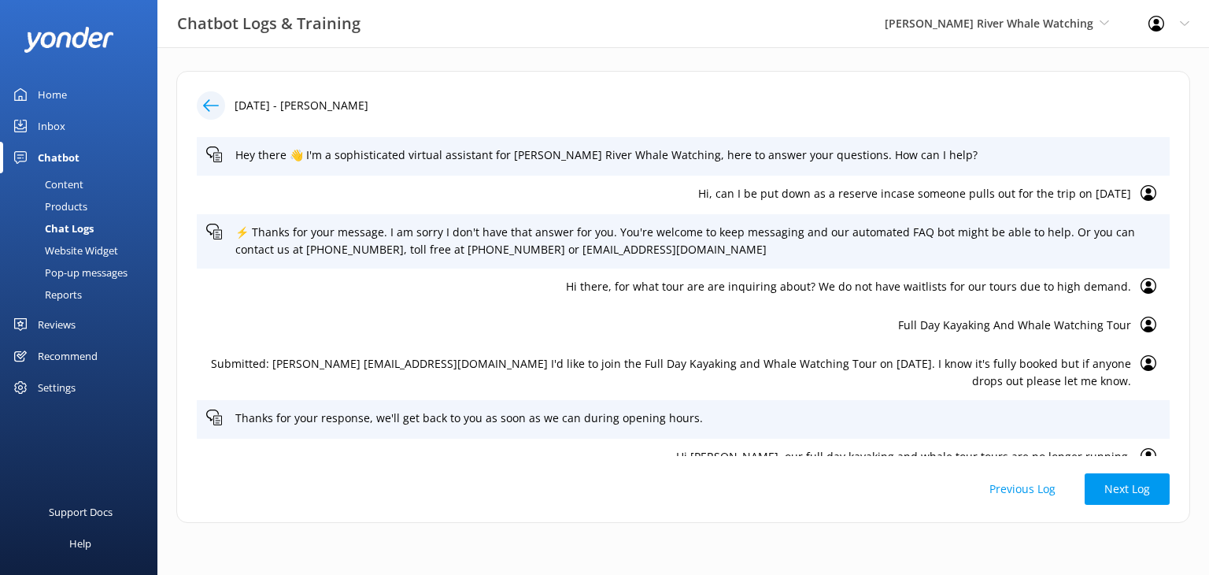
scroll to position [60, 0]
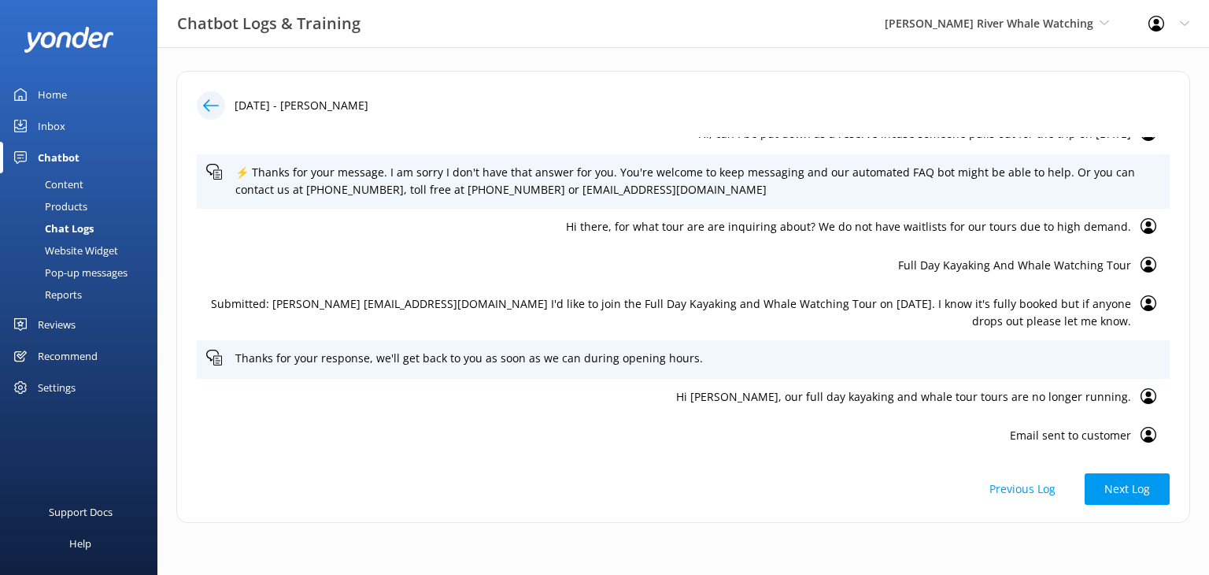
click at [61, 318] on div "Reviews" at bounding box center [57, 324] width 38 height 31
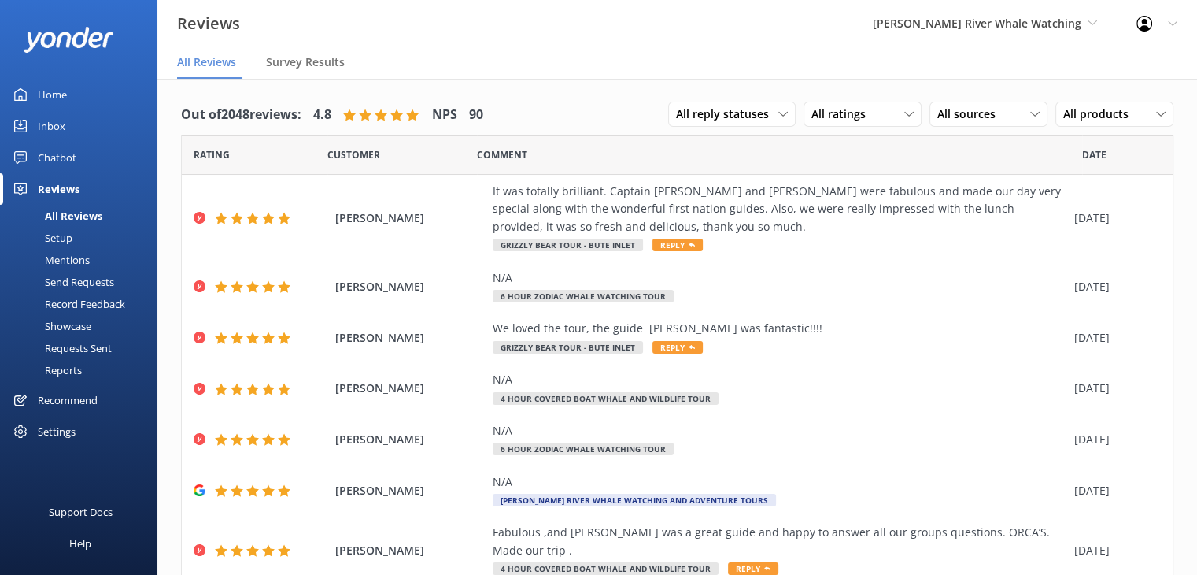
click at [60, 259] on div "Mentions" at bounding box center [49, 260] width 80 height 22
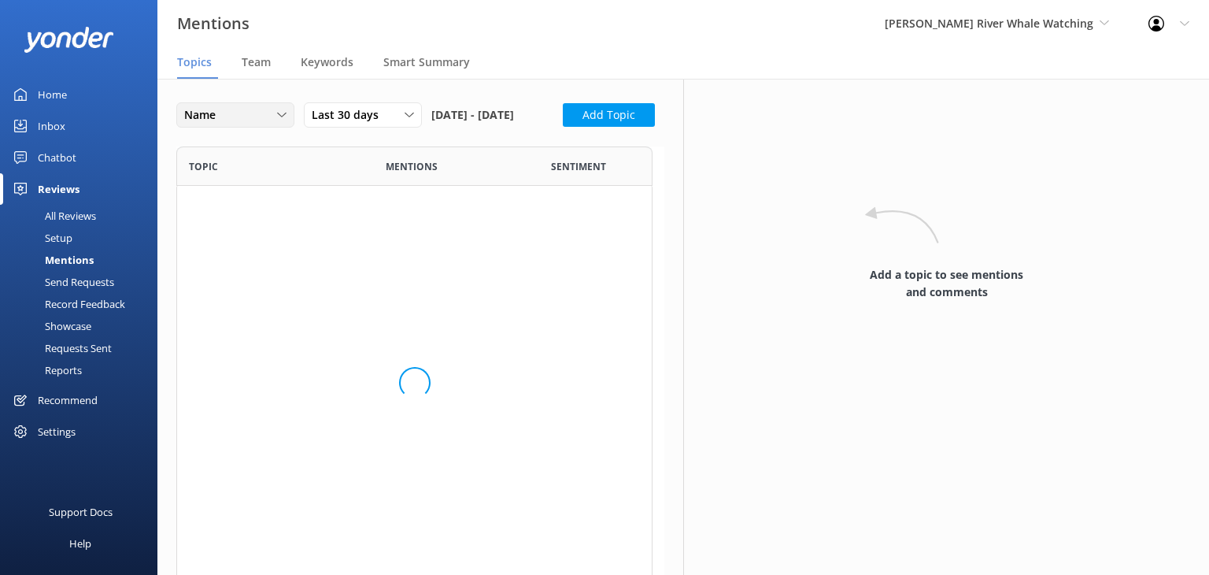
scroll to position [720, 464]
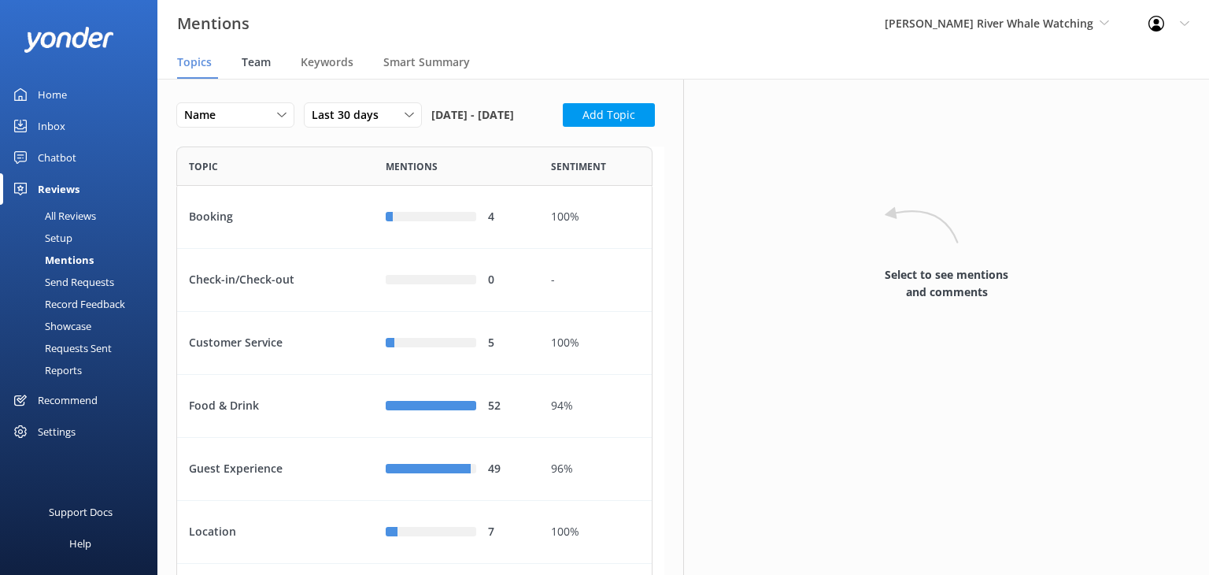
click at [268, 65] on span "Team" at bounding box center [256, 62] width 29 height 16
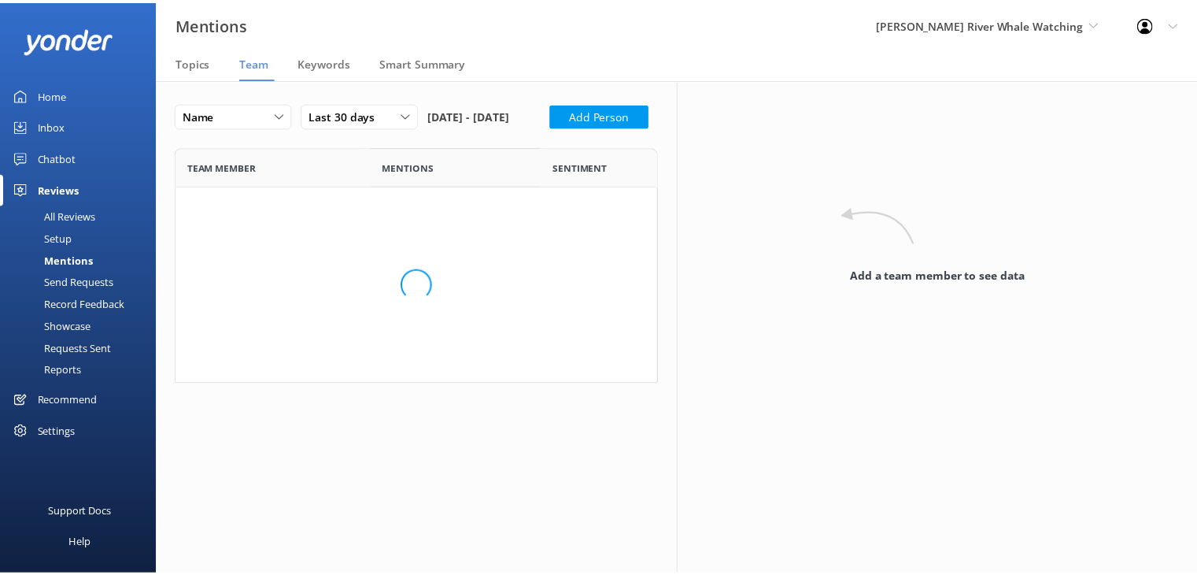
scroll to position [1161, 464]
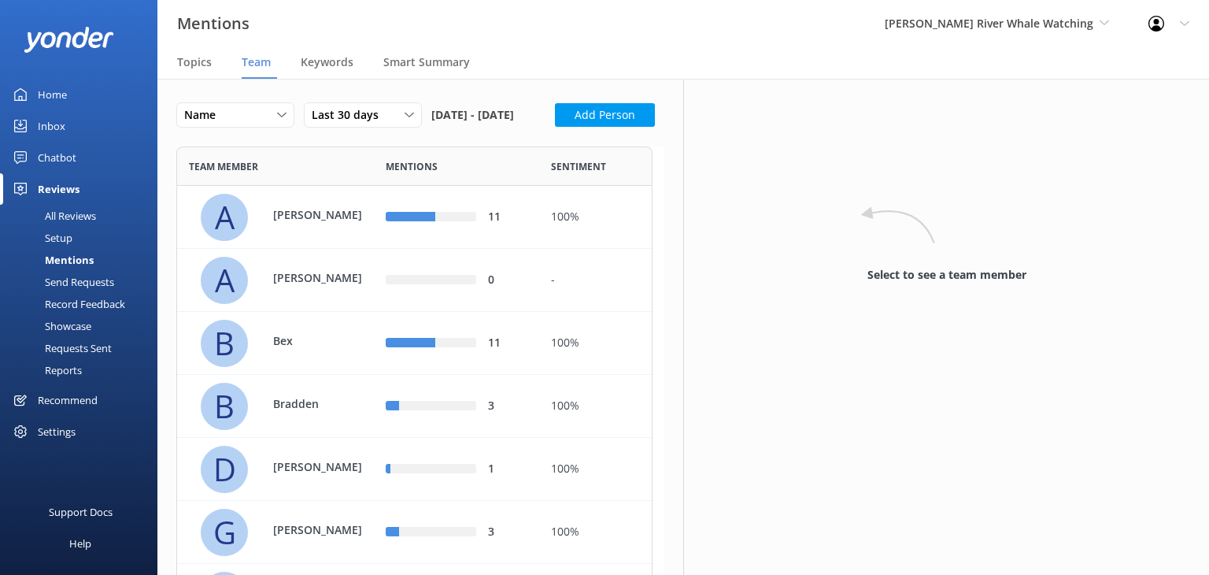
click at [58, 92] on div "Home" at bounding box center [52, 94] width 29 height 31
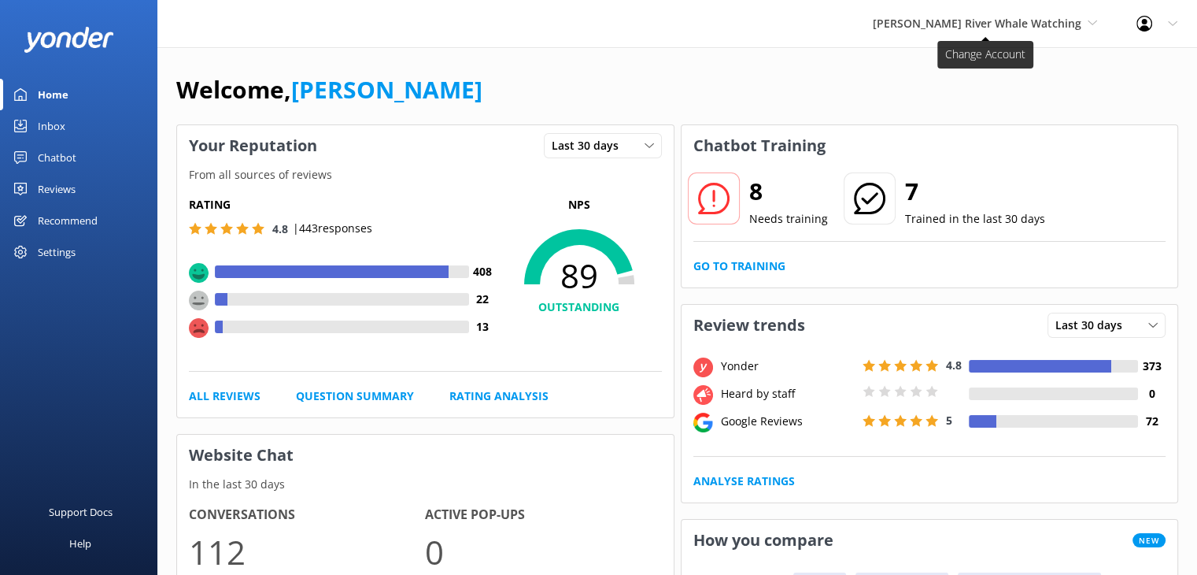
click at [998, 25] on span "[PERSON_NAME] River Whale Watching" at bounding box center [977, 23] width 209 height 15
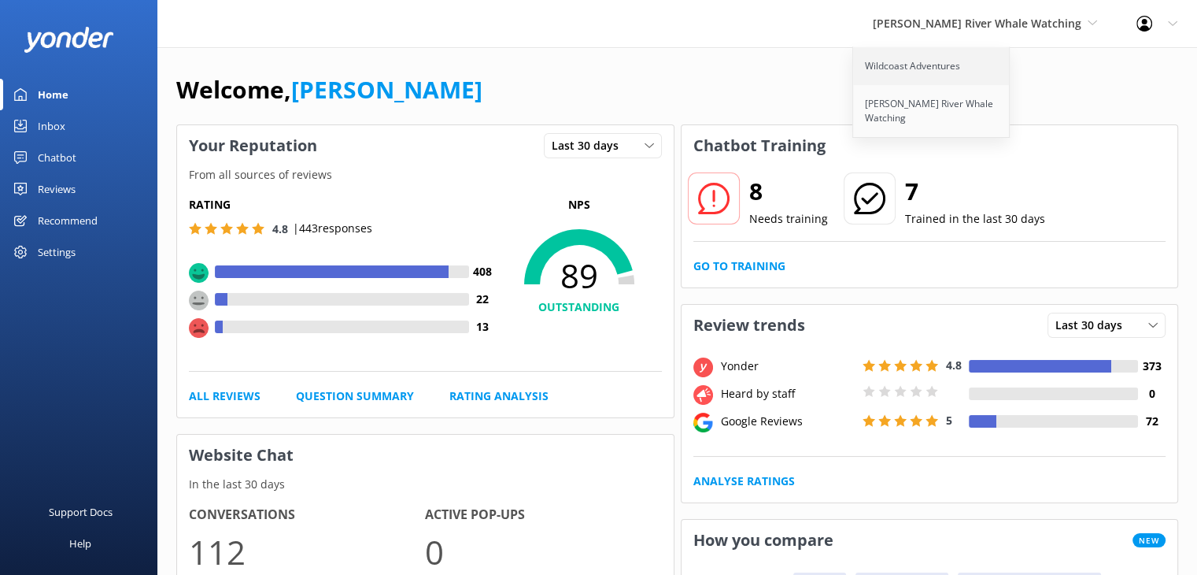
click at [949, 70] on link "Wildcoast Adventures" at bounding box center [931, 66] width 157 height 38
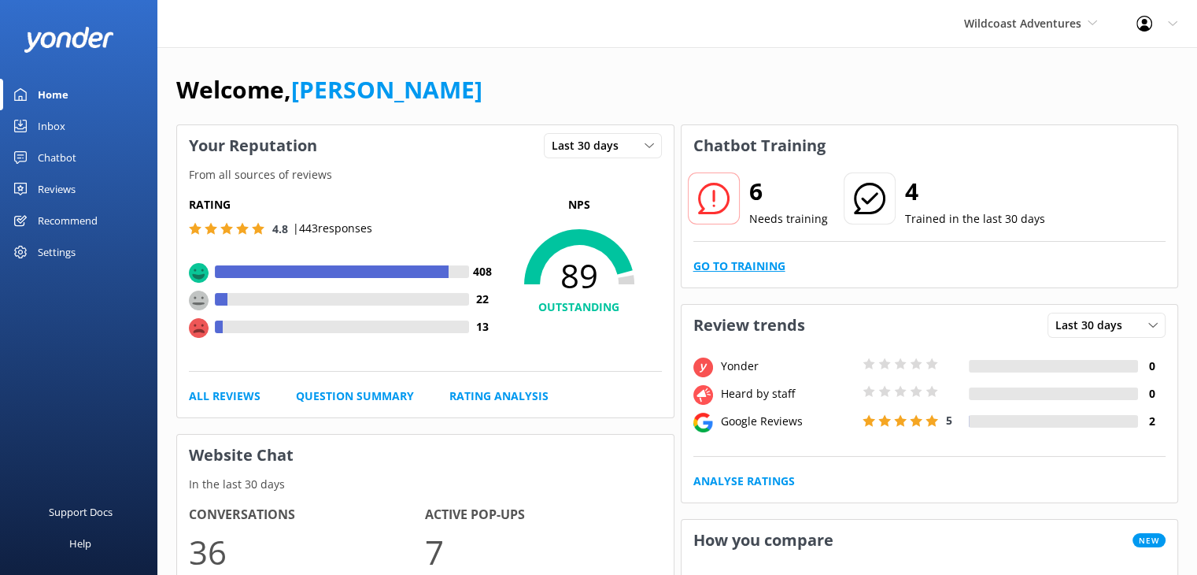
click at [743, 262] on link "Go to Training" at bounding box center [740, 265] width 92 height 17
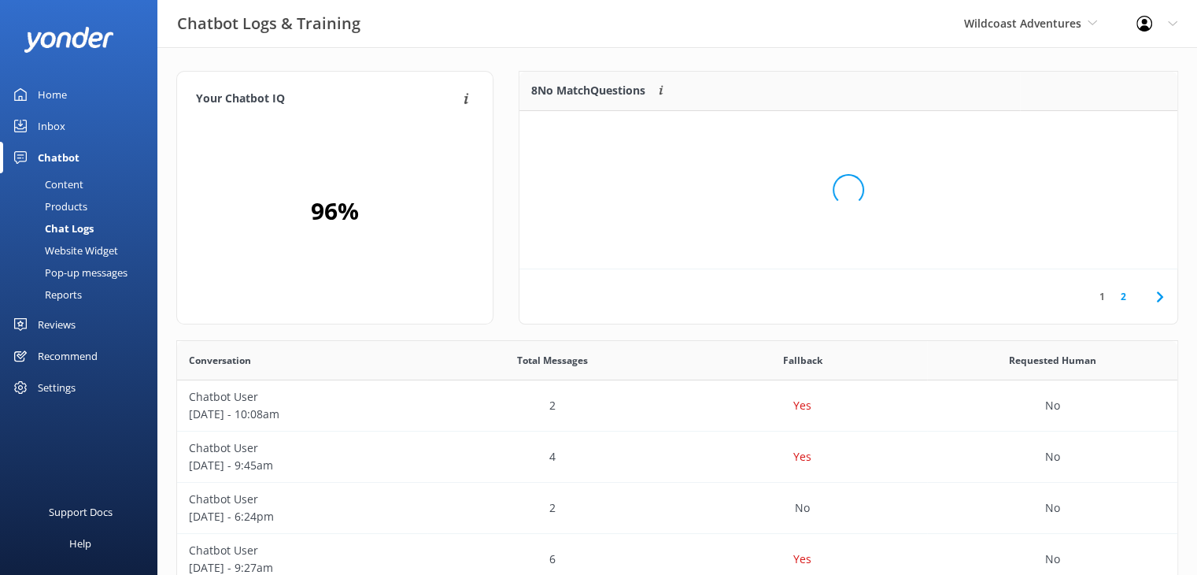
scroll to position [185, 646]
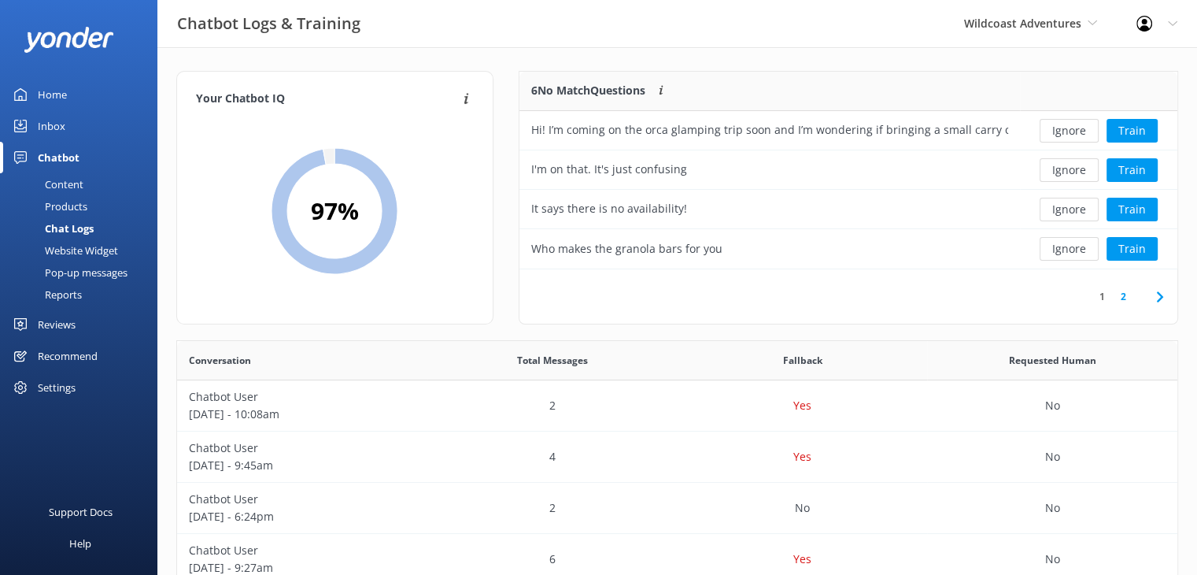
click at [1119, 299] on link "2" at bounding box center [1123, 296] width 21 height 15
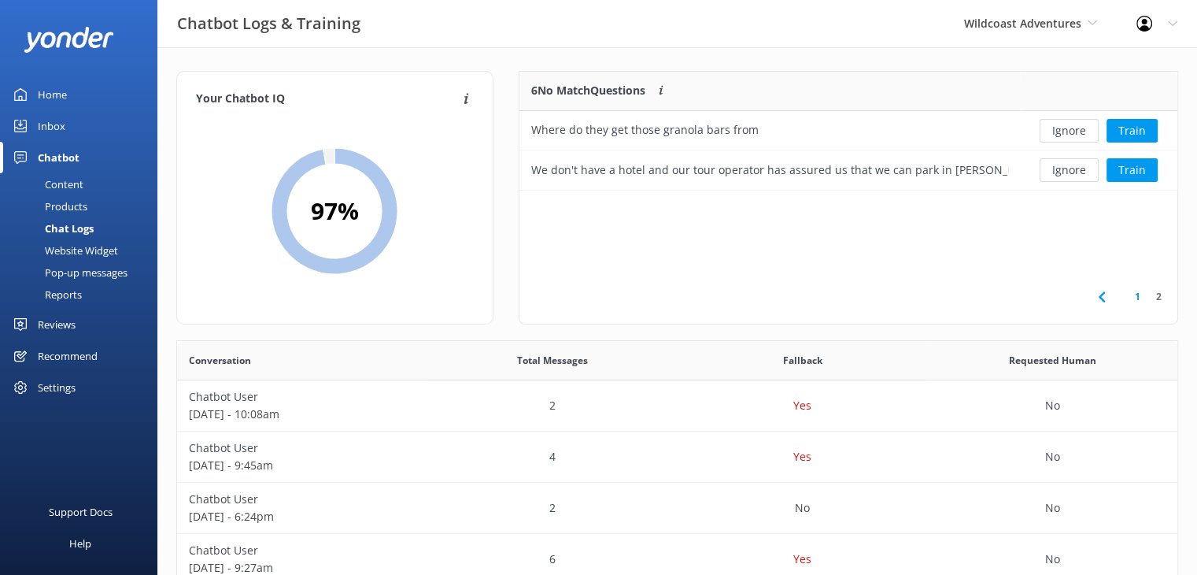
scroll to position [106, 646]
click at [1065, 125] on button "Ignore" at bounding box center [1069, 131] width 59 height 24
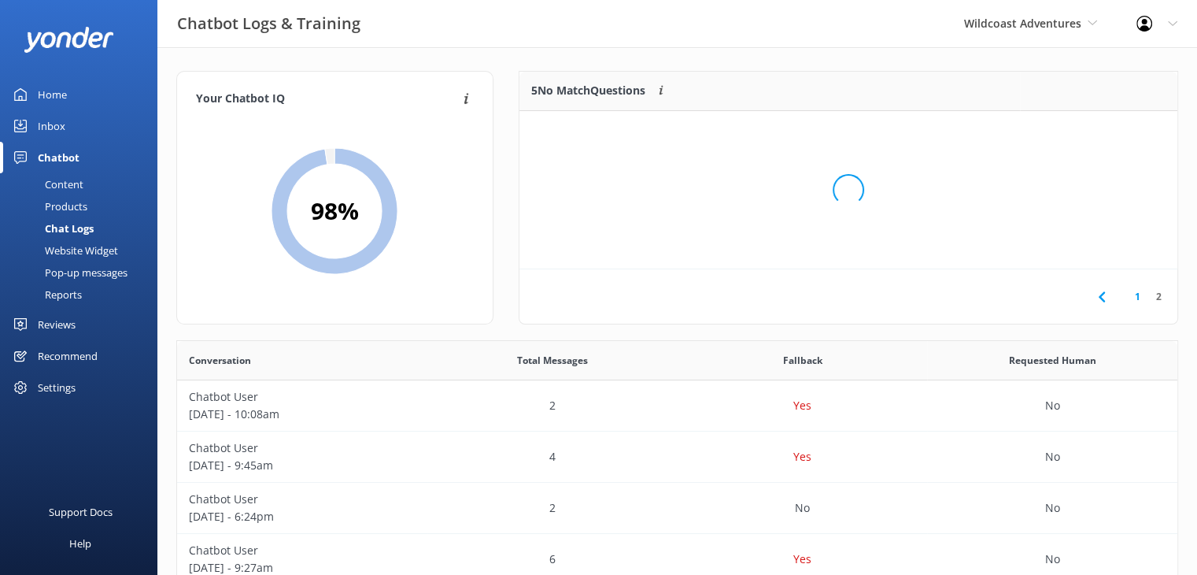
scroll to position [13, 13]
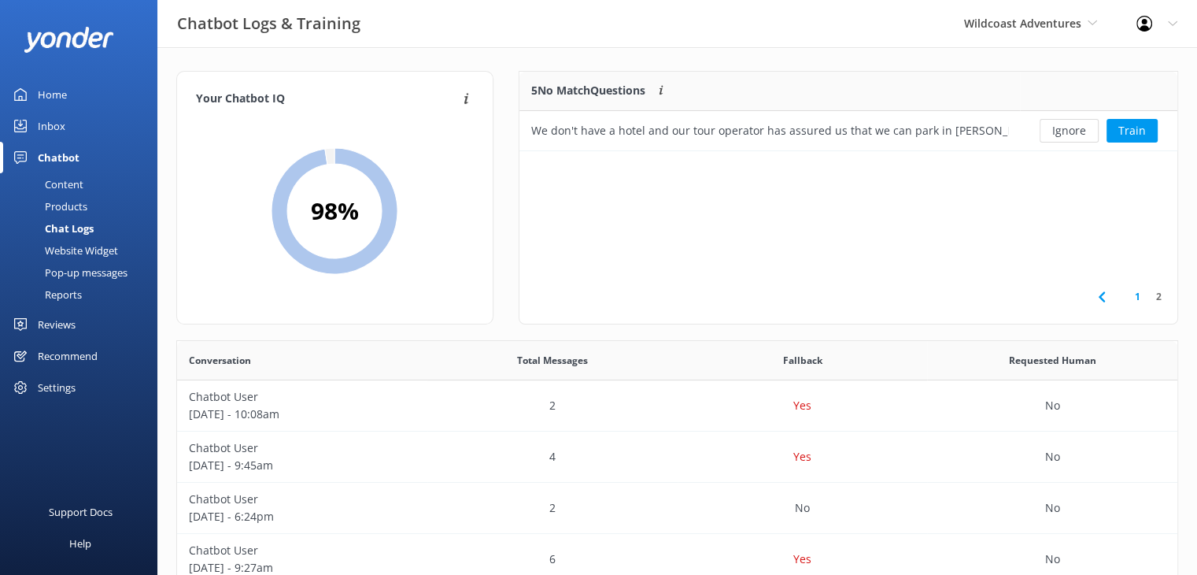
click at [1139, 294] on link "1" at bounding box center [1137, 296] width 21 height 15
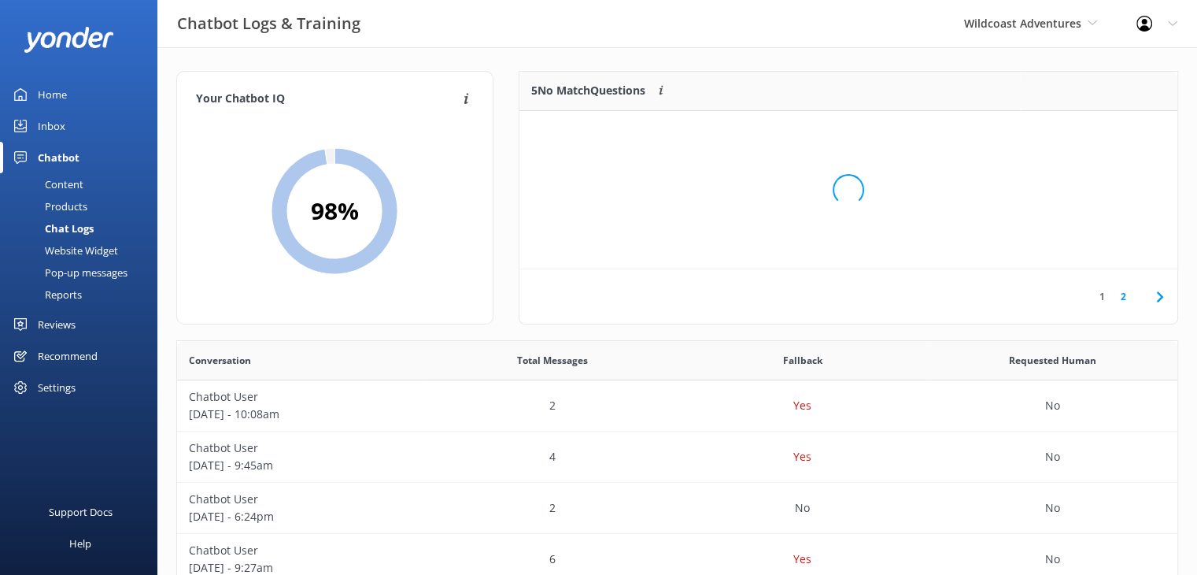
scroll to position [185, 646]
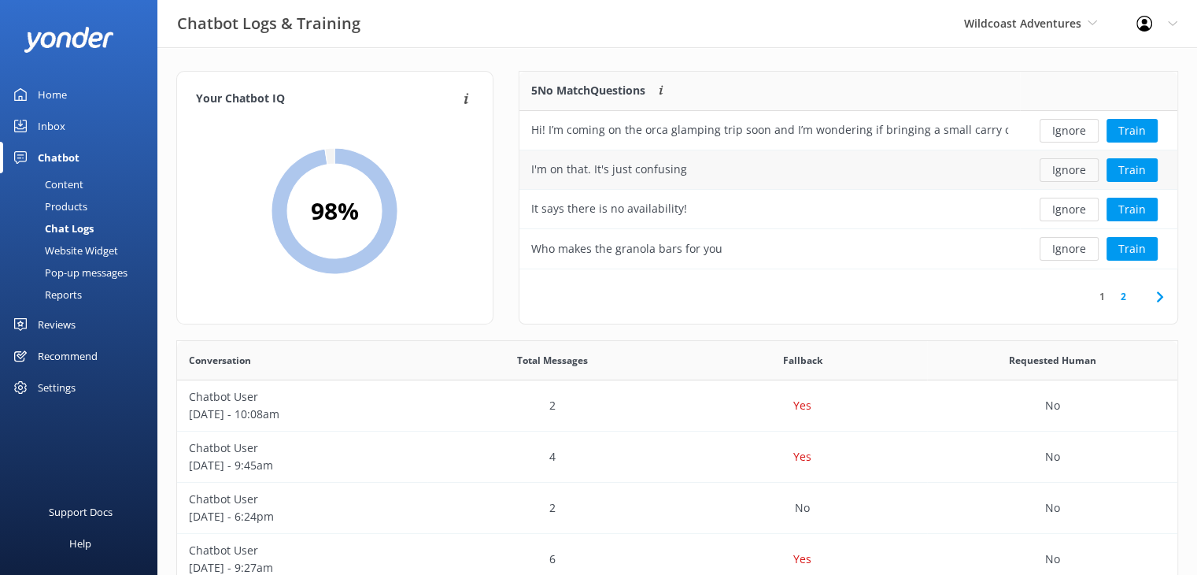
click at [1064, 177] on button "Ignore" at bounding box center [1069, 170] width 59 height 24
click at [1075, 212] on button "Ignore" at bounding box center [1069, 210] width 59 height 24
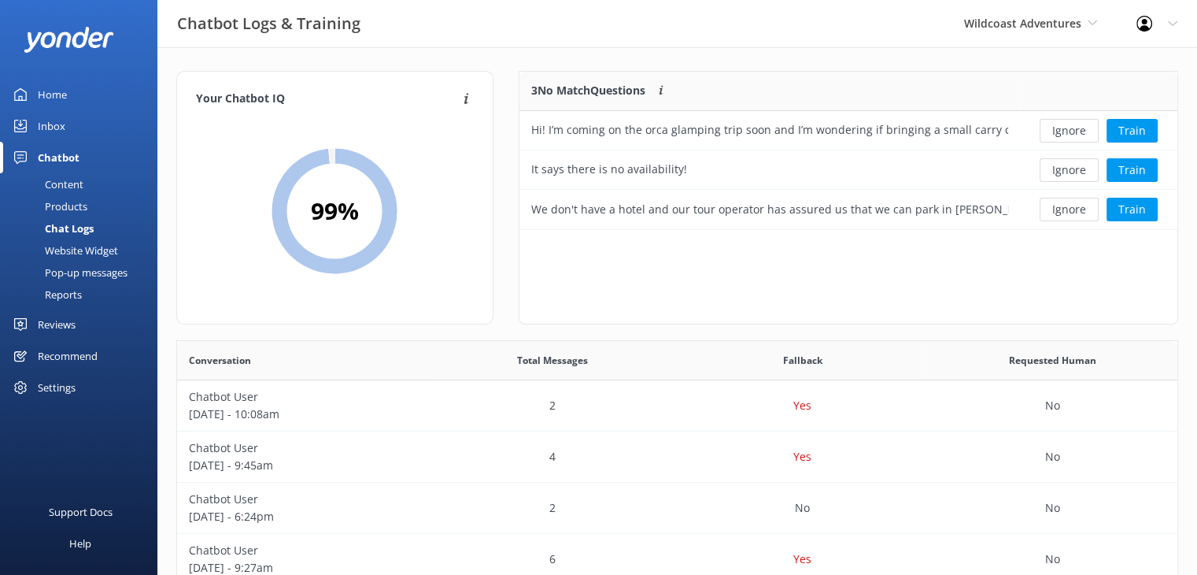
scroll to position [79, 0]
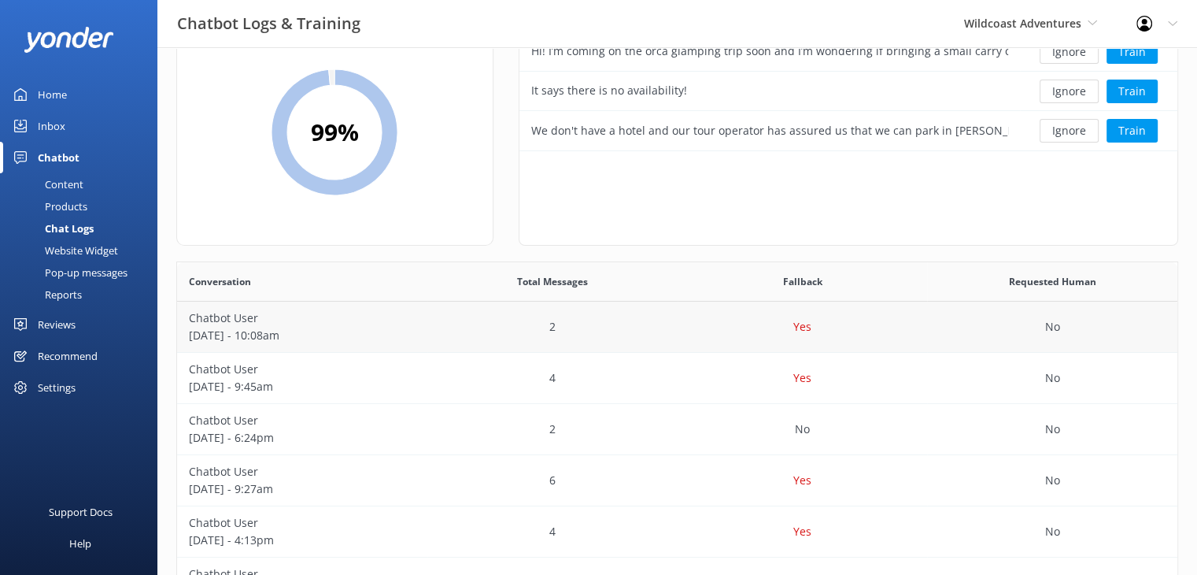
click at [668, 326] on div "2" at bounding box center [553, 327] width 250 height 51
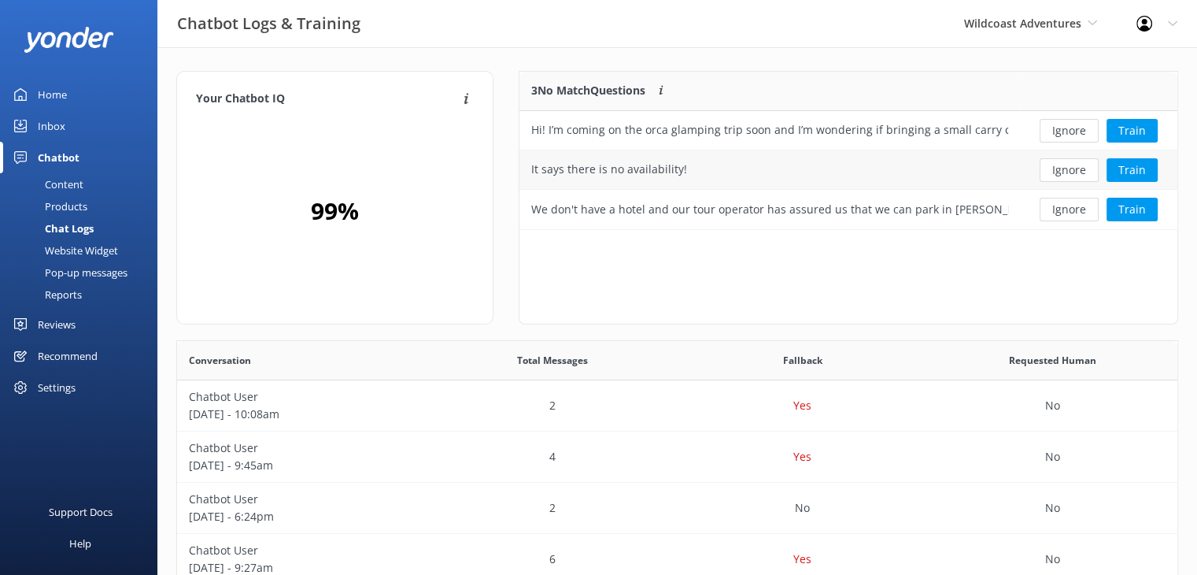
scroll to position [146, 646]
click at [829, 131] on div "Hi! I’m coming on the orca glamping trip soon and I’m wondering if bringing a s…" at bounding box center [769, 129] width 477 height 17
click at [724, 122] on div "Hi! I’m coming on the orca glamping trip soon and I’m wondering if bringing a s…" at bounding box center [769, 129] width 477 height 17
click at [1068, 127] on button "Ignore" at bounding box center [1069, 131] width 59 height 24
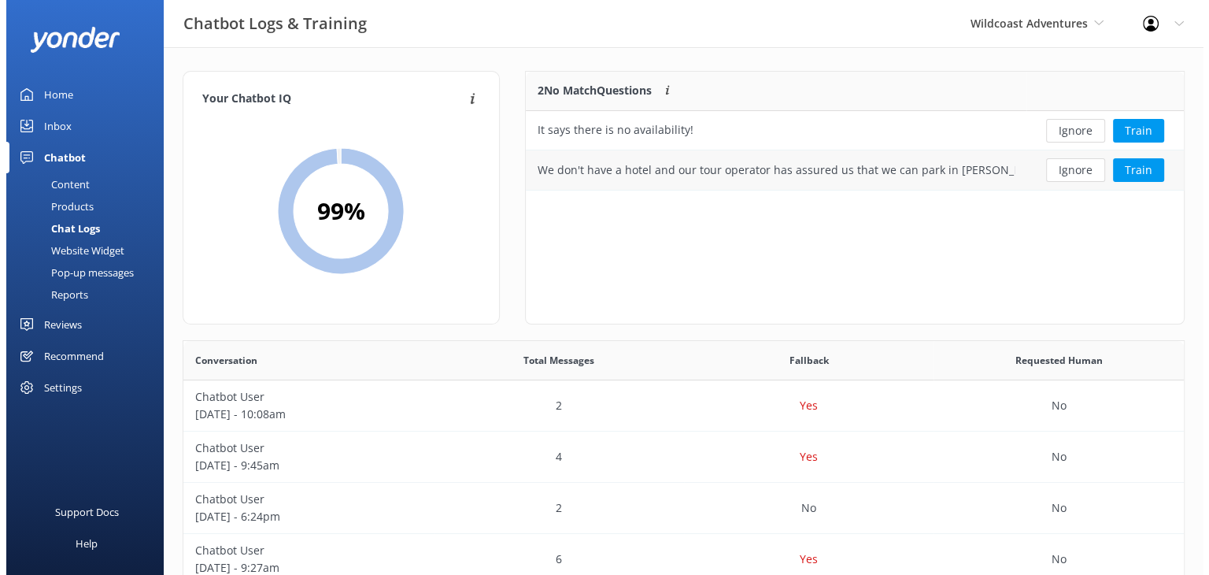
scroll to position [0, 0]
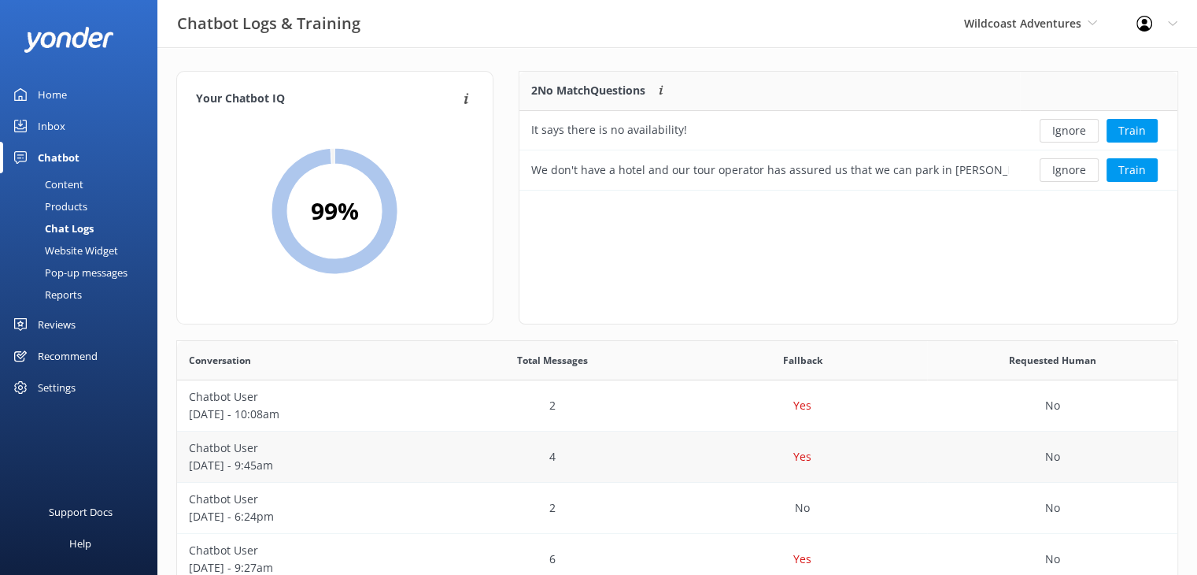
click at [715, 457] on div "Yes" at bounding box center [803, 456] width 250 height 51
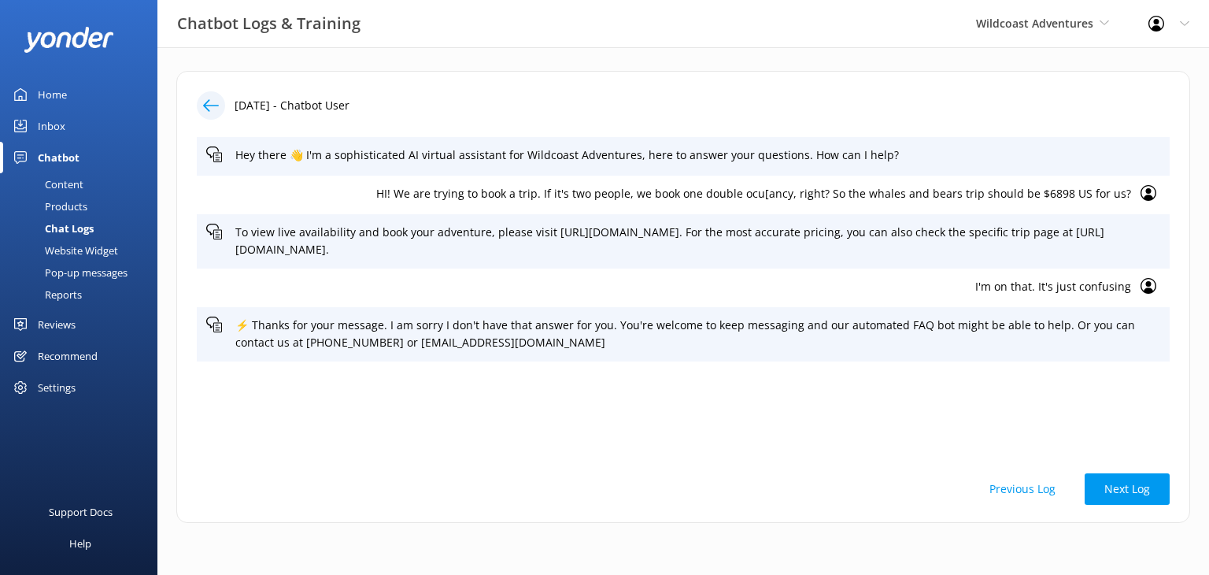
click at [72, 98] on link "Home" at bounding box center [78, 94] width 157 height 31
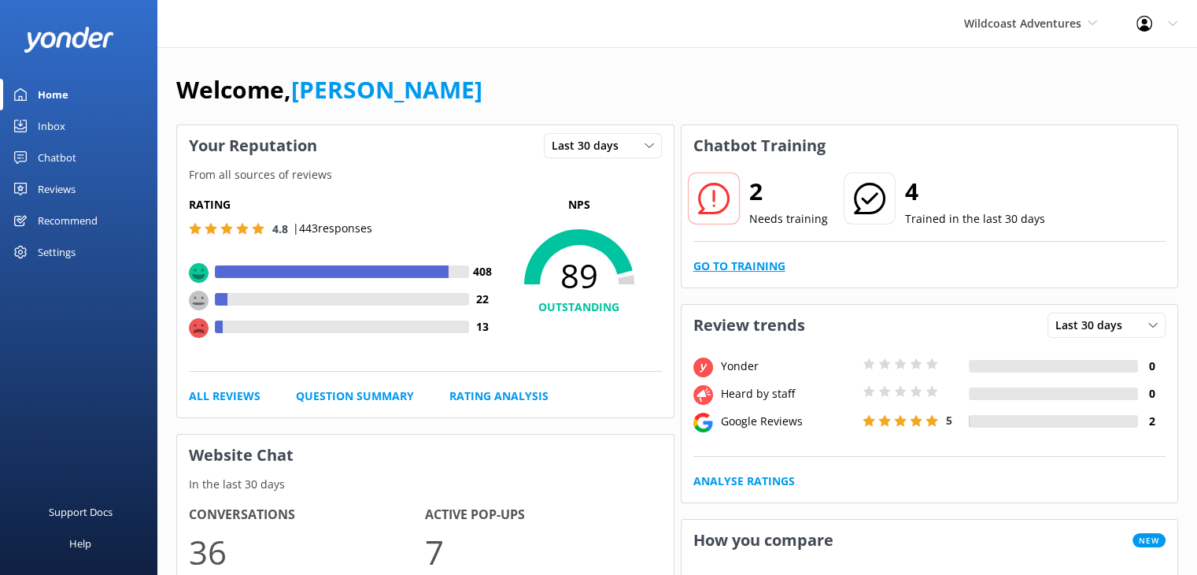
click at [756, 260] on link "Go to Training" at bounding box center [740, 265] width 92 height 17
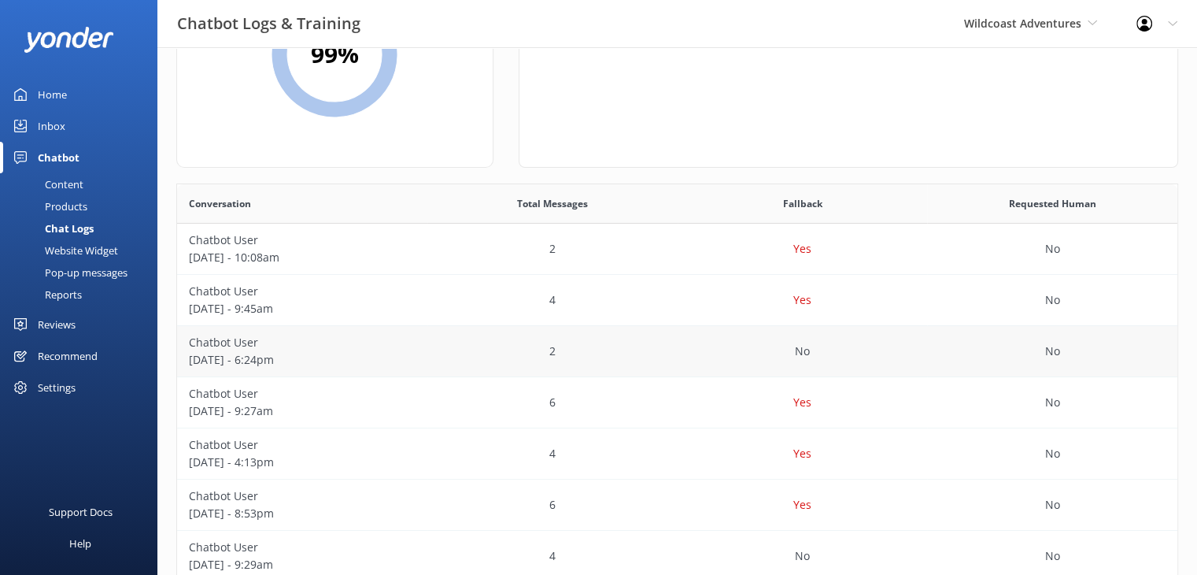
scroll to position [157, 0]
click at [727, 391] on div "Yes" at bounding box center [803, 401] width 250 height 51
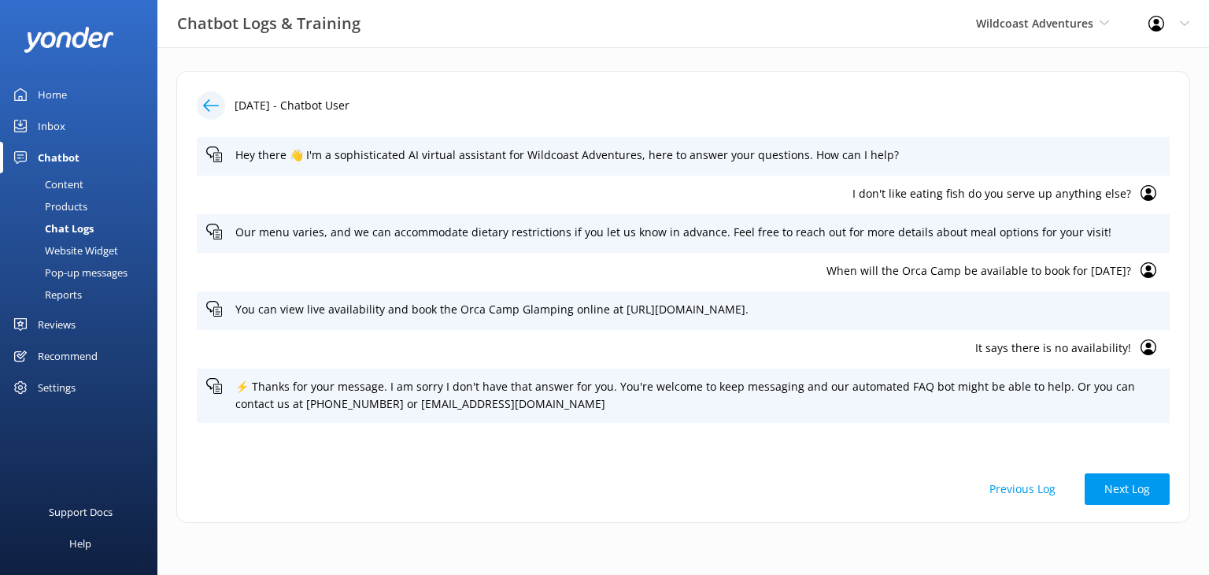
drag, startPoint x: 70, startPoint y: 182, endPoint x: 60, endPoint y: 185, distance: 10.7
click at [70, 182] on div "Content" at bounding box center [46, 184] width 74 height 22
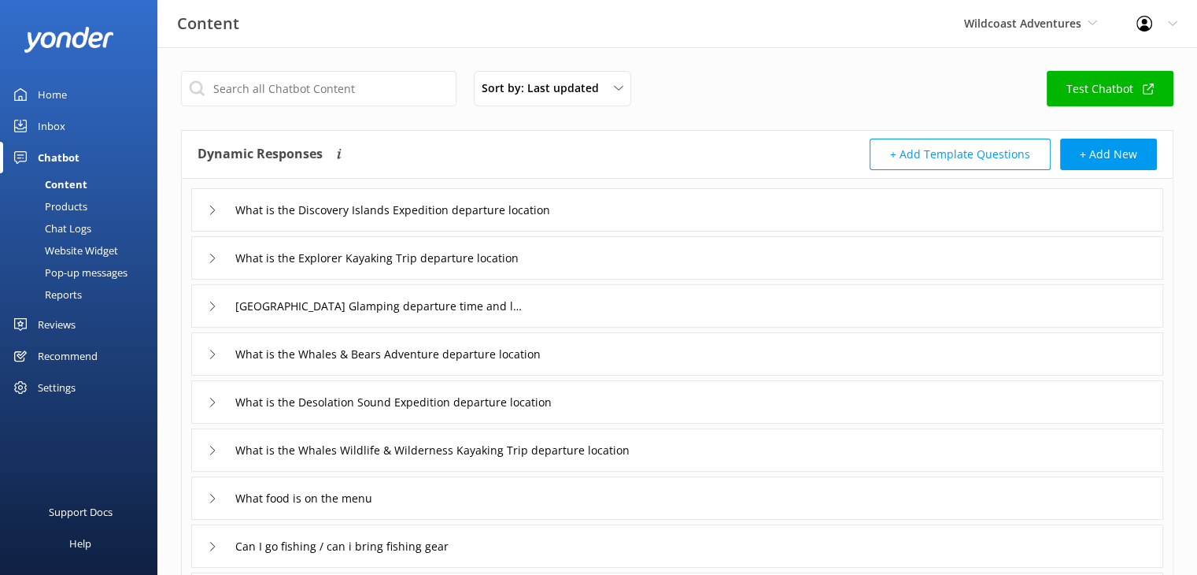
click at [213, 211] on use at bounding box center [212, 209] width 5 height 9
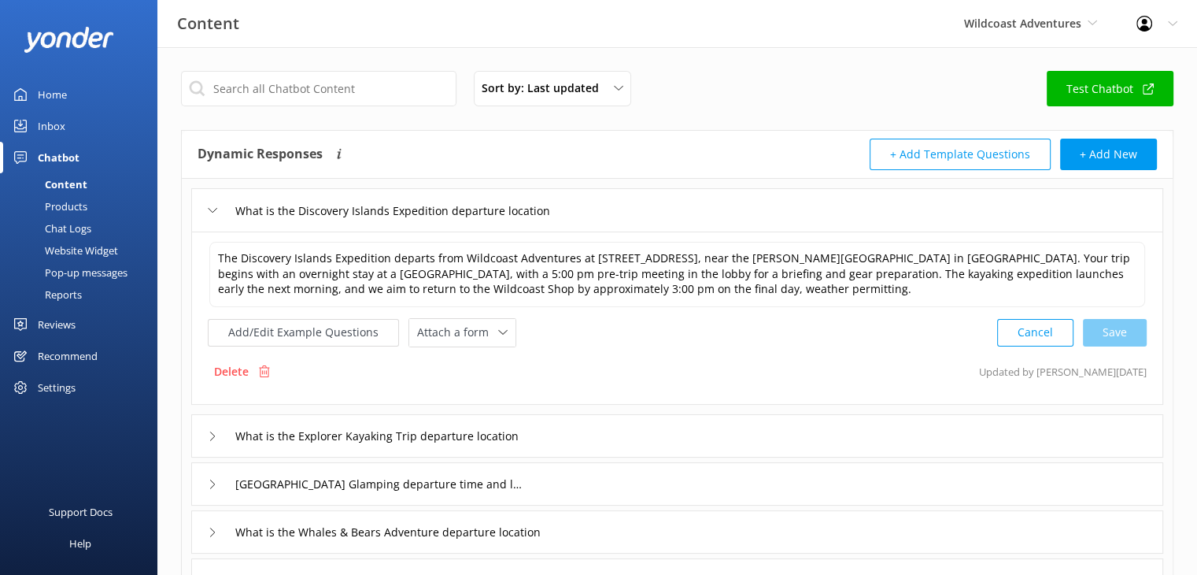
click at [213, 207] on icon at bounding box center [212, 209] width 9 height 9
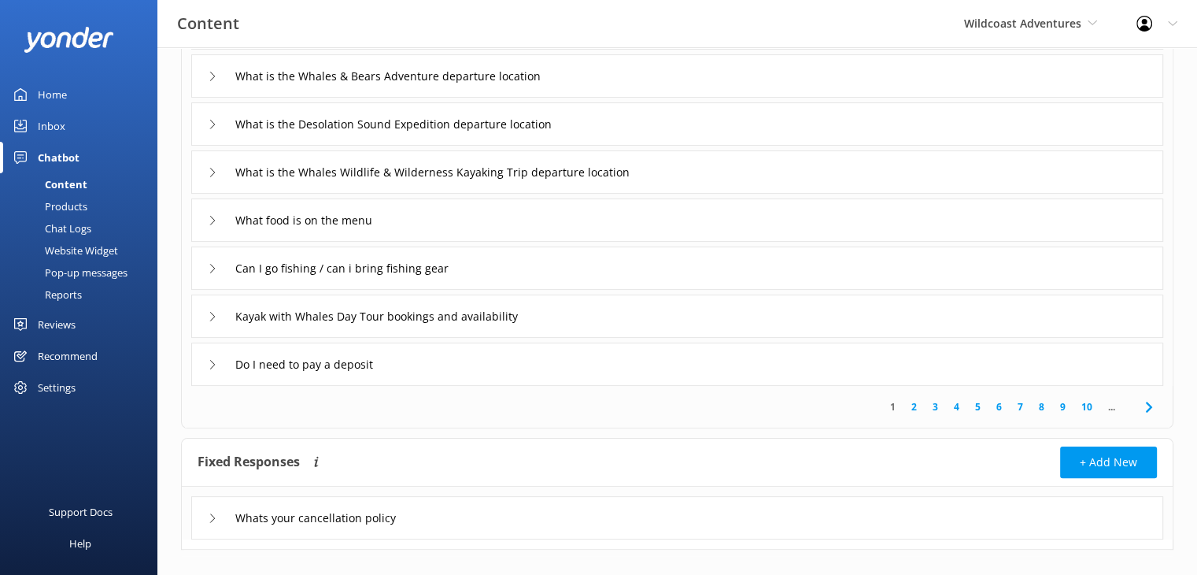
scroll to position [299, 0]
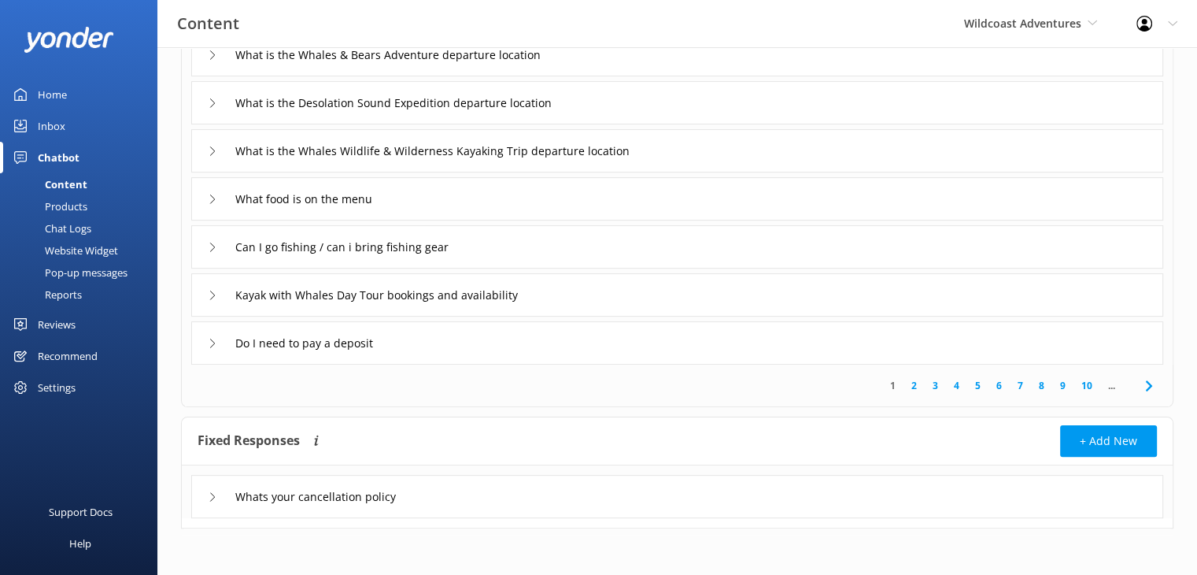
click at [911, 388] on link "2" at bounding box center [914, 385] width 21 height 15
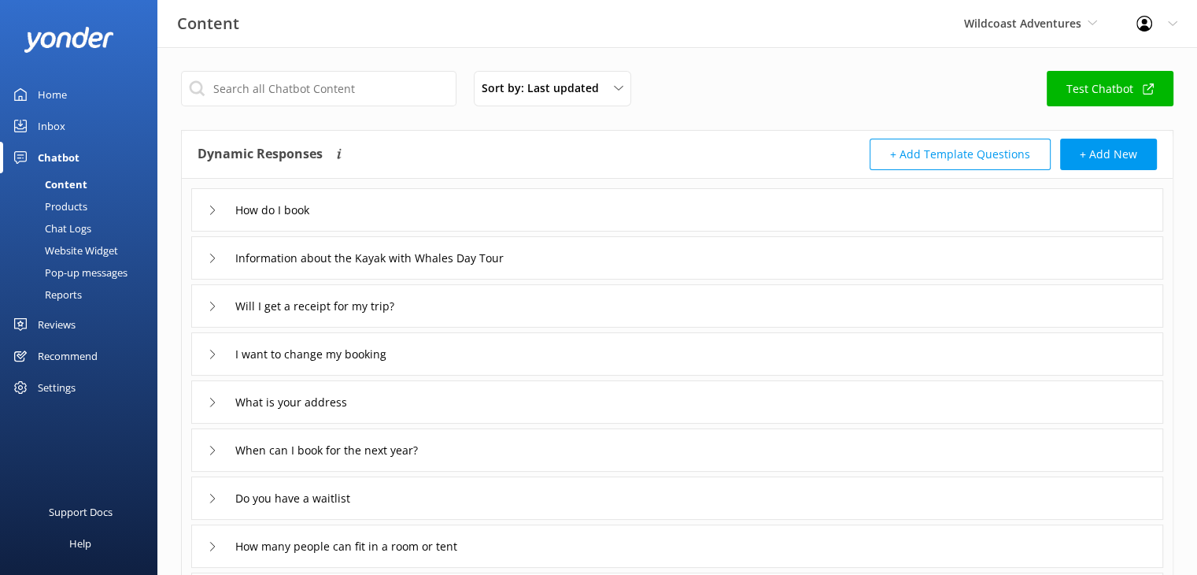
click at [208, 209] on div "How do I book" at bounding box center [261, 210] width 107 height 26
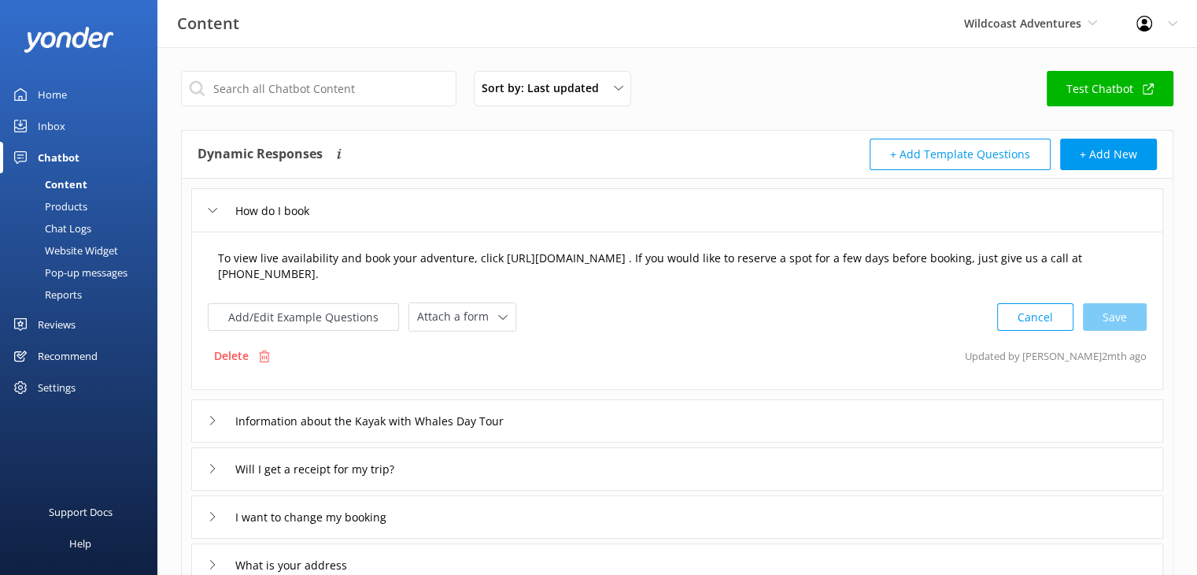
click at [587, 267] on textarea "To view live availability and book your adventure, click https://wild-coast-adv…" at bounding box center [677, 267] width 936 height 50
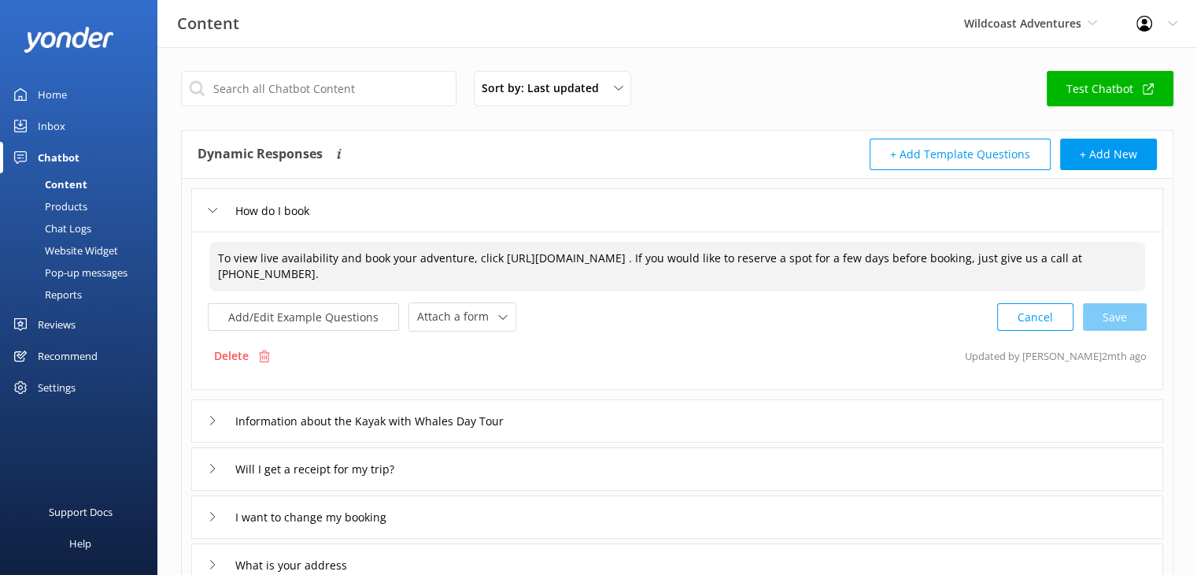
click at [546, 278] on textarea "To view live availability and book your adventure, click https://wild-coast-adv…" at bounding box center [677, 267] width 936 height 50
drag, startPoint x: 1009, startPoint y: 257, endPoint x: 496, endPoint y: 257, distance: 512.5
click at [496, 257] on textarea "To view live availability and book your adventure, click https://wild-coast-adv…" at bounding box center [677, 267] width 936 height 50
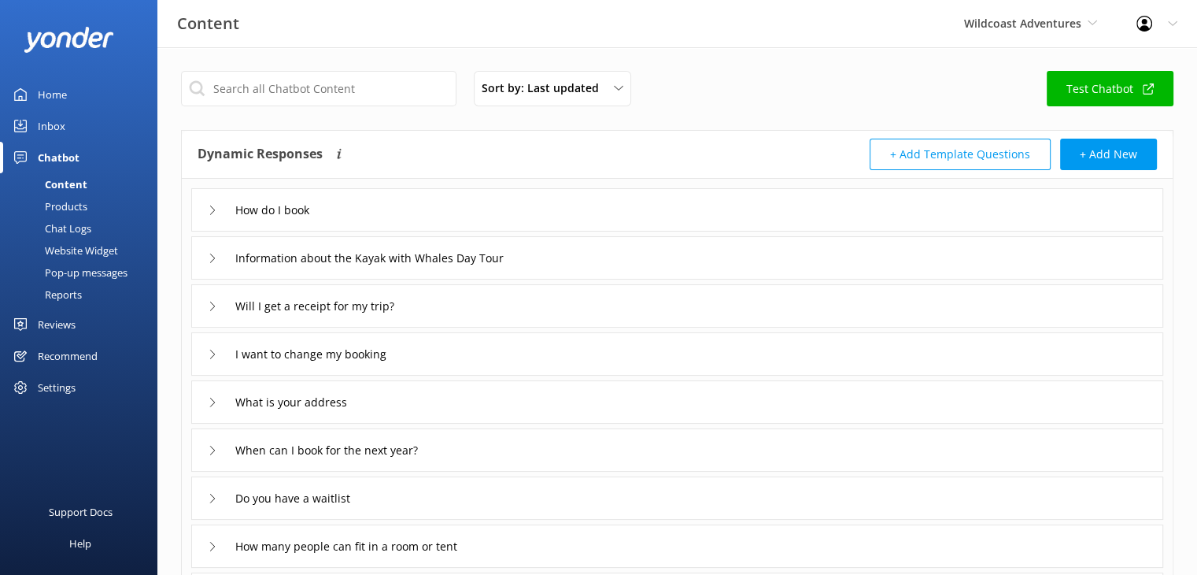
click at [210, 256] on icon at bounding box center [212, 258] width 9 height 9
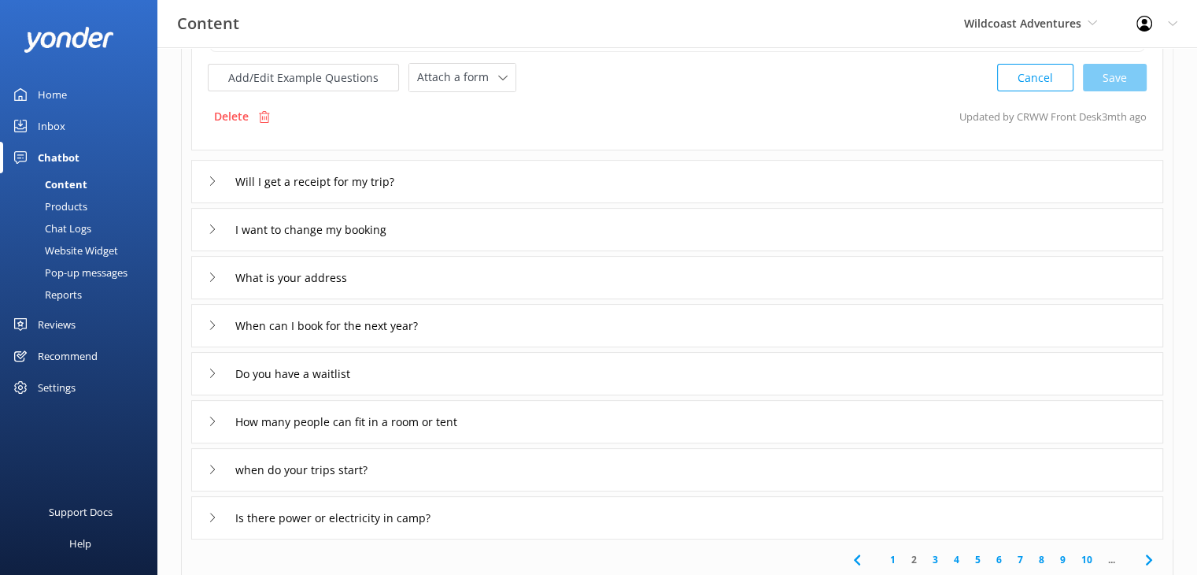
scroll to position [315, 0]
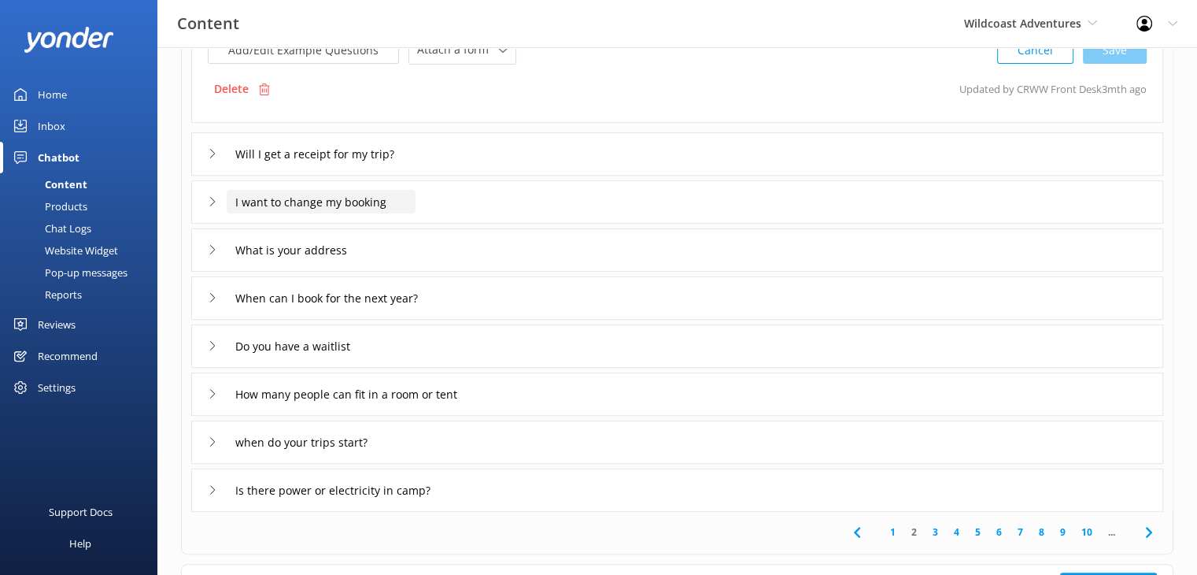
click at [413, 196] on input "I want to change my booking" at bounding box center [321, 202] width 189 height 24
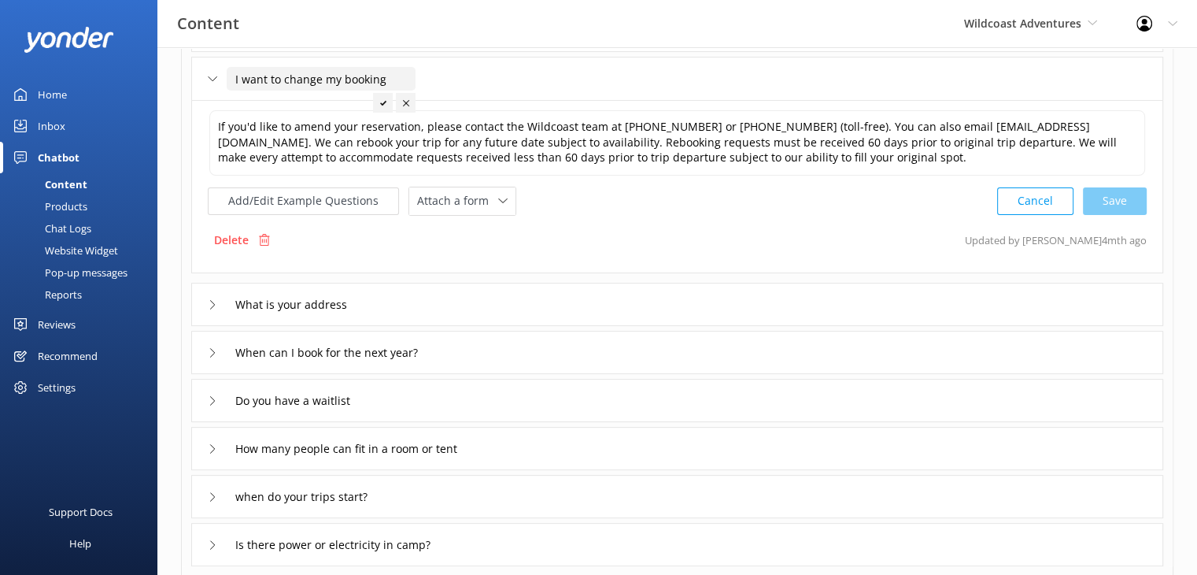
scroll to position [311, 0]
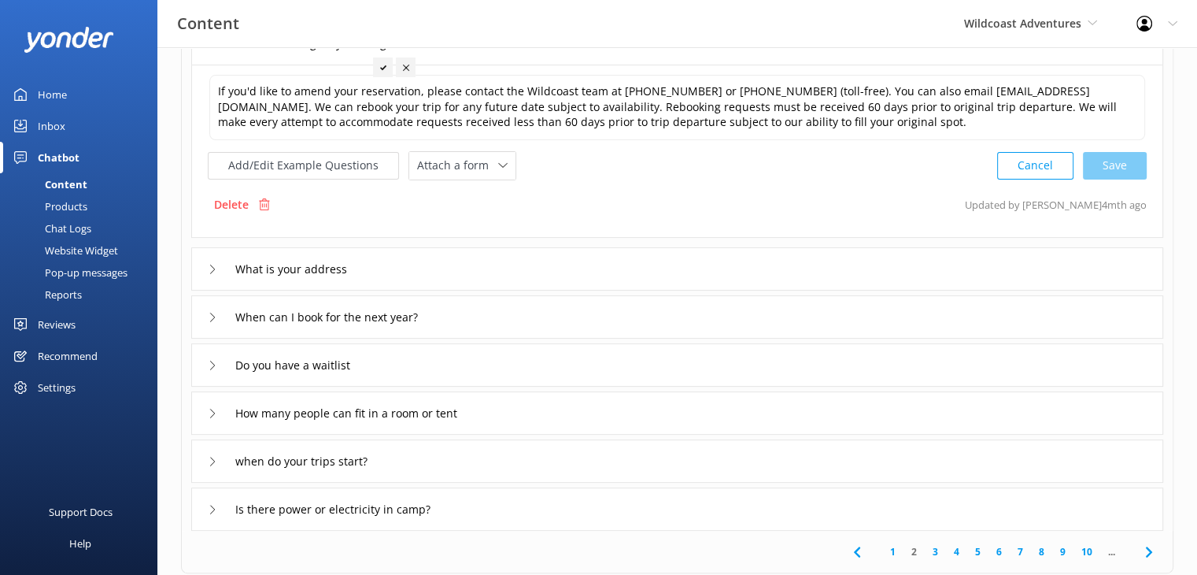
click at [491, 311] on div "When can I book for the next year?" at bounding box center [677, 316] width 972 height 43
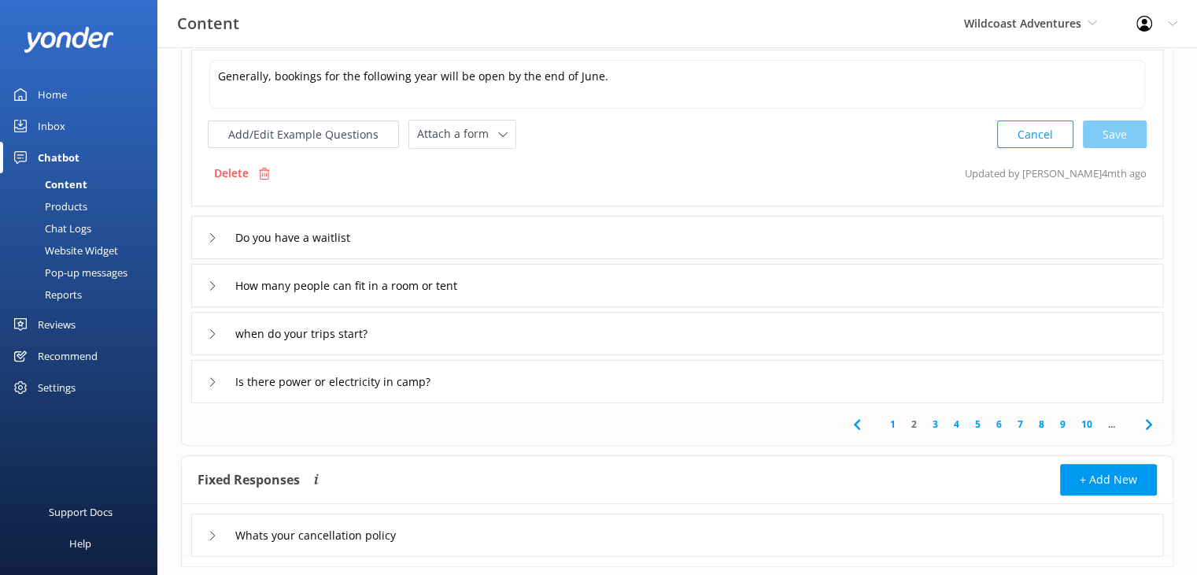
scroll to position [460, 0]
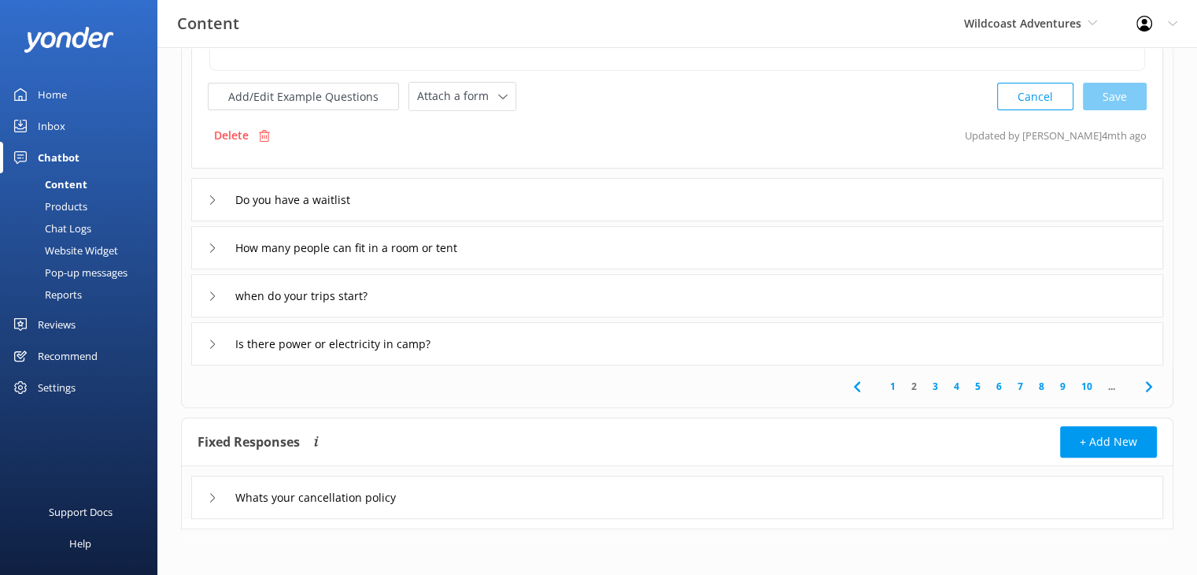
click at [938, 383] on link "3" at bounding box center [935, 386] width 21 height 15
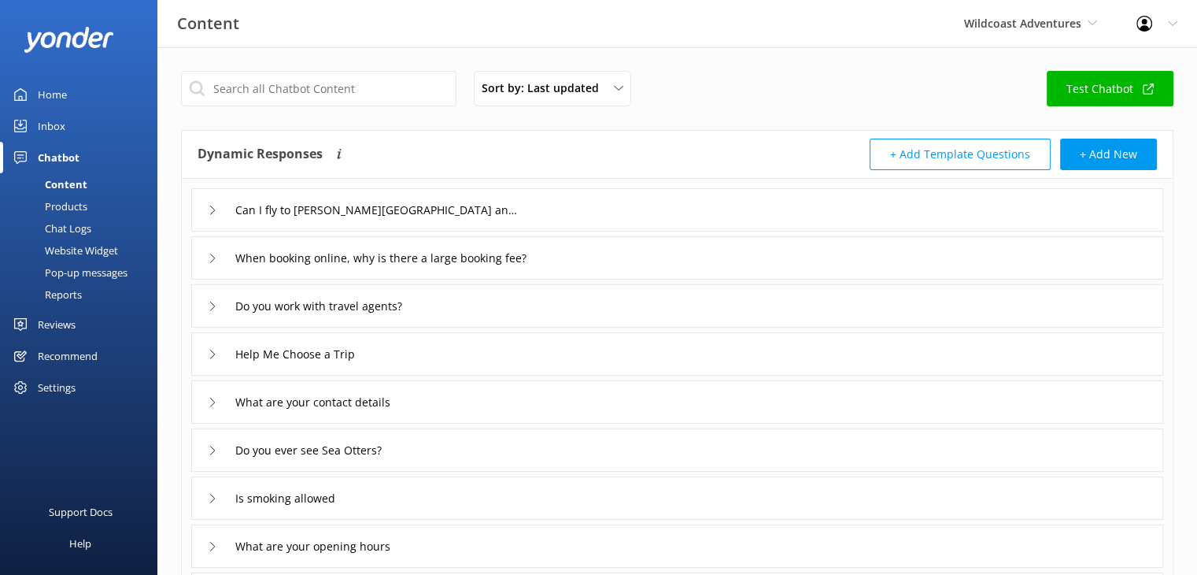
click at [666, 250] on div "When booking online, why is there a large booking fee?" at bounding box center [677, 257] width 972 height 43
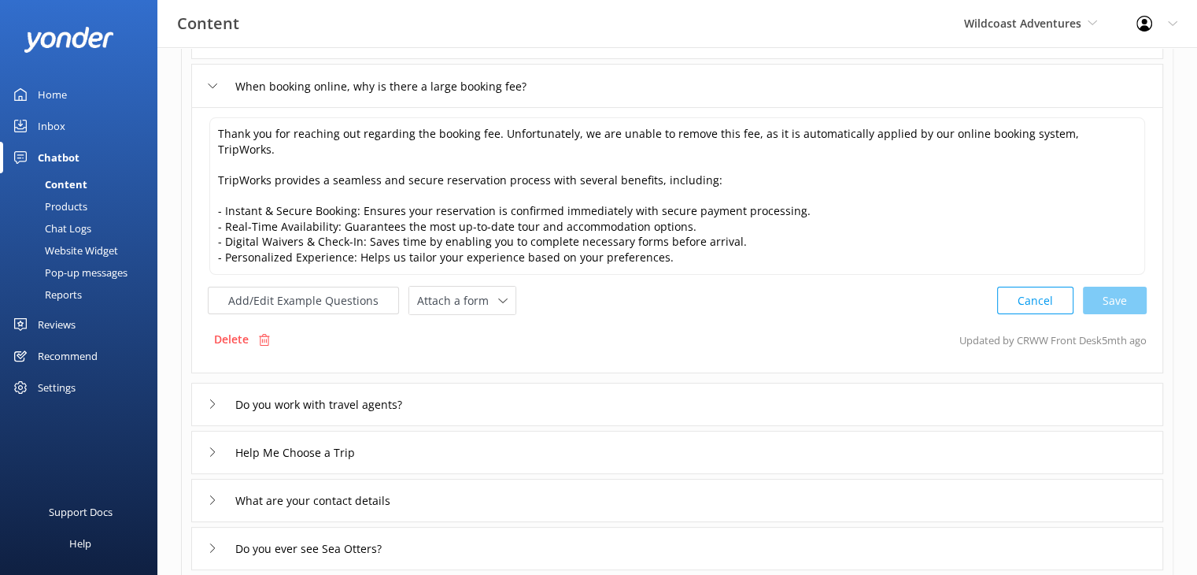
scroll to position [236, 0]
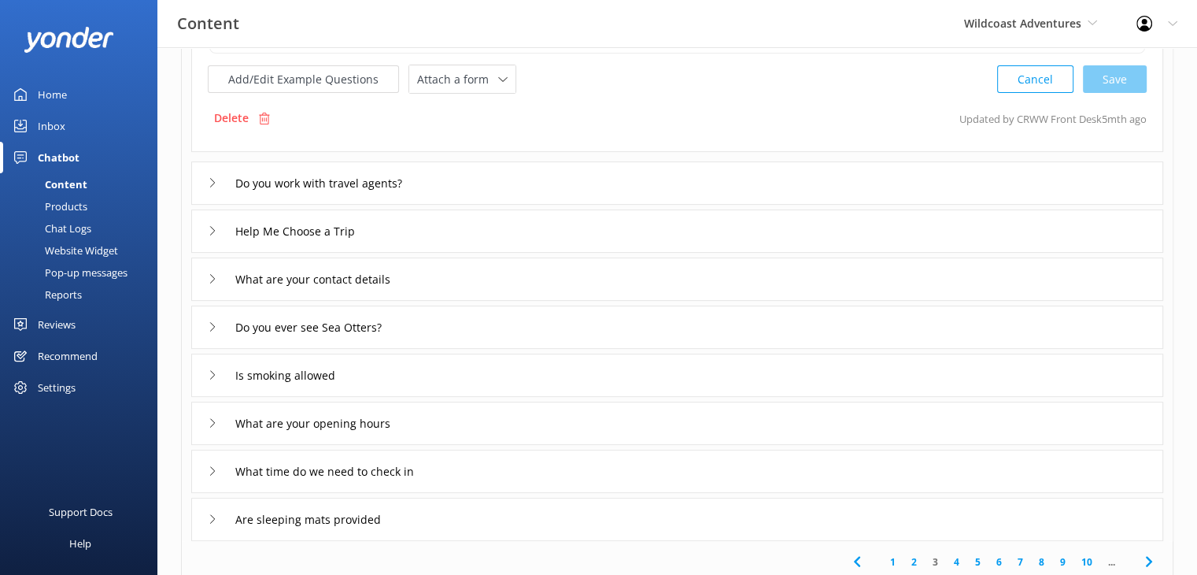
click at [568, 213] on div "Help Me Choose a Trip" at bounding box center [677, 230] width 972 height 43
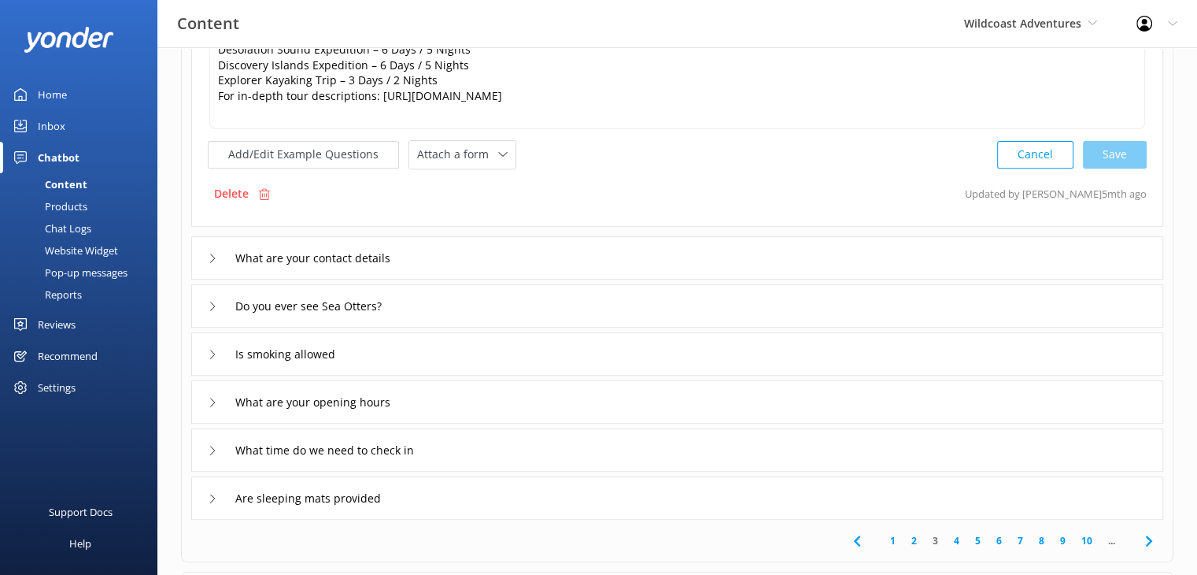
scroll to position [612, 0]
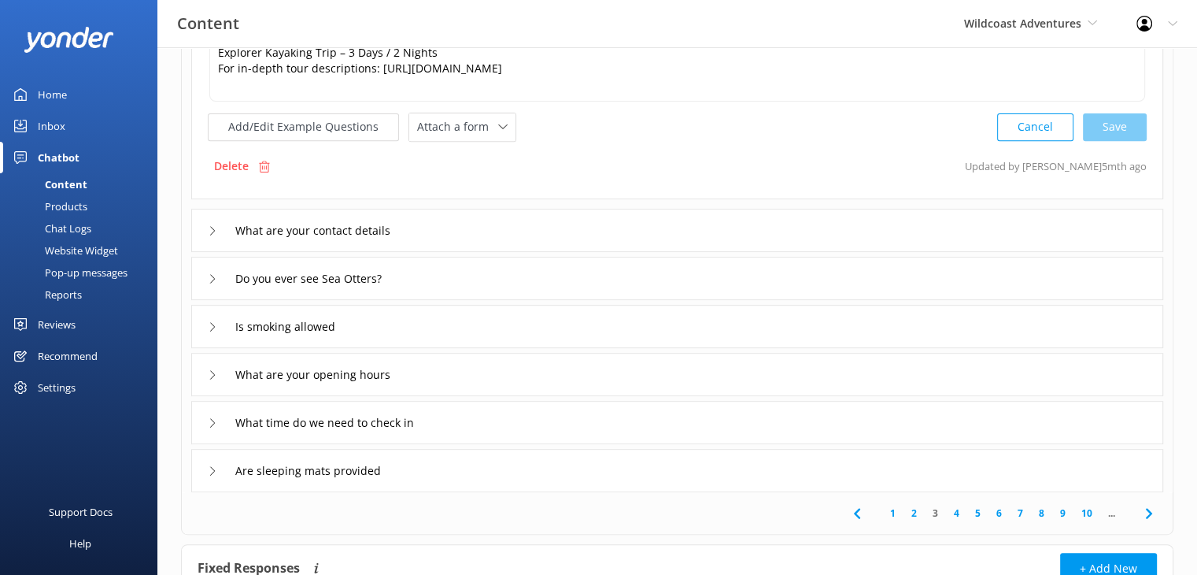
click at [957, 505] on link "4" at bounding box center [956, 512] width 21 height 15
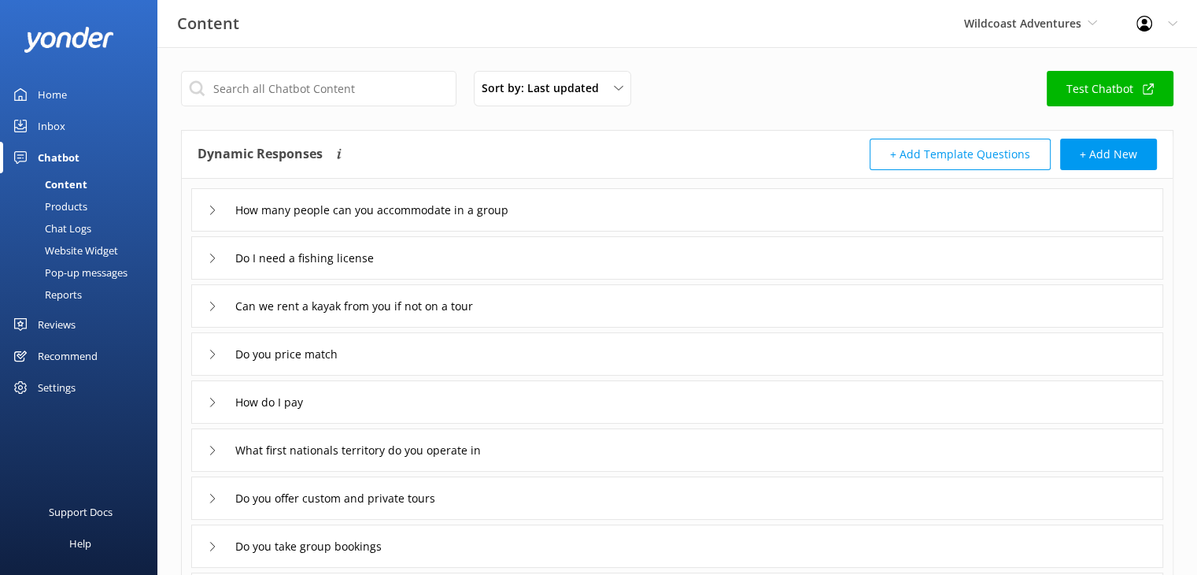
click at [567, 304] on div "Can we rent a kayak from you if not on a tour" at bounding box center [677, 305] width 972 height 43
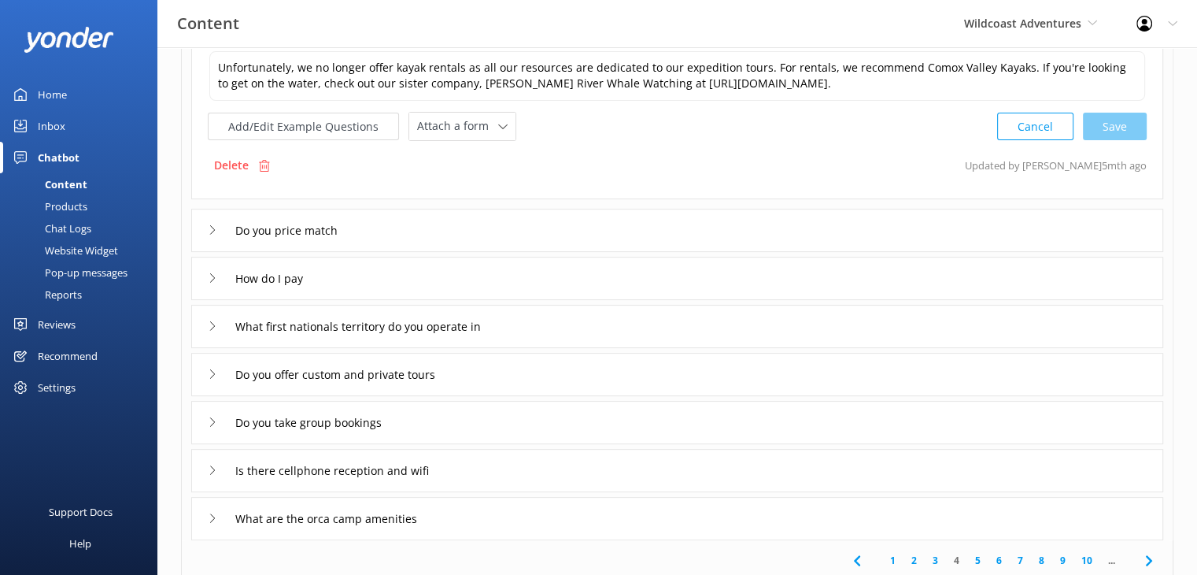
scroll to position [315, 0]
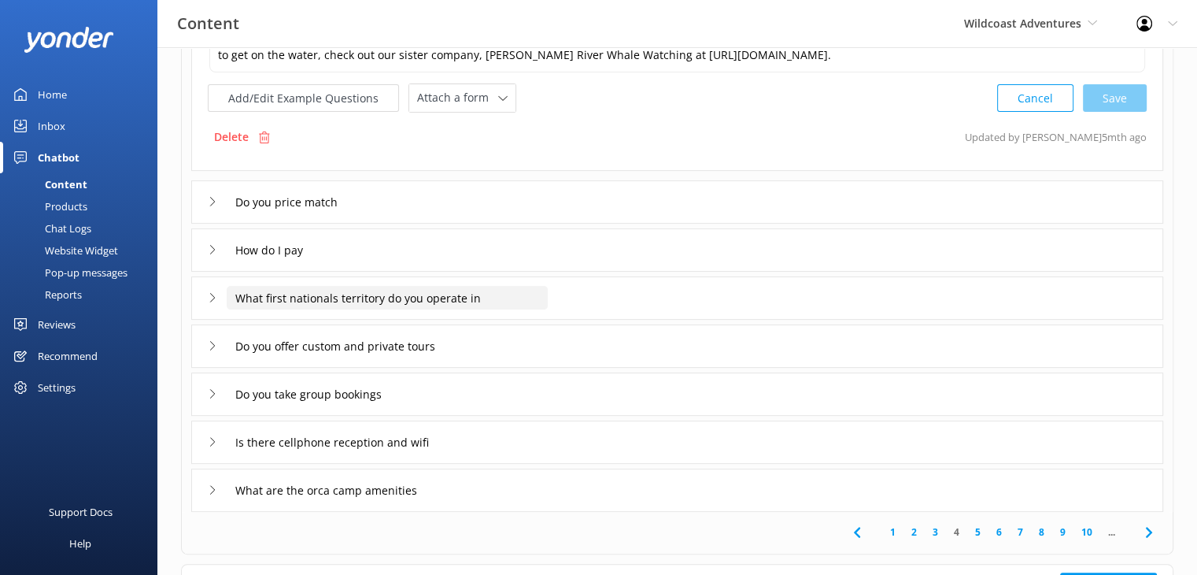
click at [544, 294] on input "What first nationals territory do you operate in" at bounding box center [387, 298] width 321 height 24
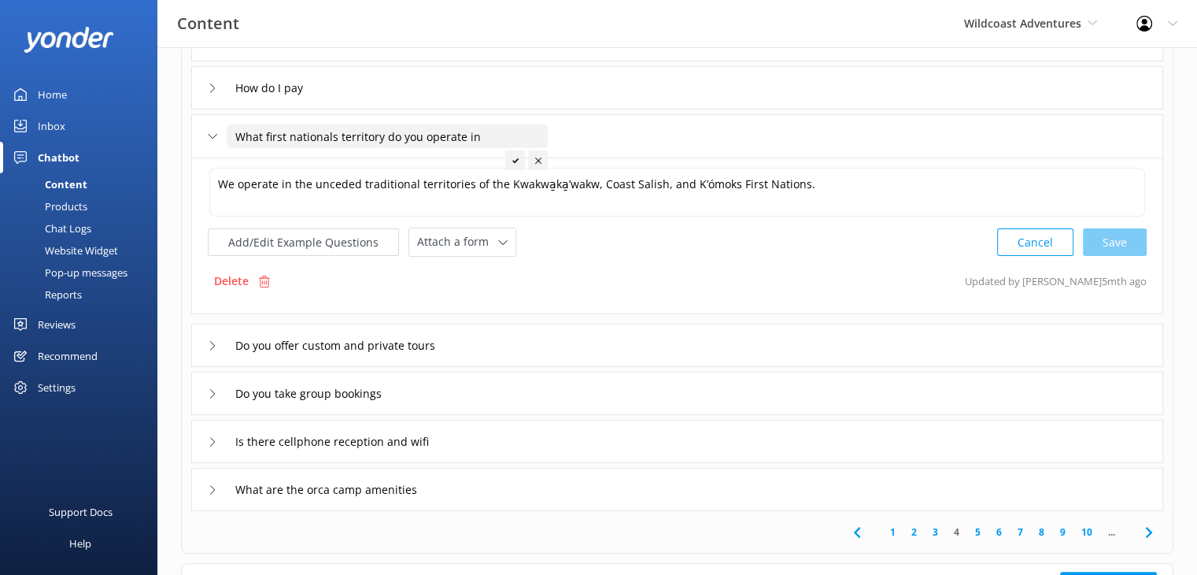
click at [646, 236] on div "Add/Edit Example Questions Attach a form Leave contact details Check availabili…" at bounding box center [677, 242] width 939 height 29
click at [337, 134] on input "What first nationals territory do you operate in" at bounding box center [387, 136] width 321 height 24
click at [1135, 237] on div "Cancel Save" at bounding box center [1073, 242] width 150 height 29
click at [1049, 239] on button "Cancel" at bounding box center [1036, 242] width 76 height 28
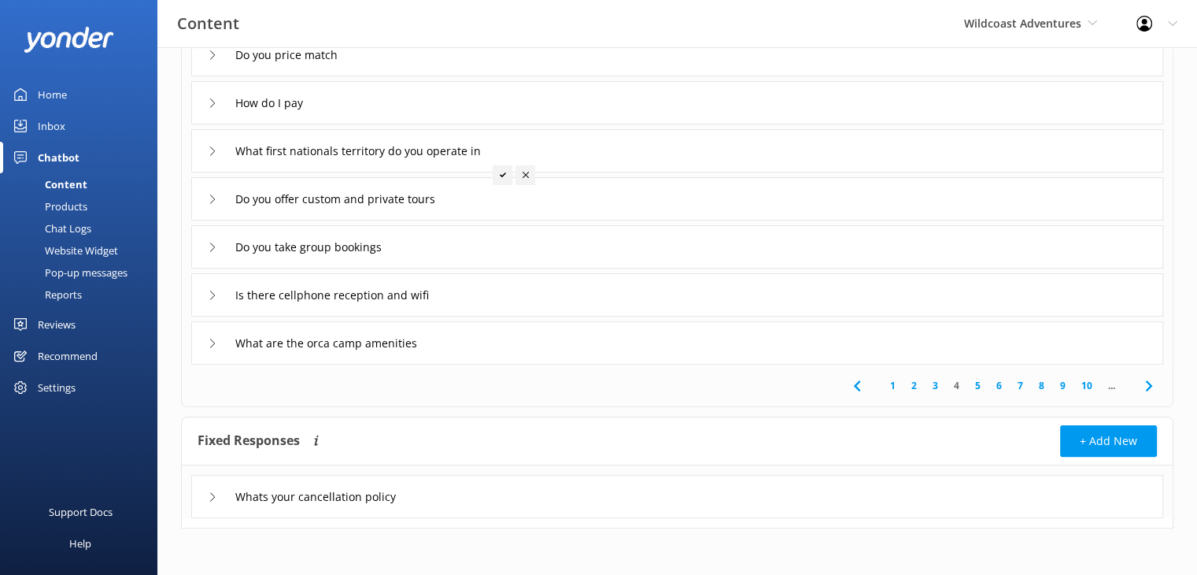
click at [705, 150] on div "What first nationals territory do you operate in" at bounding box center [677, 150] width 972 height 43
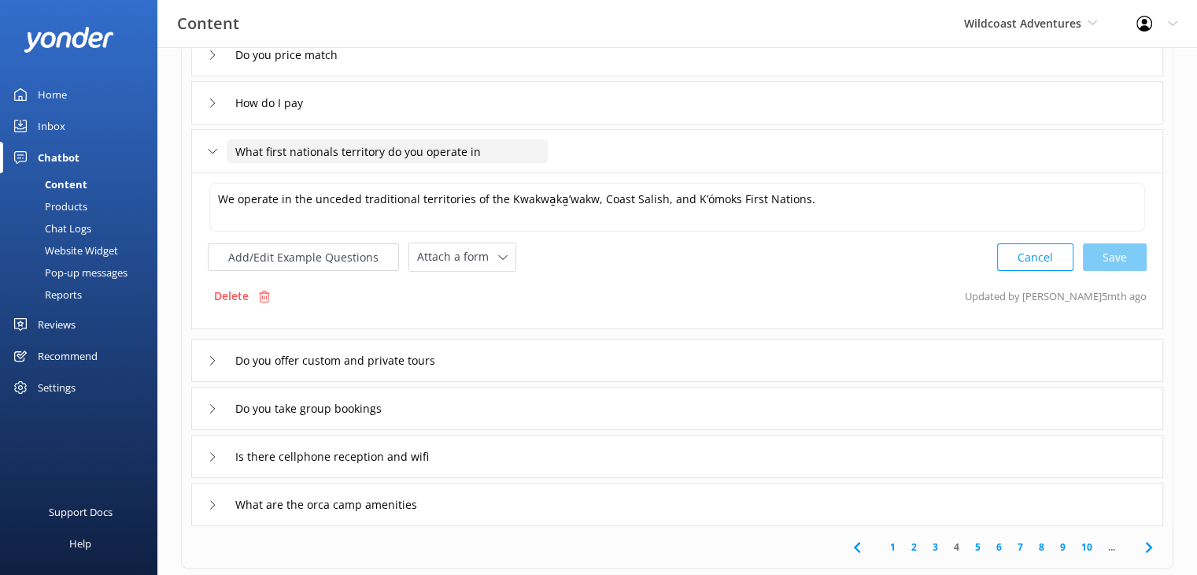
click at [430, 149] on input "What first nationals territory do you operate in" at bounding box center [387, 151] width 321 height 24
click at [332, 149] on input "What first nationals territory do you operate in" at bounding box center [387, 151] width 321 height 24
type input "What first nations territory do you operate in"
click at [505, 178] on div at bounding box center [503, 175] width 20 height 20
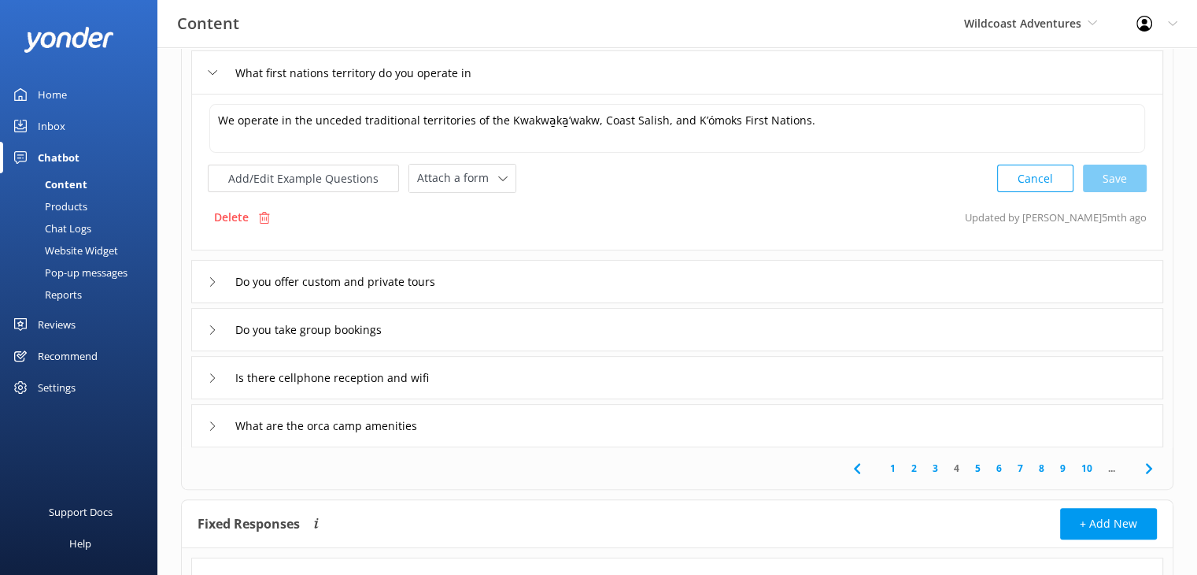
scroll to position [457, 0]
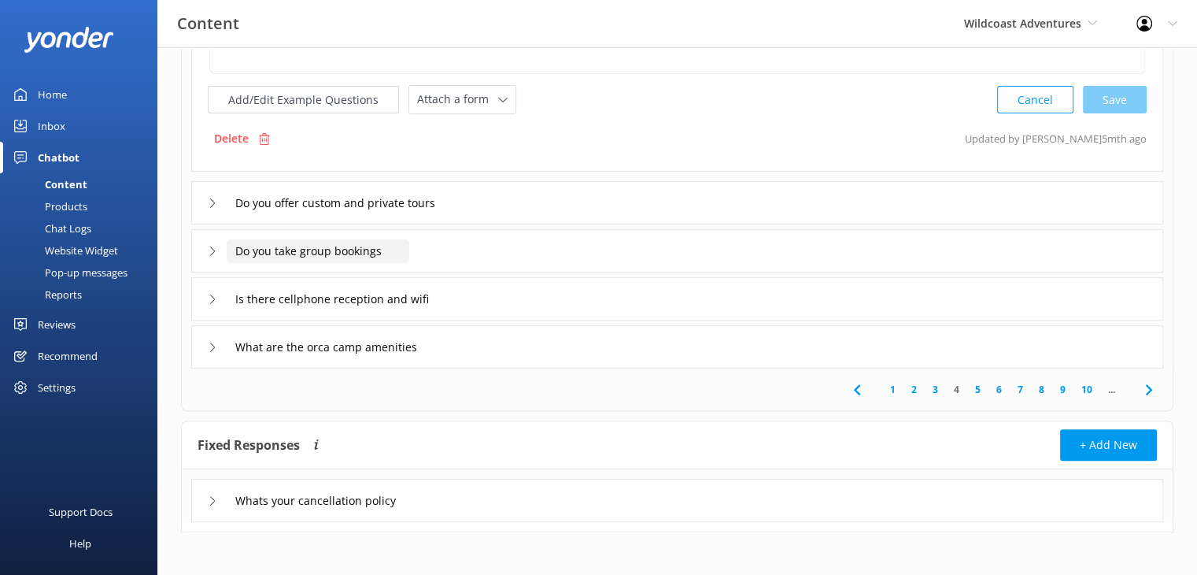
click at [357, 246] on input "Do you take group bookings" at bounding box center [318, 251] width 183 height 24
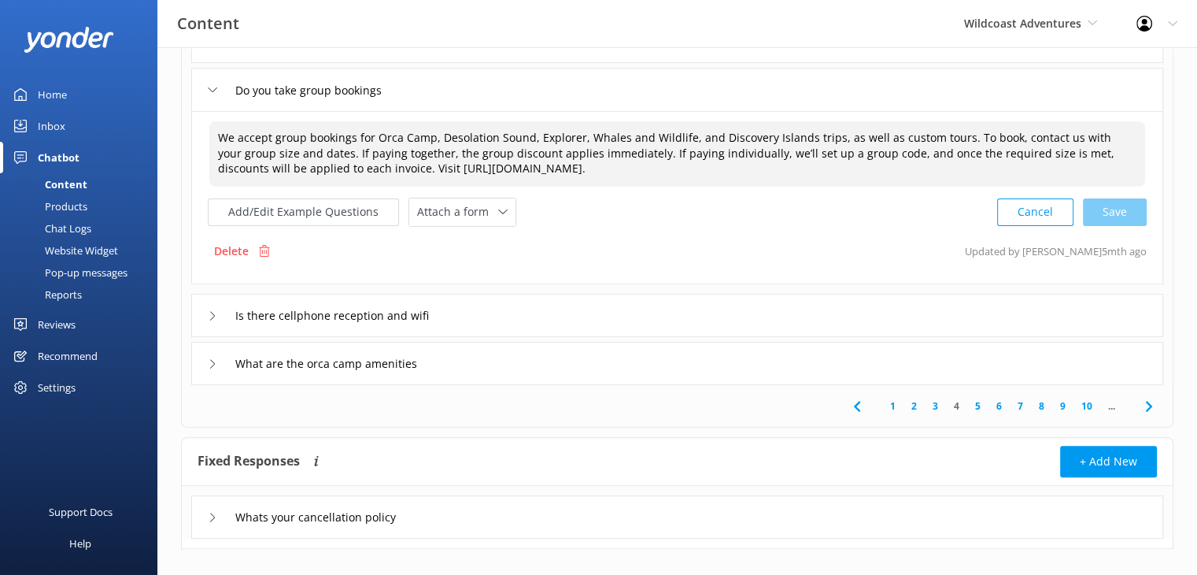
drag, startPoint x: 754, startPoint y: 170, endPoint x: 383, endPoint y: 178, distance: 370.9
click at [383, 178] on textarea "We accept group bookings for Orca Camp, Desolation Sound, Explorer, Whales and …" at bounding box center [677, 153] width 936 height 65
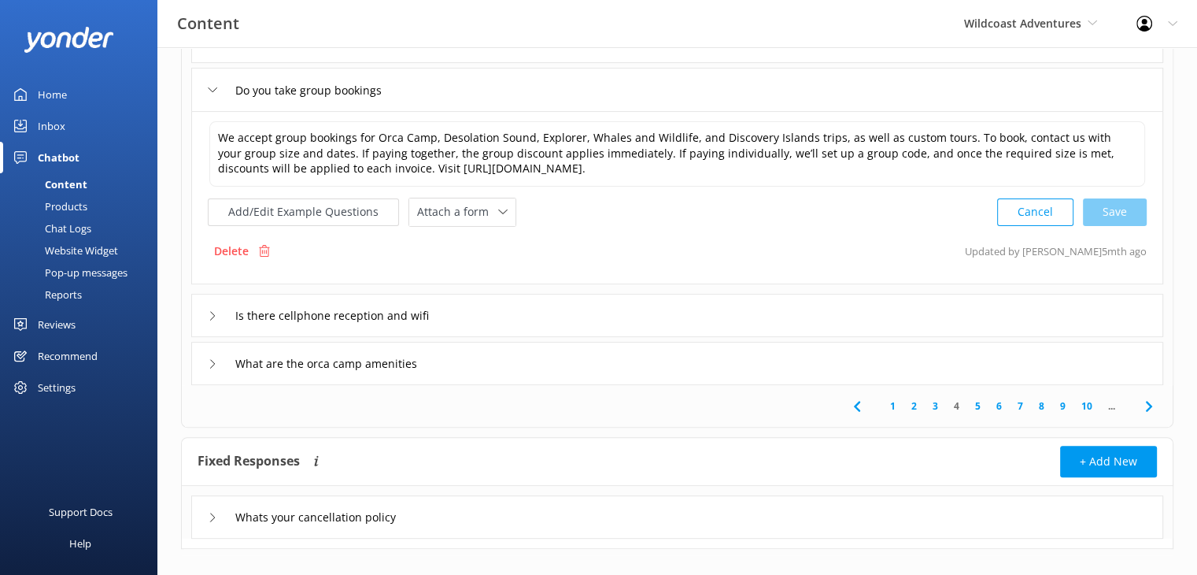
click at [976, 406] on link "5" at bounding box center [978, 405] width 21 height 15
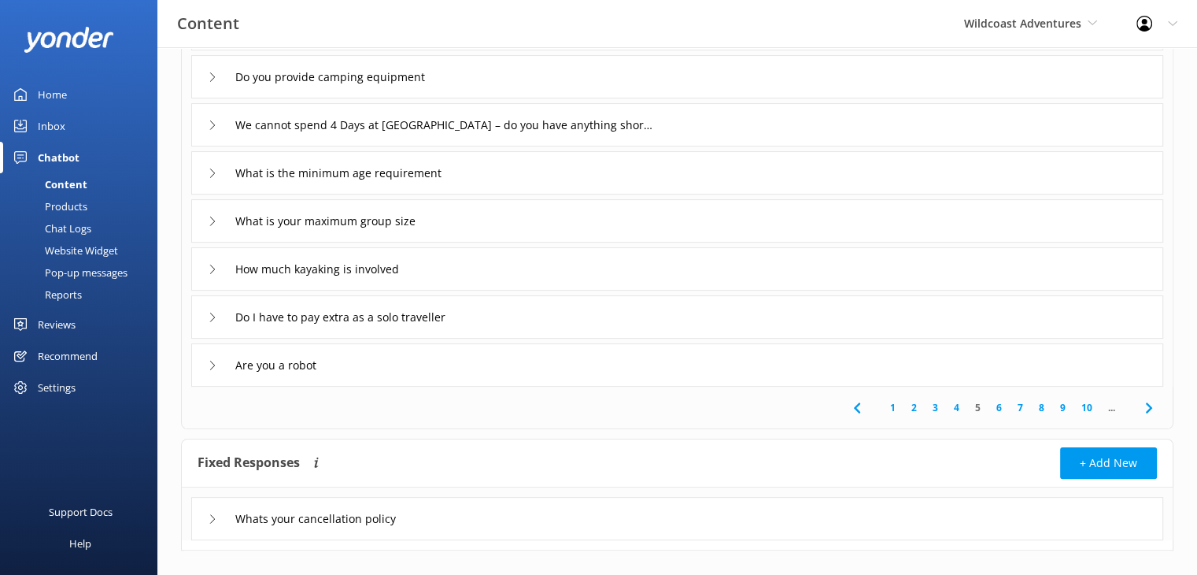
scroll to position [299, 0]
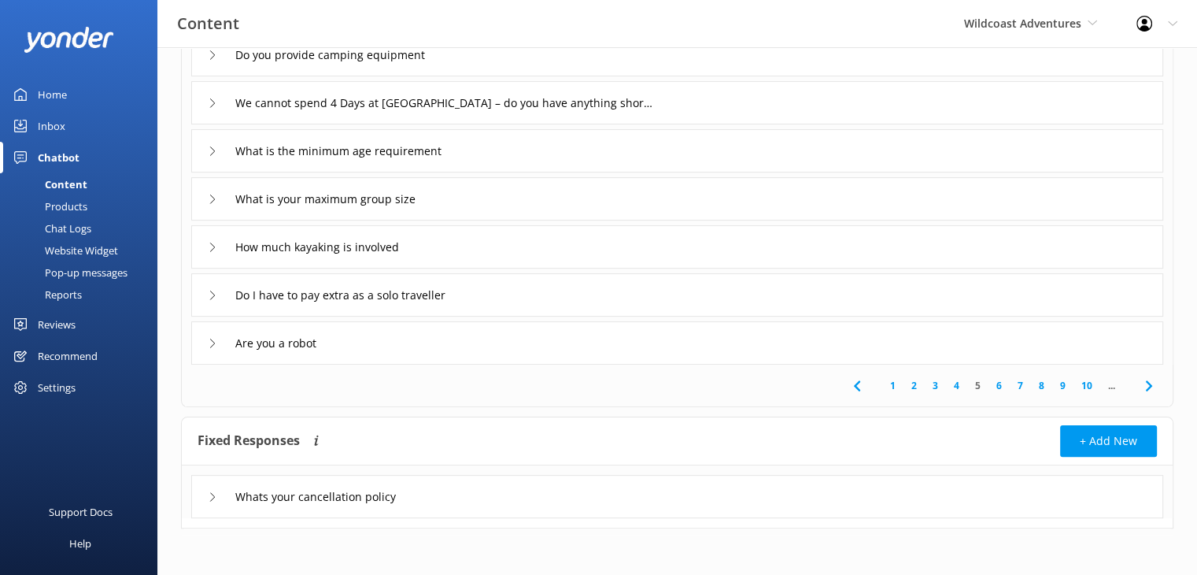
click at [998, 388] on link "6" at bounding box center [999, 385] width 21 height 15
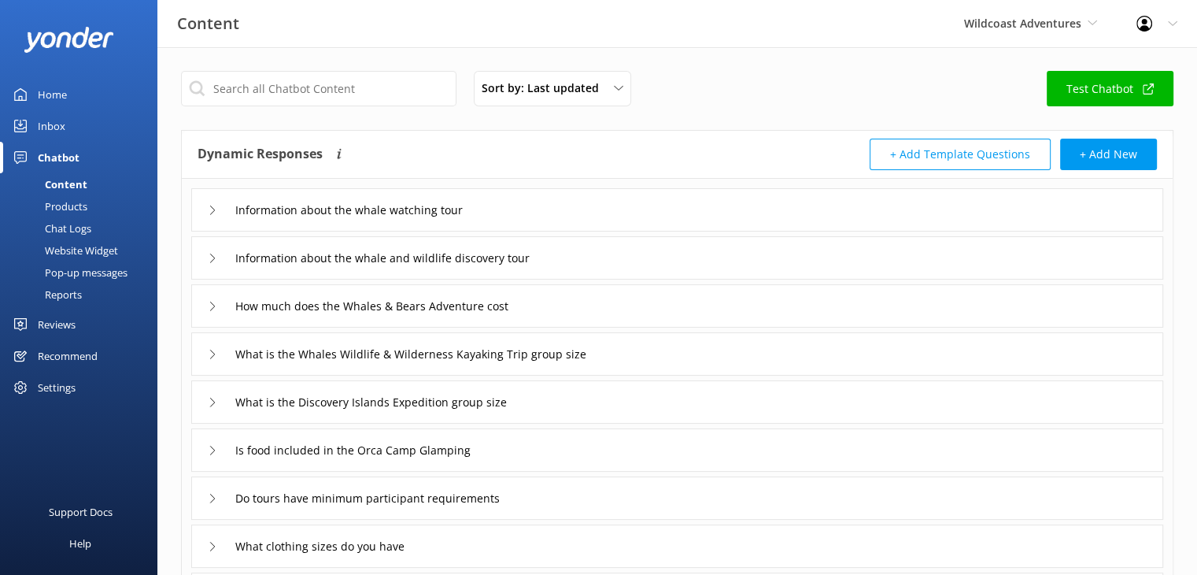
click at [682, 206] on div "Information about the whale watching tour" at bounding box center [677, 209] width 972 height 43
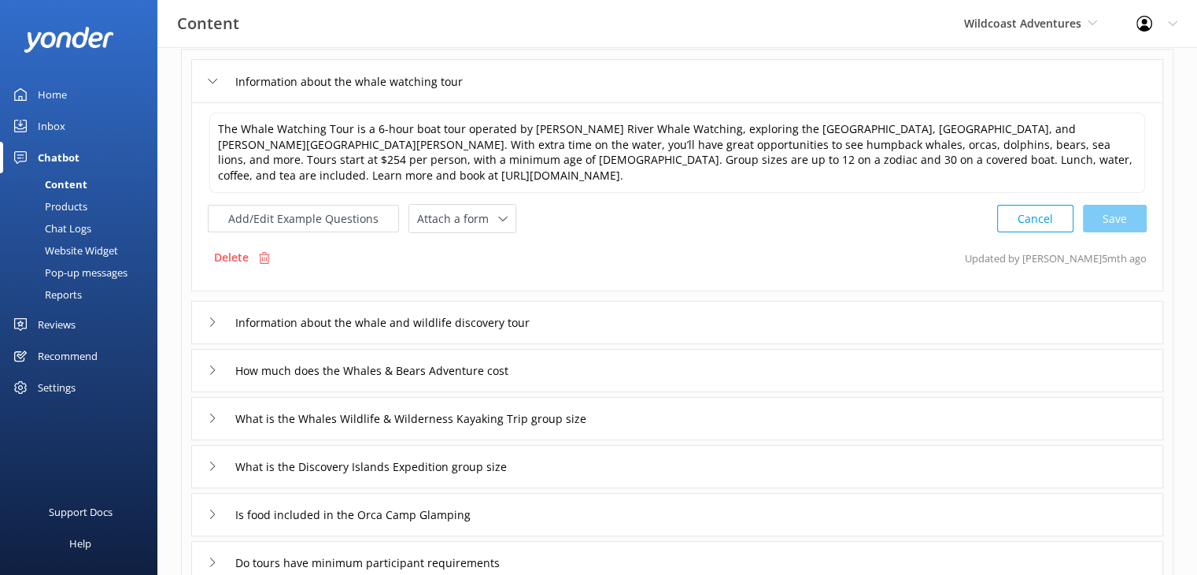
scroll to position [157, 0]
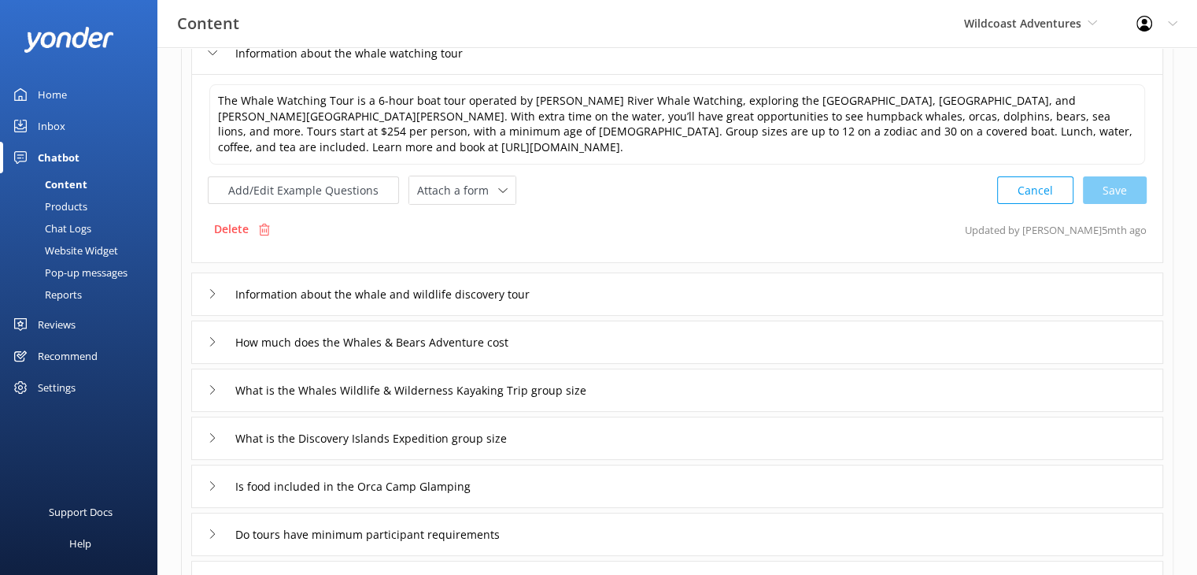
click at [768, 283] on div "Information about the whale and wildlife discovery tour" at bounding box center [677, 293] width 972 height 43
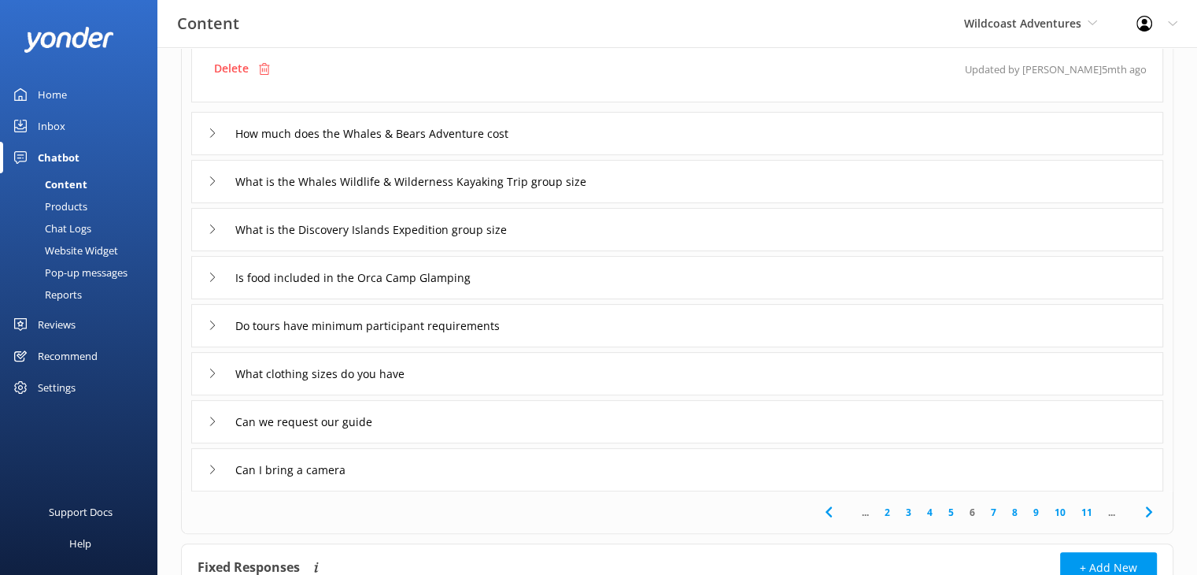
scroll to position [394, 0]
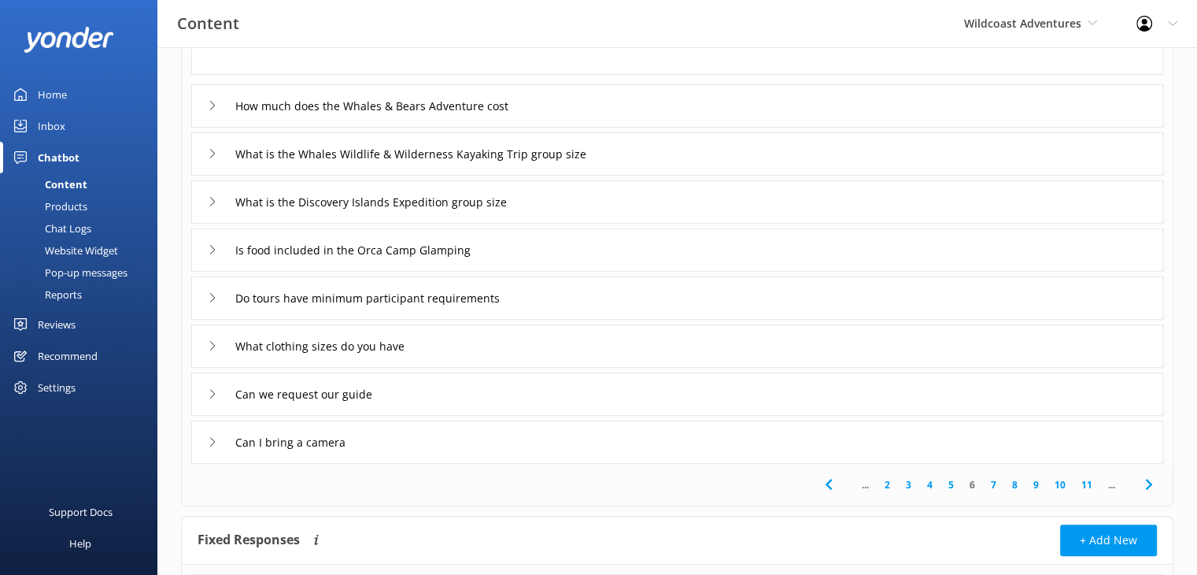
click at [696, 136] on div "What is the Whales Wildlife & Wilderness Kayaking Trip group size" at bounding box center [677, 153] width 972 height 43
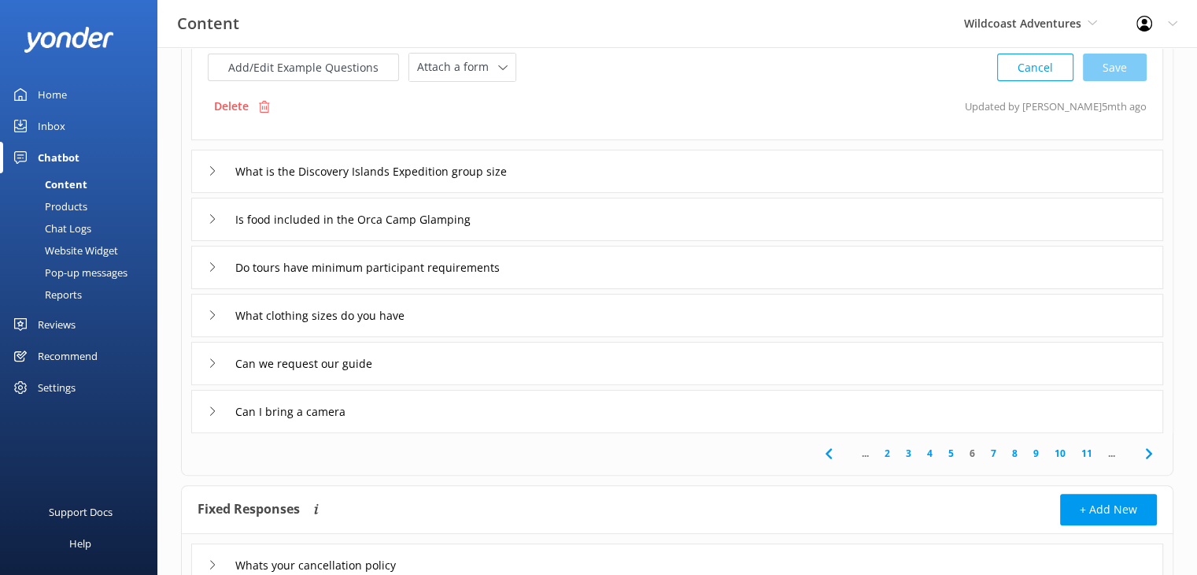
scroll to position [217, 0]
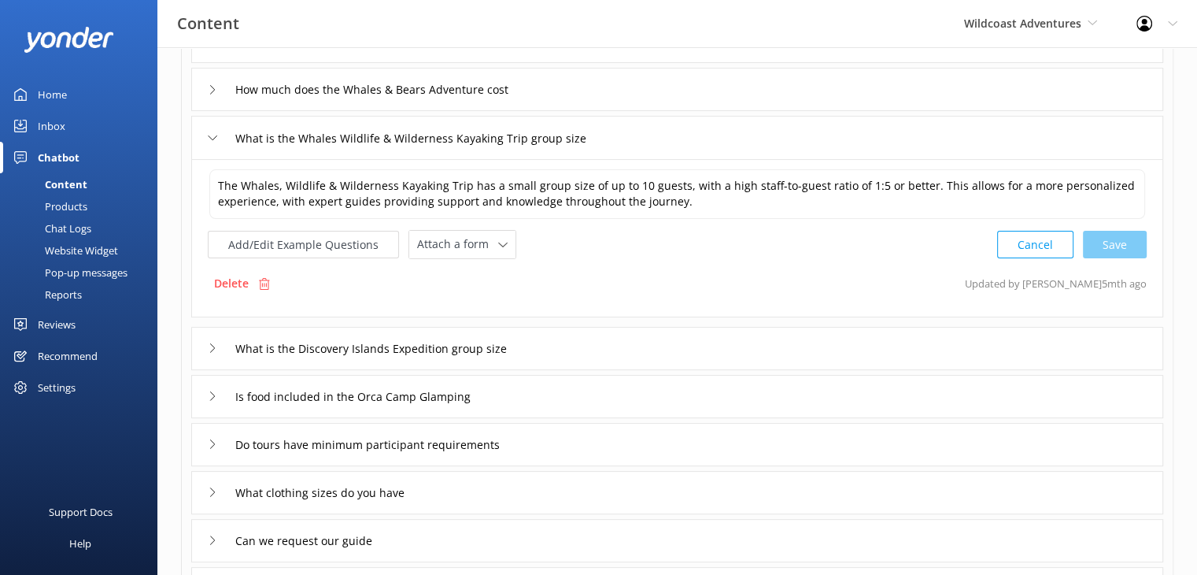
click at [716, 95] on div "How much does the Whales & Bears Adventure cost" at bounding box center [677, 89] width 972 height 43
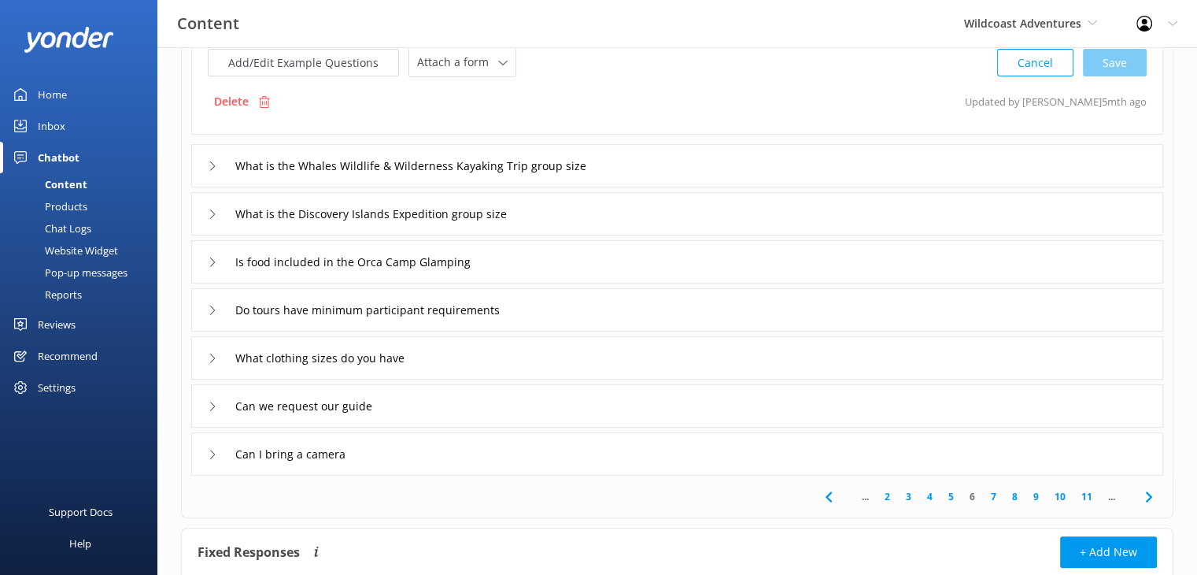
scroll to position [374, 0]
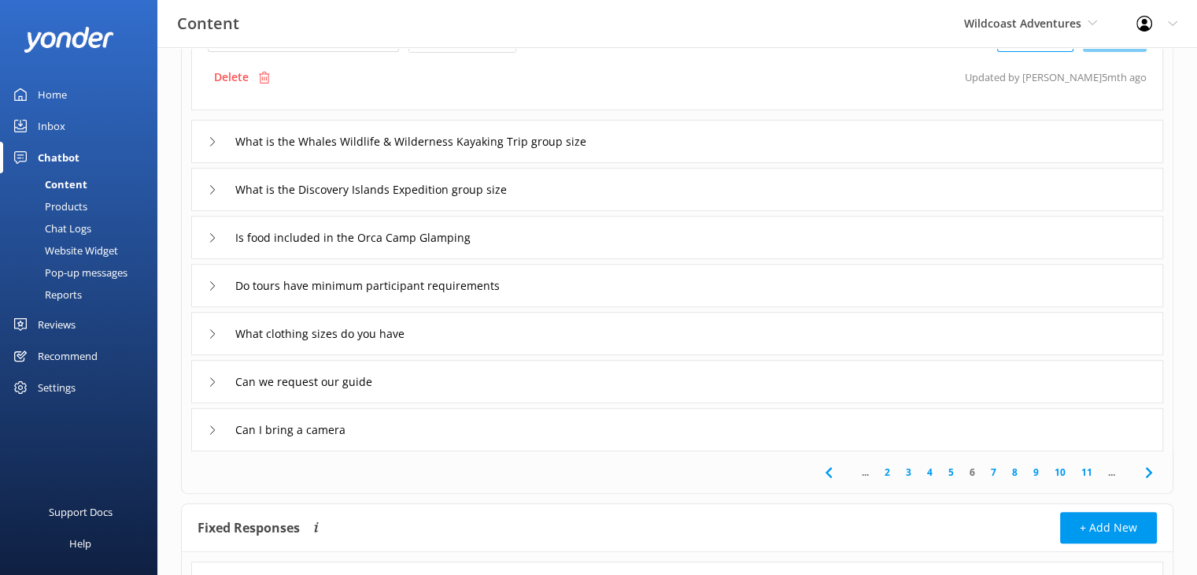
click at [996, 474] on link "7" at bounding box center [993, 472] width 21 height 15
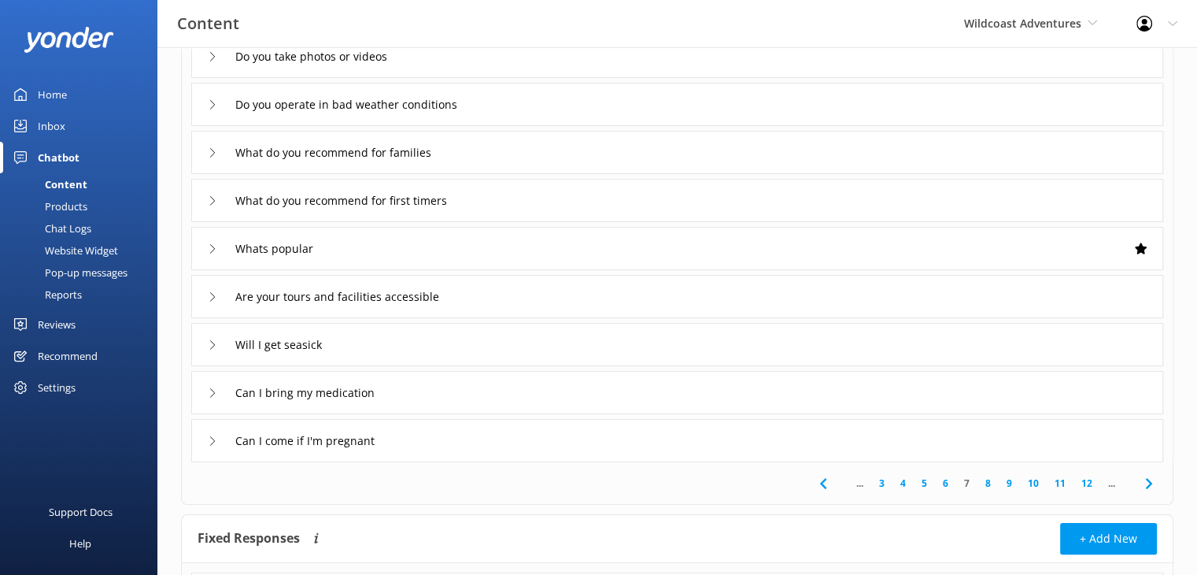
scroll to position [236, 0]
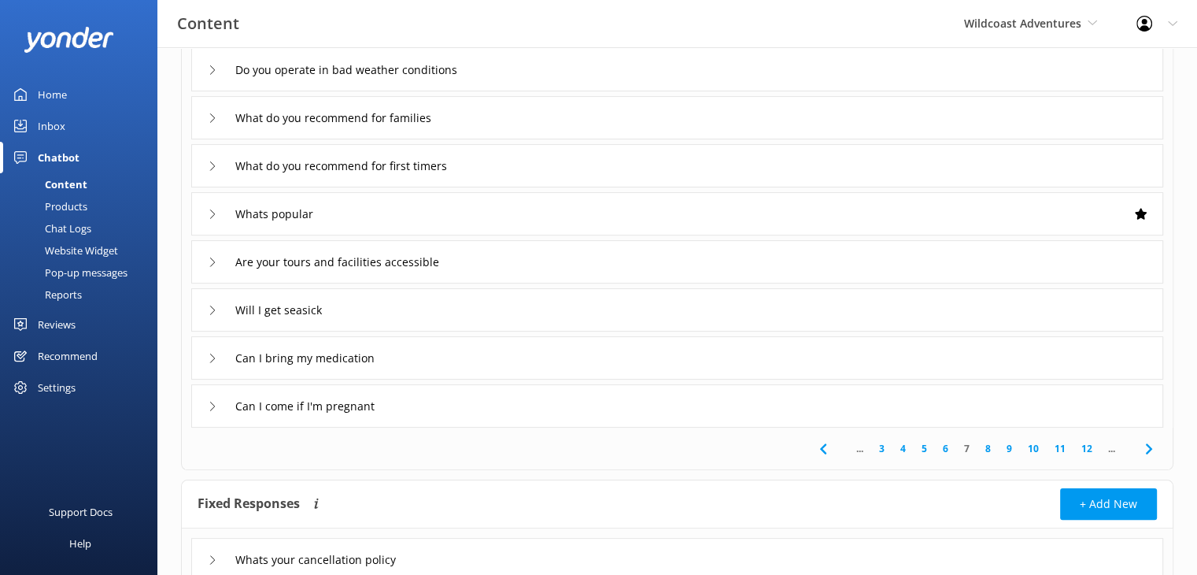
click at [987, 451] on link "8" at bounding box center [988, 448] width 21 height 15
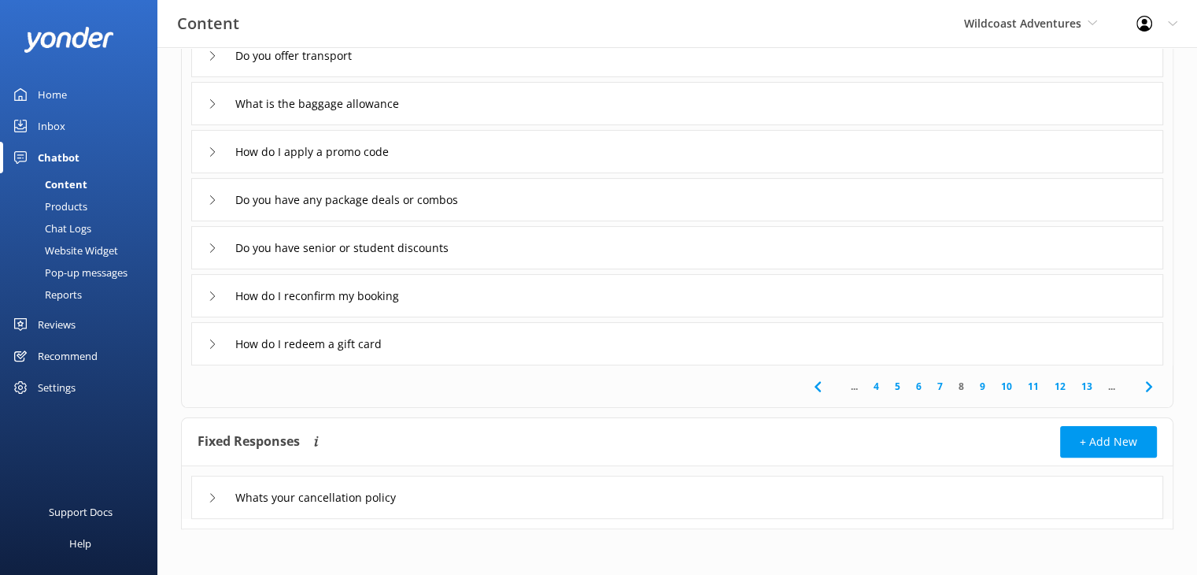
scroll to position [299, 0]
click at [987, 387] on link "9" at bounding box center [982, 385] width 21 height 15
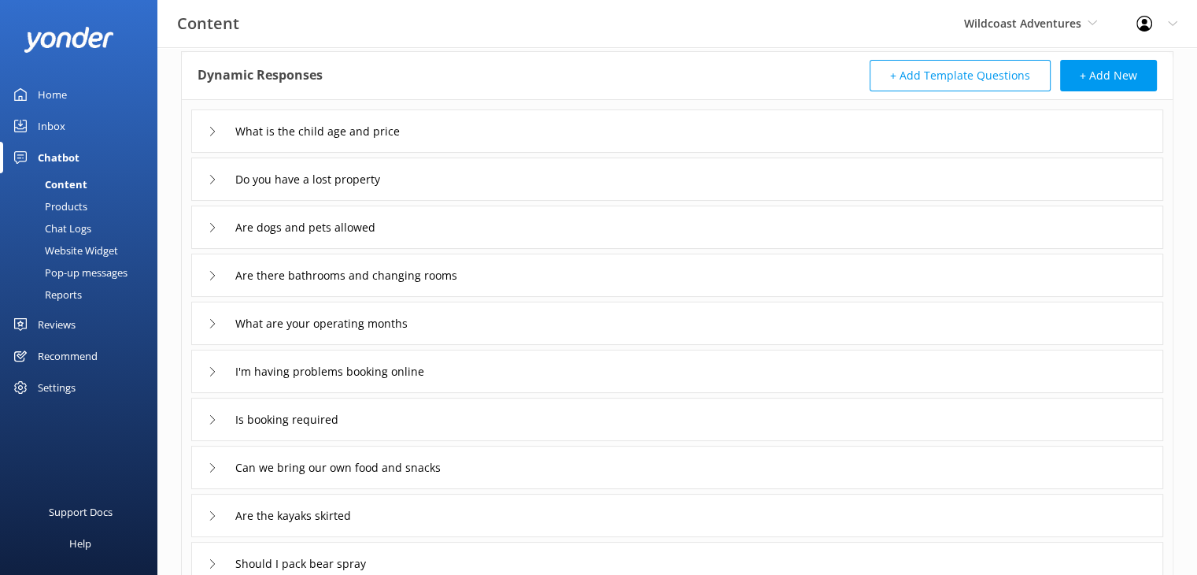
scroll to position [157, 0]
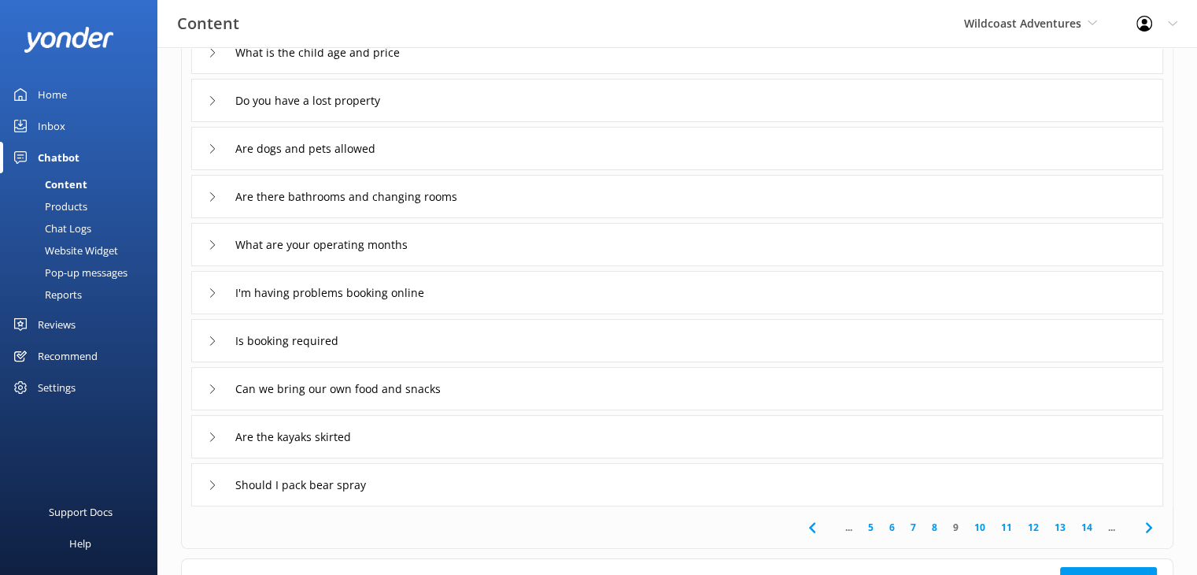
click at [635, 291] on div "I'm having problems booking online" at bounding box center [677, 292] width 972 height 43
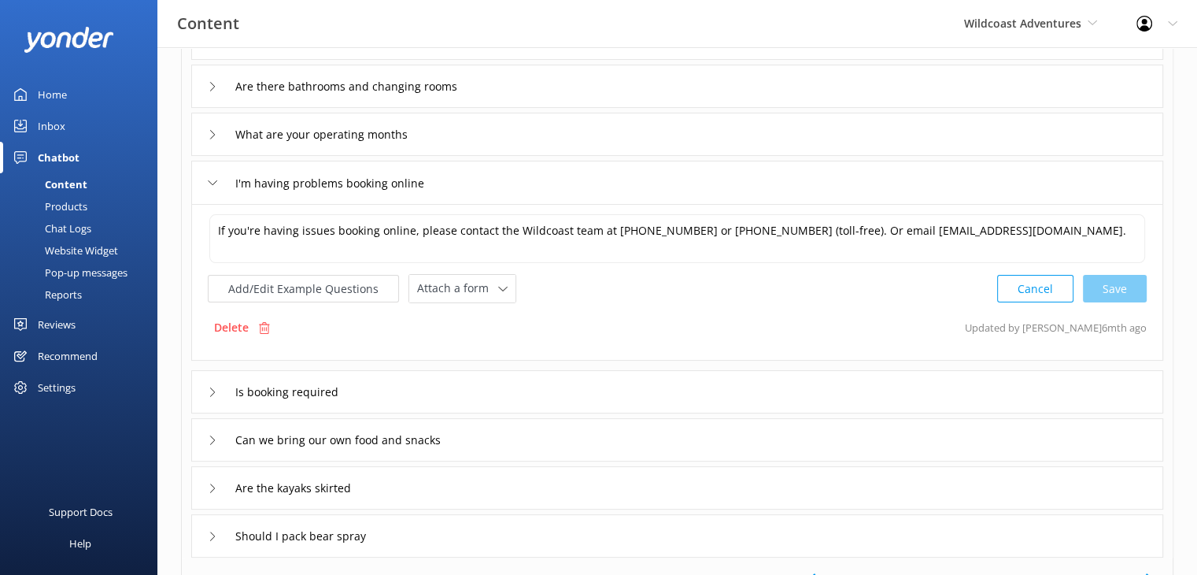
scroll to position [315, 0]
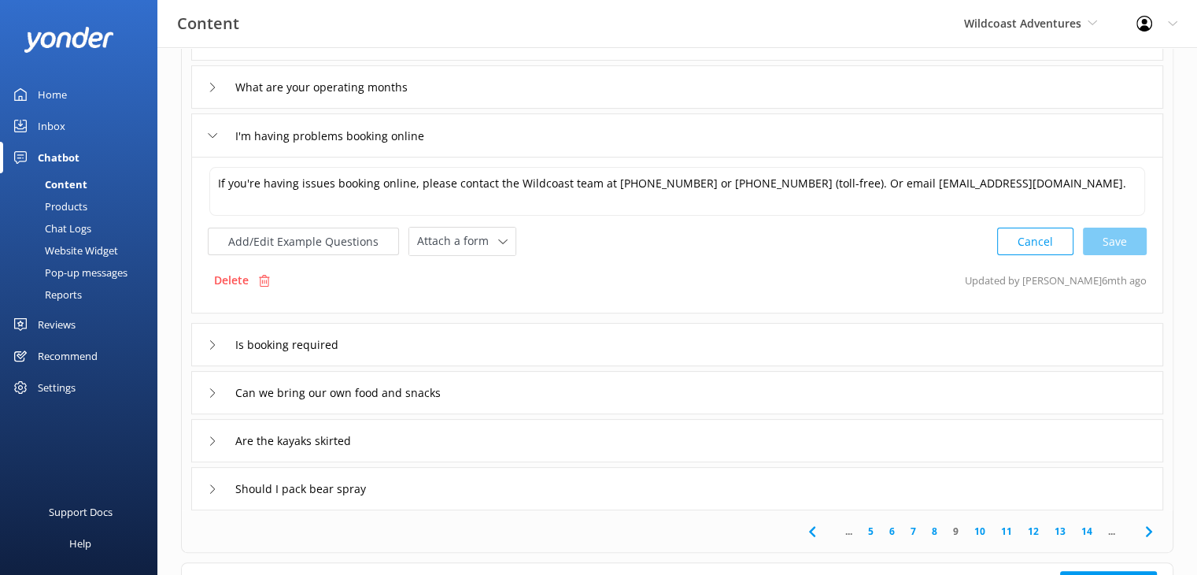
click at [668, 347] on div "Is booking required" at bounding box center [677, 344] width 972 height 43
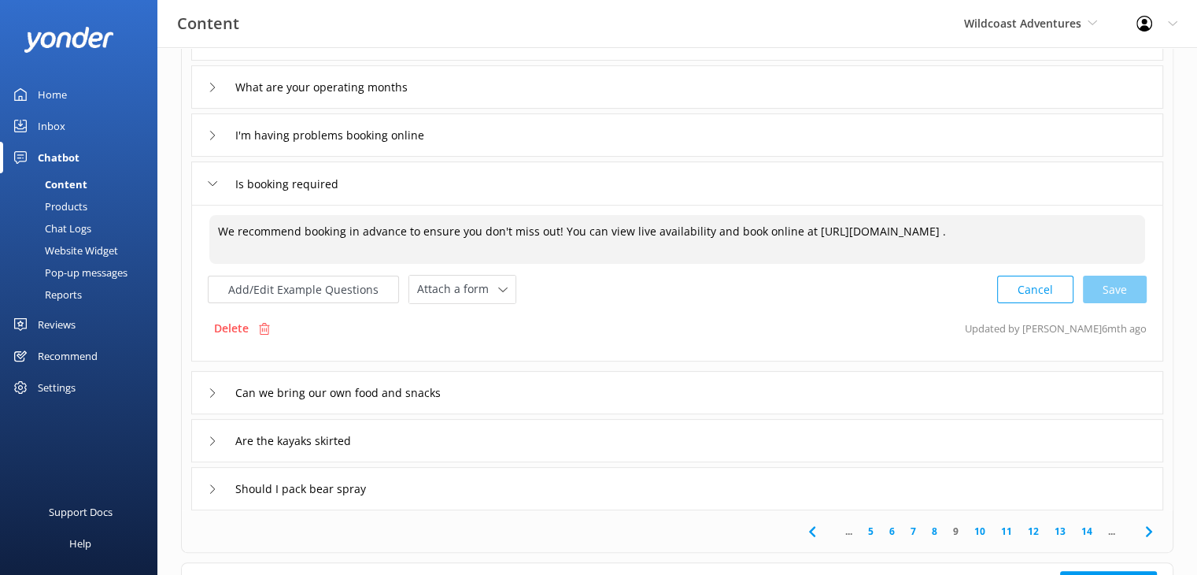
drag, startPoint x: 394, startPoint y: 244, endPoint x: 805, endPoint y: 224, distance: 411.4
click at [805, 224] on textarea "We recommend booking in advance to ensure you don't miss out! You can view live…" at bounding box center [677, 239] width 936 height 49
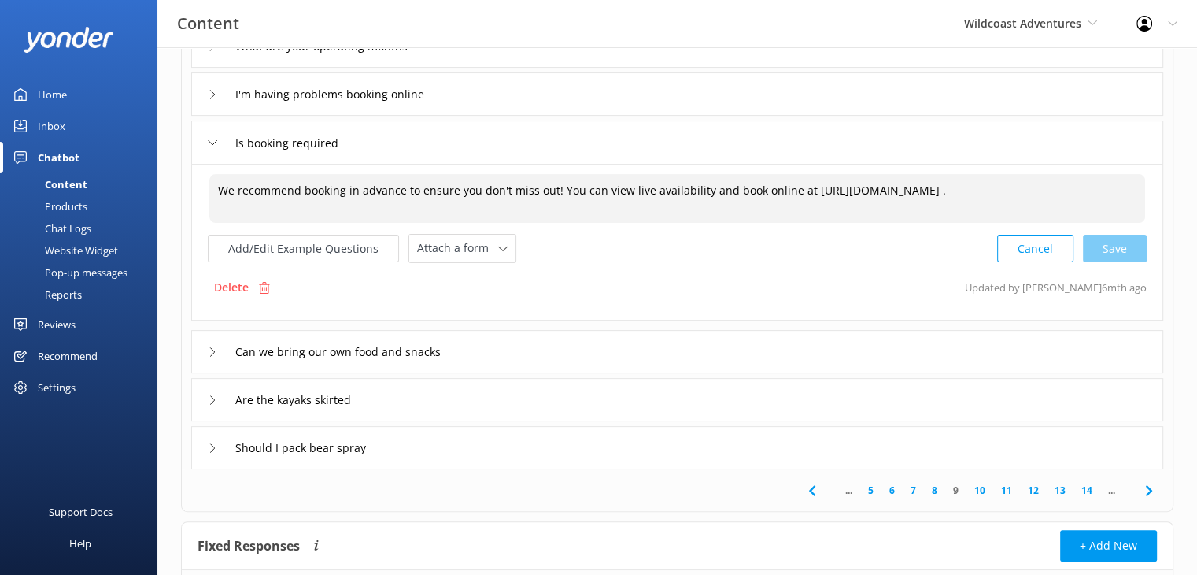
scroll to position [394, 0]
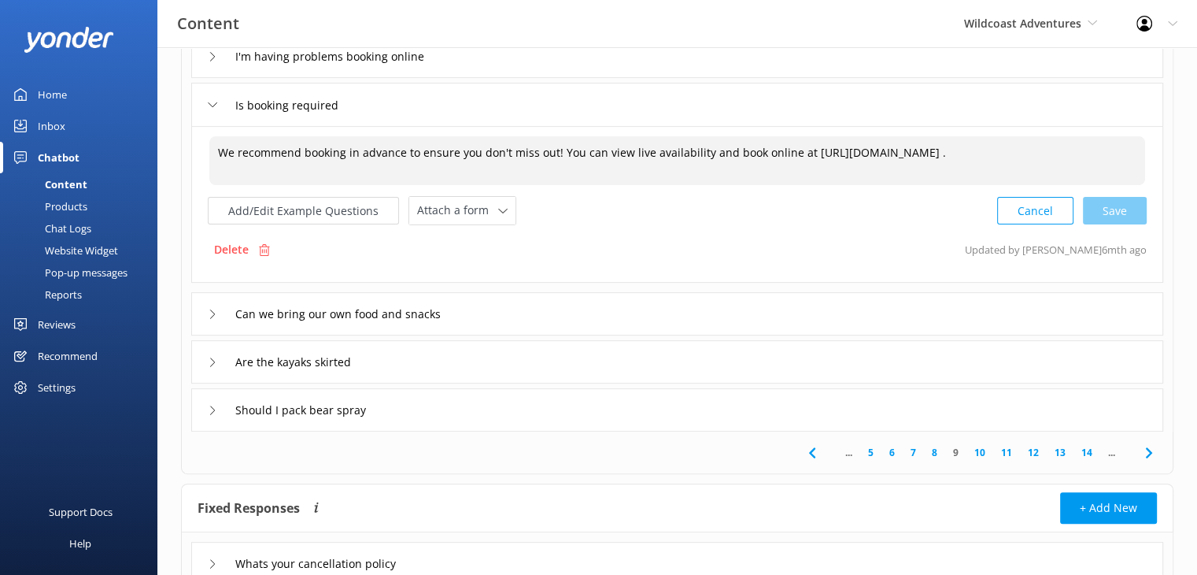
click at [986, 456] on link "10" at bounding box center [980, 452] width 27 height 15
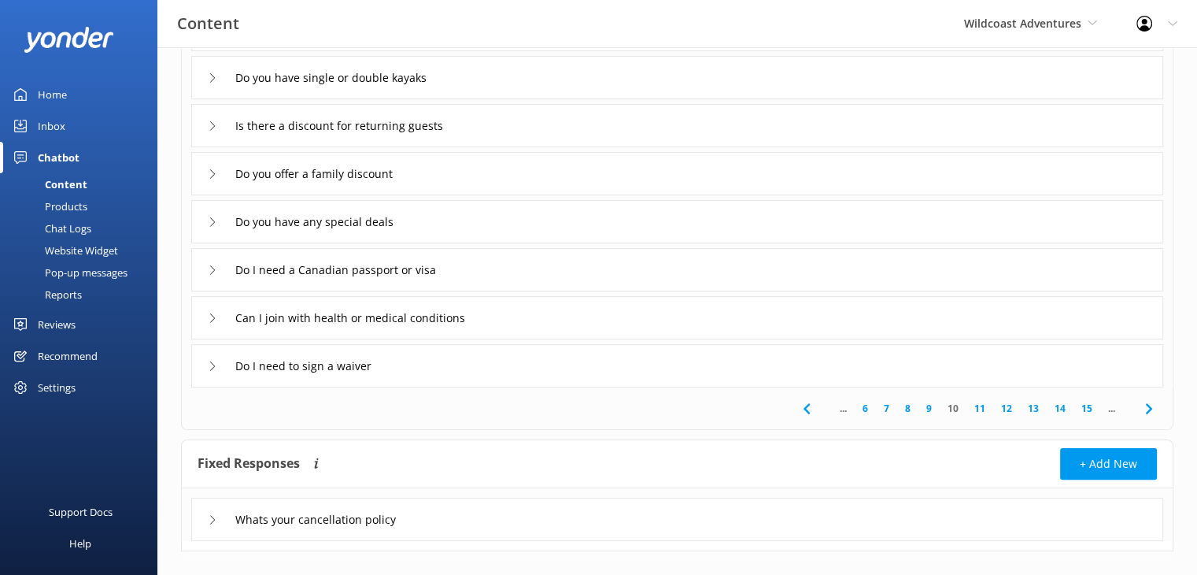
scroll to position [299, 0]
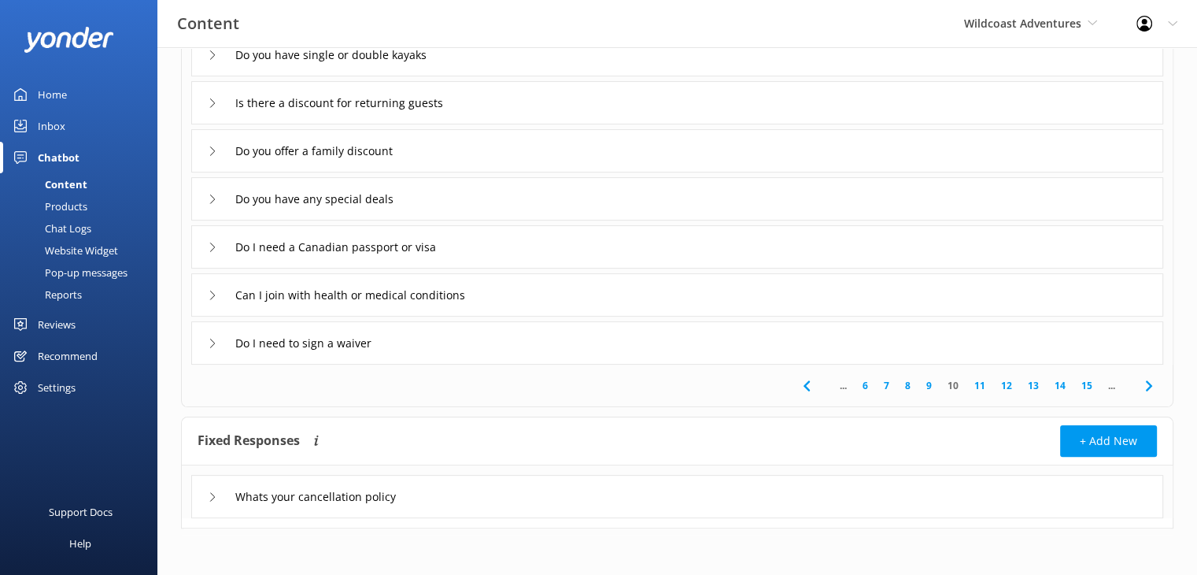
click at [985, 386] on link "11" at bounding box center [980, 385] width 27 height 15
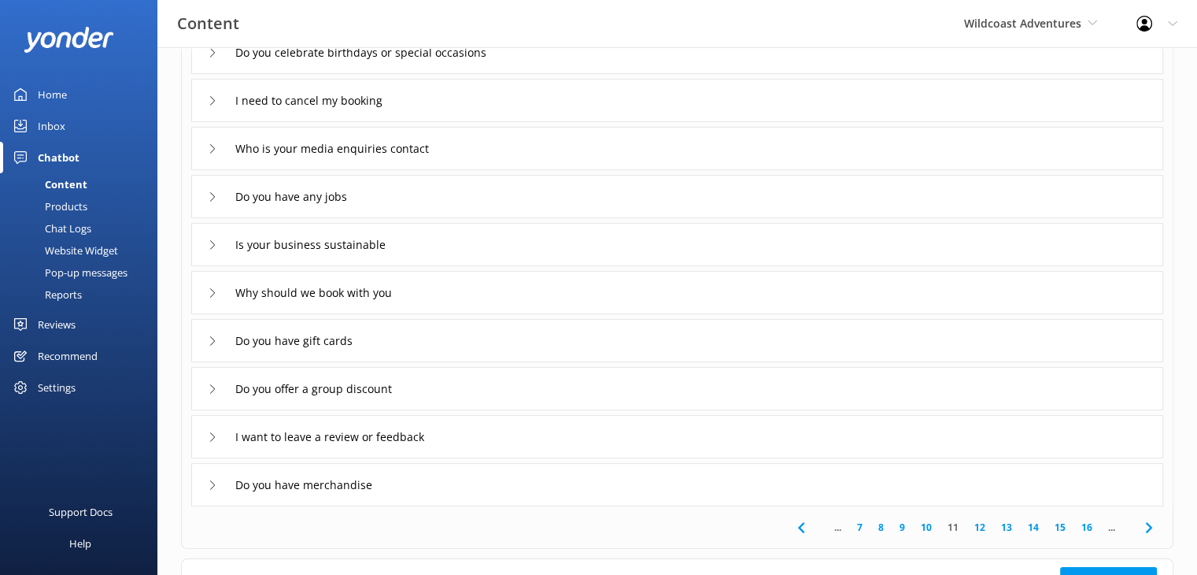
scroll to position [236, 0]
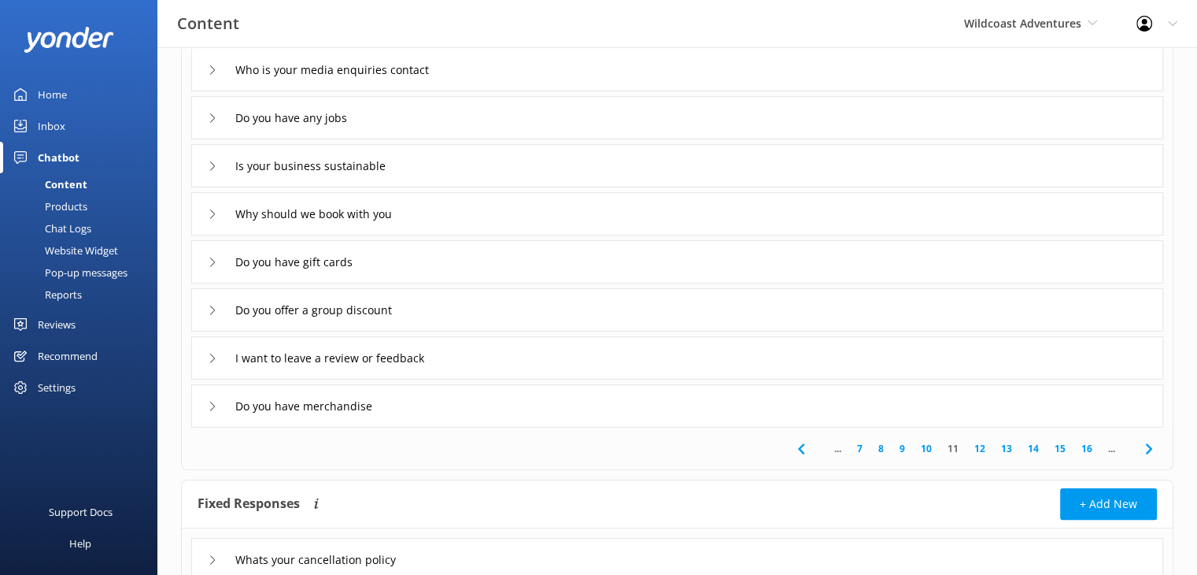
click at [979, 448] on link "12" at bounding box center [980, 448] width 27 height 15
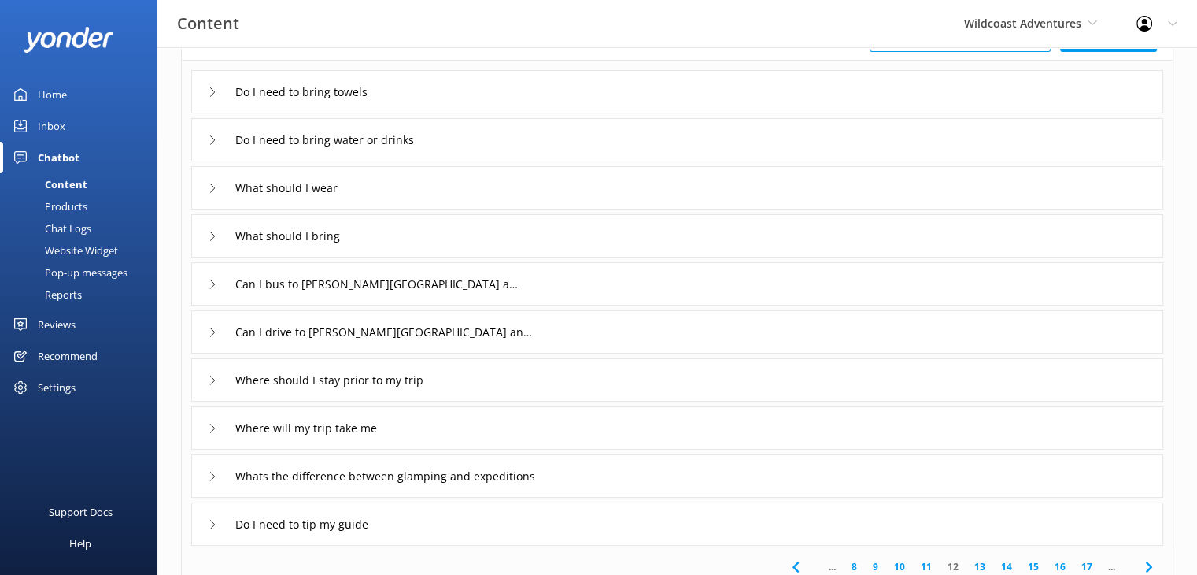
scroll to position [157, 0]
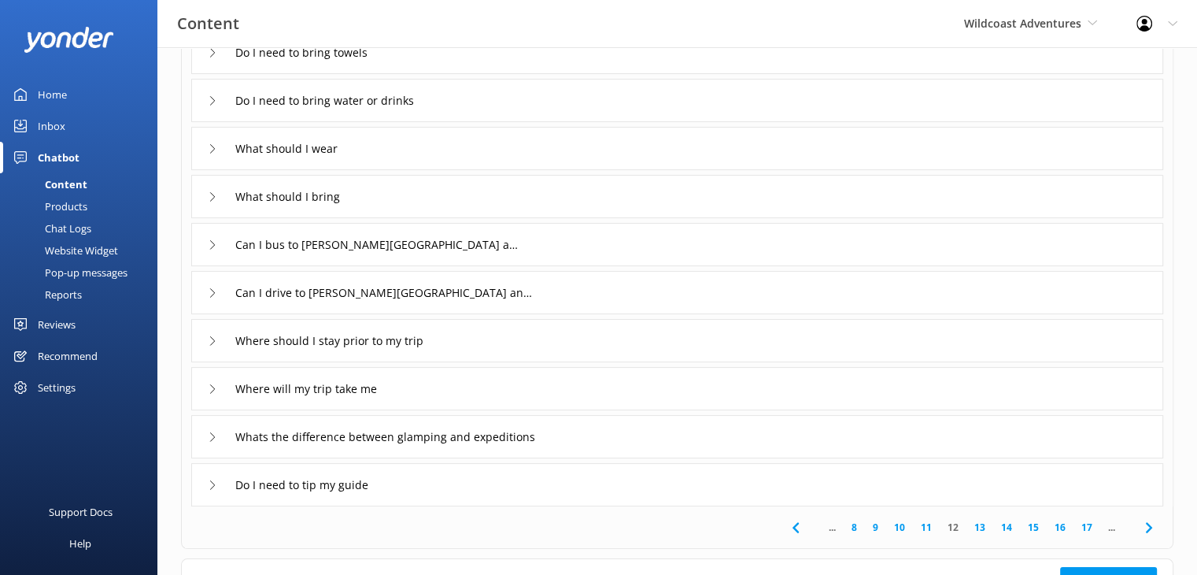
click at [980, 527] on link "13" at bounding box center [980, 527] width 27 height 15
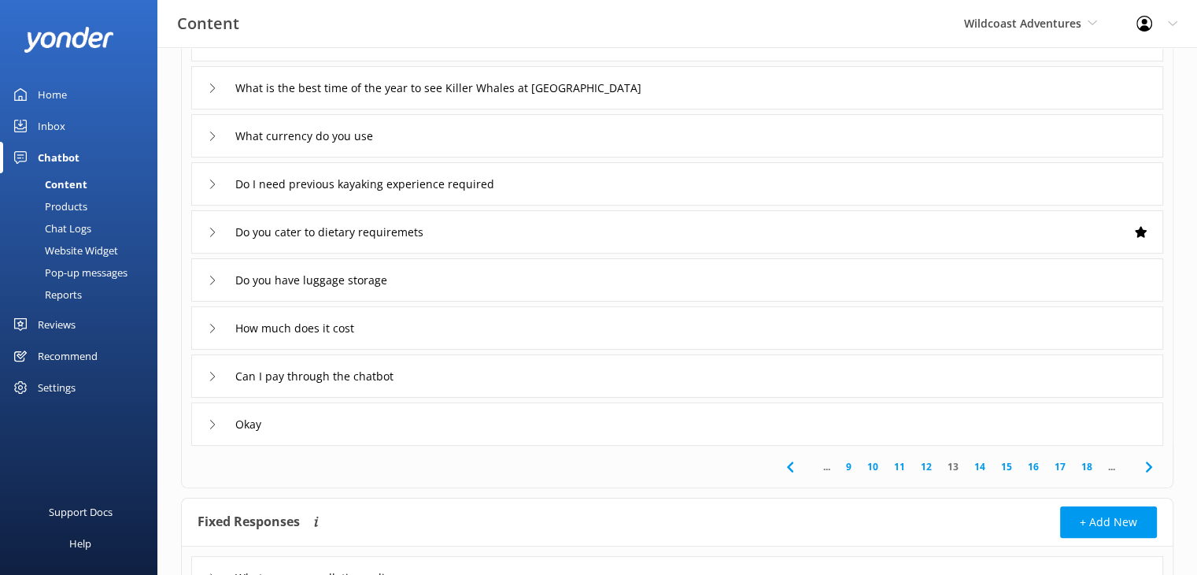
scroll to position [299, 0]
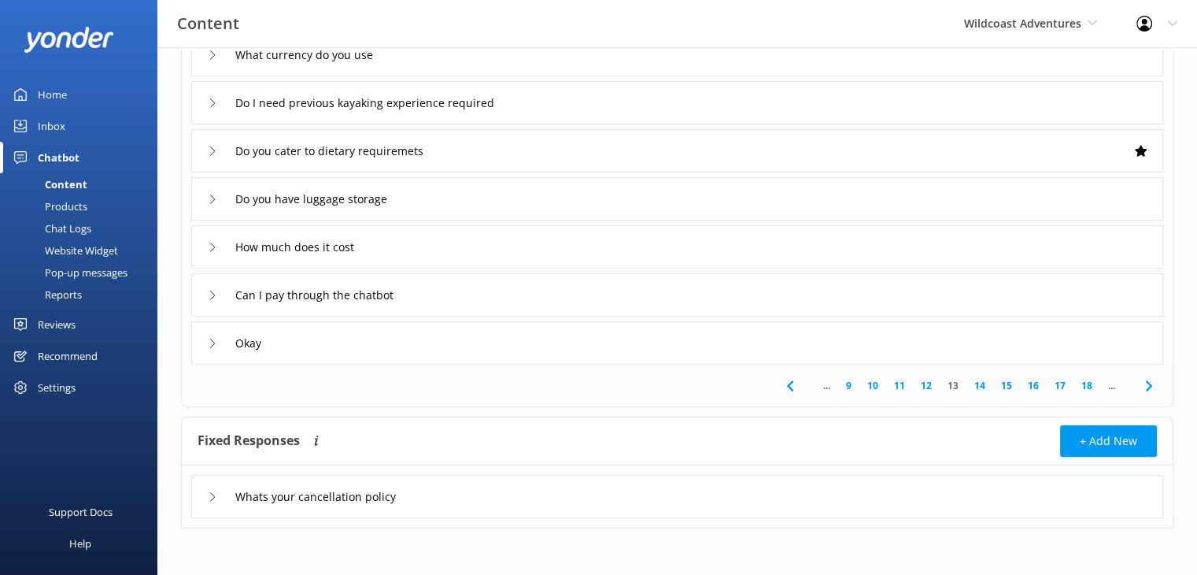
click at [981, 387] on link "14" at bounding box center [980, 385] width 27 height 15
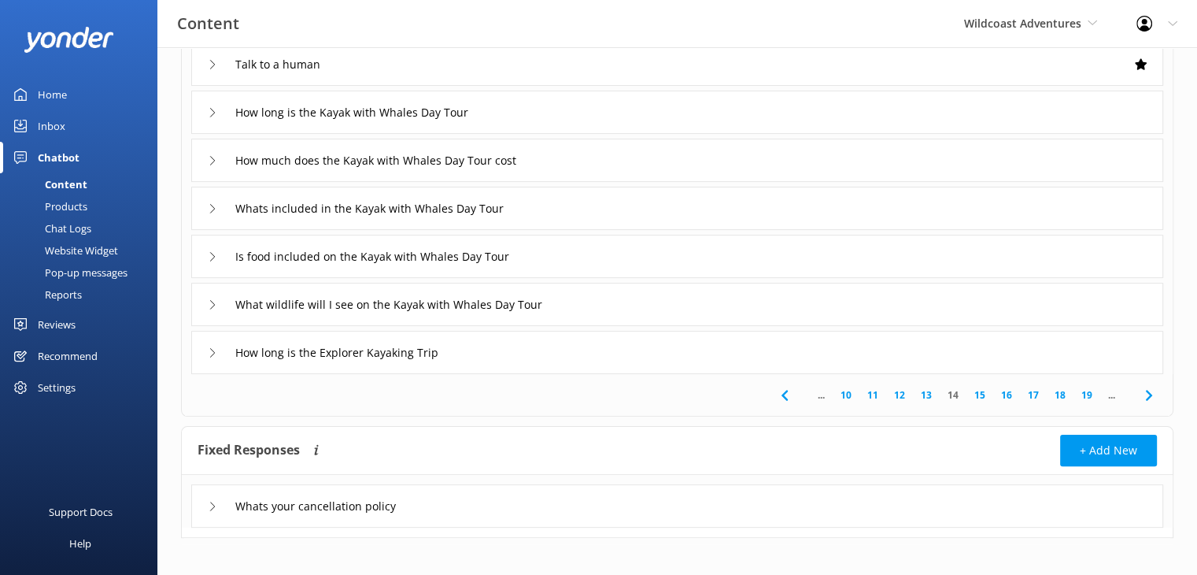
scroll to position [299, 0]
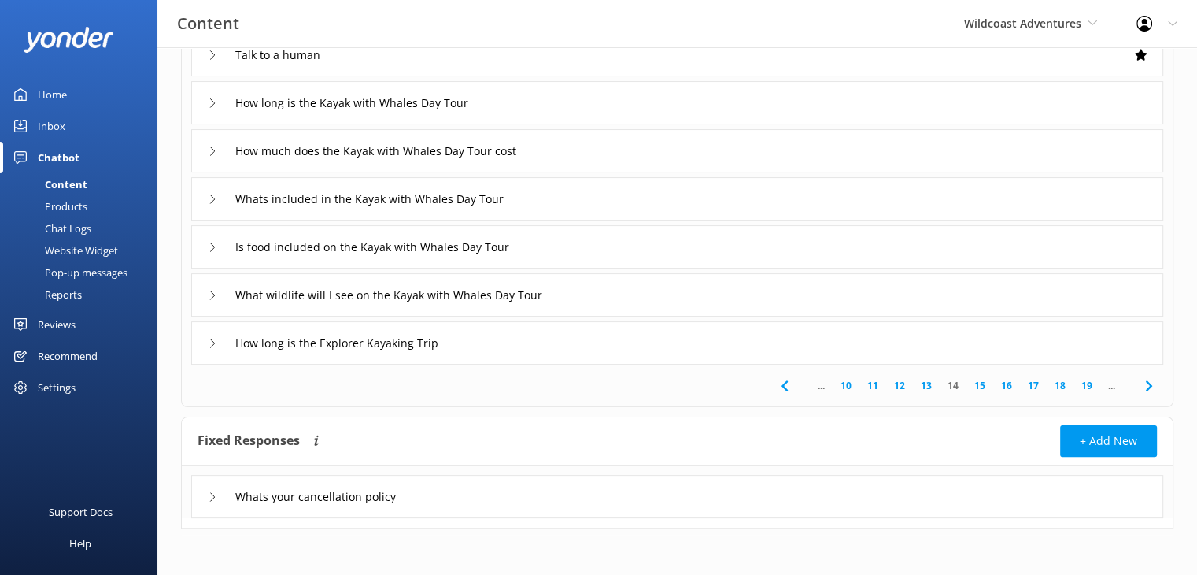
click at [1115, 391] on span "..." at bounding box center [1112, 385] width 23 height 15
click at [1112, 388] on span "..." at bounding box center [1112, 385] width 23 height 15
click at [1144, 382] on icon at bounding box center [1149, 385] width 19 height 19
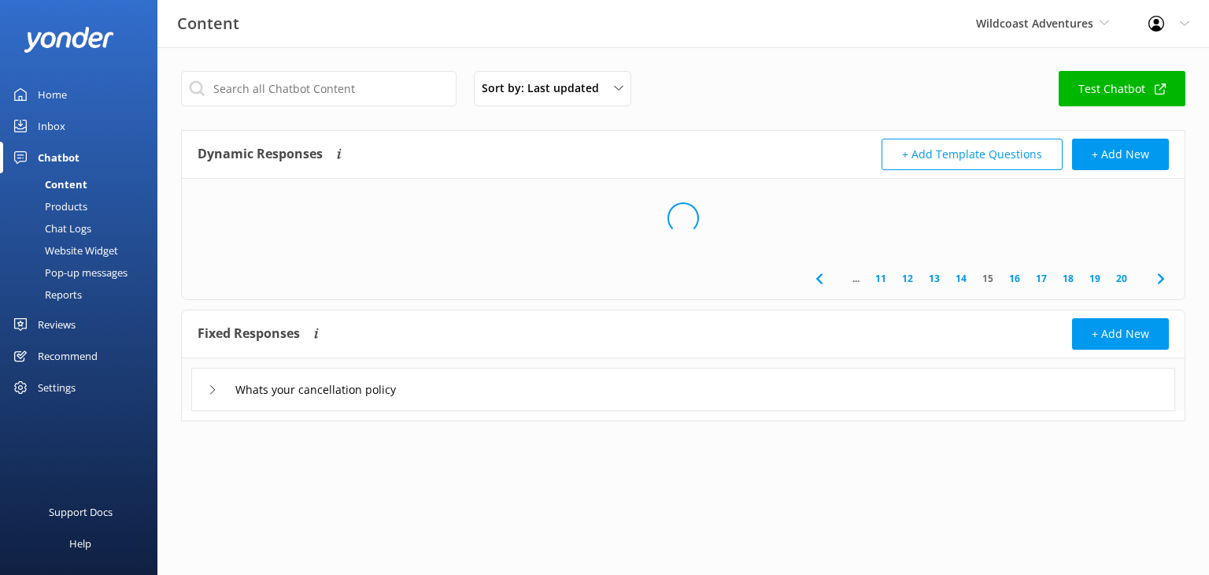
click at [1144, 382] on div "Whats your cancellation policy" at bounding box center [683, 389] width 984 height 43
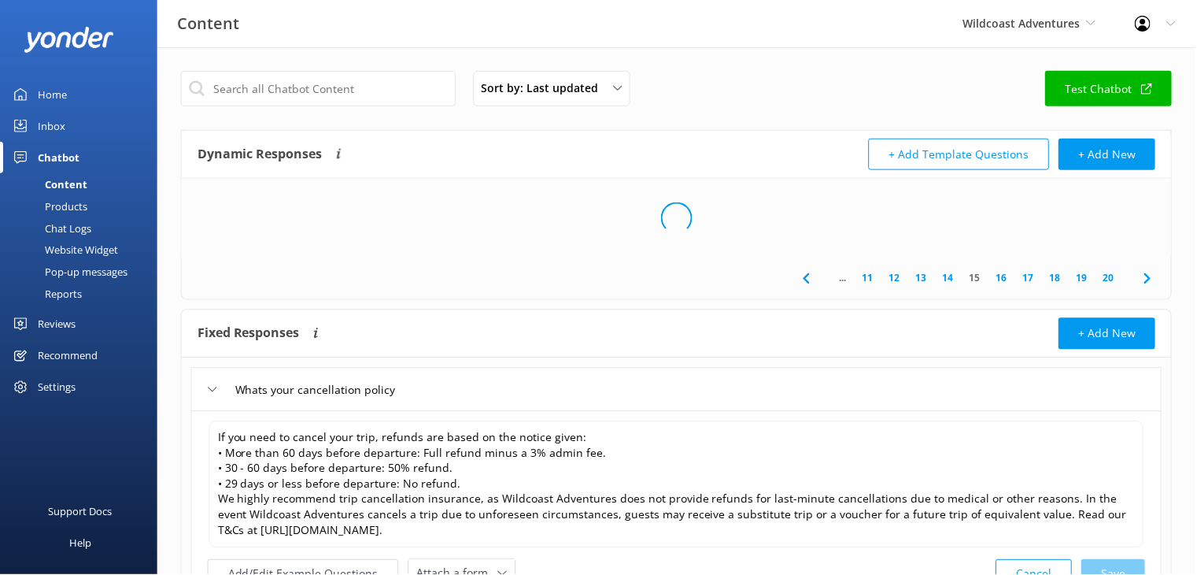
click at [1144, 382] on div "Whats your cancellation policy" at bounding box center [677, 389] width 972 height 43
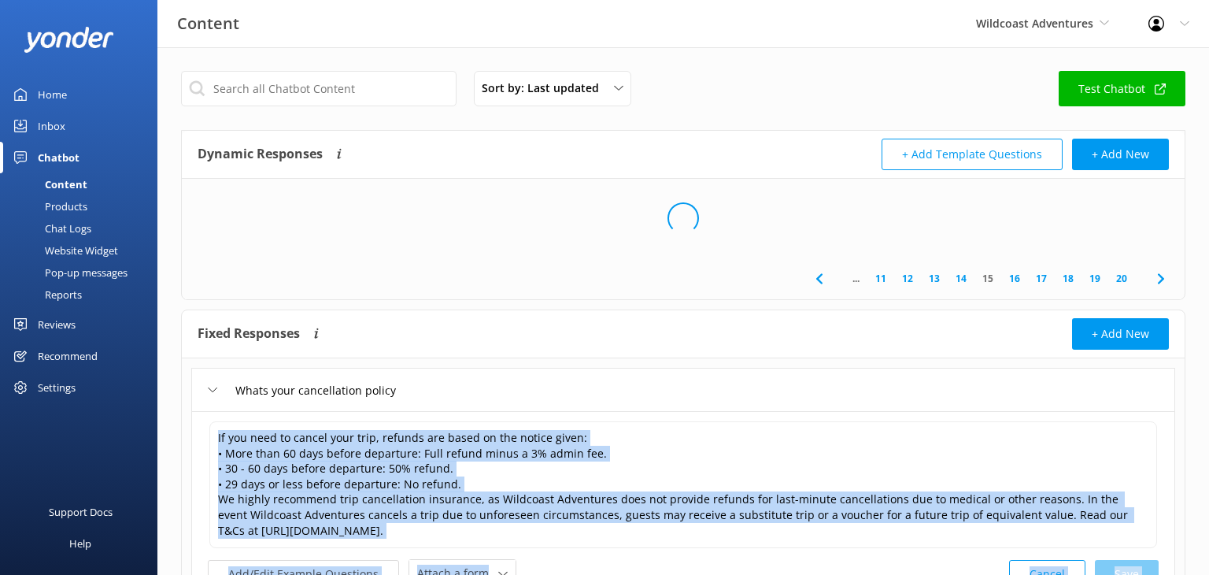
click at [1144, 382] on div "Sort by: Last updated Title (A-Z) Last updated Test Chatbot Dynamic Responses T…" at bounding box center [683, 377] width 1052 height 661
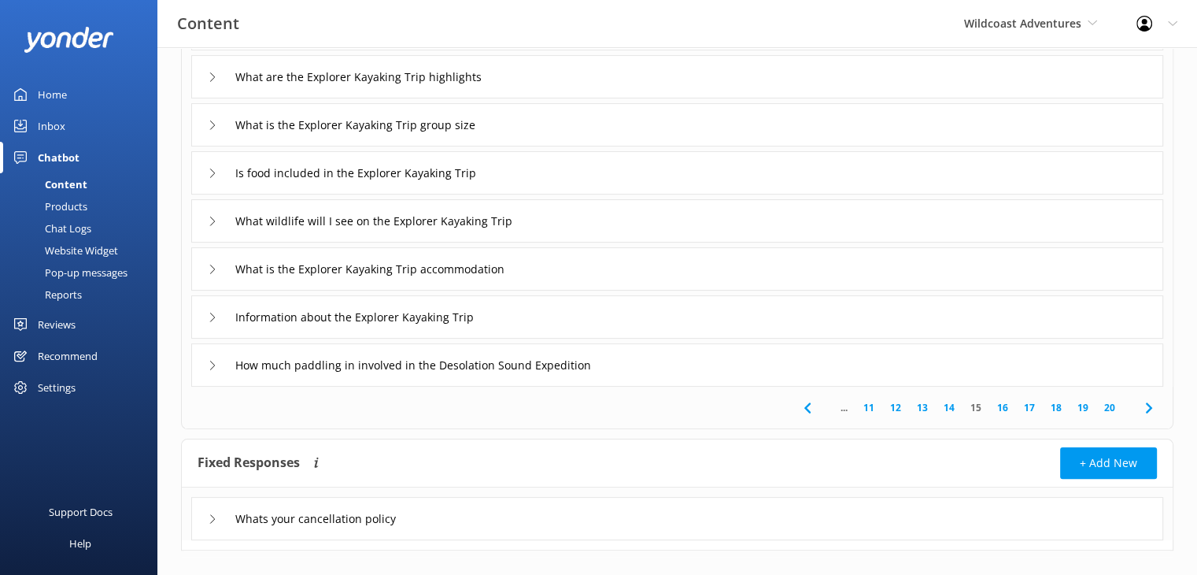
scroll to position [299, 0]
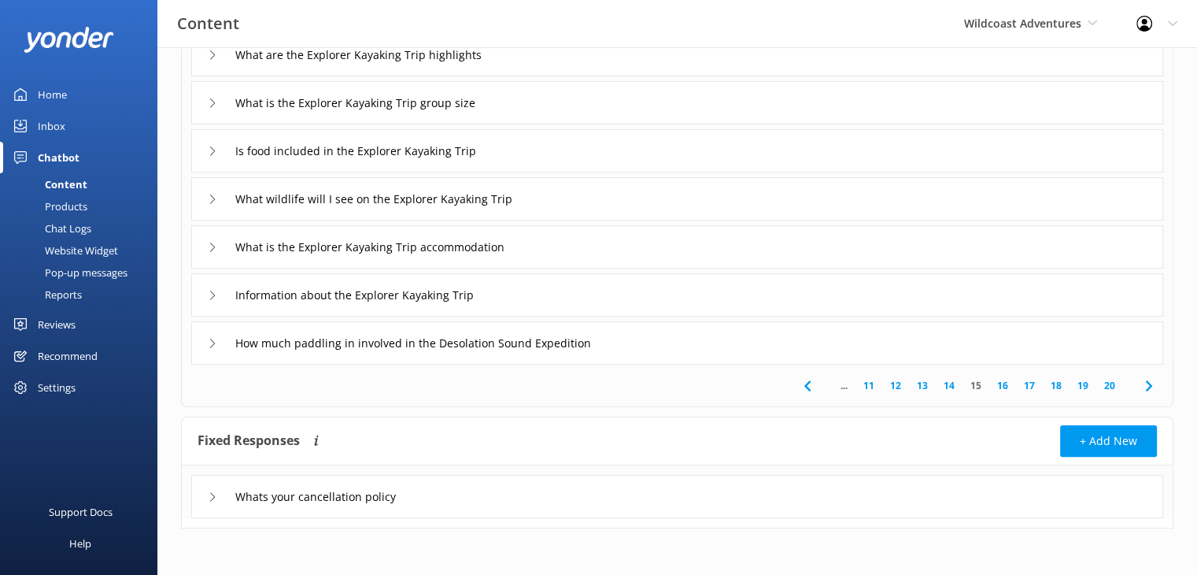
click at [1149, 382] on icon at bounding box center [1149, 385] width 19 height 19
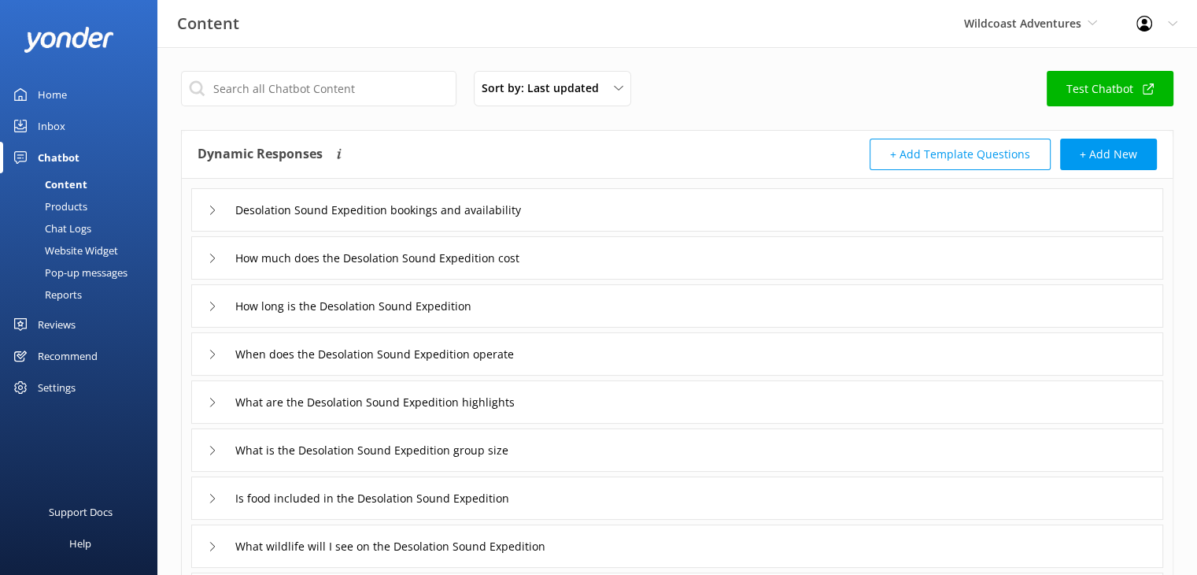
scroll to position [299, 0]
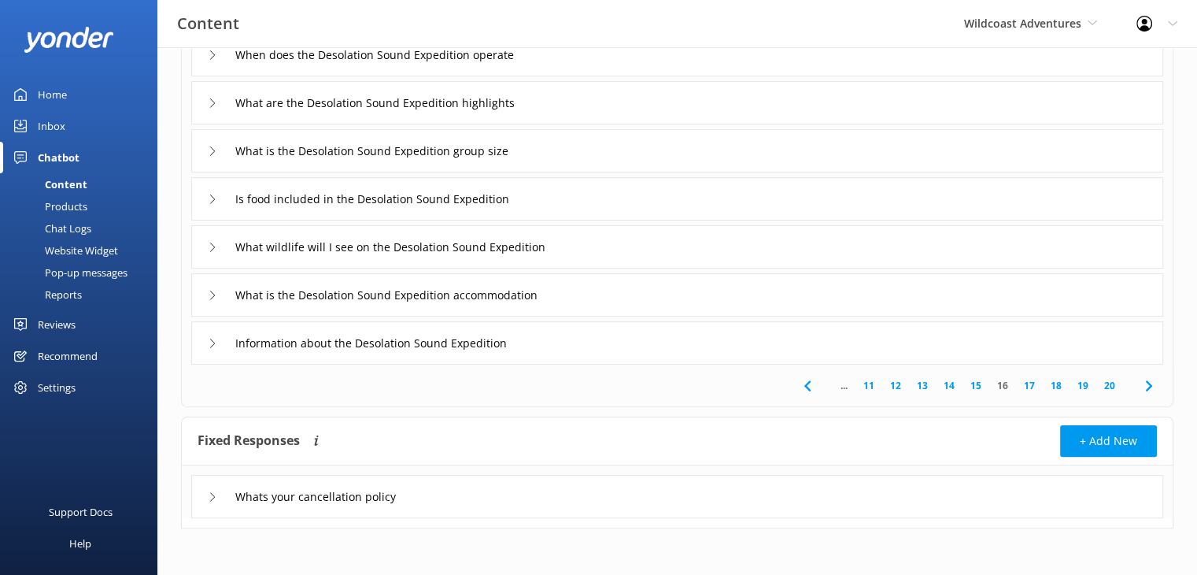
click at [920, 384] on link "13" at bounding box center [922, 385] width 27 height 15
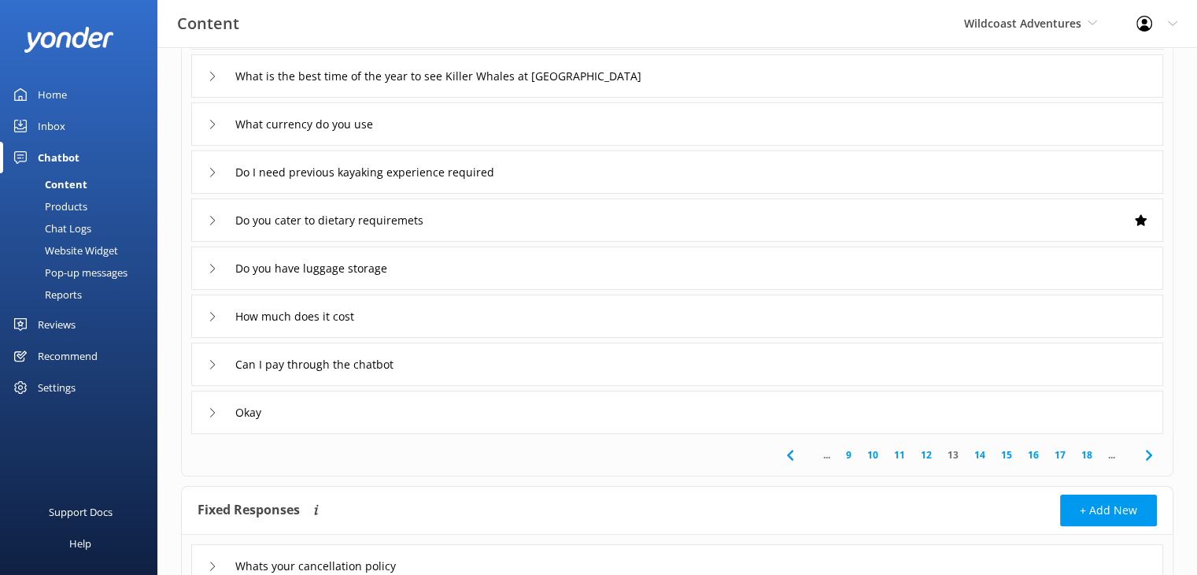
scroll to position [299, 0]
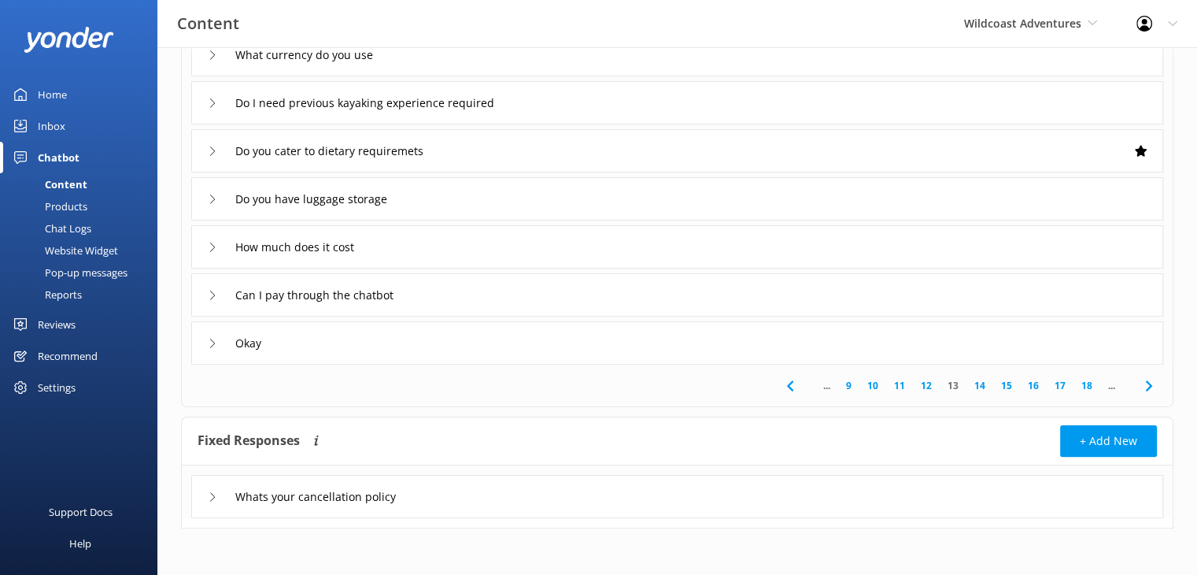
click at [983, 388] on link "14" at bounding box center [980, 385] width 27 height 15
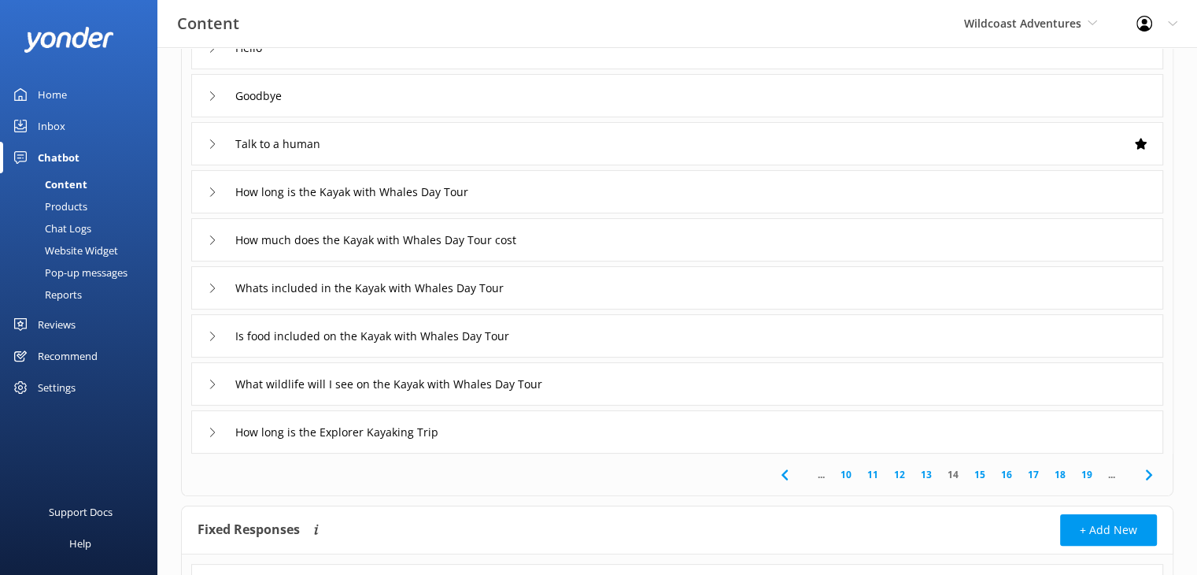
scroll to position [236, 0]
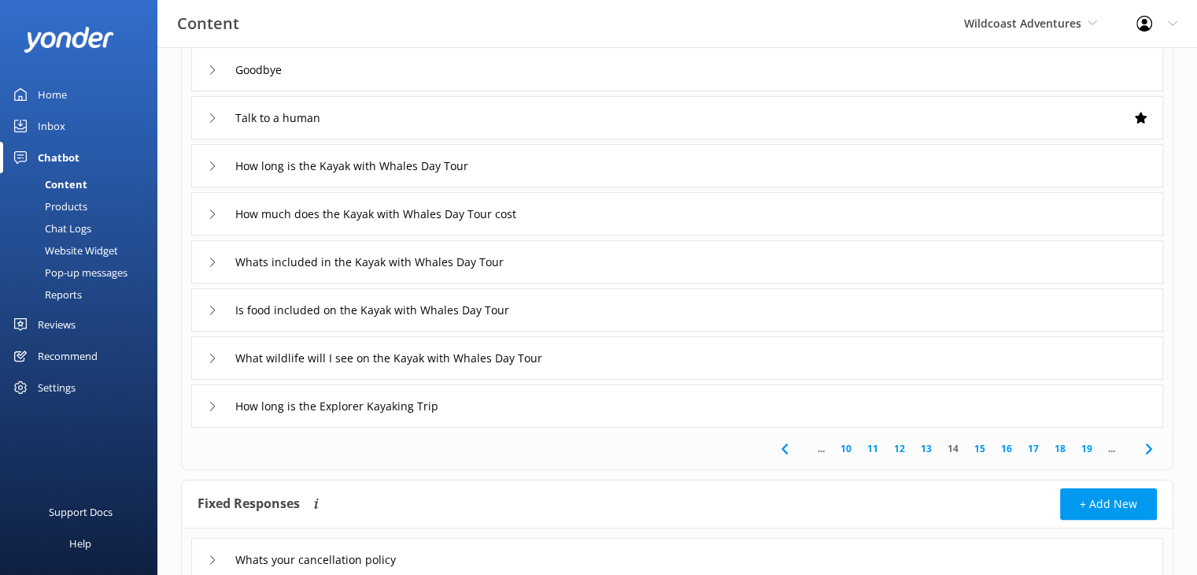
click at [979, 450] on link "15" at bounding box center [980, 448] width 27 height 15
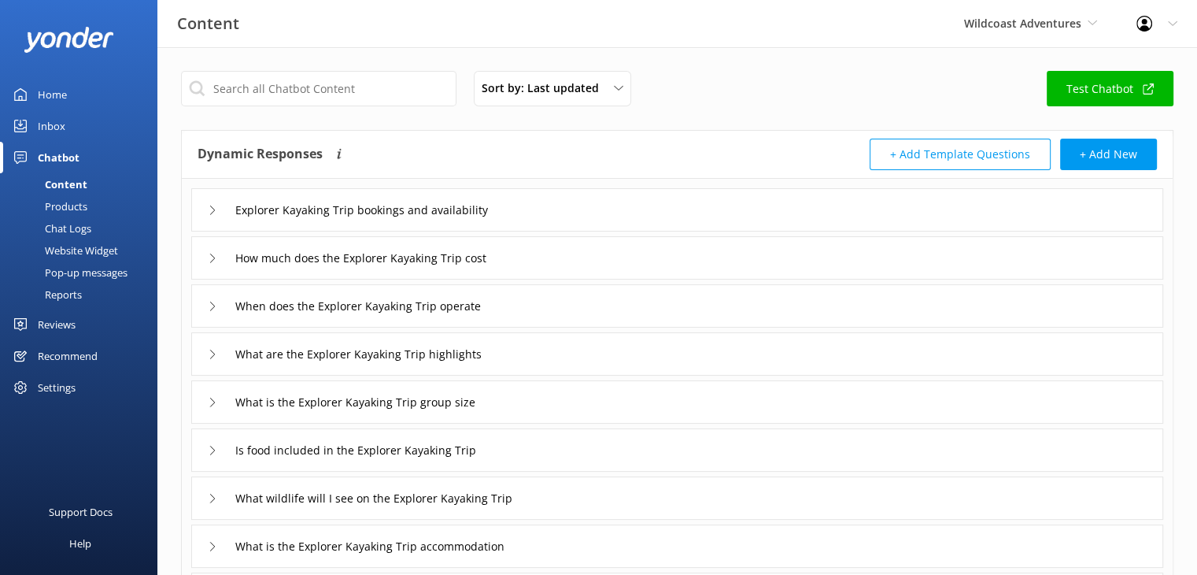
click at [627, 202] on div "Explorer Kayaking Trip bookings and availability" at bounding box center [677, 209] width 972 height 43
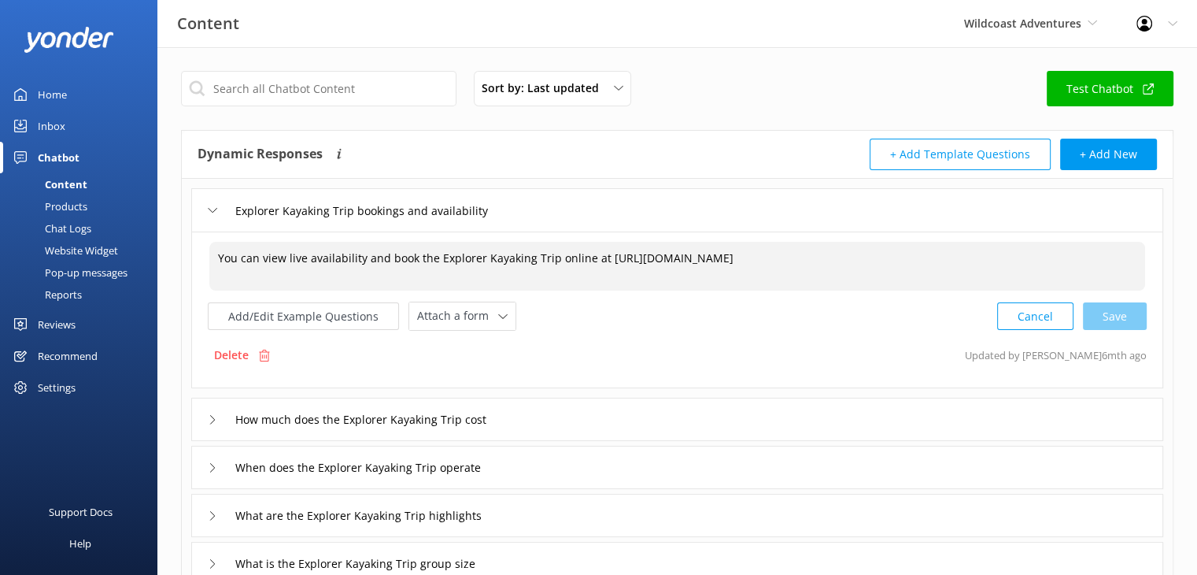
drag, startPoint x: 524, startPoint y: 276, endPoint x: 600, endPoint y: 257, distance: 78.5
click at [600, 257] on textarea "You can view live availability and book the Explorer Kayaking Trip online at [U…" at bounding box center [677, 266] width 936 height 49
click at [577, 276] on textarea "You can view live availability and book the Explorer Kayaking Trip online at [U…" at bounding box center [677, 266] width 936 height 49
drag, startPoint x: 525, startPoint y: 281, endPoint x: 602, endPoint y: 262, distance: 78.7
click at [602, 262] on textarea "You can view live availability and book the Explorer Kayaking Trip online at [U…" at bounding box center [677, 266] width 936 height 49
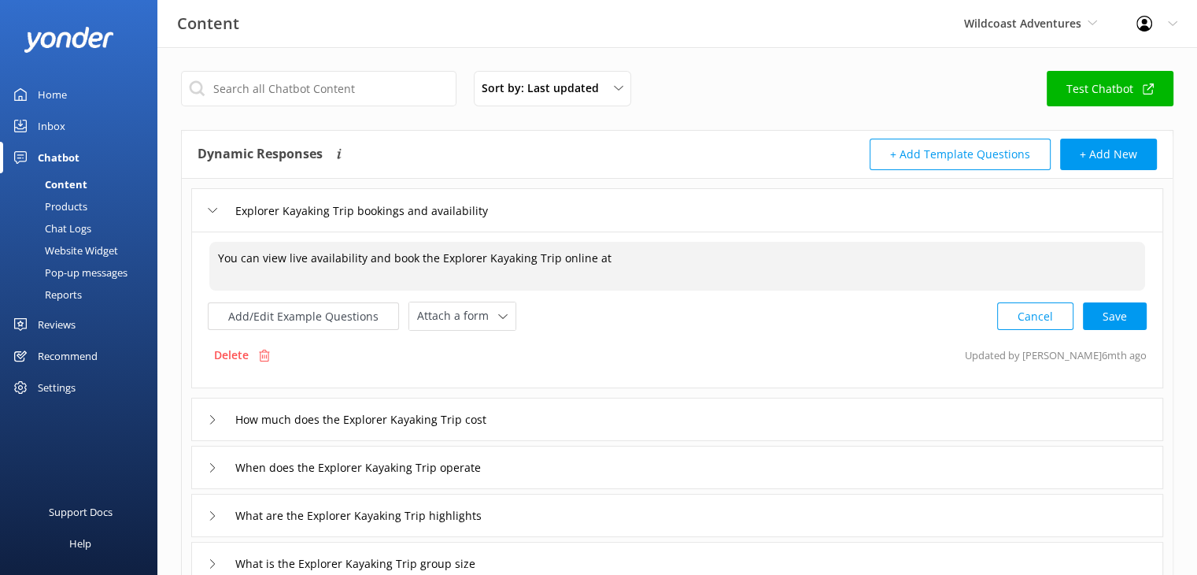
paste textarea "[URL][DOMAIN_NAME]"
click at [1109, 321] on div "Cancel Save" at bounding box center [1073, 316] width 150 height 29
type textarea "You can view live availability and book the Explorer Kayaking Trip online at [U…"
click at [415, 419] on input "How much does the Explorer Kayaking Trip cost" at bounding box center [378, 418] width 302 height 24
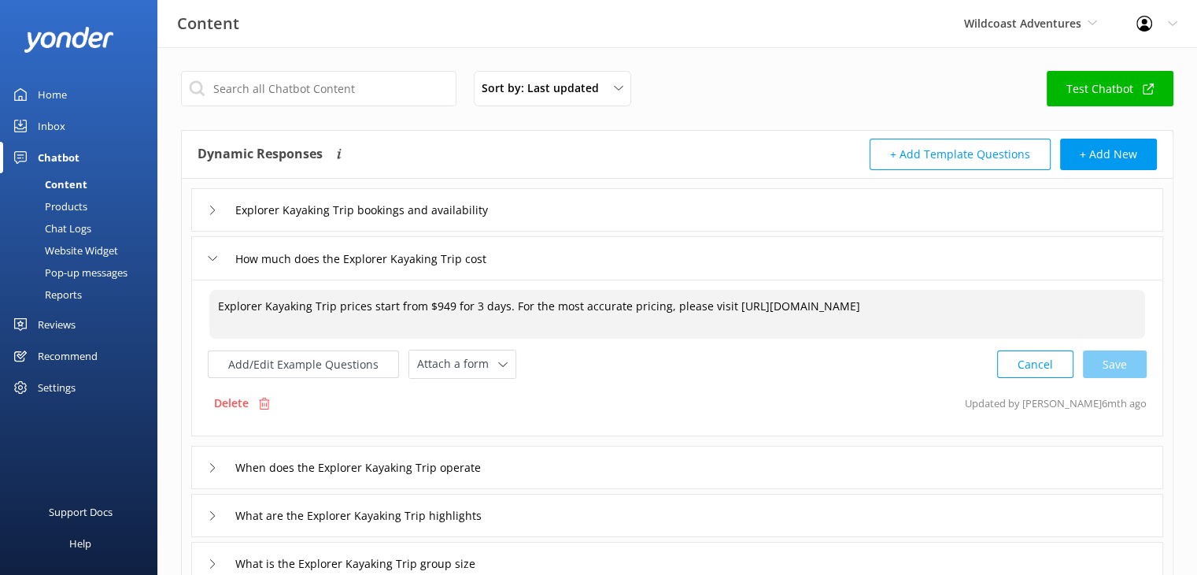
drag, startPoint x: 519, startPoint y: 328, endPoint x: 716, endPoint y: 316, distance: 198.0
click at [716, 316] on textarea "Explorer Kayaking Trip prices start from $949 for 3 days. For the most accurate…" at bounding box center [677, 314] width 936 height 49
drag, startPoint x: 524, startPoint y: 322, endPoint x: 723, endPoint y: 308, distance: 198.9
click at [724, 306] on textarea "Explorer Kayaking Trip prices start from $949 for 3 days. For the most accurate…" at bounding box center [677, 314] width 936 height 49
paste textarea "[URL][DOMAIN_NAME]"
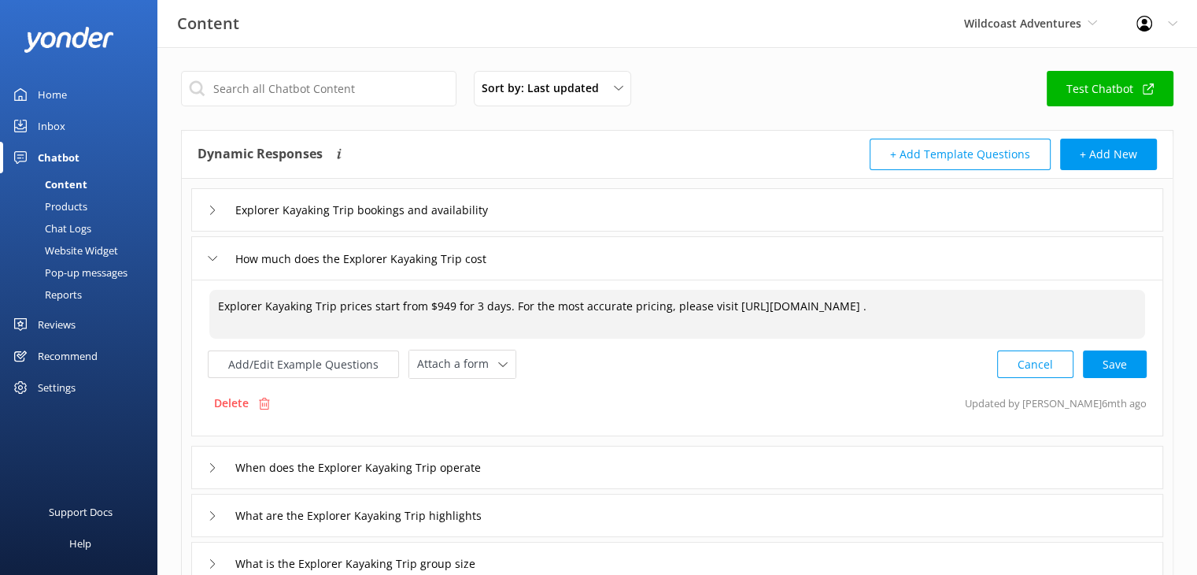
click at [1112, 369] on div "Cancel Save" at bounding box center [1073, 364] width 150 height 29
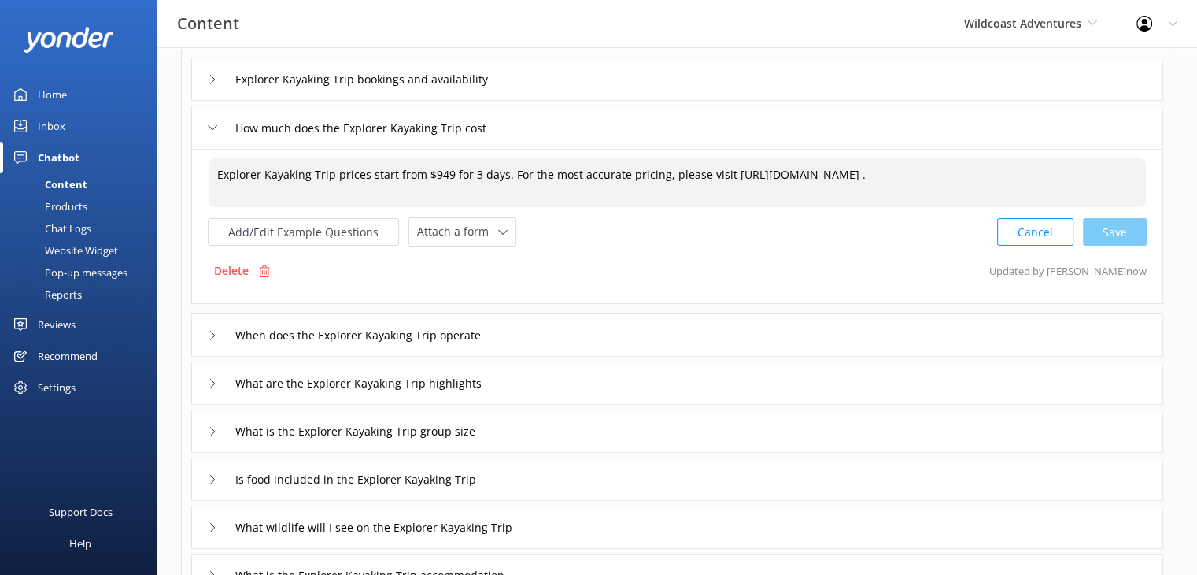
scroll to position [157, 0]
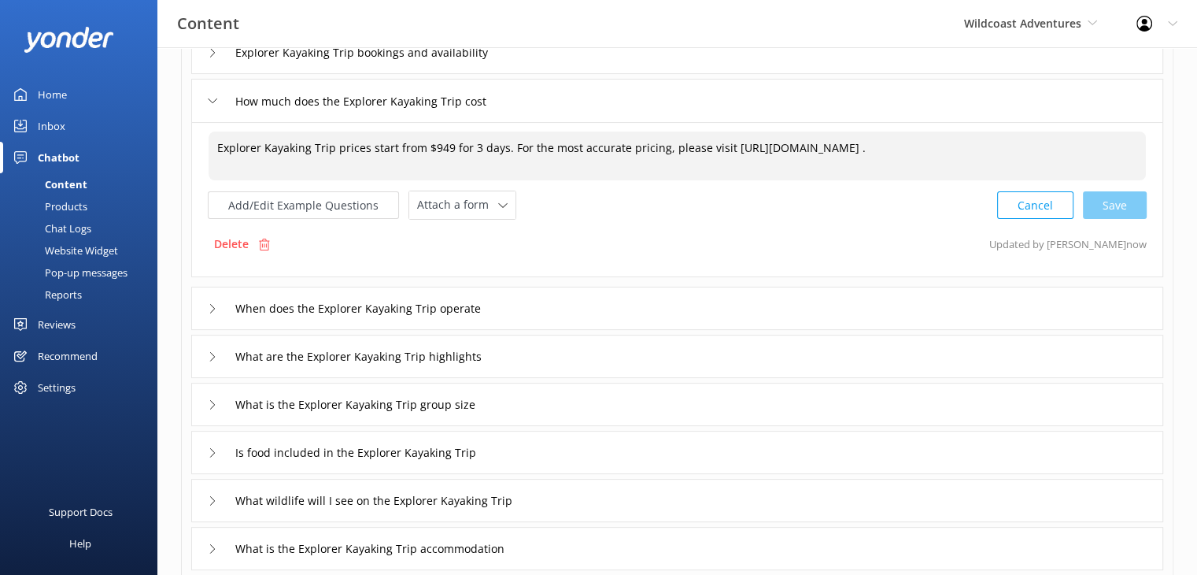
type textarea "Explorer Kayaking Trip prices start from $949 for 3 days. For the most accurate…"
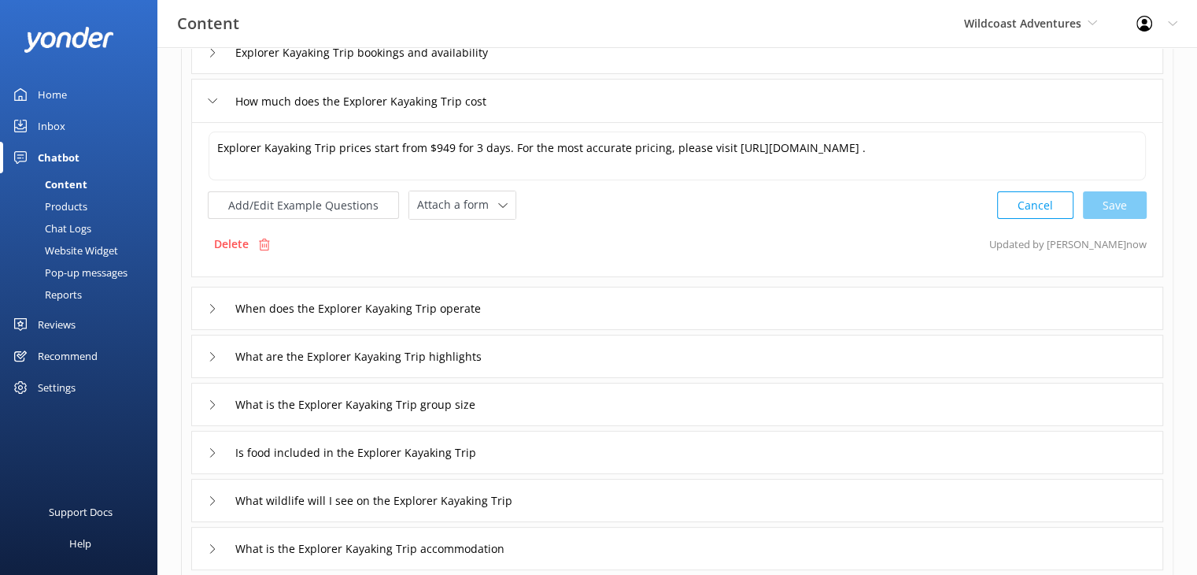
click at [535, 300] on div "When does the Explorer Kayaking Trip operate" at bounding box center [677, 308] width 972 height 43
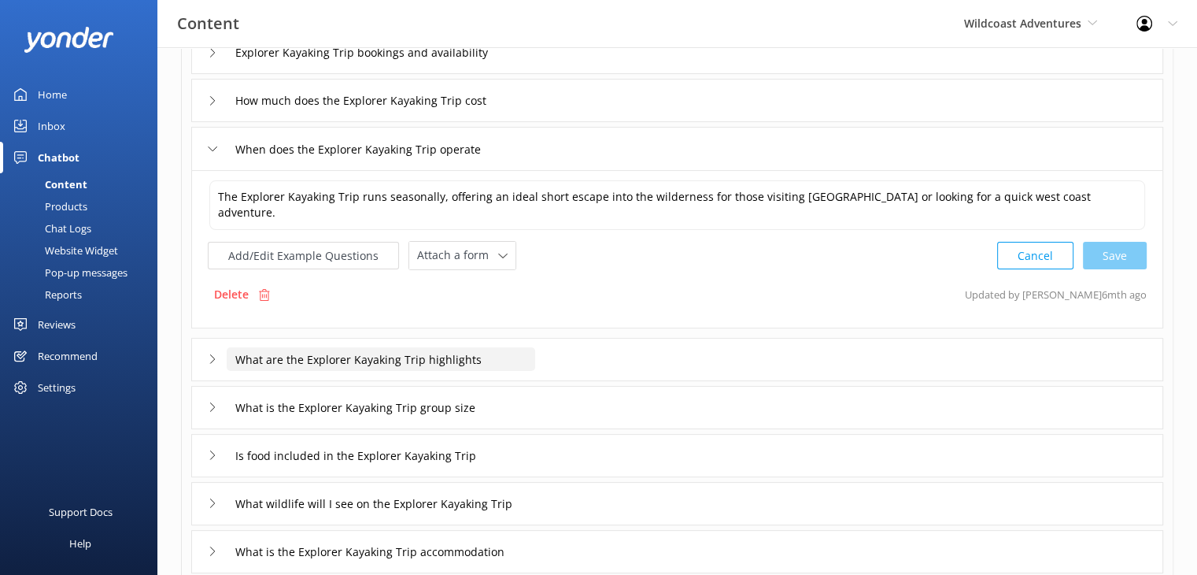
click at [520, 363] on input "What are the Explorer Kayaking Trip highlights" at bounding box center [381, 359] width 309 height 24
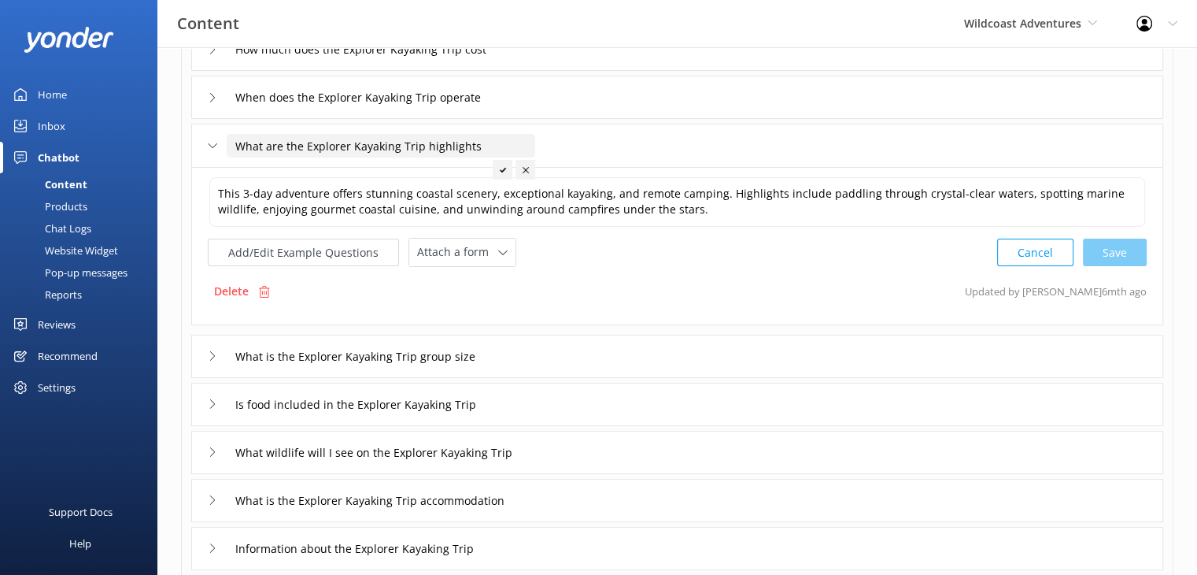
scroll to position [236, 0]
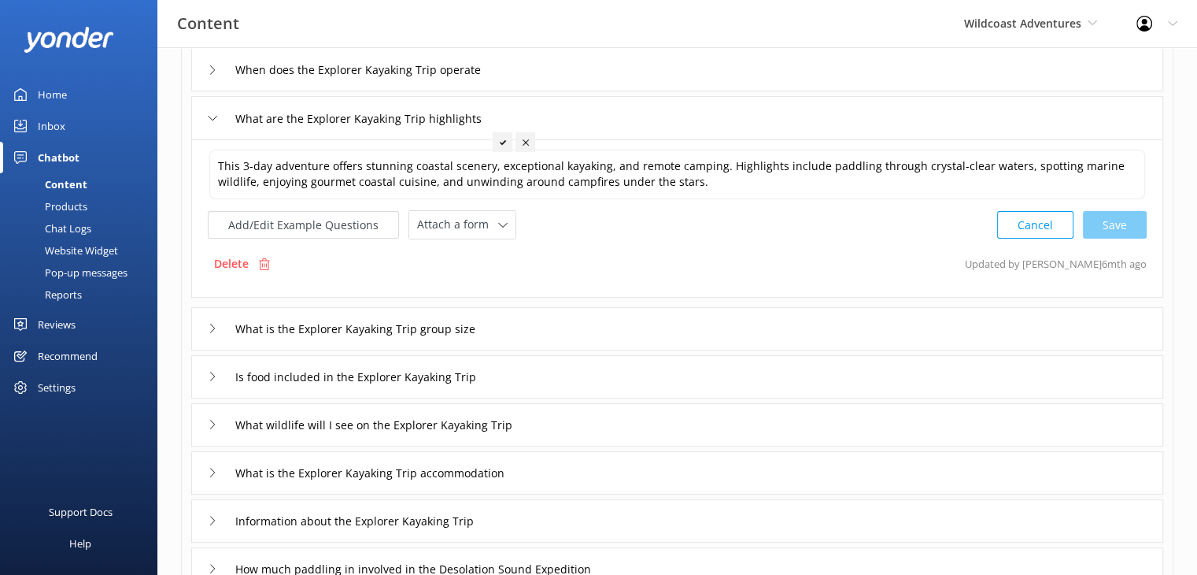
click at [609, 331] on div "What is the Explorer Kayaking Trip group size" at bounding box center [677, 328] width 972 height 43
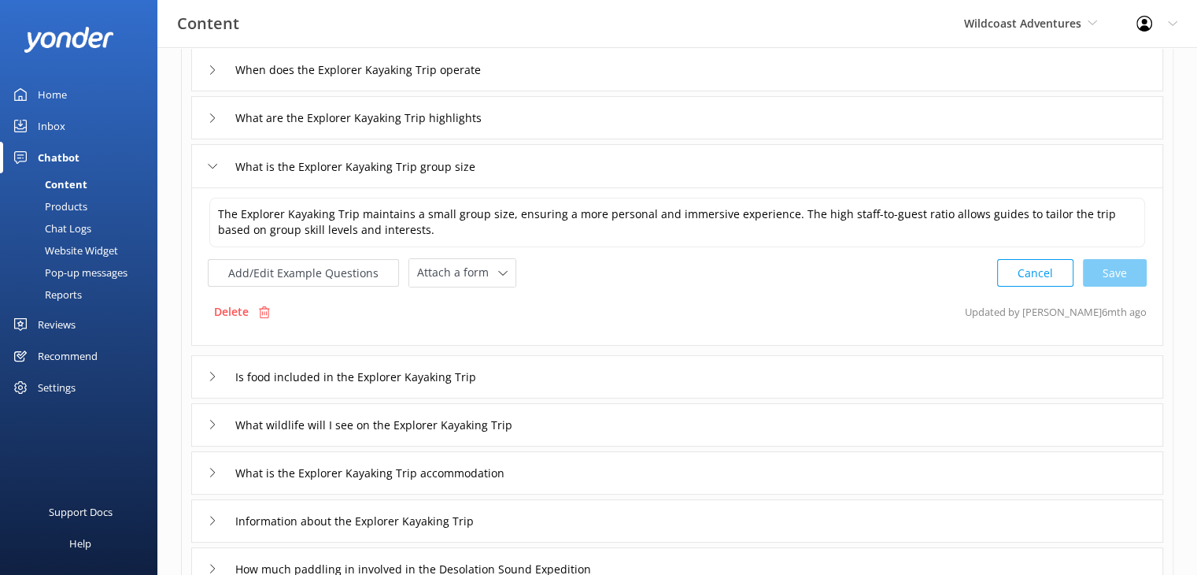
click at [560, 379] on div "Is food included in the Explorer Kayaking Trip" at bounding box center [677, 376] width 972 height 43
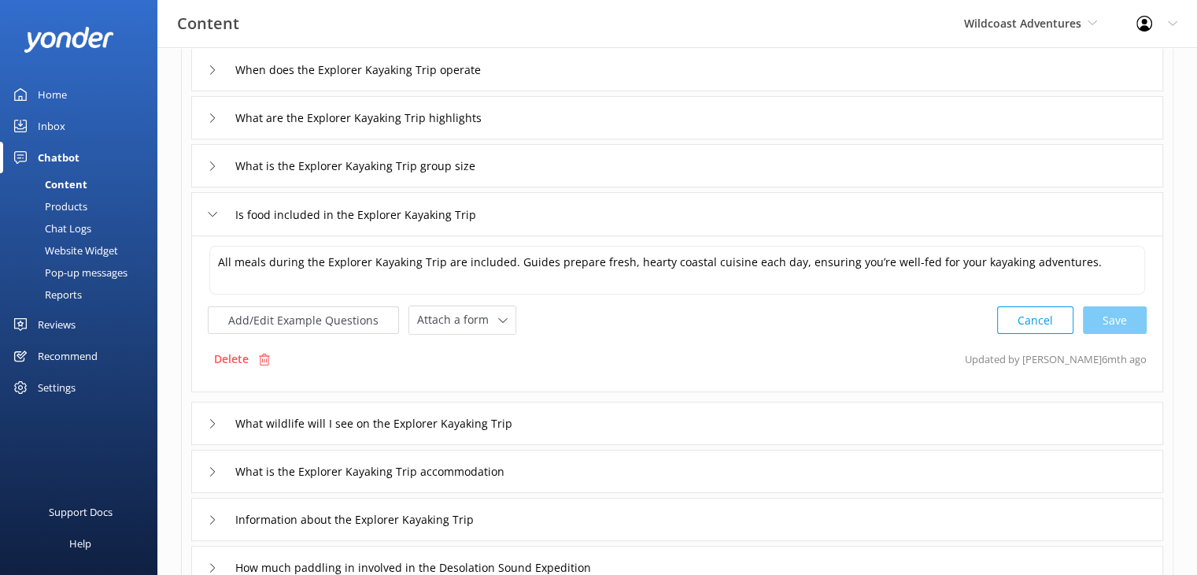
click at [605, 416] on div "What wildlife will I see on the Explorer Kayaking Trip" at bounding box center [677, 423] width 972 height 43
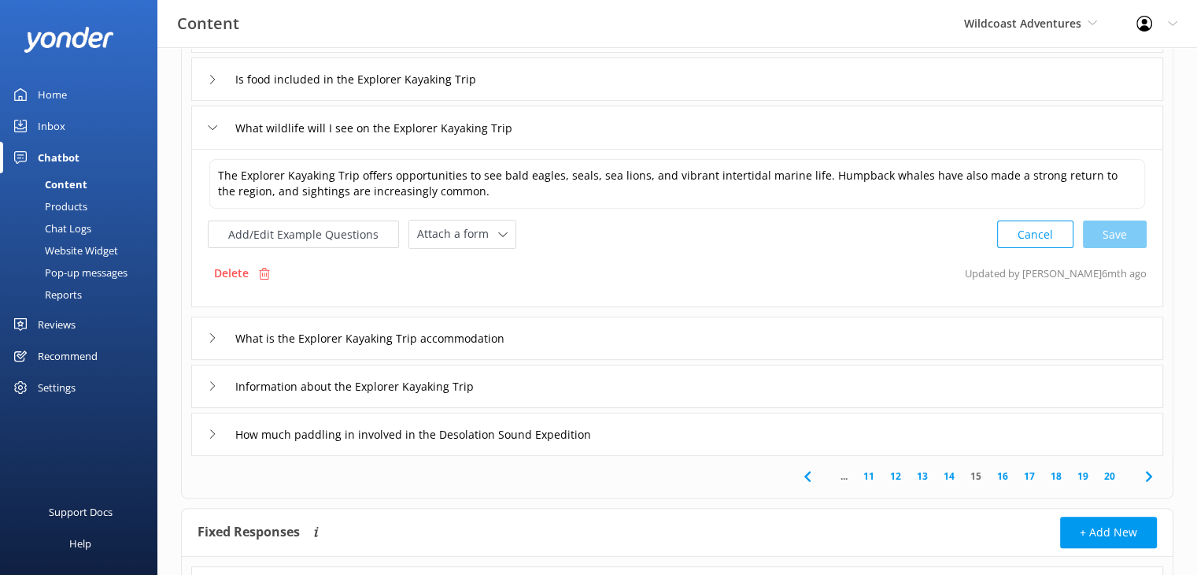
scroll to position [394, 0]
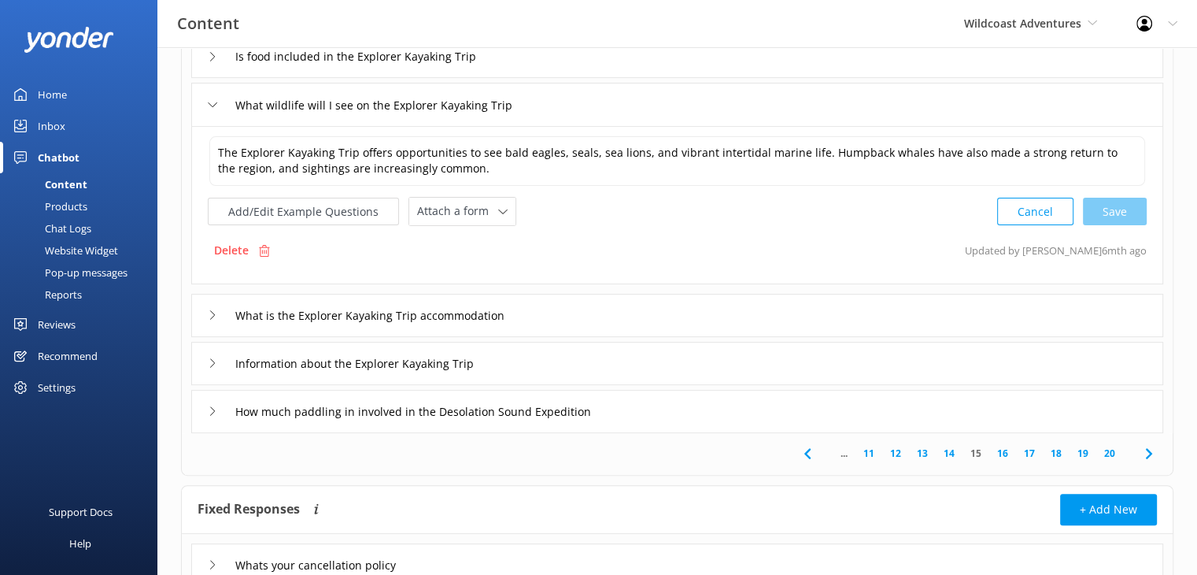
click at [633, 316] on div "What is the Explorer Kayaking Trip accommodation" at bounding box center [677, 315] width 972 height 43
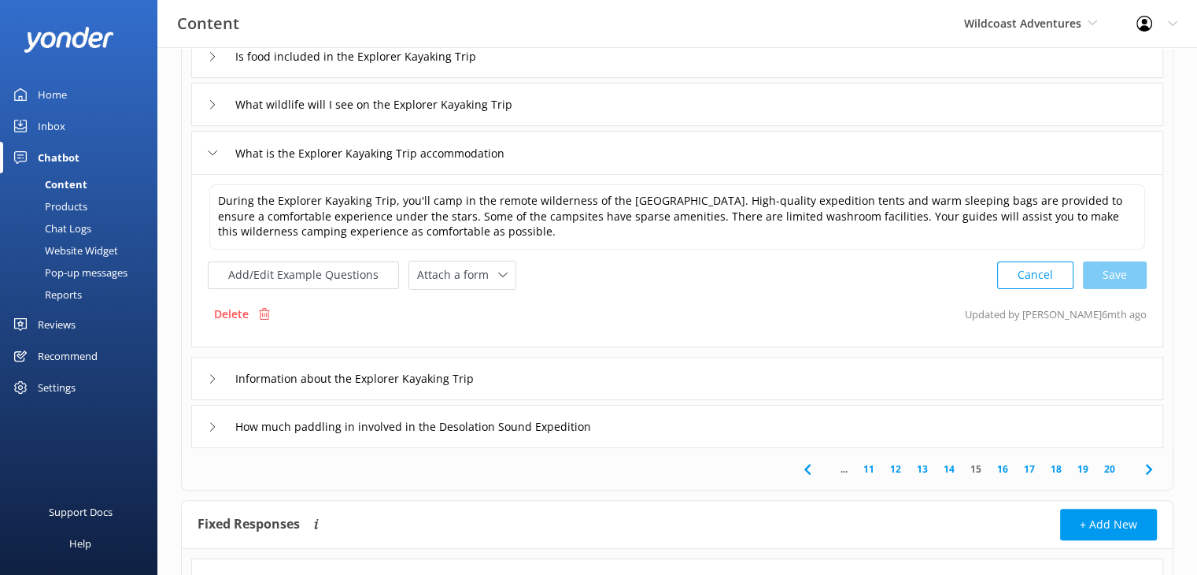
click at [631, 377] on div "Information about the Explorer Kayaking Trip" at bounding box center [677, 378] width 972 height 43
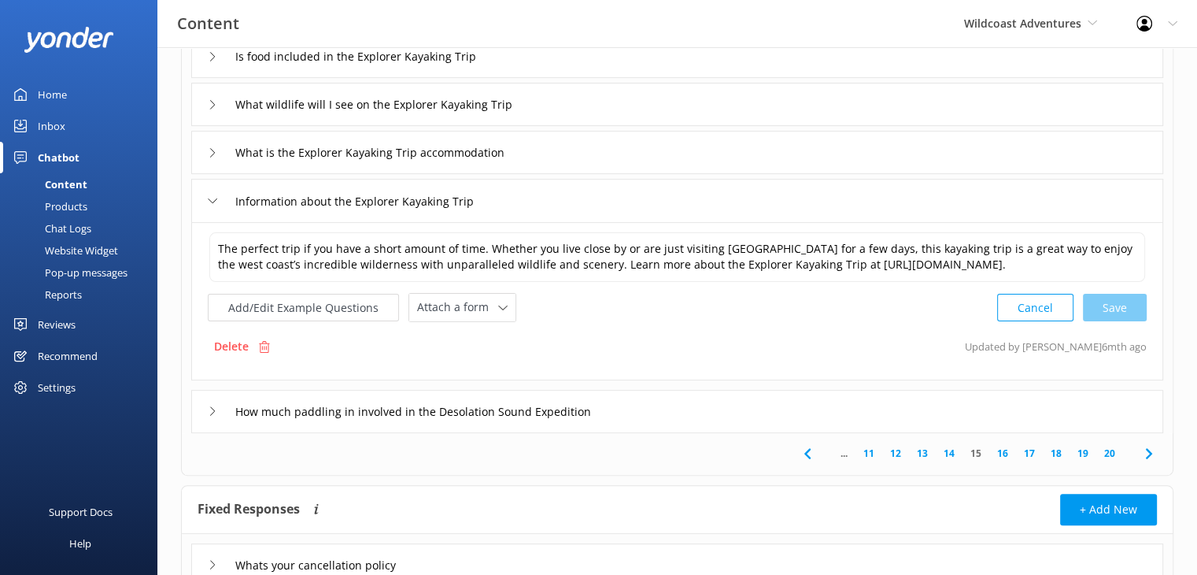
click at [688, 420] on div "How much paddling in involved in the Desolation Sound Expedition" at bounding box center [677, 411] width 972 height 43
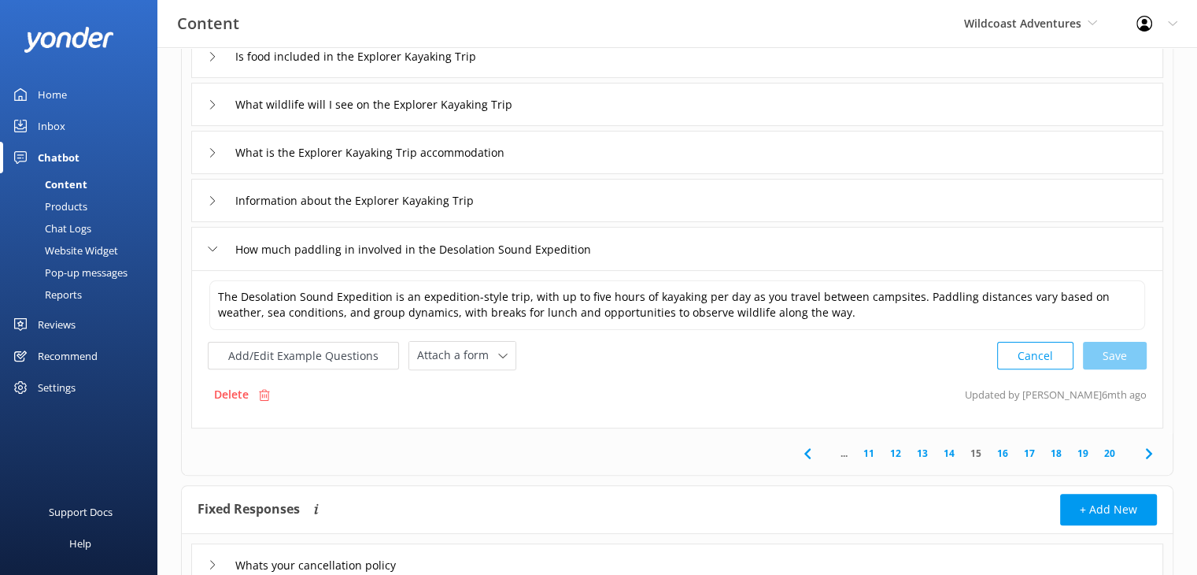
click at [1005, 450] on link "16" at bounding box center [1003, 453] width 27 height 15
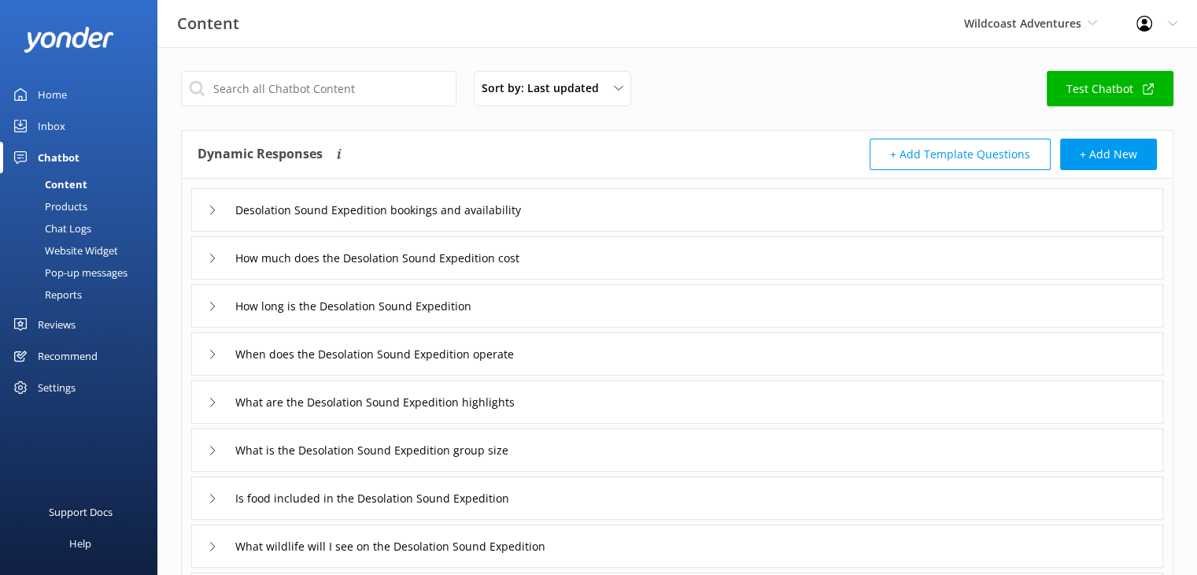
click at [211, 210] on icon at bounding box center [212, 209] width 9 height 9
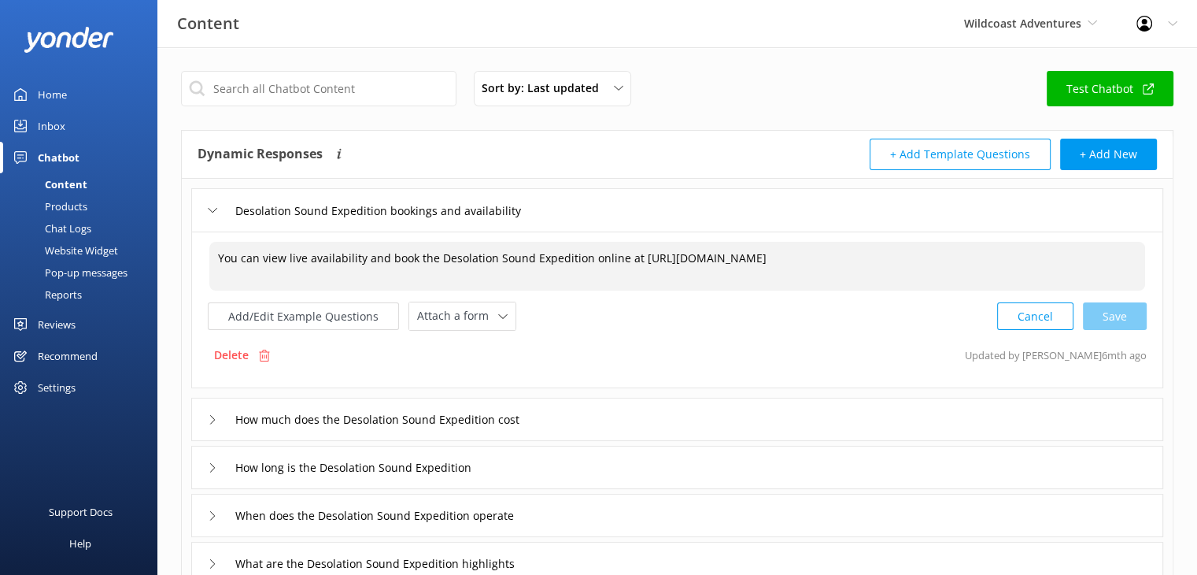
drag, startPoint x: 534, startPoint y: 272, endPoint x: 634, endPoint y: 256, distance: 101.3
click at [634, 256] on textarea "You can view live availability and book the Desolation Sound Expedition online …" at bounding box center [677, 266] width 936 height 49
click at [539, 279] on textarea "You can view live availability and book the Desolation Sound Expedition online …" at bounding box center [677, 266] width 936 height 49
drag, startPoint x: 539, startPoint y: 279, endPoint x: 639, endPoint y: 256, distance: 102.7
click at [639, 256] on textarea "You can view live availability and book the Desolation Sound Expedition online …" at bounding box center [677, 266] width 936 height 49
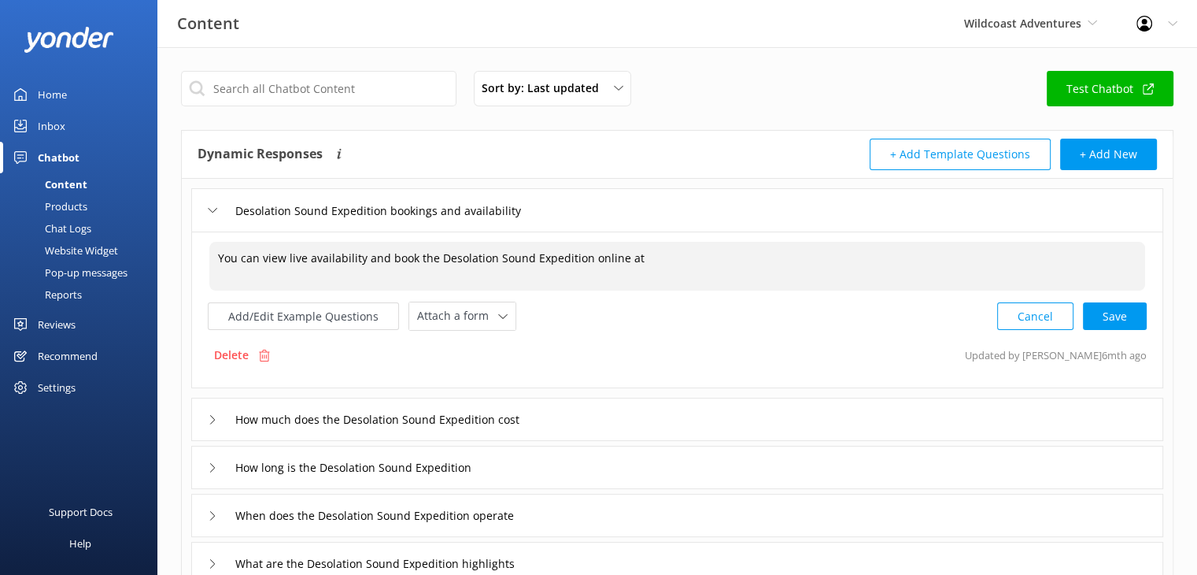
paste textarea "[URL][DOMAIN_NAME]"
click at [1121, 316] on div "Cancel Loading.." at bounding box center [1072, 314] width 149 height 29
type textarea "You can view live availability and book the Desolation Sound Expedition online …"
click at [538, 420] on input "How much does the Desolation Sound Expedition cost" at bounding box center [394, 418] width 334 height 24
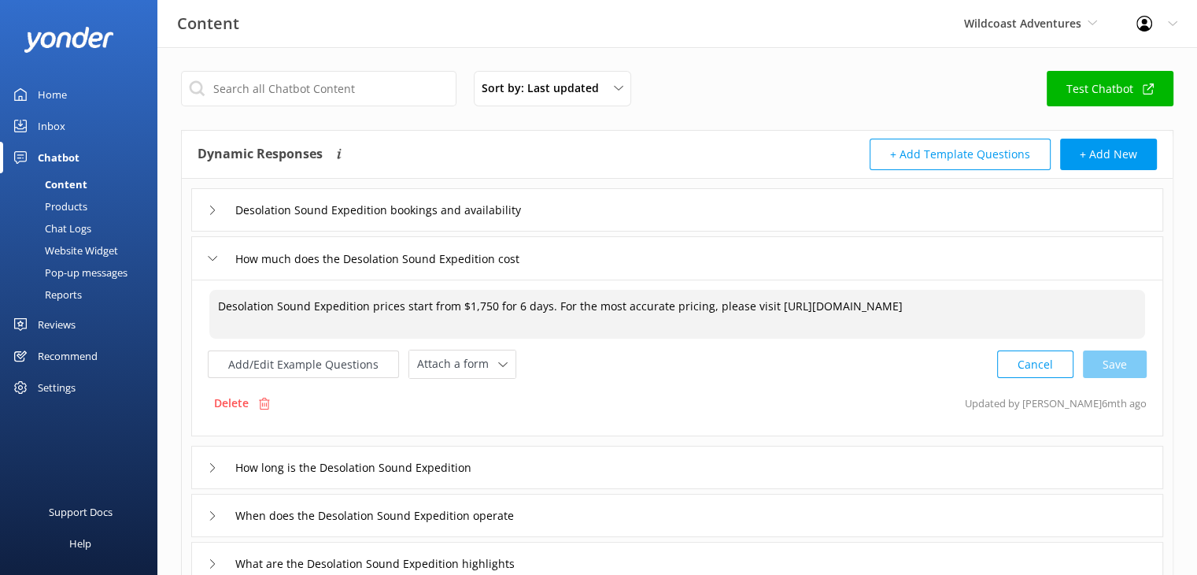
drag, startPoint x: 546, startPoint y: 321, endPoint x: 765, endPoint y: 304, distance: 219.6
click at [765, 304] on textarea "Desolation Sound Expedition prices start from $1,750 for 6 days. For the most a…" at bounding box center [677, 314] width 936 height 49
paste textarea "[URL][DOMAIN_NAME]"
click at [1126, 367] on div "Cancel Loading.." at bounding box center [1072, 362] width 149 height 29
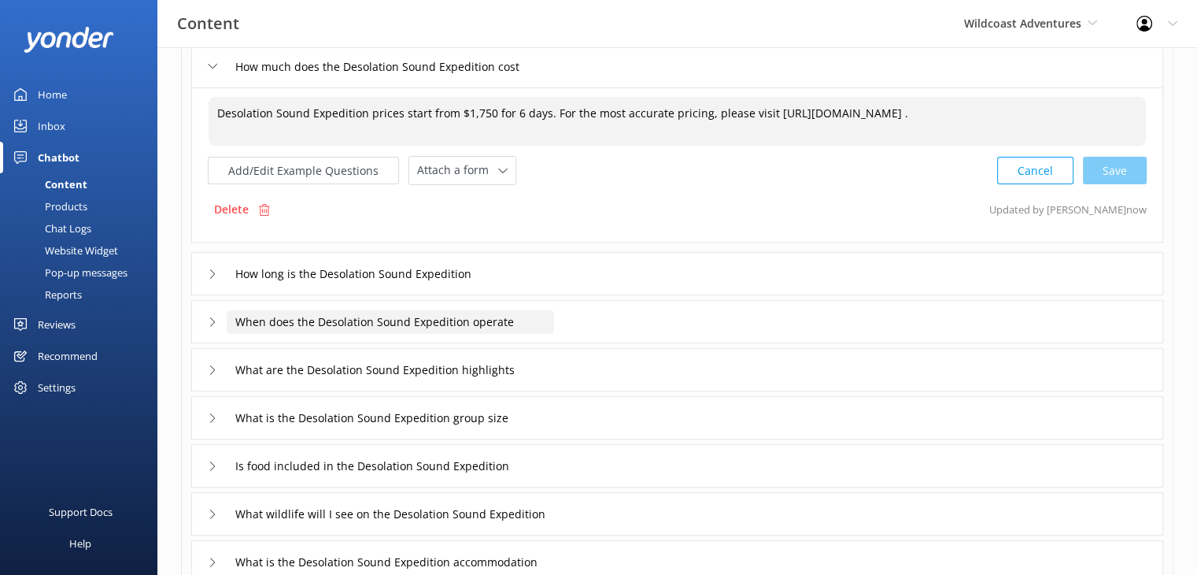
scroll to position [236, 0]
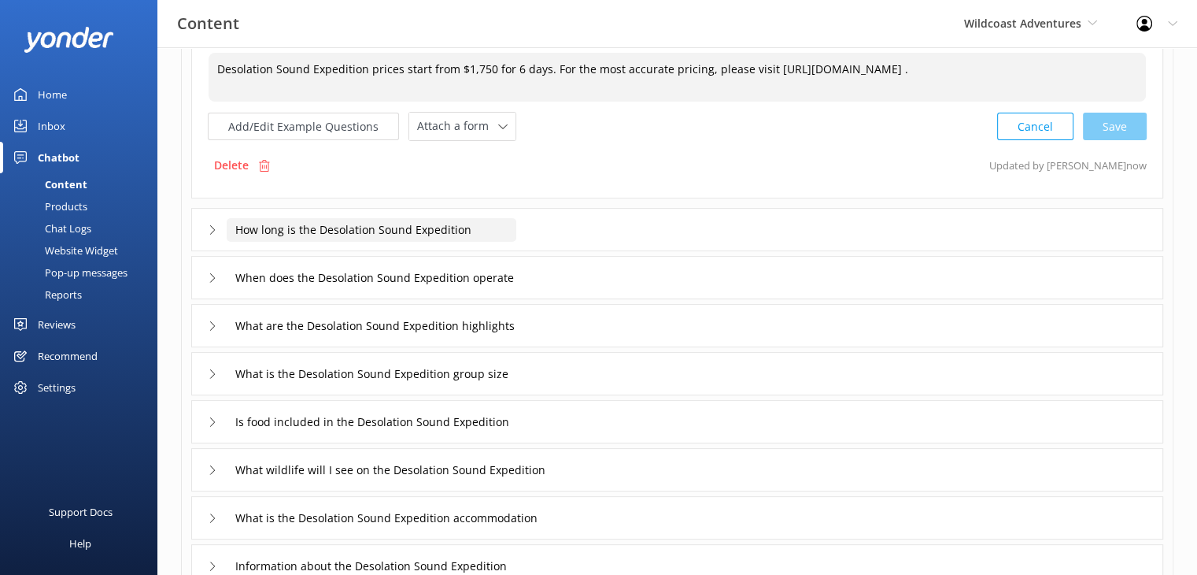
type textarea "Desolation Sound Expedition prices start from $1,750 for 6 days. For the most a…"
click at [387, 232] on input "How long is the Desolation Sound Expedition" at bounding box center [372, 230] width 290 height 24
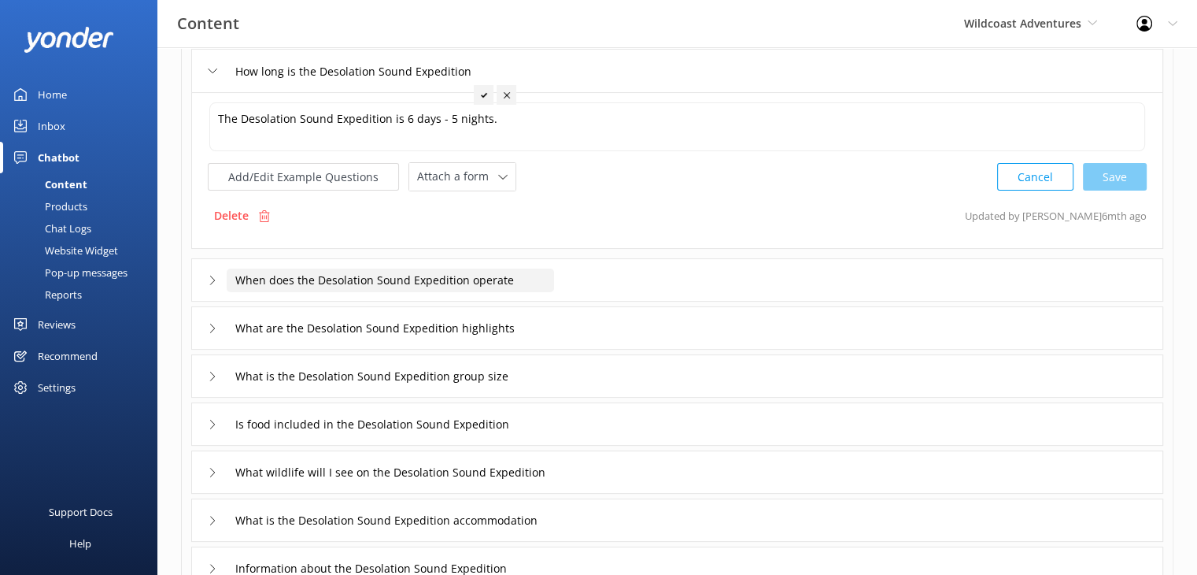
click at [479, 282] on input "When does the Desolation Sound Expedition operate" at bounding box center [391, 280] width 328 height 24
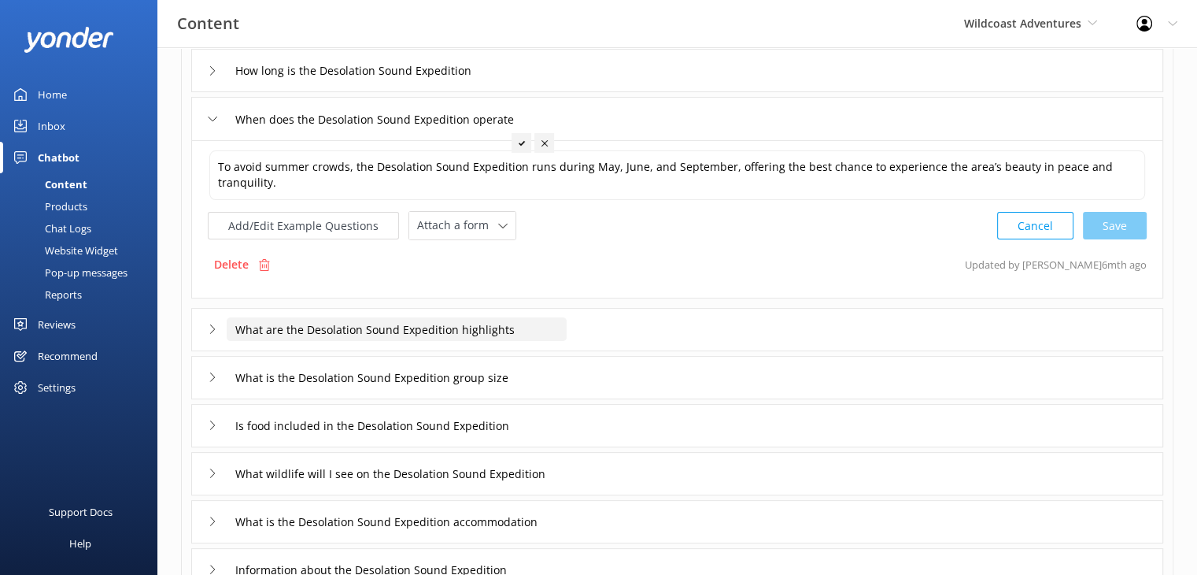
click at [468, 331] on input "What are the Desolation Sound Expedition highlights" at bounding box center [397, 329] width 340 height 24
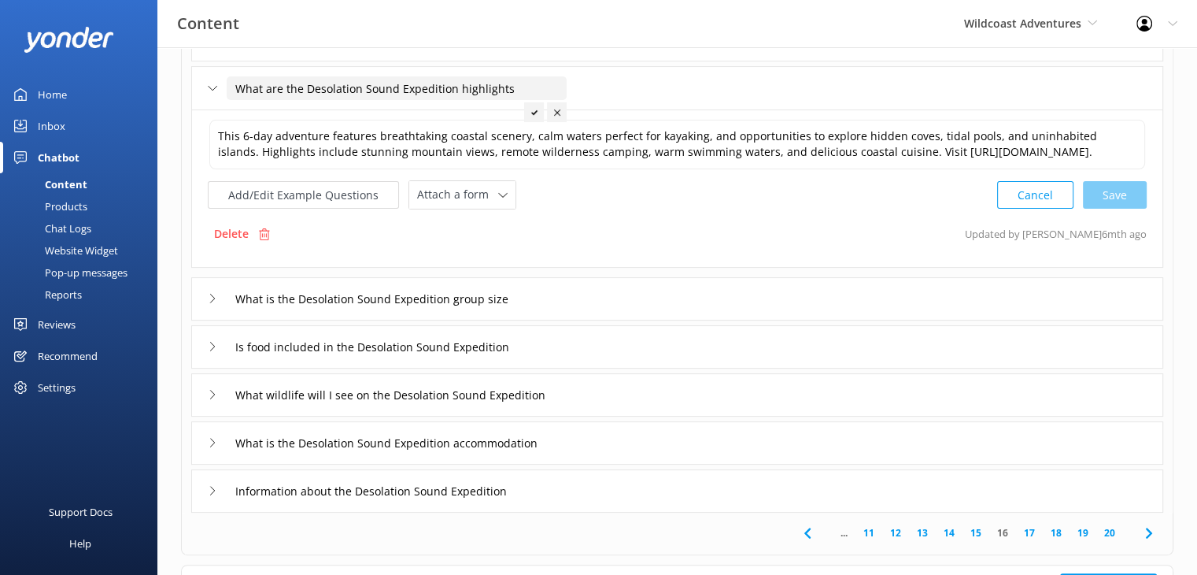
scroll to position [393, 0]
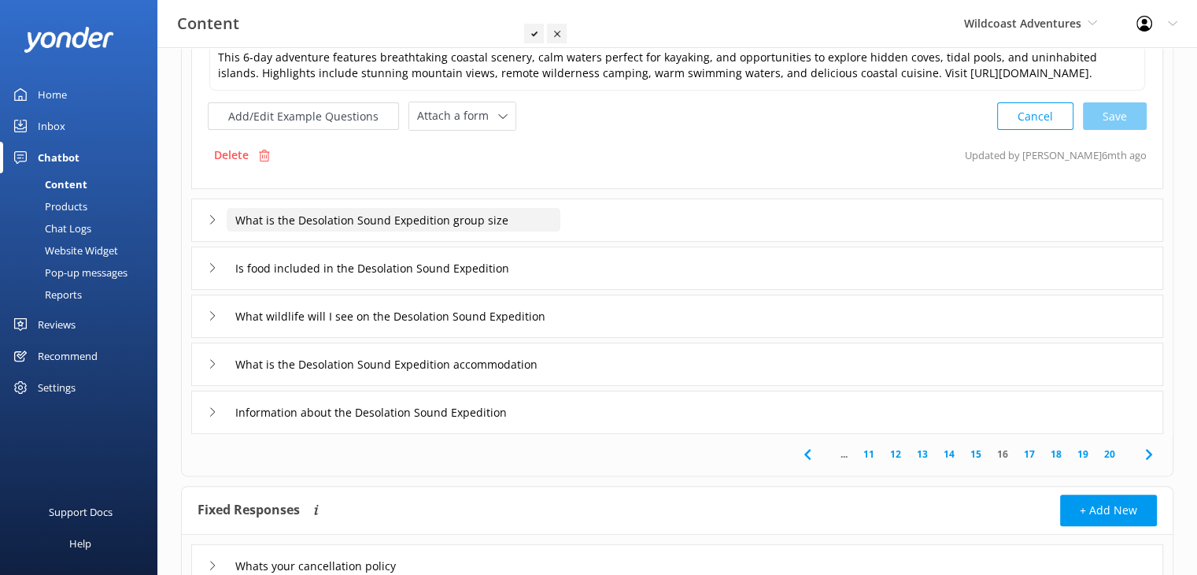
click at [473, 231] on input "What is the Desolation Sound Expedition group size" at bounding box center [394, 220] width 334 height 24
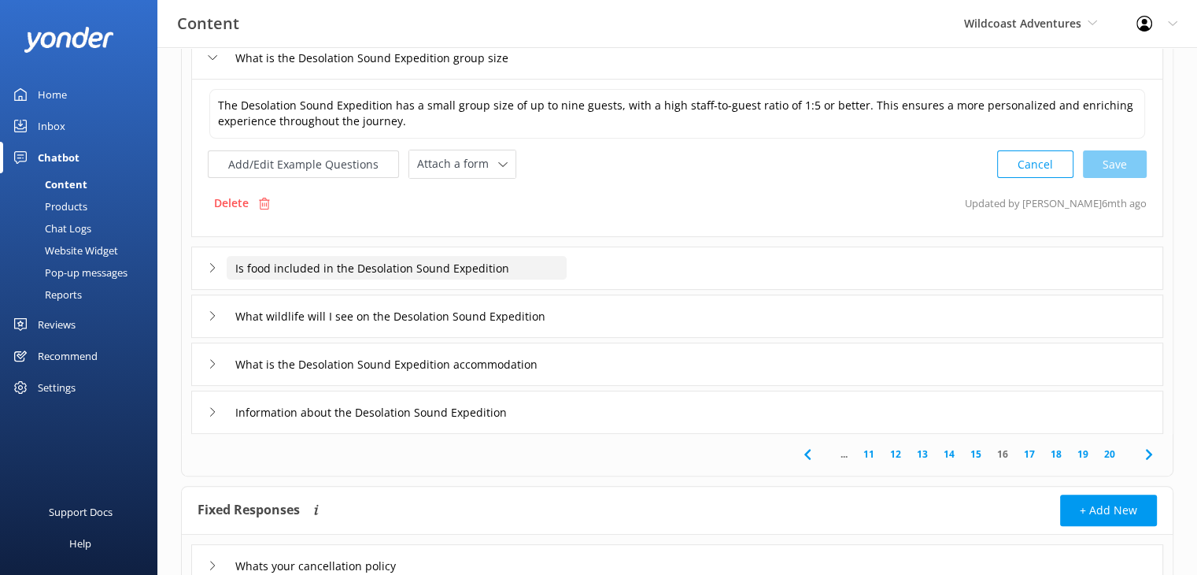
click at [468, 267] on input "Is food included in the Desolation Sound Expedition" at bounding box center [397, 268] width 340 height 24
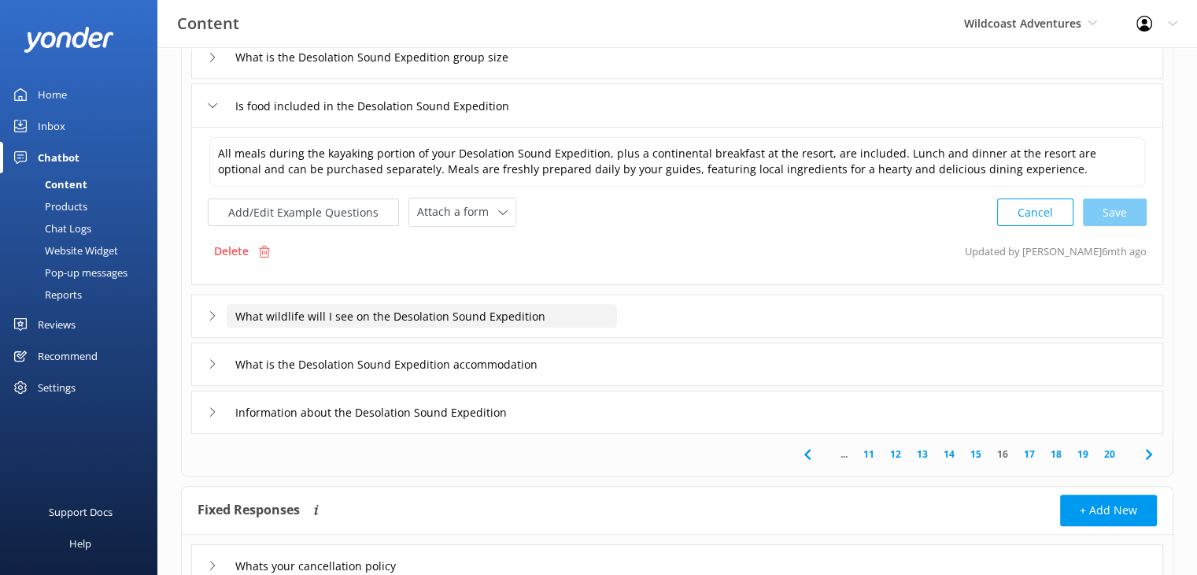
click at [447, 319] on input "What wildlife will I see on the Desolation Sound Expedition" at bounding box center [422, 316] width 391 height 24
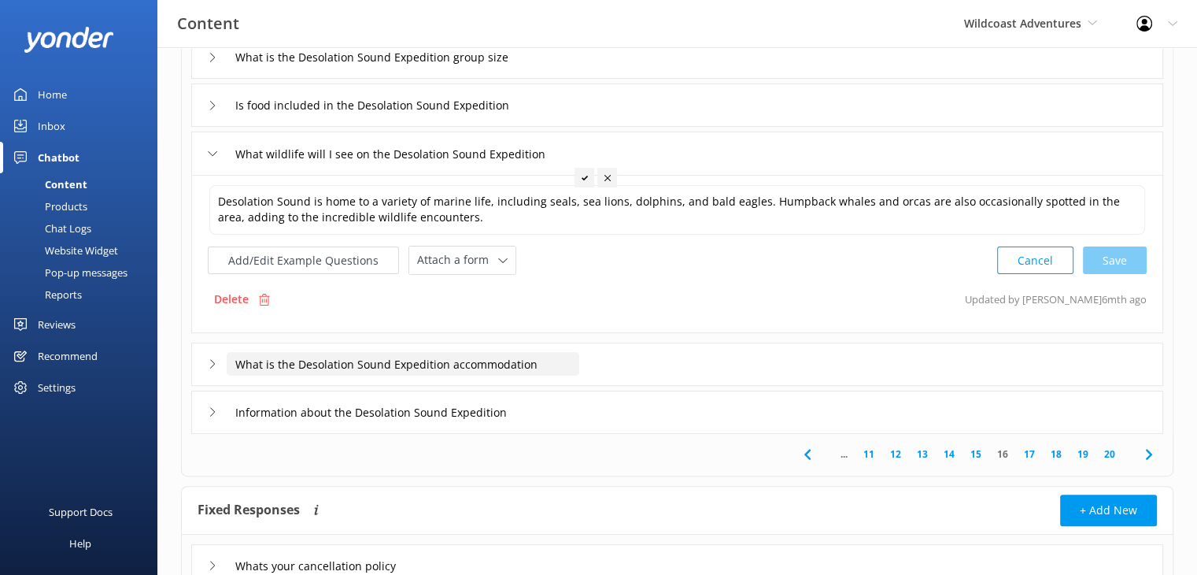
click at [465, 364] on input "What is the Desolation Sound Expedition accommodation" at bounding box center [403, 364] width 353 height 24
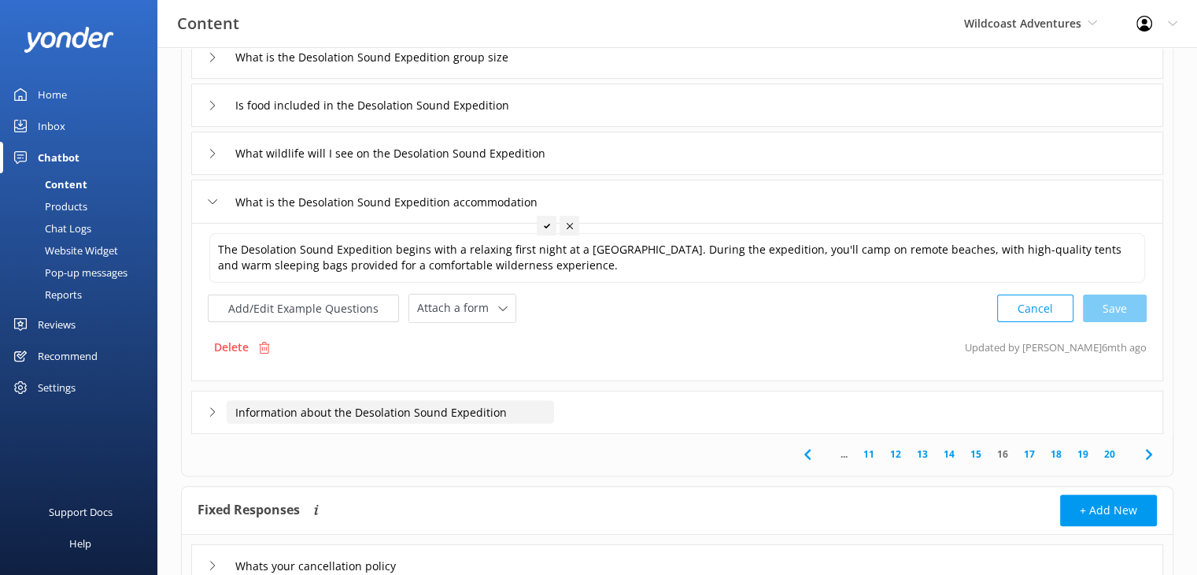
click at [434, 411] on input "Information about the Desolation Sound Expedition" at bounding box center [391, 412] width 328 height 24
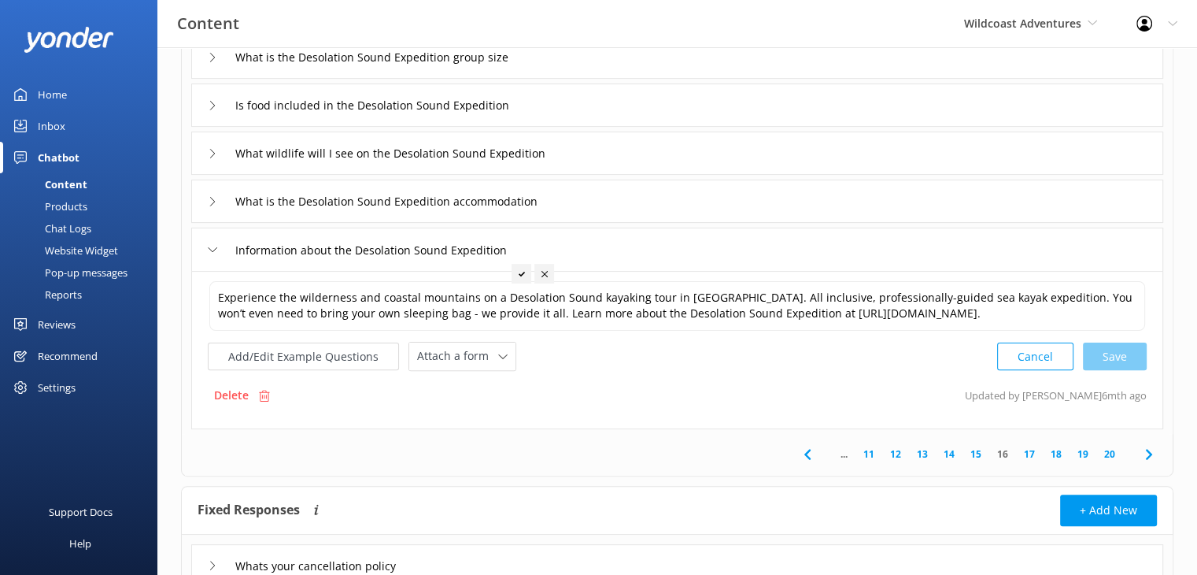
click at [1029, 461] on link "17" at bounding box center [1029, 453] width 27 height 15
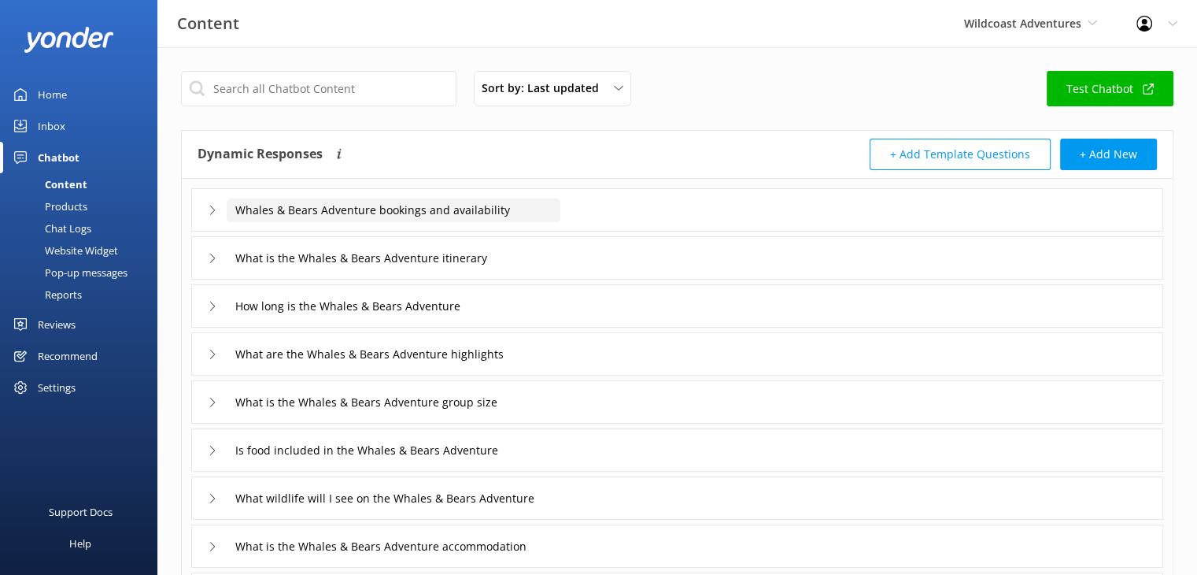
click at [466, 215] on input "Whales & Bears Adventure bookings and availability" at bounding box center [394, 210] width 334 height 24
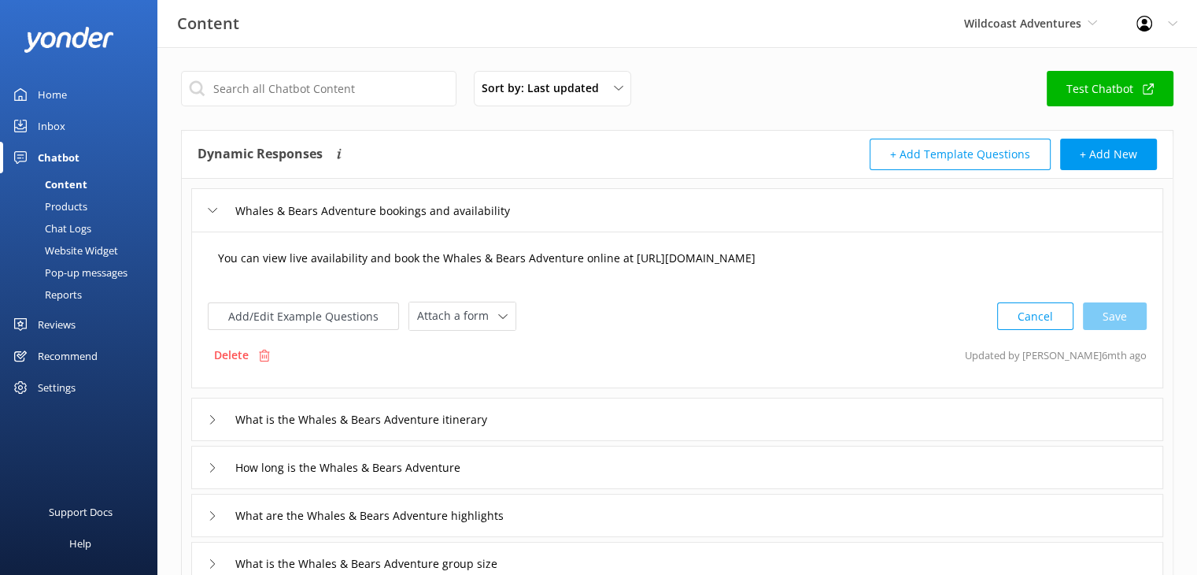
click at [509, 261] on textarea "You can view live availability and book the Whales & Bears Adventure online at …" at bounding box center [677, 266] width 936 height 49
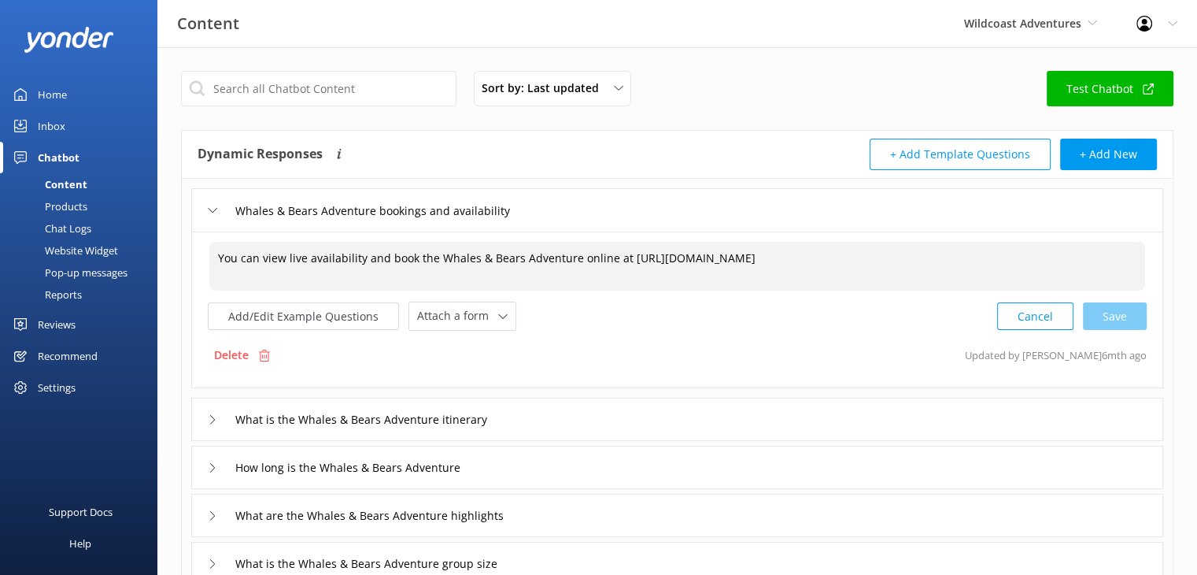
drag, startPoint x: 531, startPoint y: 272, endPoint x: 624, endPoint y: 250, distance: 95.3
click at [624, 250] on textarea "You can view live availability and book the Whales & Bears Adventure online at …" at bounding box center [677, 266] width 936 height 49
paste textarea "[URL][DOMAIN_NAME]"
click at [1131, 314] on div "Cancel Loading.." at bounding box center [1072, 314] width 149 height 29
type textarea "You can view live availability and book the Whales & Bears Adventure online at …"
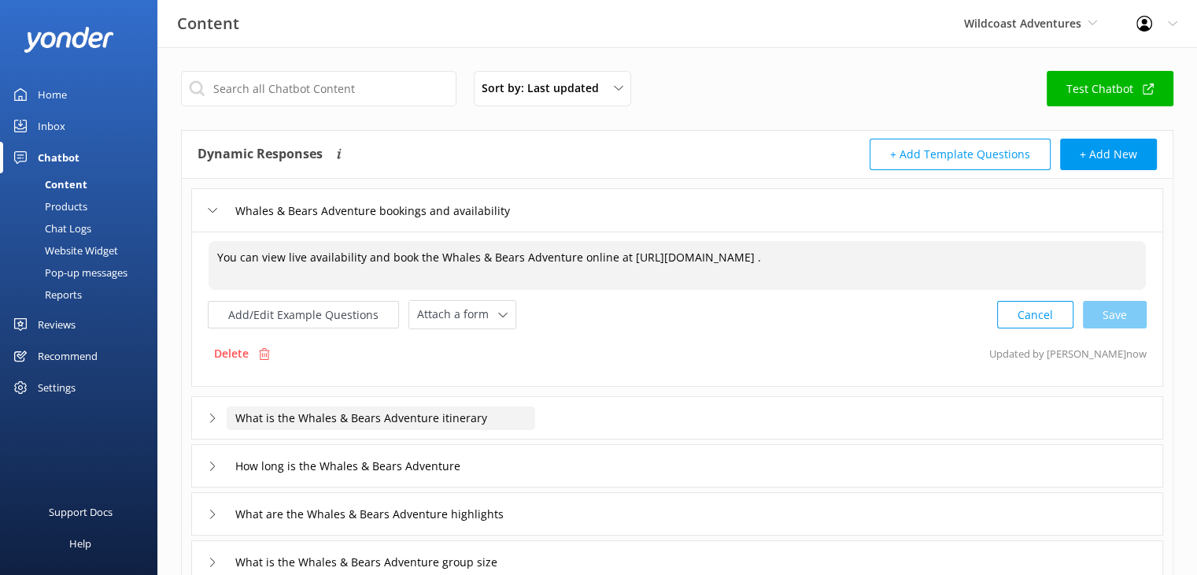
click at [380, 417] on input "What is the Whales & Bears Adventure itinerary" at bounding box center [381, 418] width 309 height 24
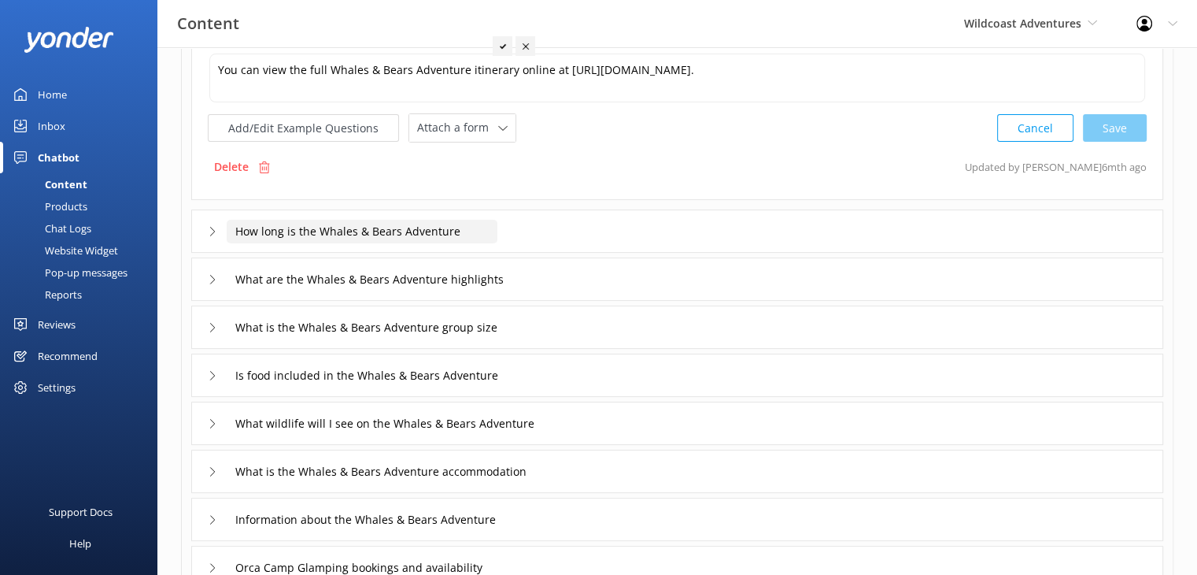
click at [397, 229] on input "How long is the Whales & Bears Adventure" at bounding box center [362, 232] width 271 height 24
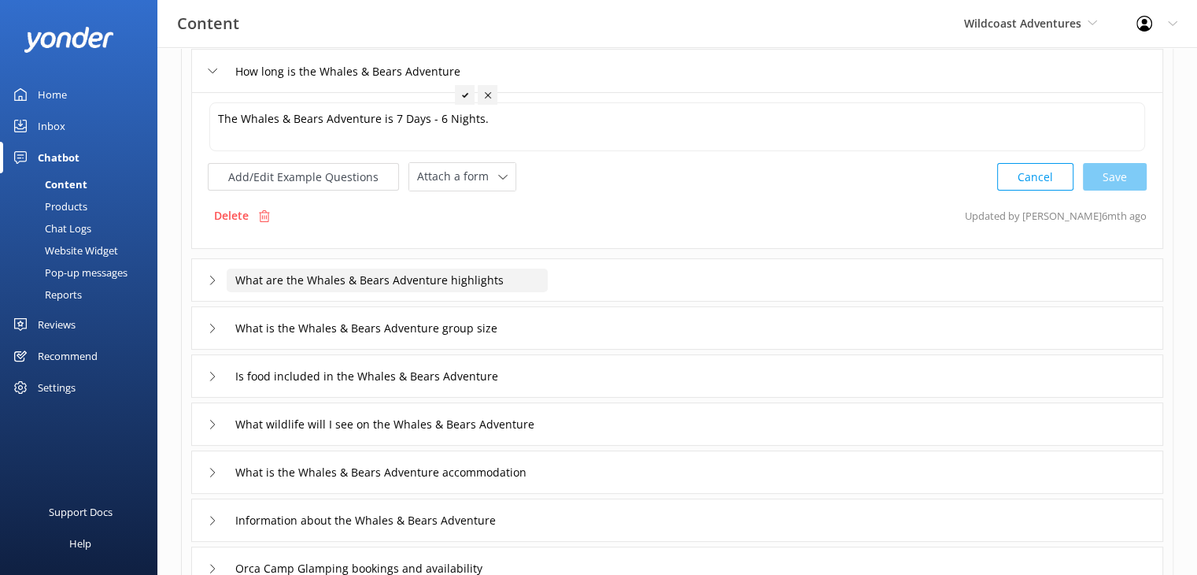
click at [402, 286] on input "What are the Whales & Bears Adventure highlights" at bounding box center [387, 280] width 321 height 24
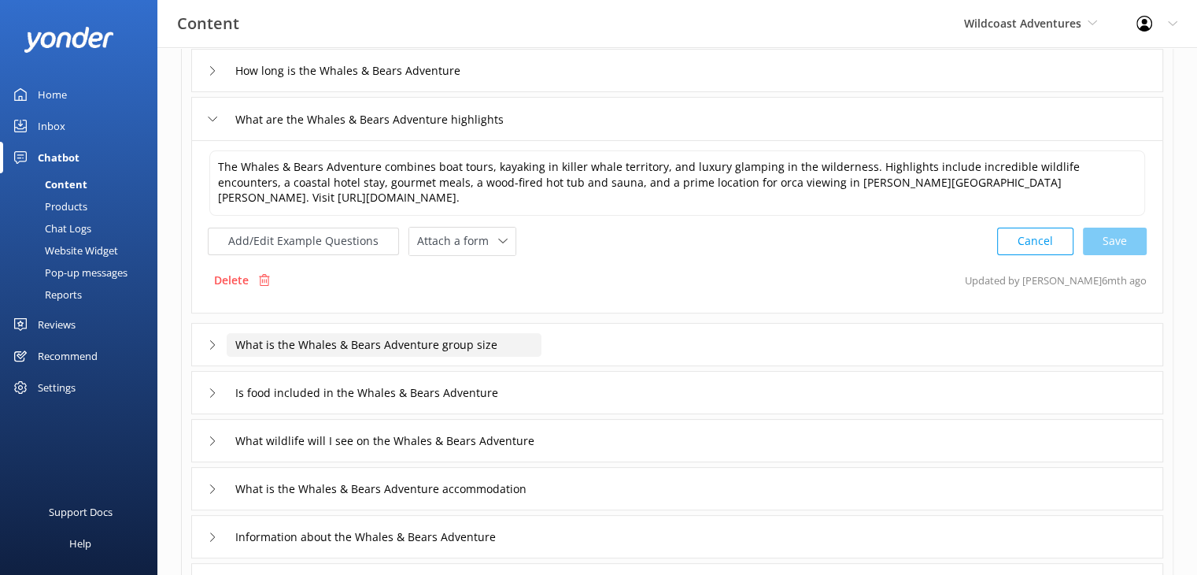
click at [402, 344] on input "What is the Whales & Bears Adventure group size" at bounding box center [384, 345] width 315 height 24
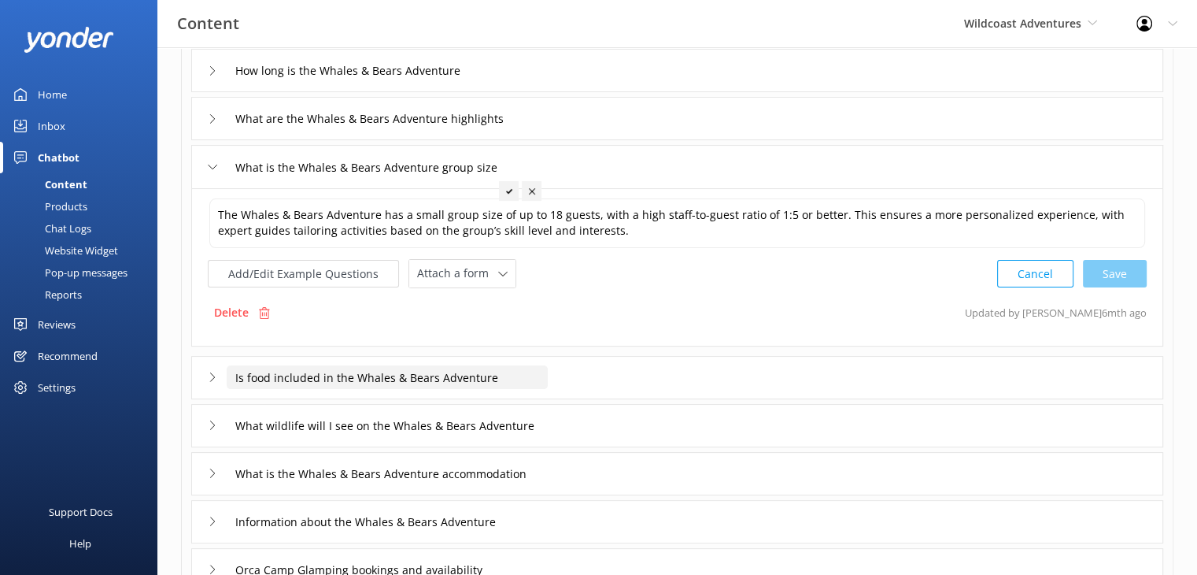
click at [387, 372] on input "Is food included in the Whales & Bears Adventure" at bounding box center [387, 377] width 321 height 24
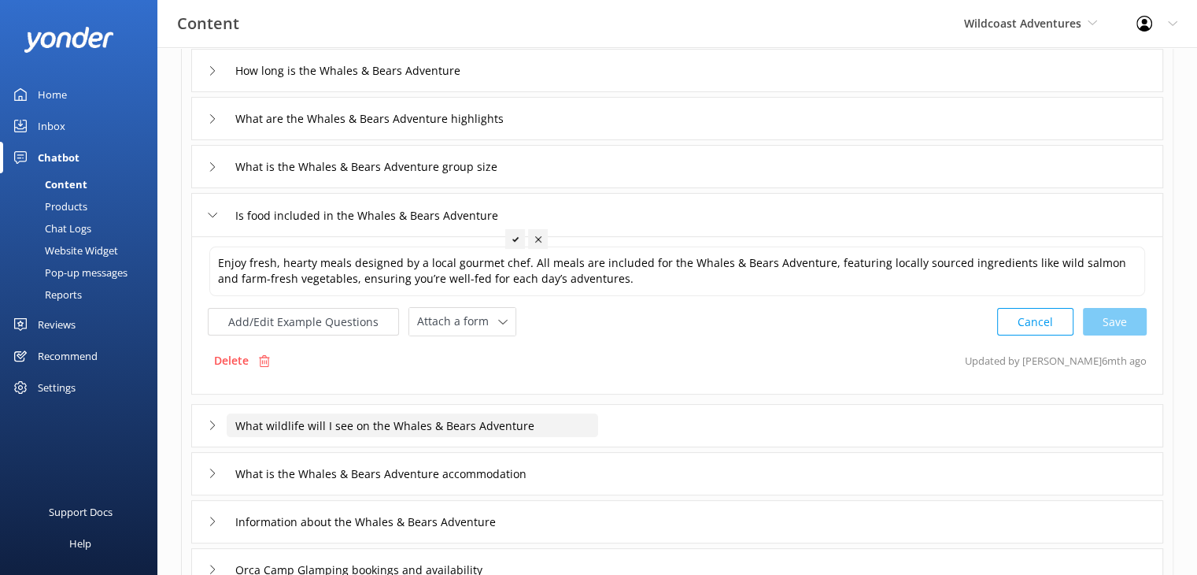
click at [356, 420] on input "What wildlife will I see on the Whales & Bears Adventure" at bounding box center [413, 425] width 372 height 24
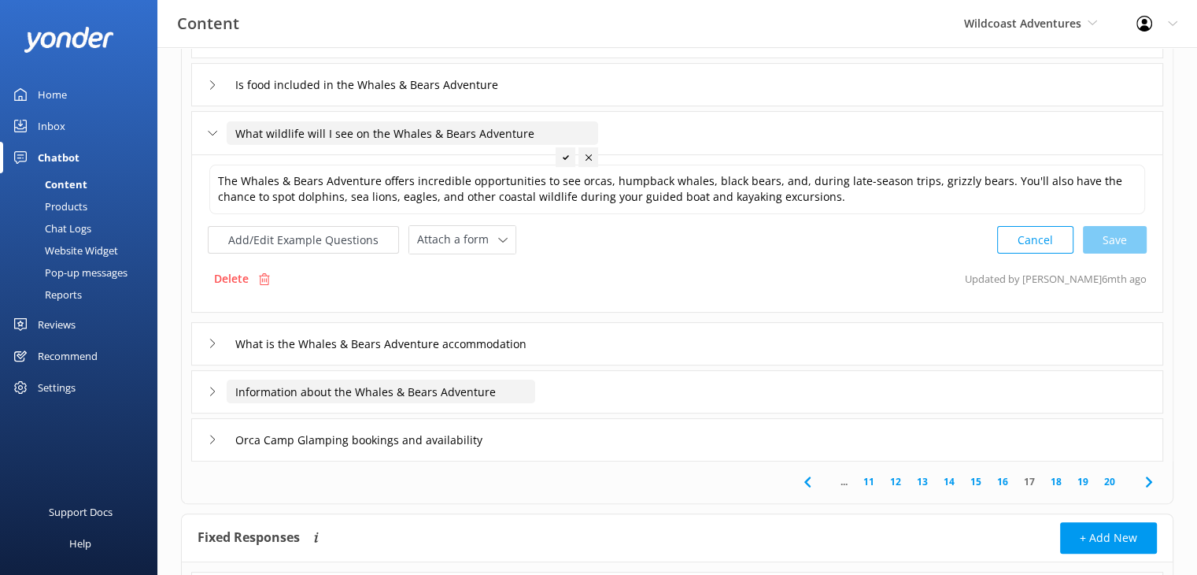
scroll to position [393, 0]
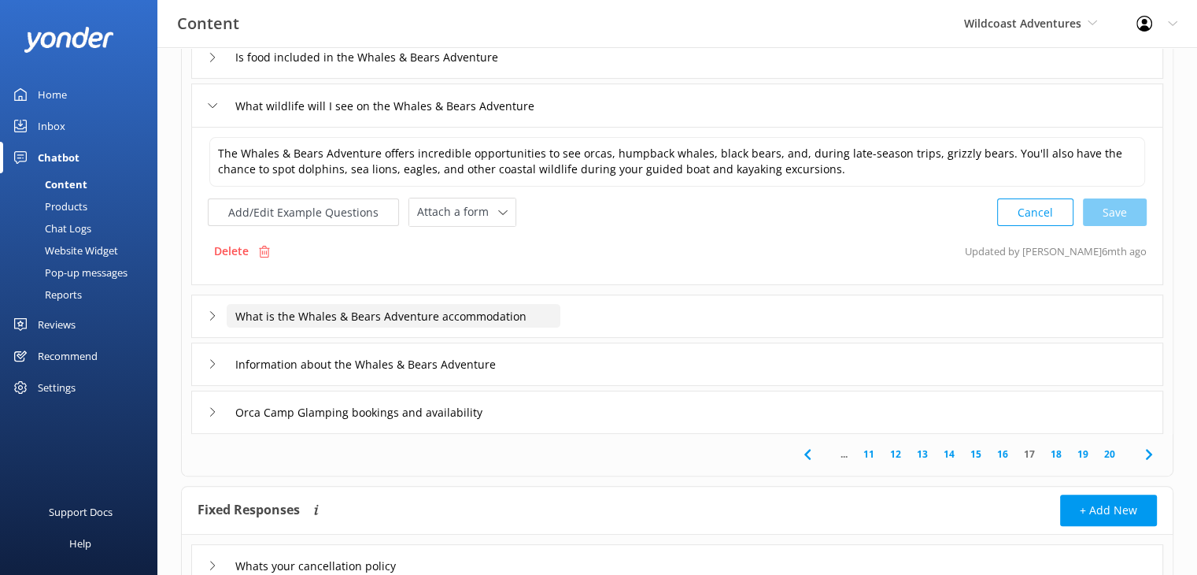
click at [394, 309] on input "What is the Whales & Bears Adventure accommodation" at bounding box center [394, 316] width 334 height 24
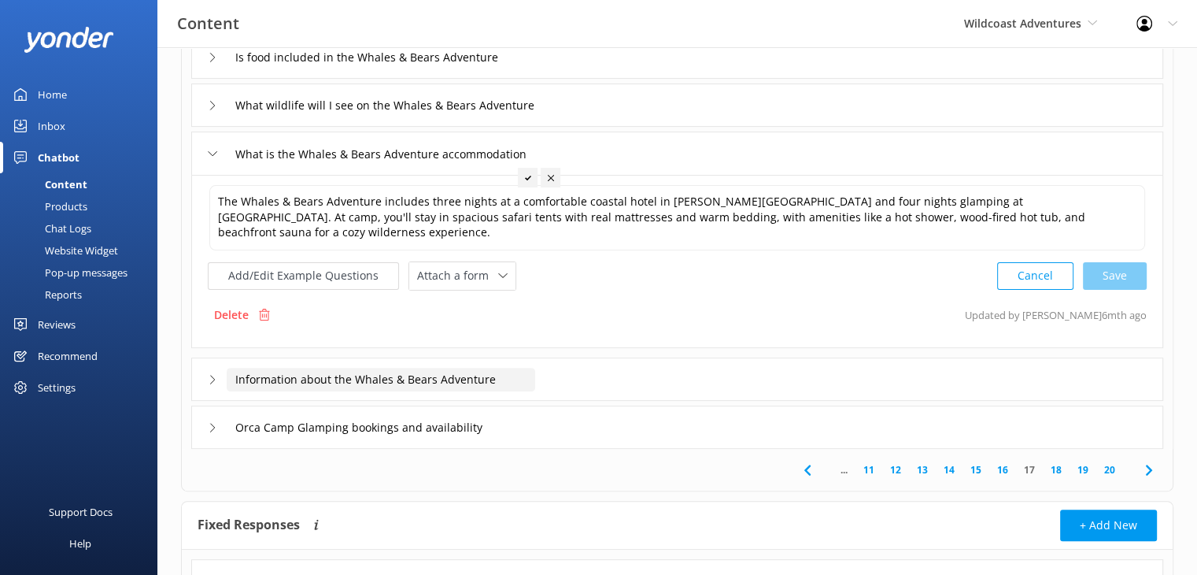
click at [409, 368] on input "Information about the Whales & Bears Adventure" at bounding box center [381, 380] width 309 height 24
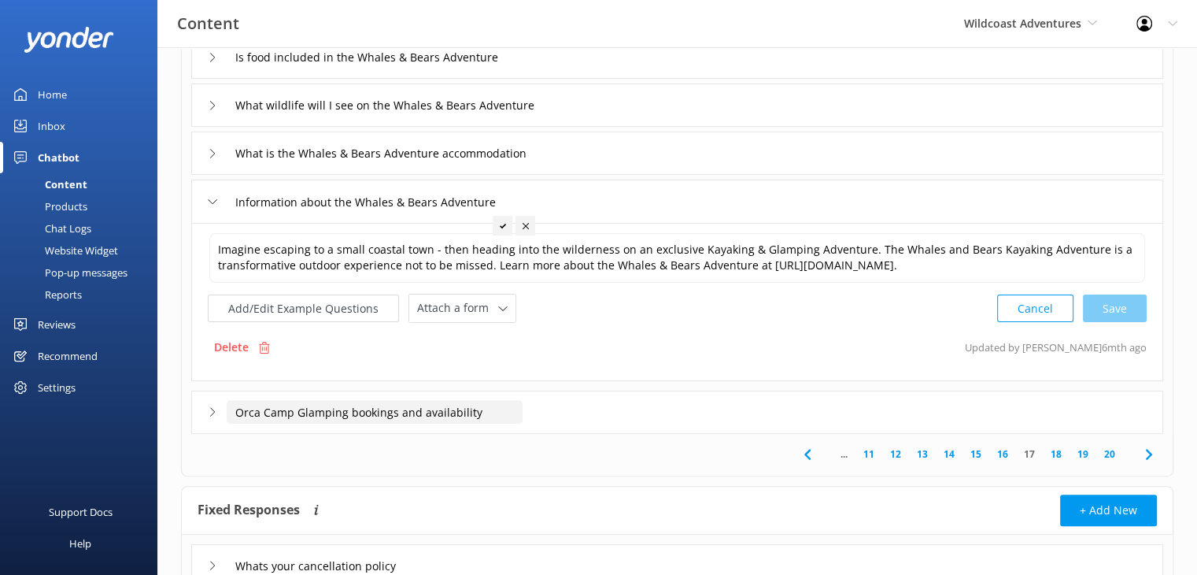
click at [374, 422] on input "Orca Camp Glamping bookings and availability" at bounding box center [375, 412] width 296 height 24
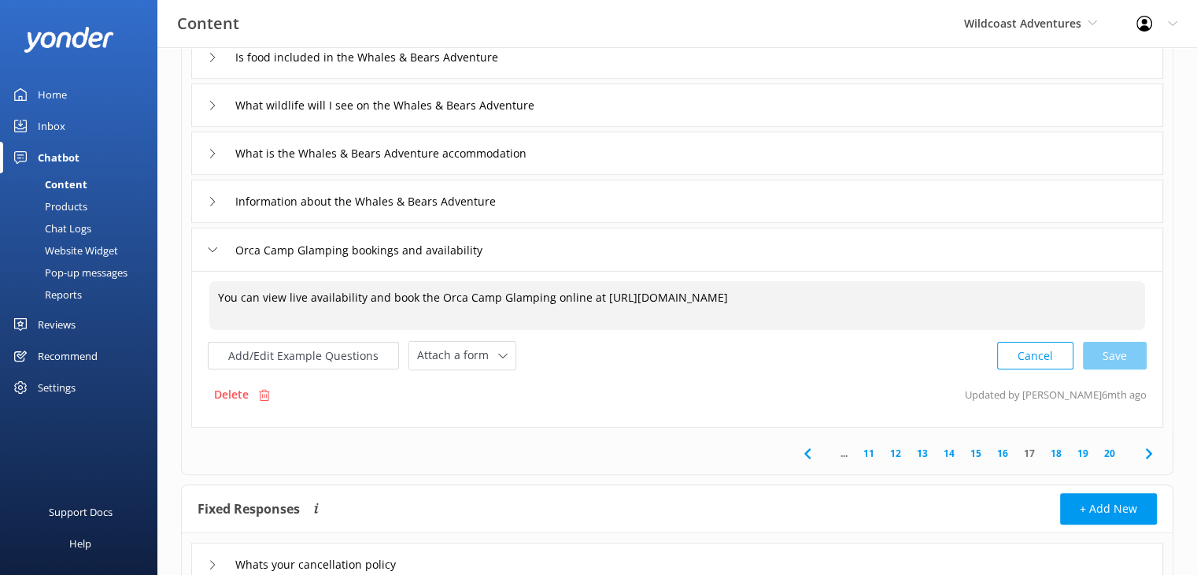
drag, startPoint x: 519, startPoint y: 309, endPoint x: 594, endPoint y: 293, distance: 77.4
click at [594, 293] on textarea "You can view live availability and book the Orca Camp Glamping online at [URL][…" at bounding box center [677, 305] width 936 height 49
click at [522, 312] on textarea "You can view live availability and book the Orca Camp Glamping online at [URL][…" at bounding box center [677, 305] width 936 height 49
paste textarea "[URL][DOMAIN_NAME]"
click at [1094, 350] on div "Cancel Save" at bounding box center [1073, 355] width 150 height 29
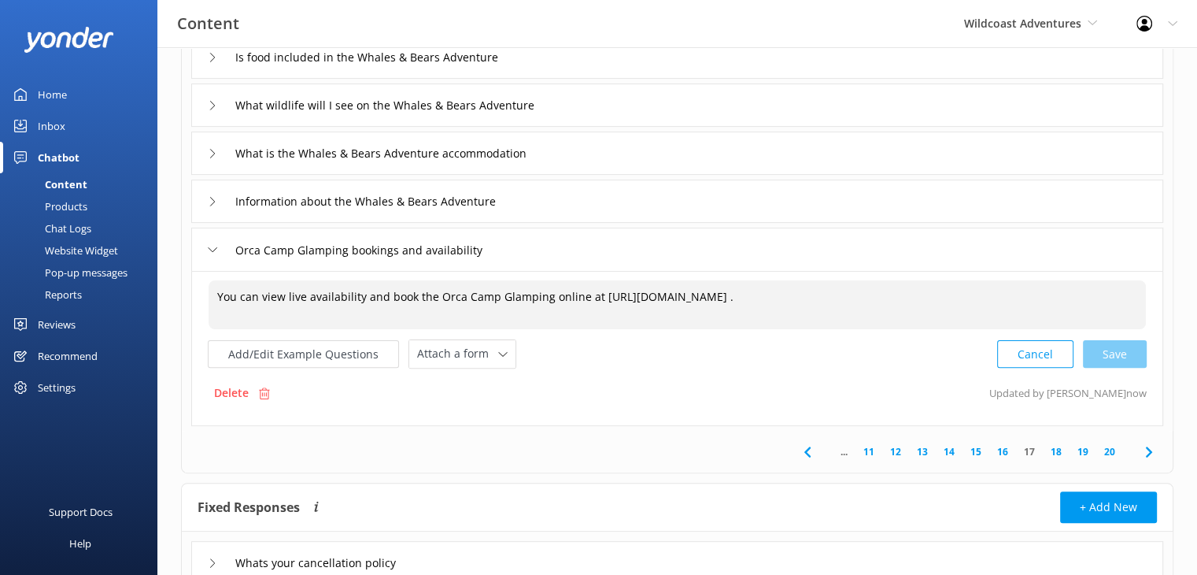
type textarea "You can view live availability and book the Orca Camp Glamping online at [URL][…"
drag, startPoint x: 1057, startPoint y: 453, endPoint x: 1041, endPoint y: 465, distance: 19.7
click at [1057, 453] on link "18" at bounding box center [1056, 451] width 27 height 15
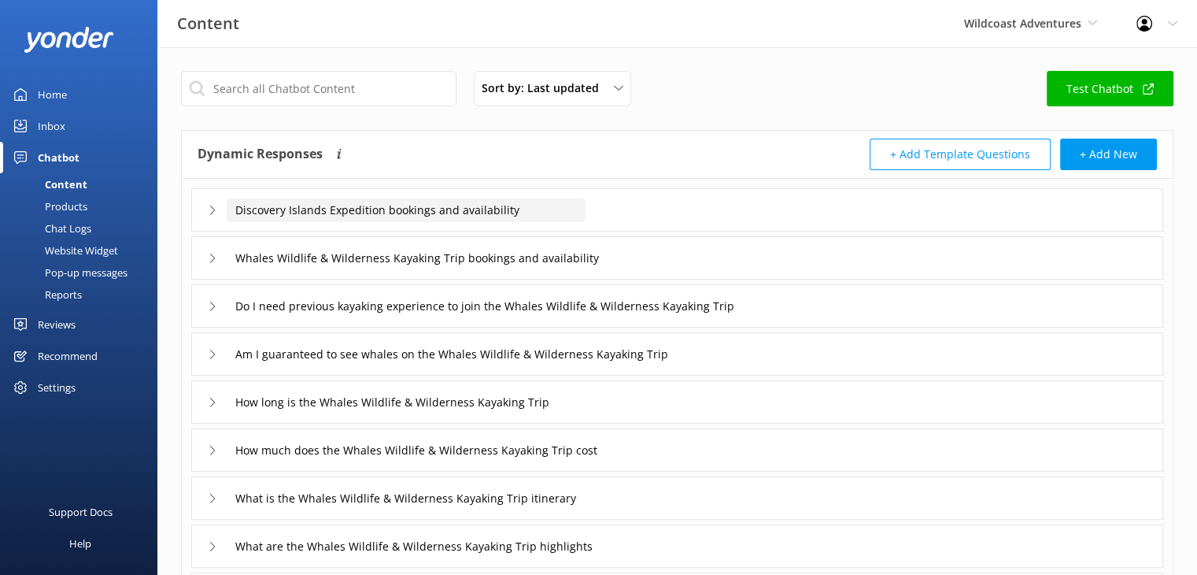
click at [445, 208] on input "Discovery Islands Expedition bookings and availability" at bounding box center [406, 210] width 359 height 24
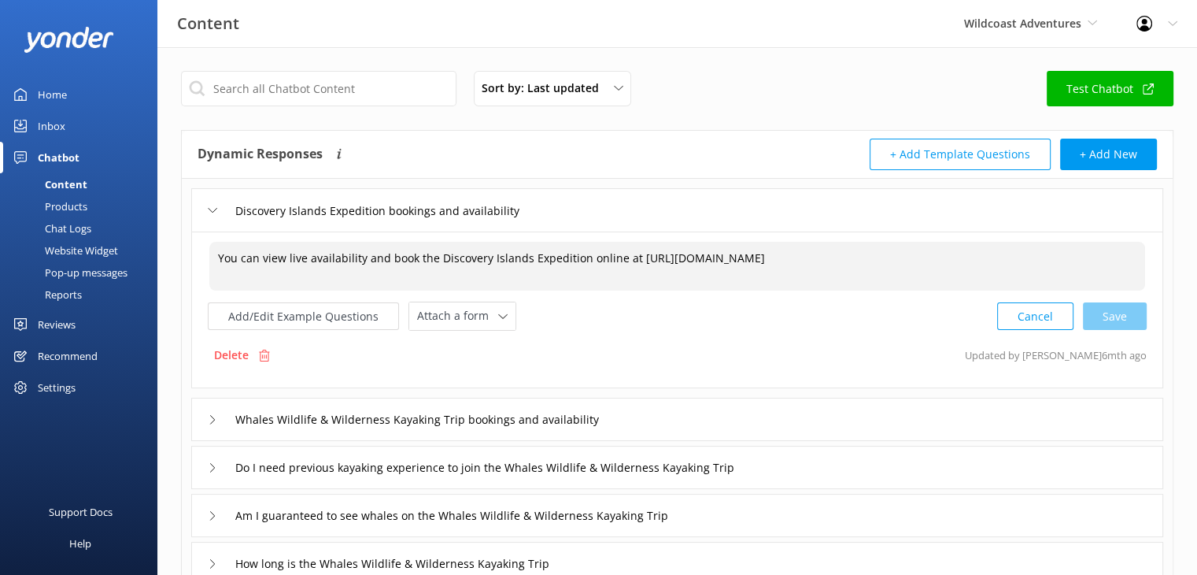
drag, startPoint x: 521, startPoint y: 272, endPoint x: 633, endPoint y: 255, distance: 113.1
click at [633, 255] on textarea "You can view live availability and book the Discovery Islands Expedition online…" at bounding box center [677, 266] width 936 height 49
paste textarea "[URL][DOMAIN_NAME]"
click at [1120, 313] on div "Cancel Save" at bounding box center [1073, 316] width 150 height 29
click at [1121, 318] on div "Cancel Save" at bounding box center [1073, 314] width 150 height 29
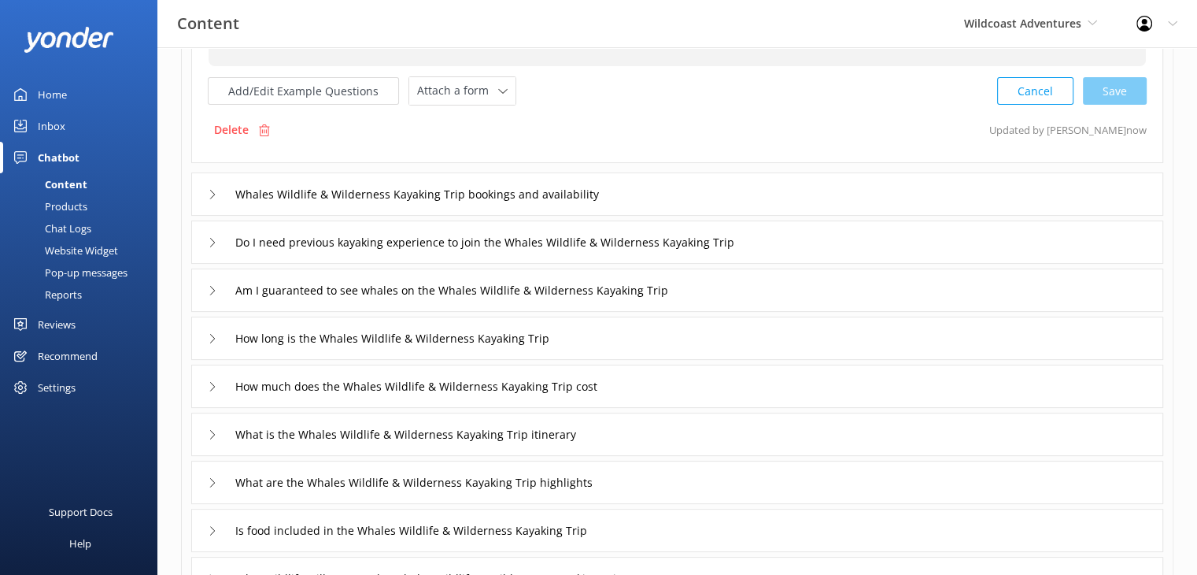
scroll to position [236, 0]
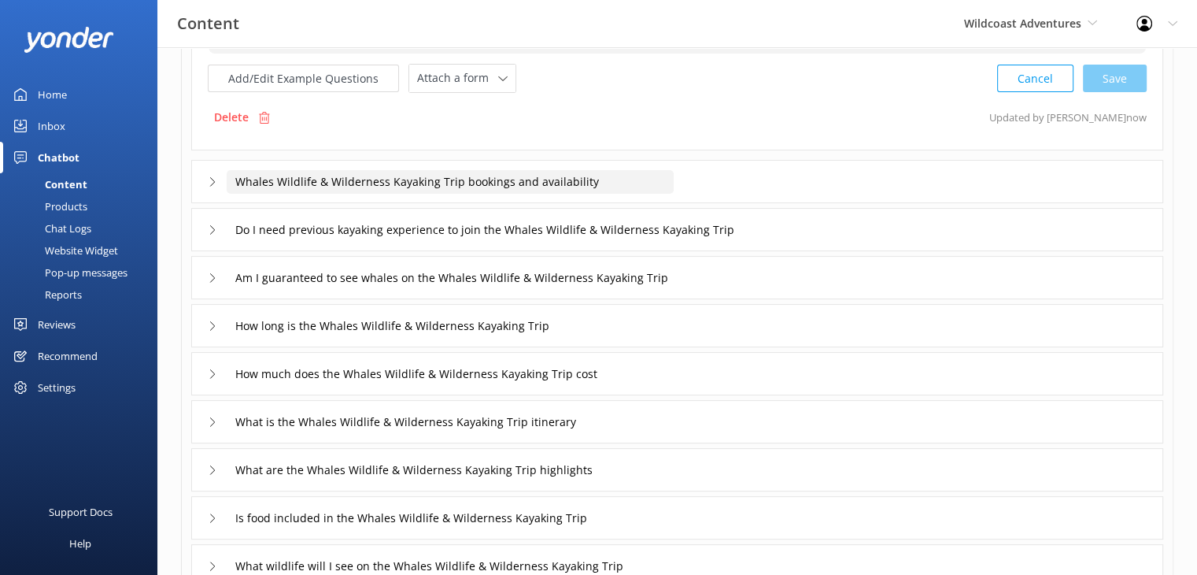
type textarea "You can view live availability and book the Discovery Islands Expedition online…"
click at [529, 180] on input "Whales Wildlife & Wilderness Kayaking Trip bookings and availability" at bounding box center [450, 182] width 447 height 24
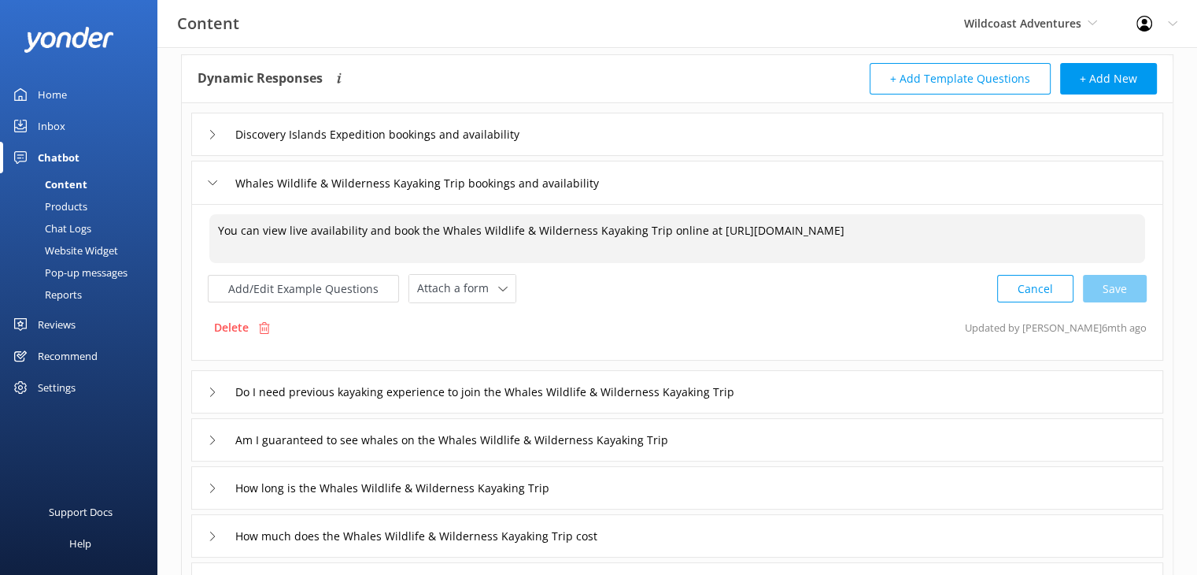
drag, startPoint x: 520, startPoint y: 245, endPoint x: 706, endPoint y: 210, distance: 189.8
click at [706, 210] on div "You can view live availability and book the Whales Wildlife & Wilderness Kayaki…" at bounding box center [677, 282] width 972 height 157
paste textarea "[URL][DOMAIN_NAME]"
click at [1135, 287] on div "Cancel Save" at bounding box center [1073, 288] width 150 height 29
type textarea "You can view live availability and book the Whales Wildlife & Wilderness Kayaki…"
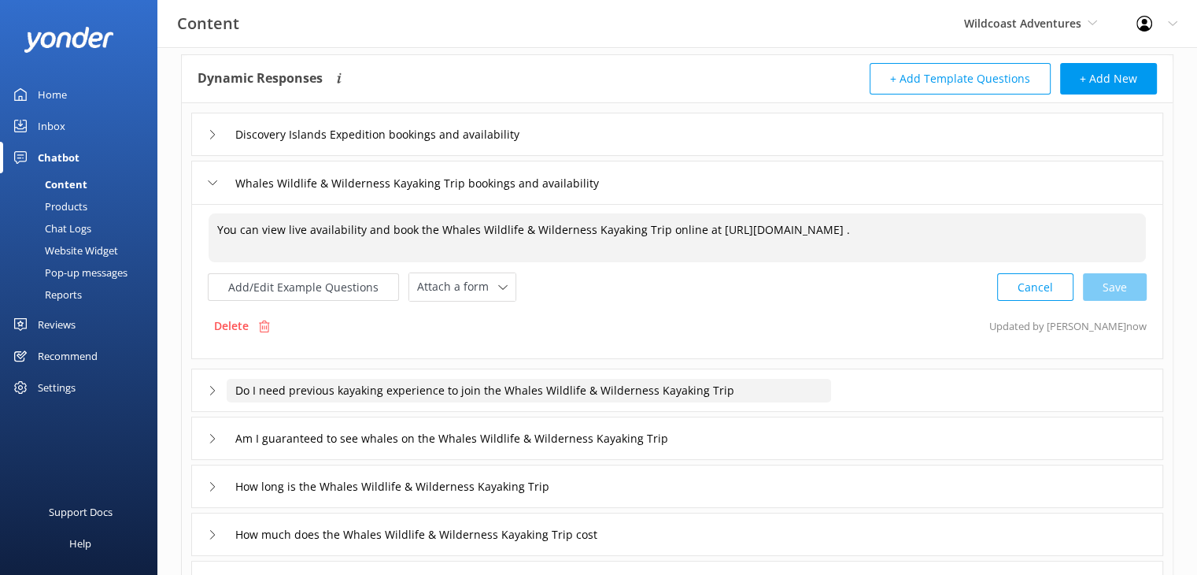
click at [615, 387] on input "Do I need previous kayaking experience to join the Whales Wildlife & Wilderness…" at bounding box center [529, 391] width 605 height 24
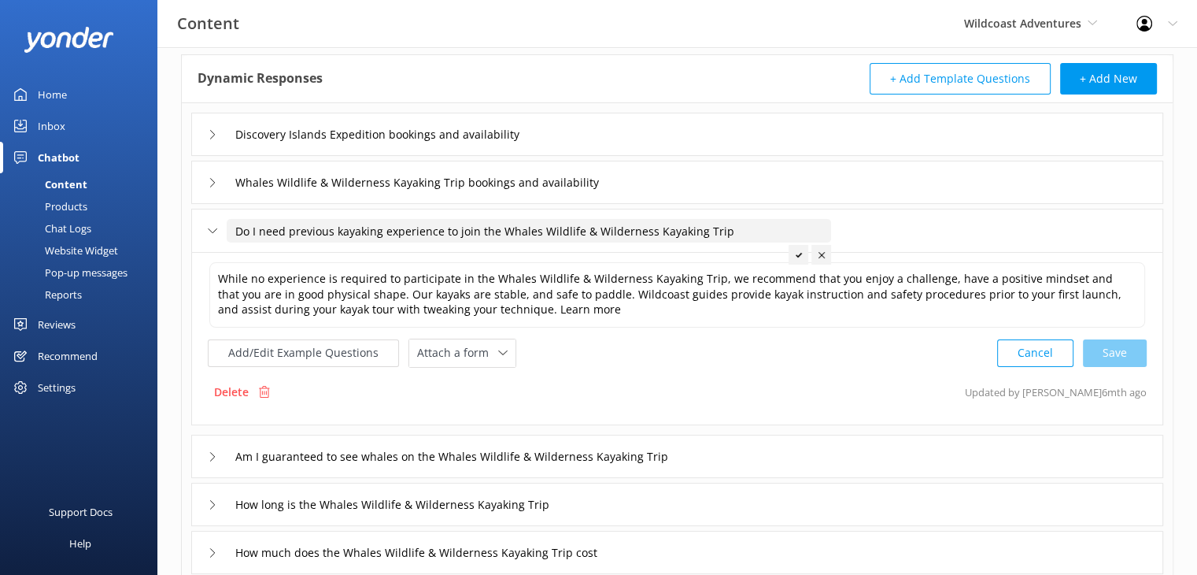
scroll to position [154, 0]
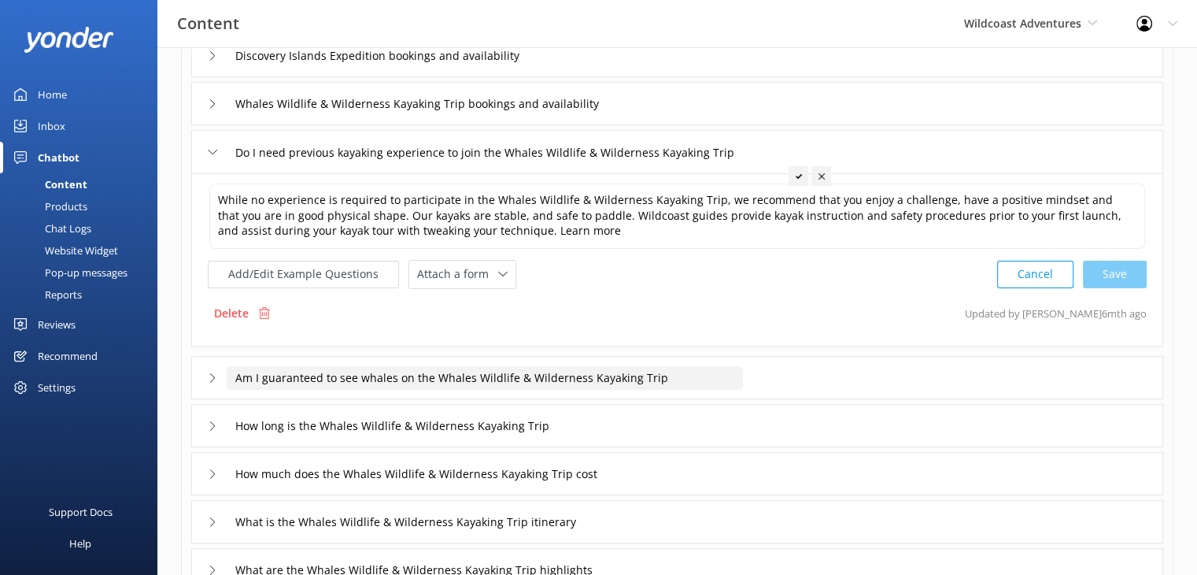
click at [712, 380] on input "Am I guaranteed to see whales on the Whales Wildlife & Wilderness Kayaking Trip" at bounding box center [485, 378] width 516 height 24
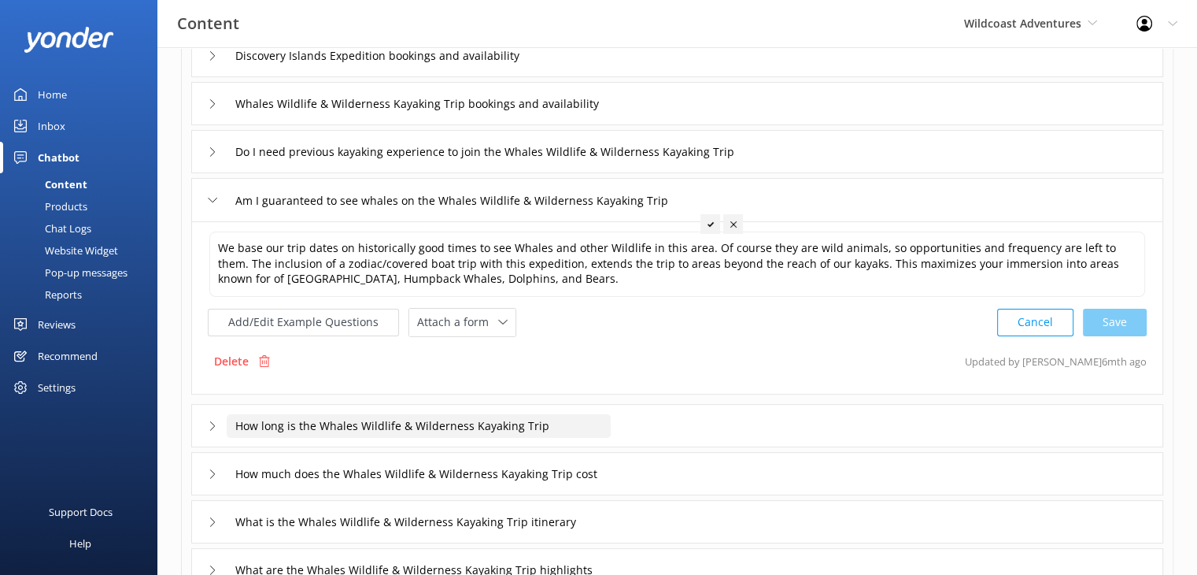
click at [589, 431] on input "How long is the Whales Wildlife & Wilderness Kayaking Trip" at bounding box center [419, 426] width 384 height 24
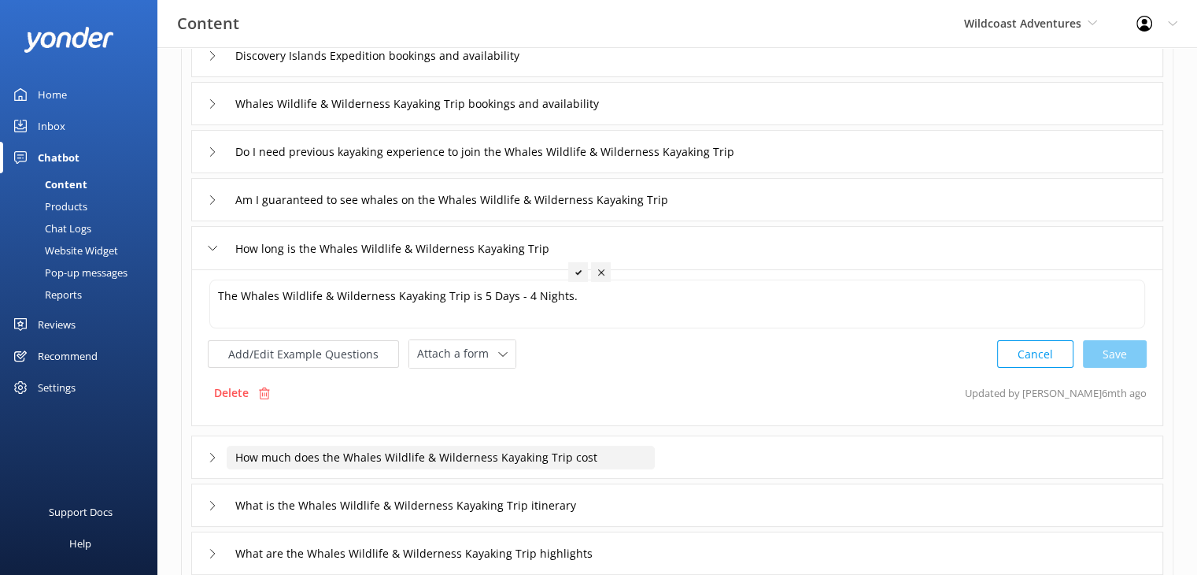
click at [572, 457] on input "How much does the Whales Wildlife & Wilderness Kayaking Trip cost" at bounding box center [441, 458] width 428 height 24
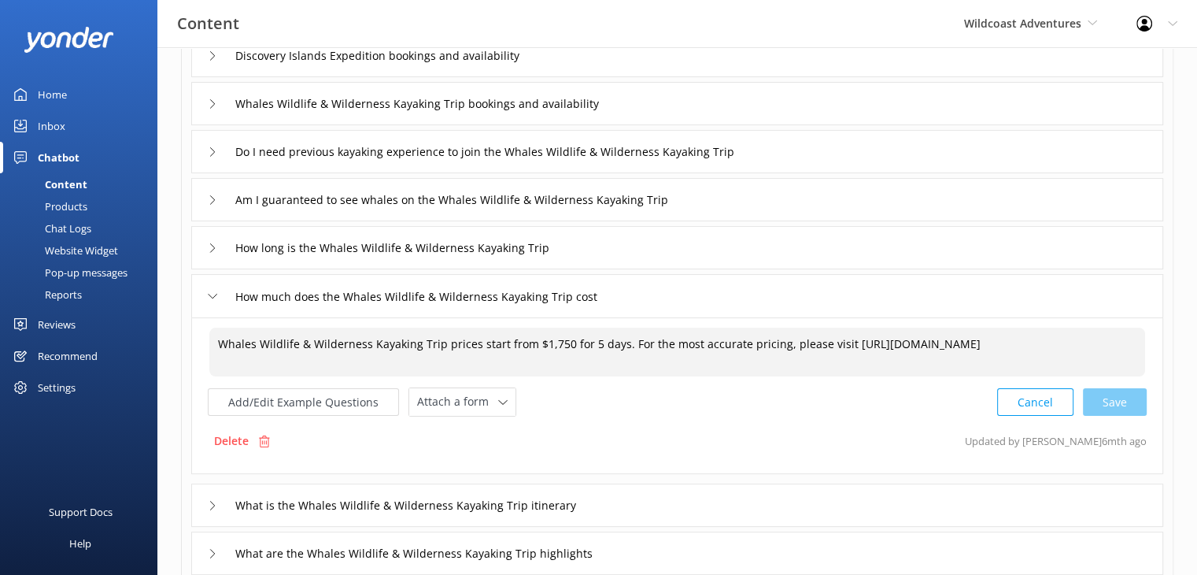
click at [757, 355] on textarea "Whales Wildlife & Wilderness Kayaking Trip prices start from $1,750 for 5 days.…" at bounding box center [677, 352] width 936 height 49
drag, startPoint x: 759, startPoint y: 356, endPoint x: 839, endPoint y: 350, distance: 80.5
click at [840, 347] on textarea "Whales Wildlife & Wilderness Kayaking Trip prices start from $1,750 for 5 days.…" at bounding box center [677, 352] width 936 height 49
paste textarea "[URL][DOMAIN_NAME]"
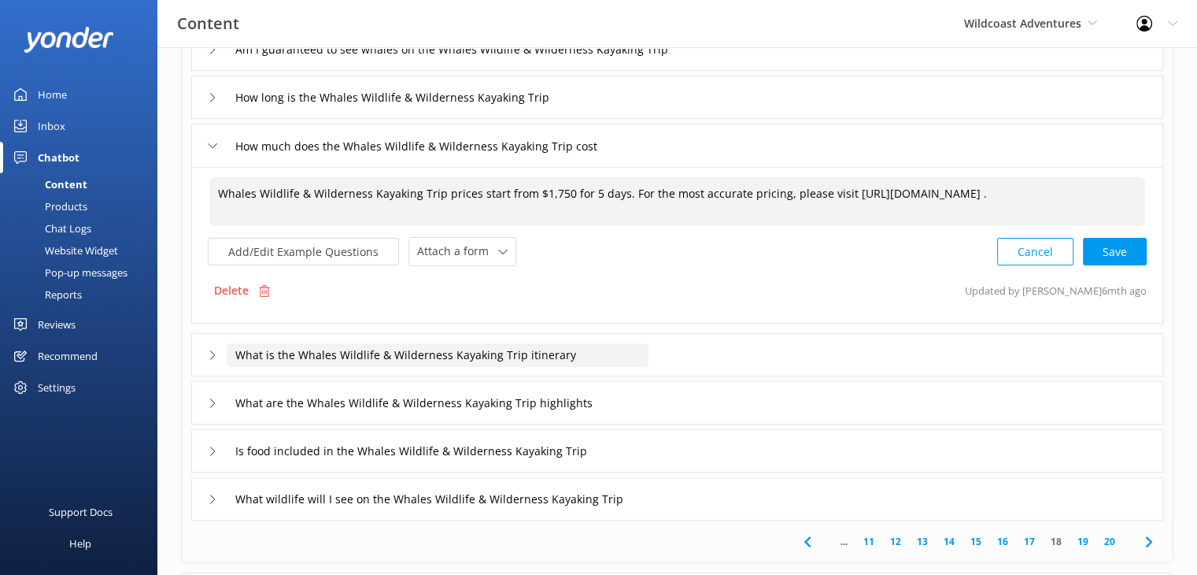
scroll to position [312, 0]
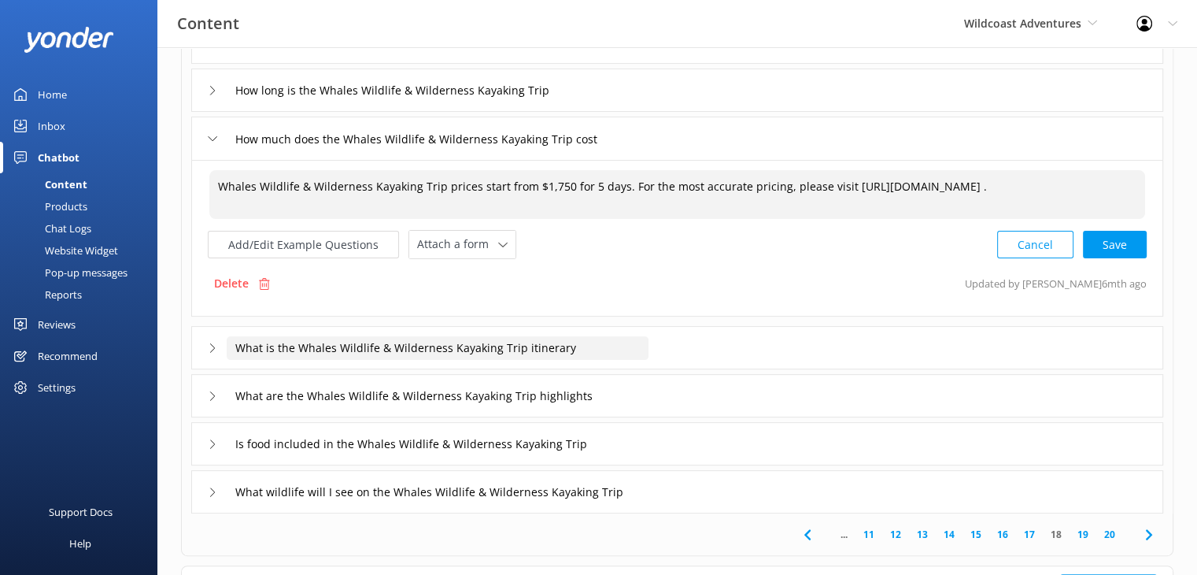
type textarea "Whales Wildlife & Wilderness Kayaking Trip prices start from $1,750 for 5 days.…"
click at [593, 354] on input "What is the Whales Wildlife & Wilderness Kayaking Trip itinerary" at bounding box center [438, 348] width 422 height 24
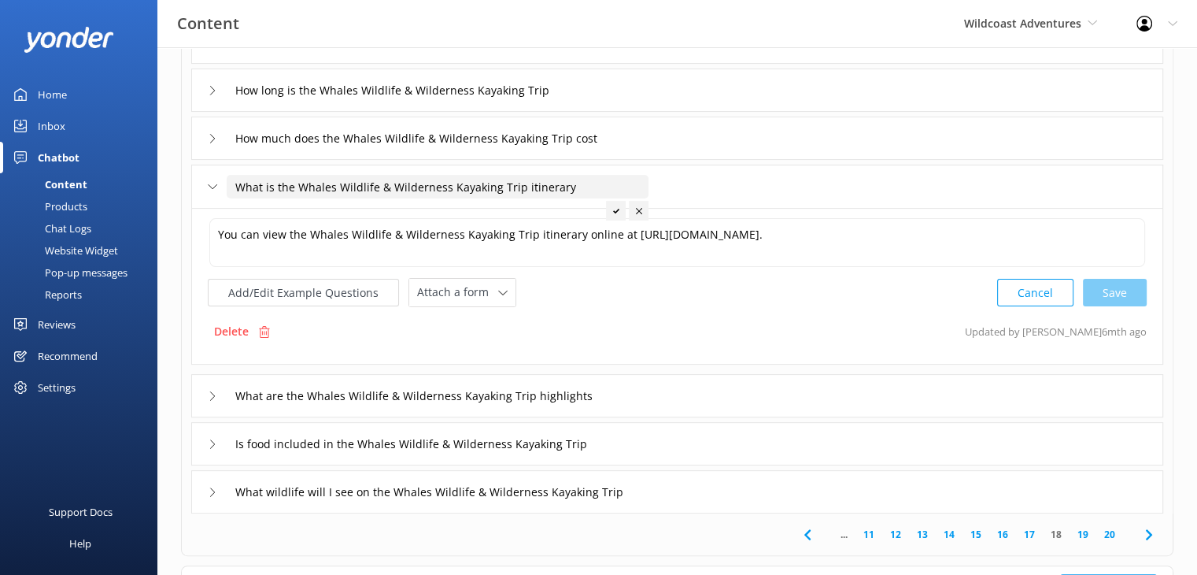
click at [1112, 291] on div "Cancel Save" at bounding box center [1073, 292] width 150 height 29
click at [617, 152] on div "How much does the Whales Wildlife & Wilderness Kayaking Trip cost" at bounding box center [677, 138] width 972 height 43
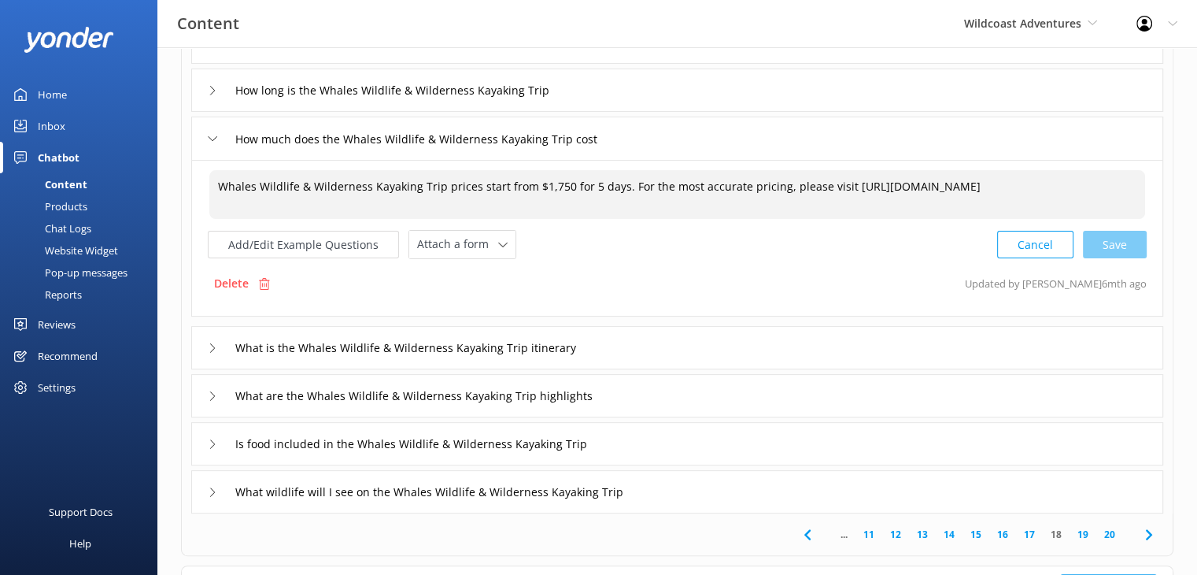
drag, startPoint x: 763, startPoint y: 204, endPoint x: 838, endPoint y: 181, distance: 78.2
click at [838, 181] on textarea "Whales Wildlife & Wilderness Kayaking Trip prices start from $1,750 for 5 days.…" at bounding box center [677, 194] width 936 height 49
paste textarea "[URL][DOMAIN_NAME]"
click at [1123, 239] on div "Cancel Loading.." at bounding box center [1072, 242] width 149 height 29
type textarea "Whales Wildlife & Wilderness Kayaking Trip prices start from $1,750 for 5 days.…"
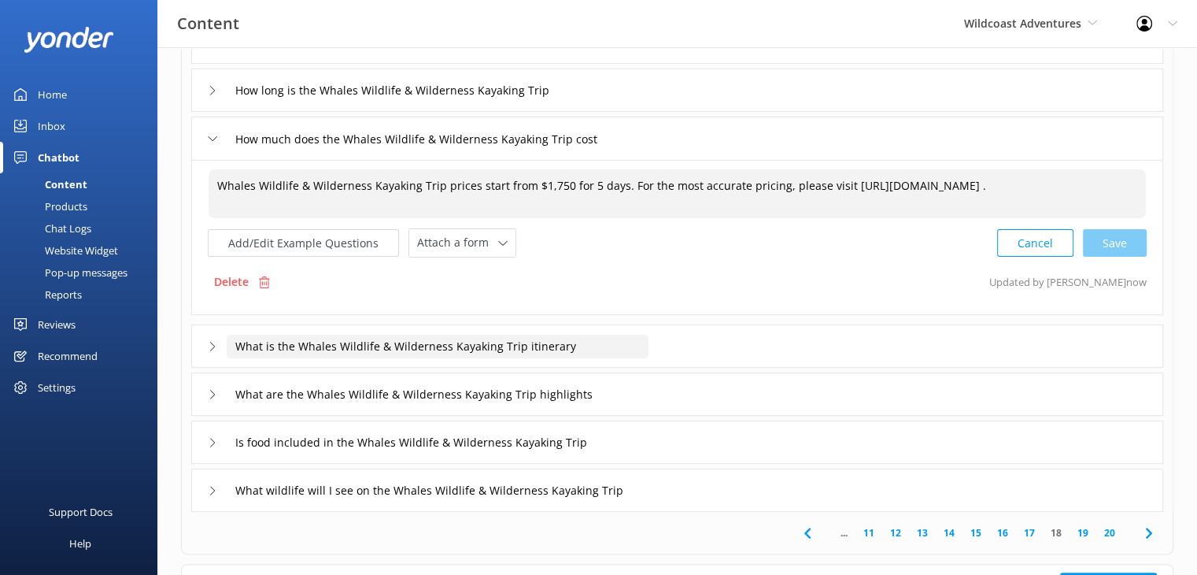
click at [546, 343] on input "What is the Whales Wildlife & Wilderness Kayaking Trip itinerary" at bounding box center [438, 347] width 422 height 24
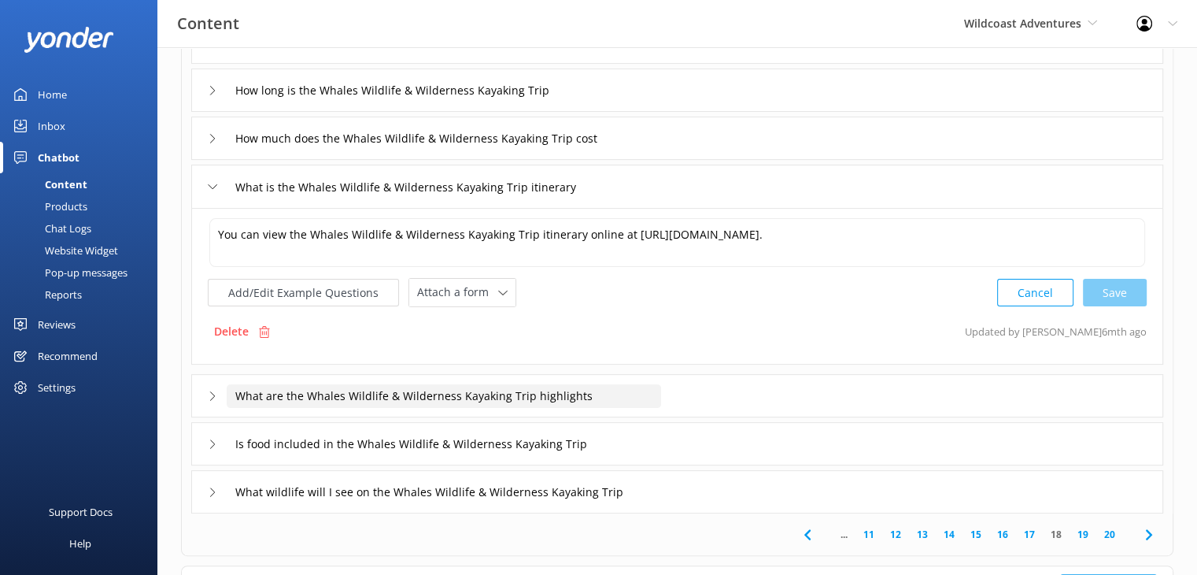
click at [472, 398] on input "What are the Whales Wildlife & Wilderness Kayaking Trip highlights" at bounding box center [444, 396] width 435 height 24
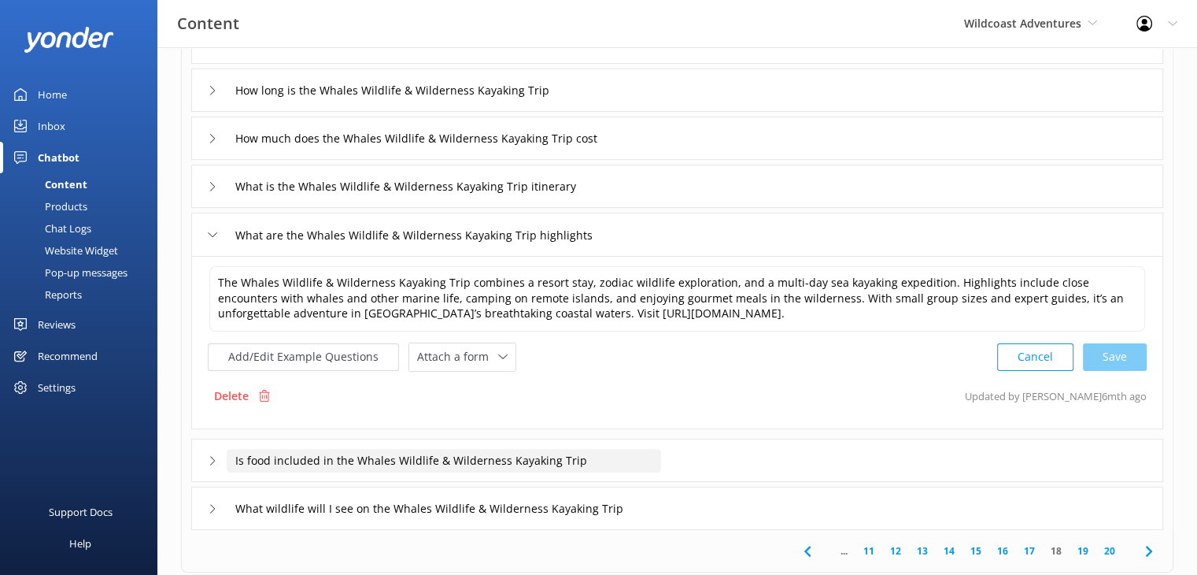
click at [491, 456] on input "Is food included in the Whales Wildlife & Wilderness Kayaking Trip" at bounding box center [444, 461] width 435 height 24
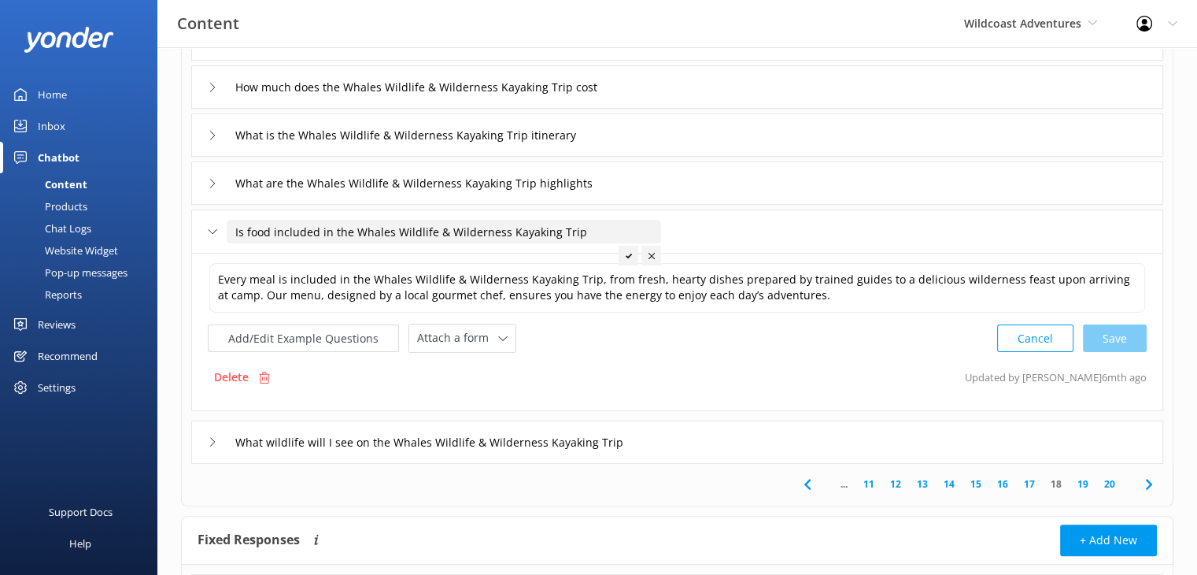
scroll to position [391, 0]
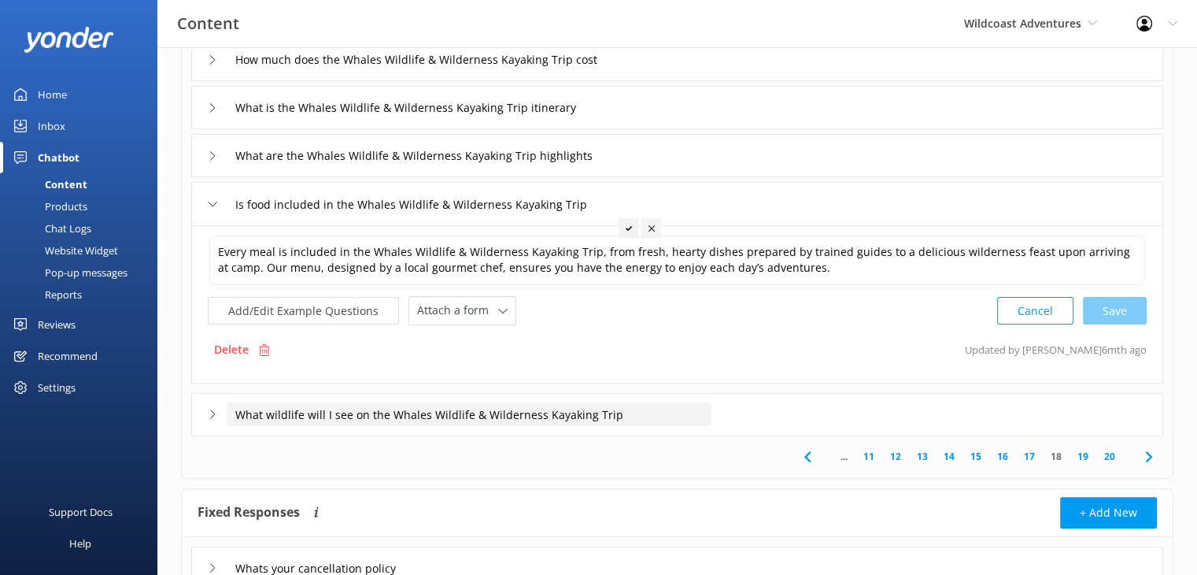
click at [487, 423] on input "What wildlife will I see on the Whales Wildlife & Wilderness Kayaking Trip" at bounding box center [469, 414] width 485 height 24
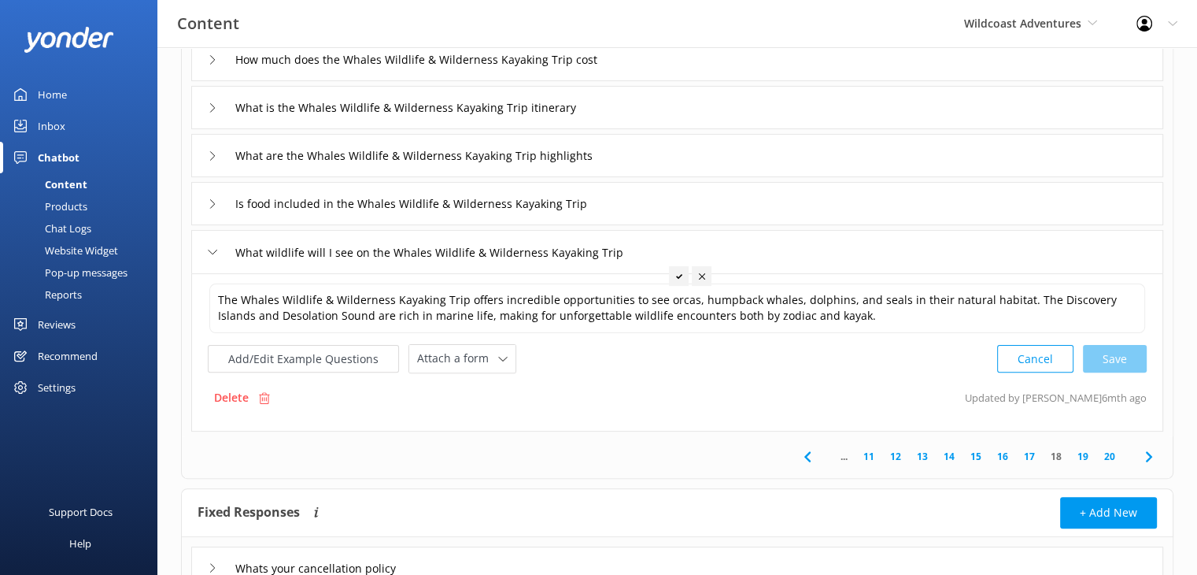
click at [1086, 454] on link "19" at bounding box center [1083, 456] width 27 height 15
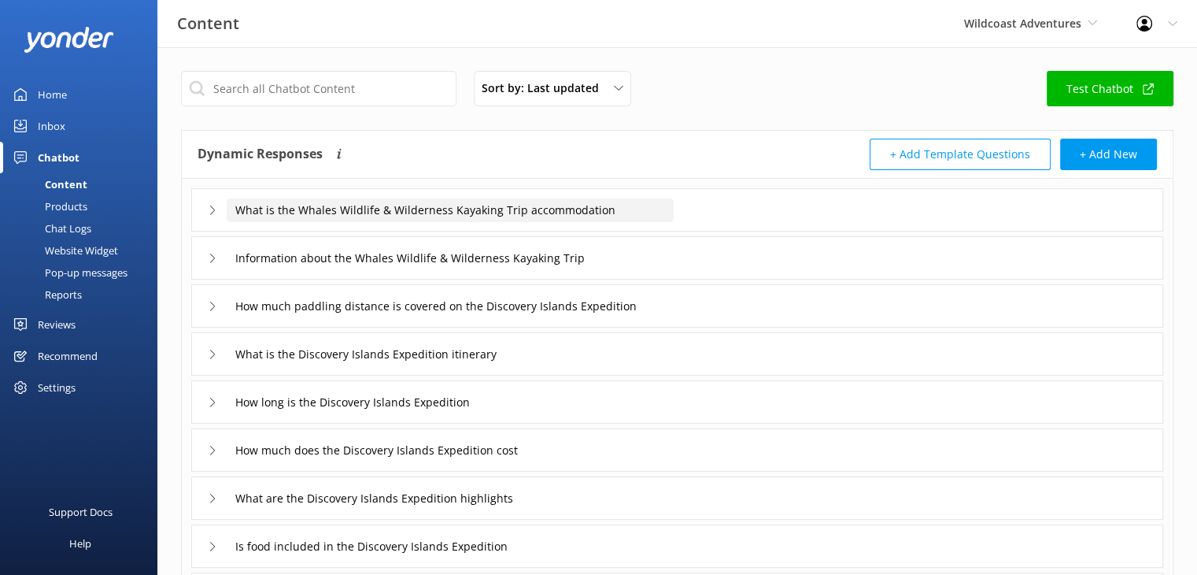
click at [527, 209] on input "What is the Whales Wildlife & Wilderness Kayaking Trip accommodation" at bounding box center [450, 210] width 447 height 24
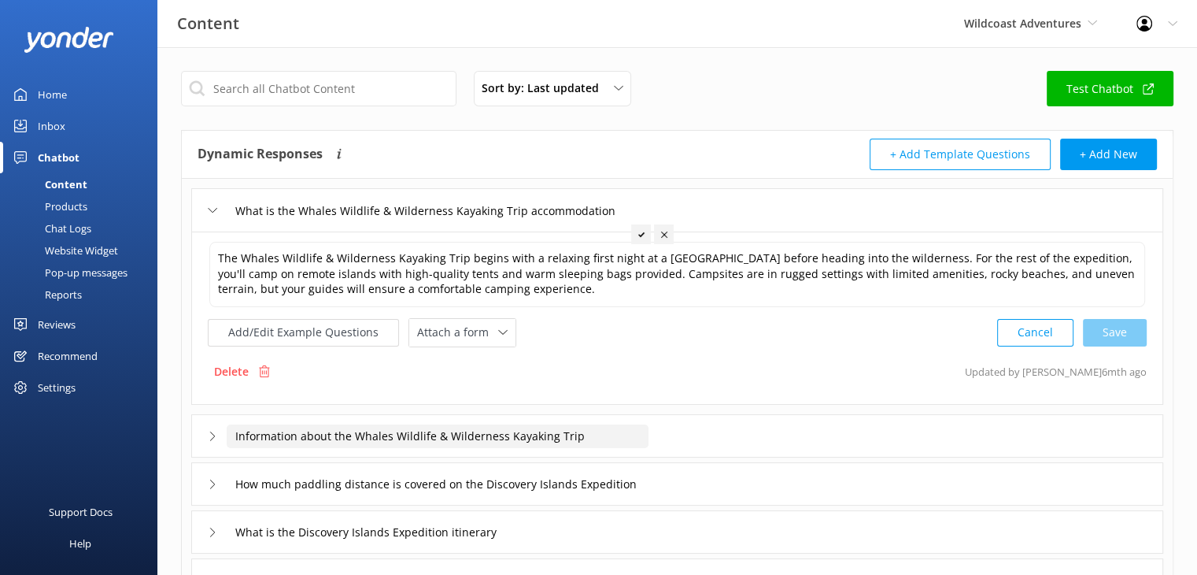
click at [389, 429] on input "Information about the Whales Wildlife & Wilderness Kayaking Trip" at bounding box center [438, 436] width 422 height 24
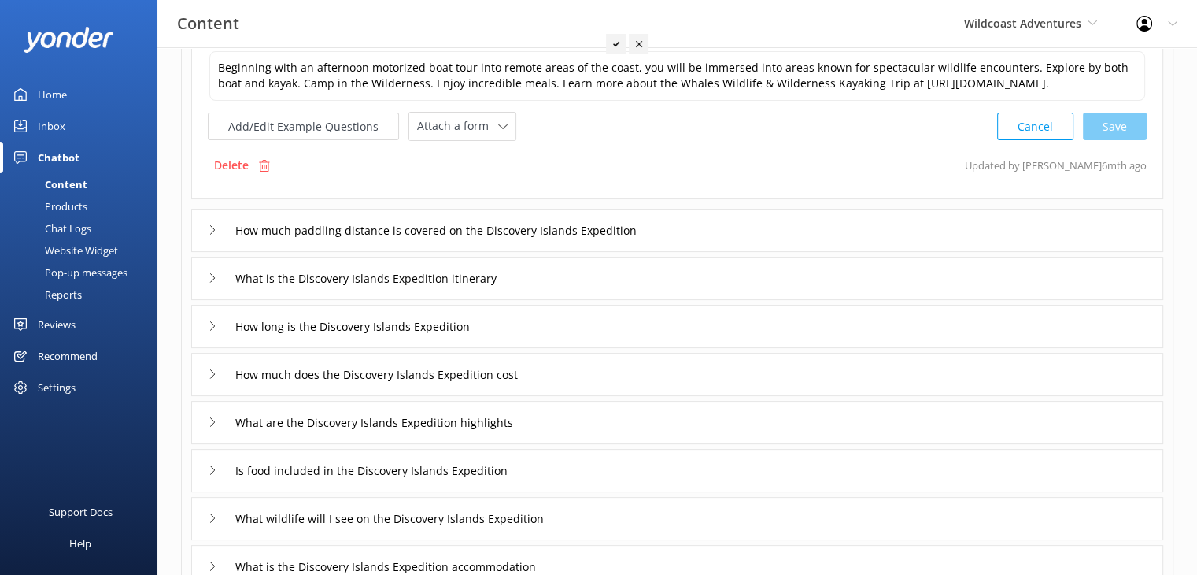
scroll to position [315, 0]
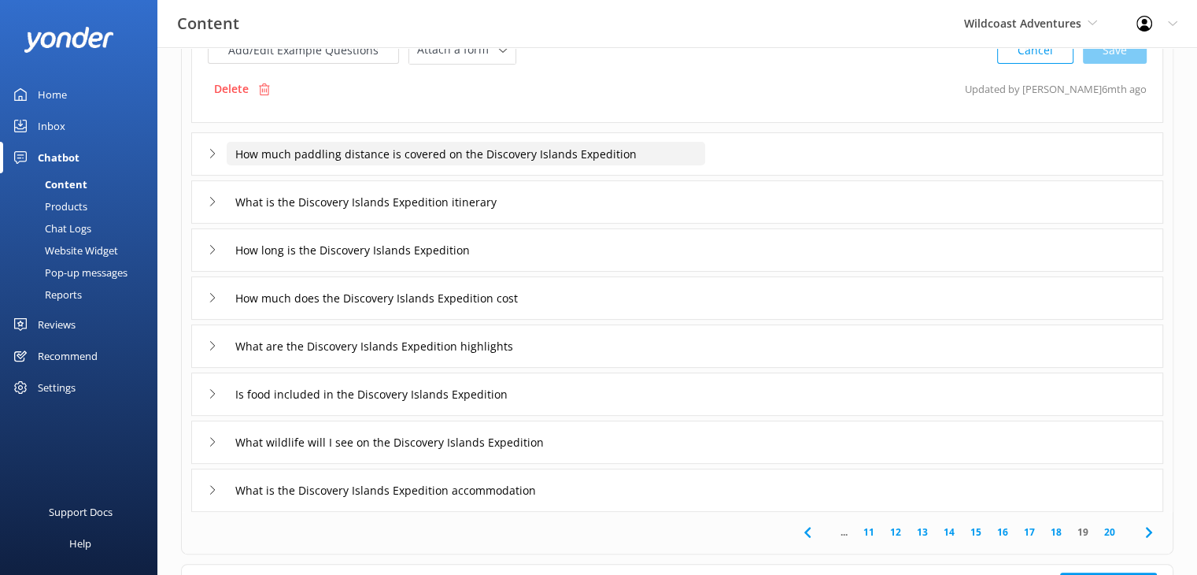
click at [478, 164] on input "How much paddling distance is covered on the Discovery Islands Expedition" at bounding box center [466, 154] width 479 height 24
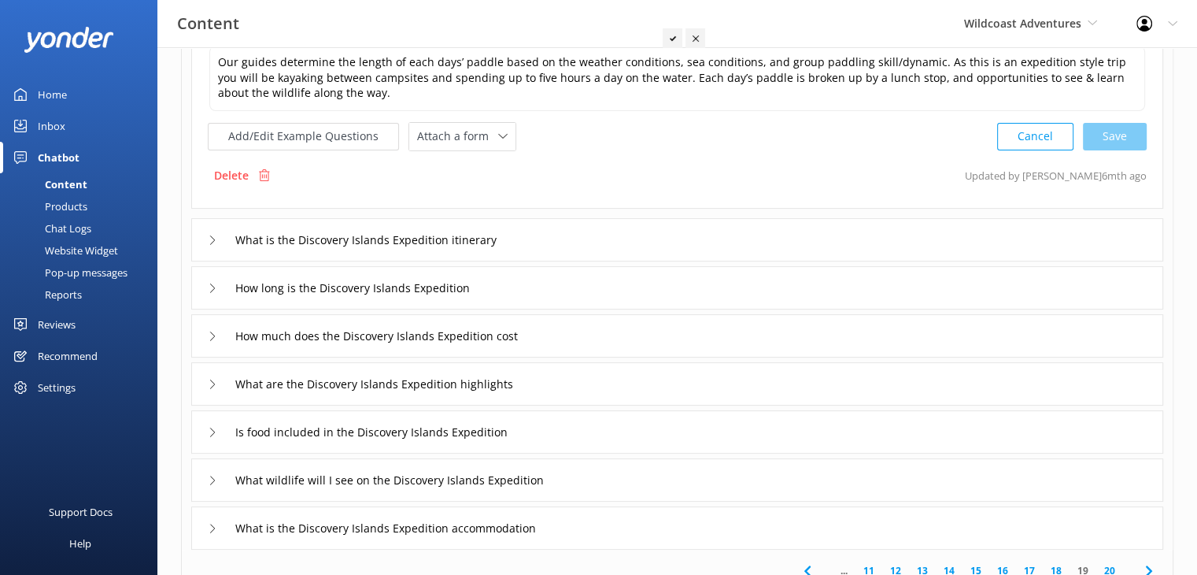
scroll to position [295, 0]
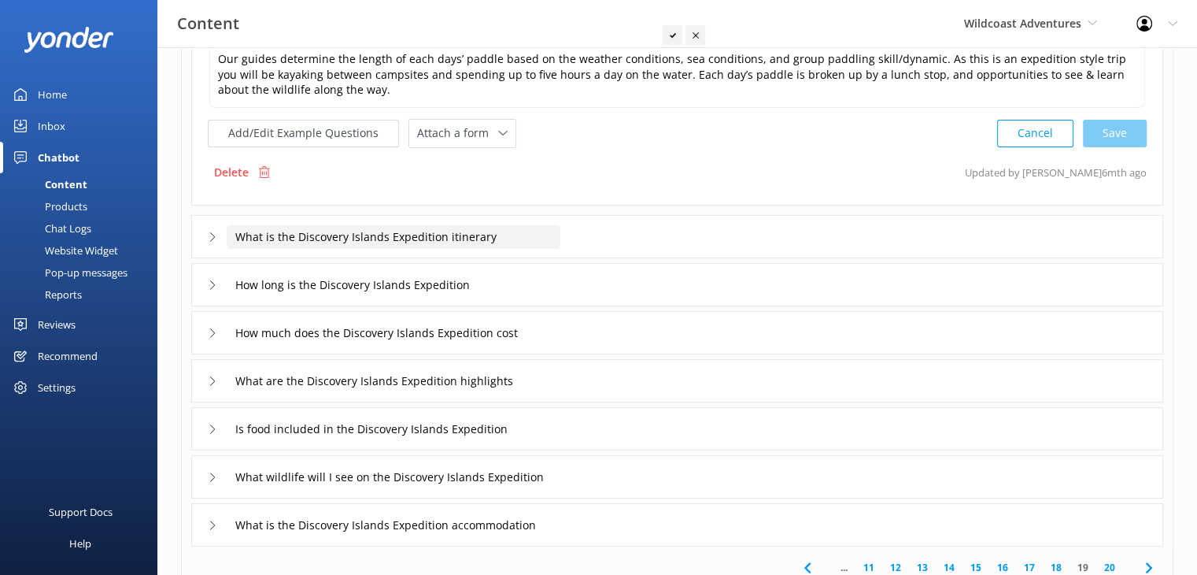
click at [416, 234] on input "What is the Discovery Islands Expedition itinerary" at bounding box center [394, 237] width 334 height 24
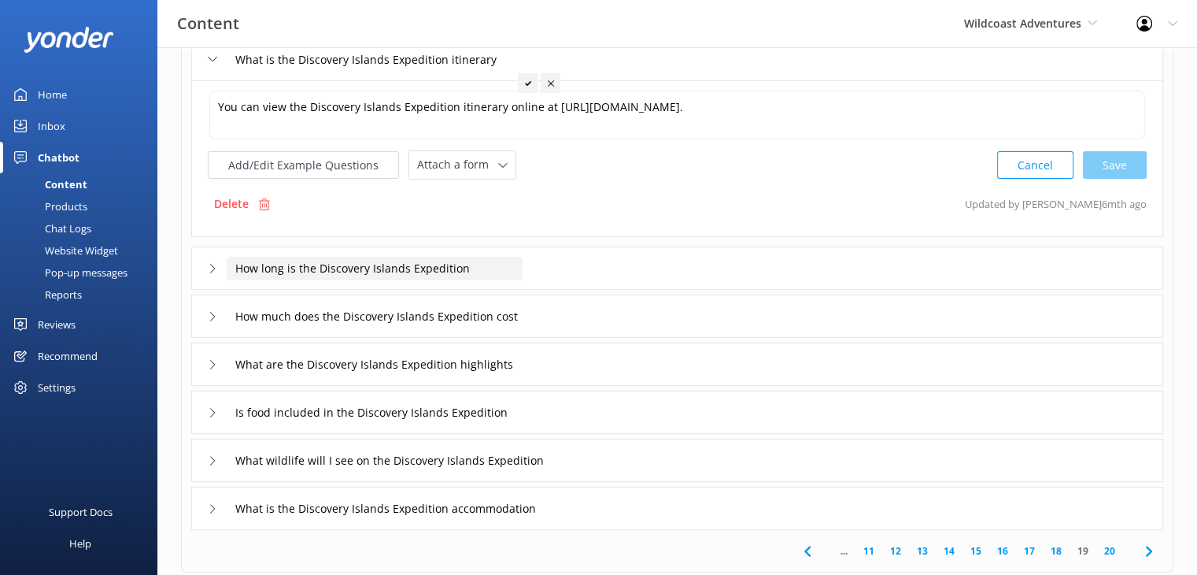
click at [439, 270] on input "How long is the Discovery Islands Expedition" at bounding box center [375, 269] width 296 height 24
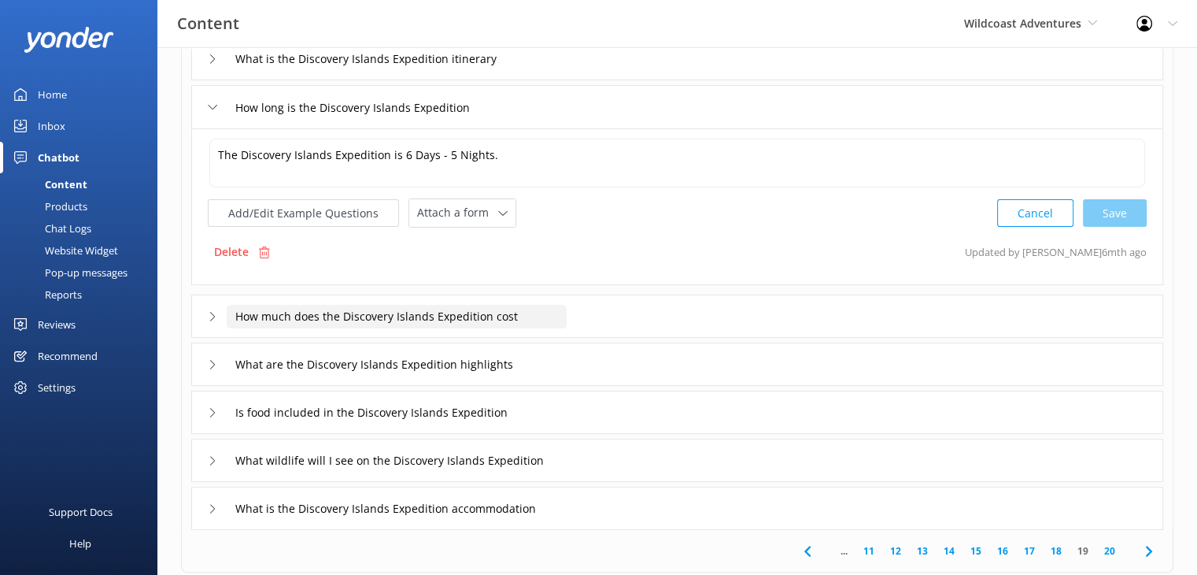
click at [450, 324] on input "How much does the Discovery Islands Expedition cost" at bounding box center [397, 317] width 340 height 24
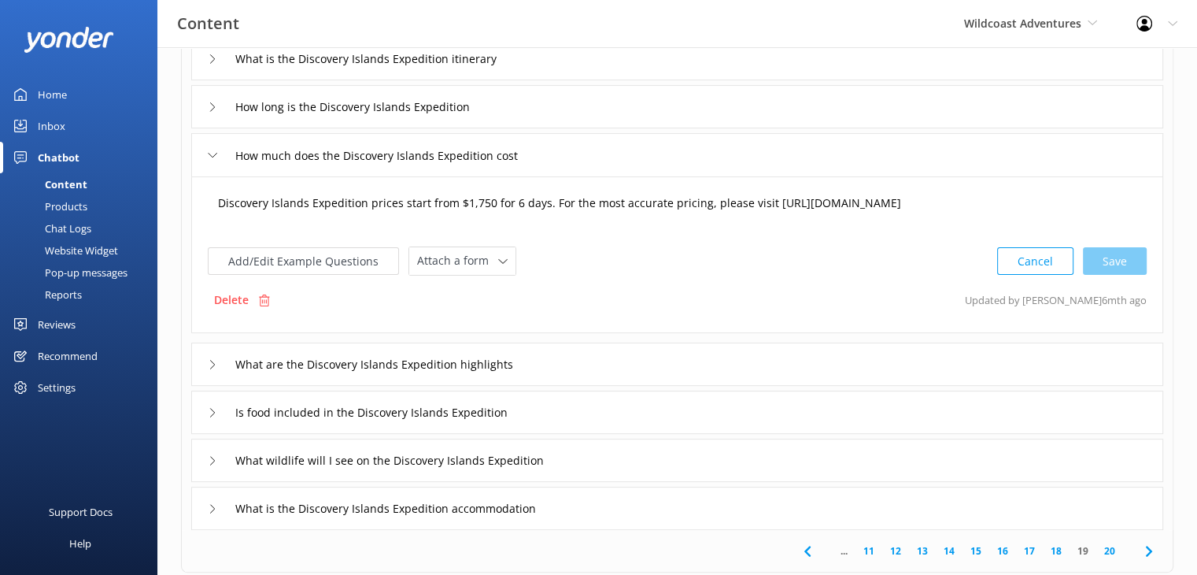
click at [540, 212] on textarea "Discovery Islands Expedition prices start from $1,750 for 6 days. For the most …" at bounding box center [677, 211] width 936 height 49
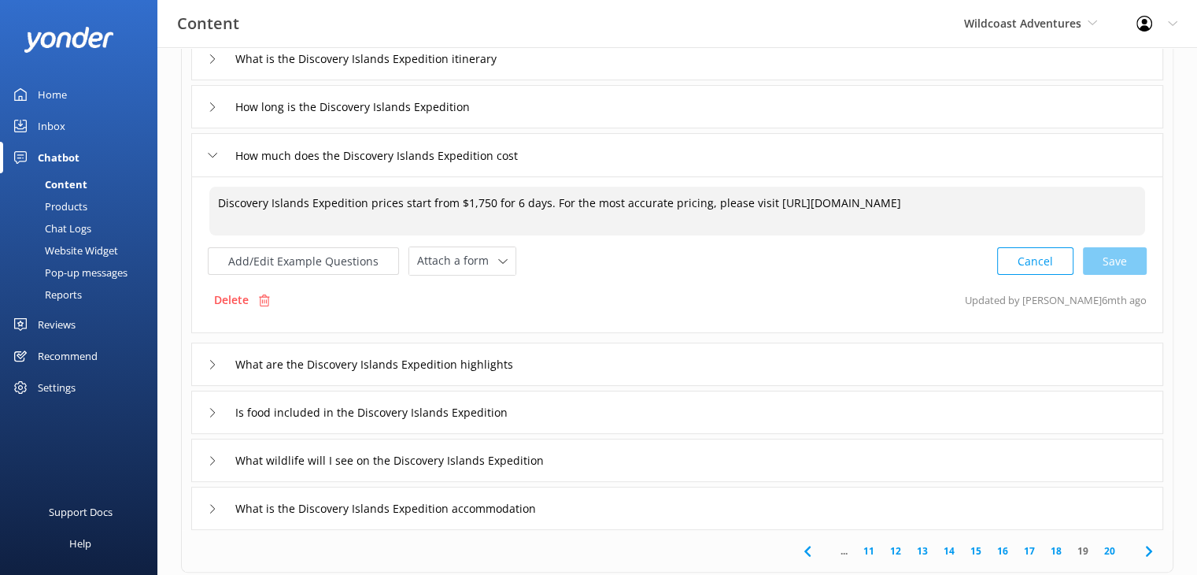
drag, startPoint x: 520, startPoint y: 220, endPoint x: 765, endPoint y: 205, distance: 246.1
click at [765, 205] on textarea "Discovery Islands Expedition prices start from $1,750 for 6 days. For the most …" at bounding box center [677, 211] width 936 height 49
paste textarea "[URL][DOMAIN_NAME]"
click at [1118, 261] on div "Cancel Save" at bounding box center [1073, 260] width 150 height 29
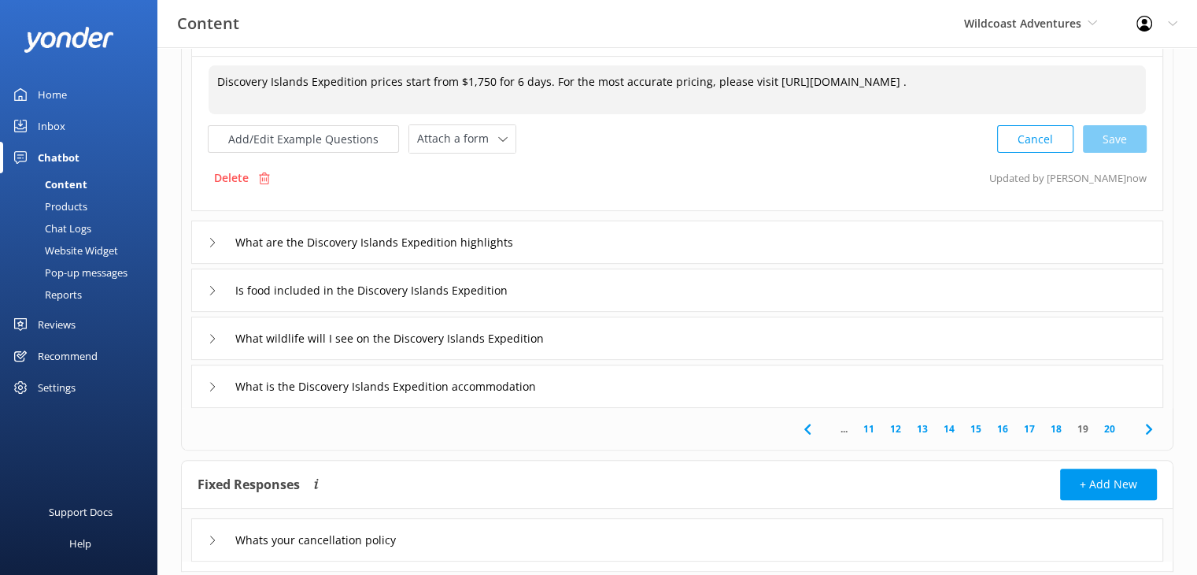
scroll to position [453, 0]
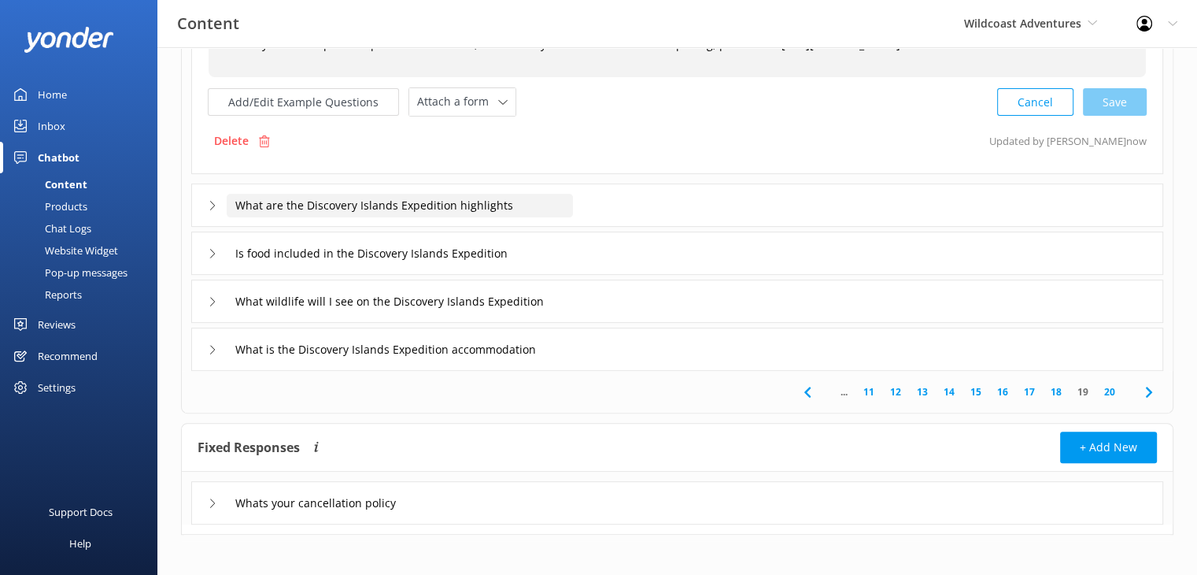
type textarea "Discovery Islands Expedition prices start from $1,750 for 6 days. For the most …"
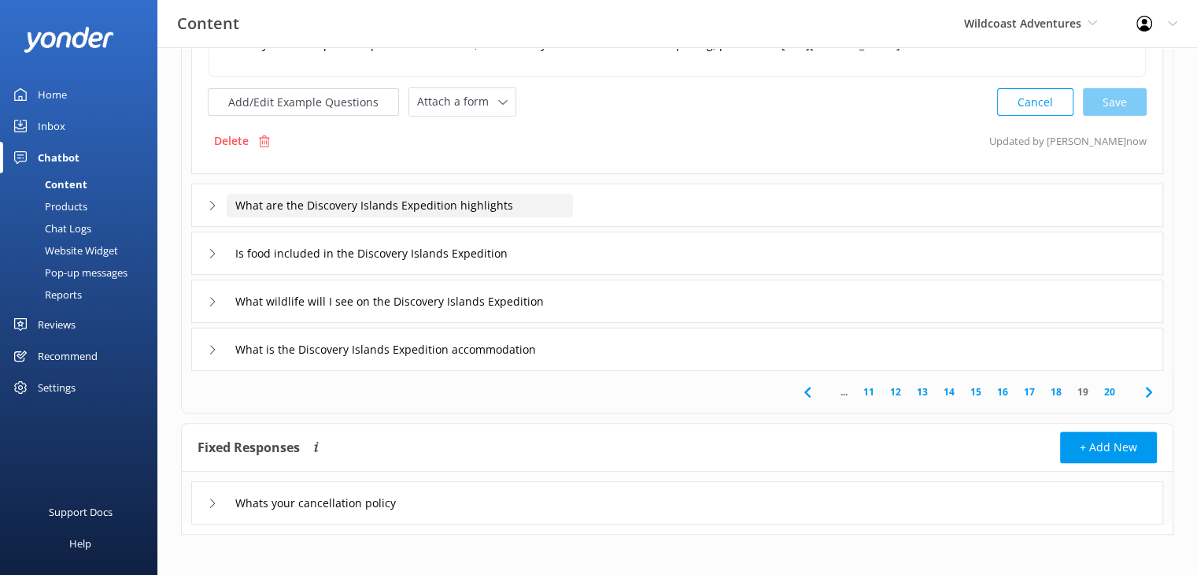
click at [405, 206] on input "What are the Discovery Islands Expedition highlights" at bounding box center [400, 206] width 346 height 24
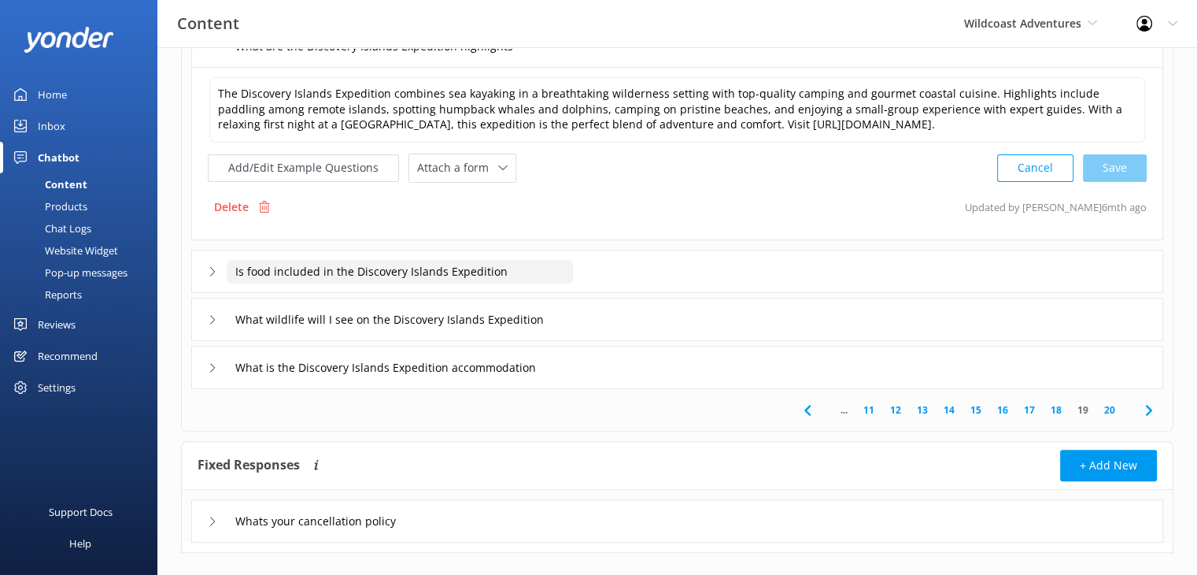
click at [350, 283] on input "Is food included in the Discovery Islands Expedition" at bounding box center [400, 272] width 346 height 24
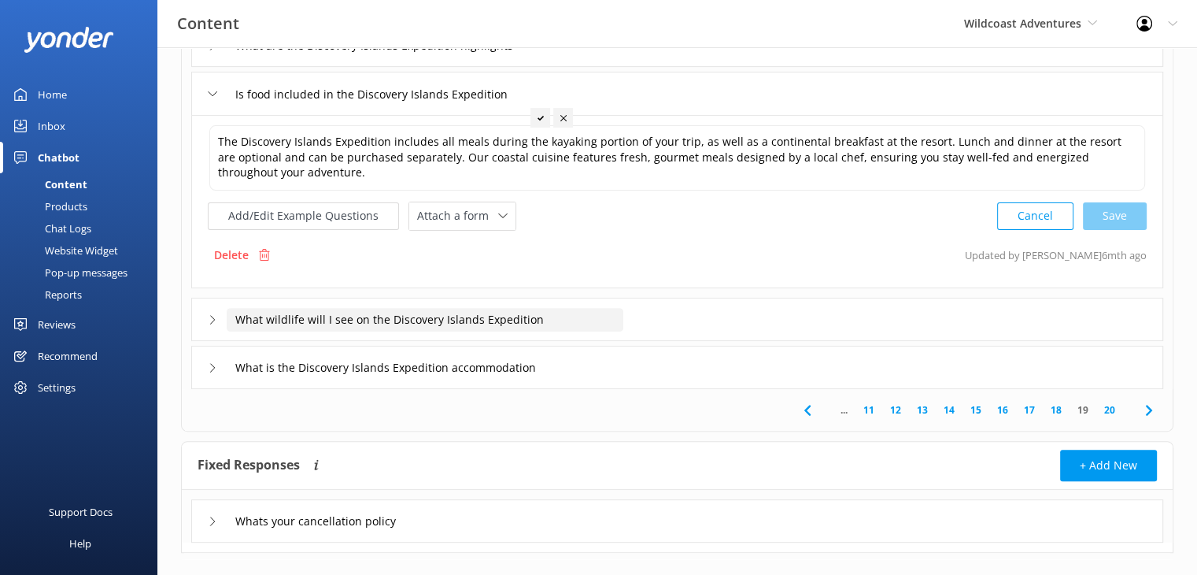
click at [479, 325] on input "What wildlife will I see on the Discovery Islands Expedition" at bounding box center [425, 320] width 397 height 24
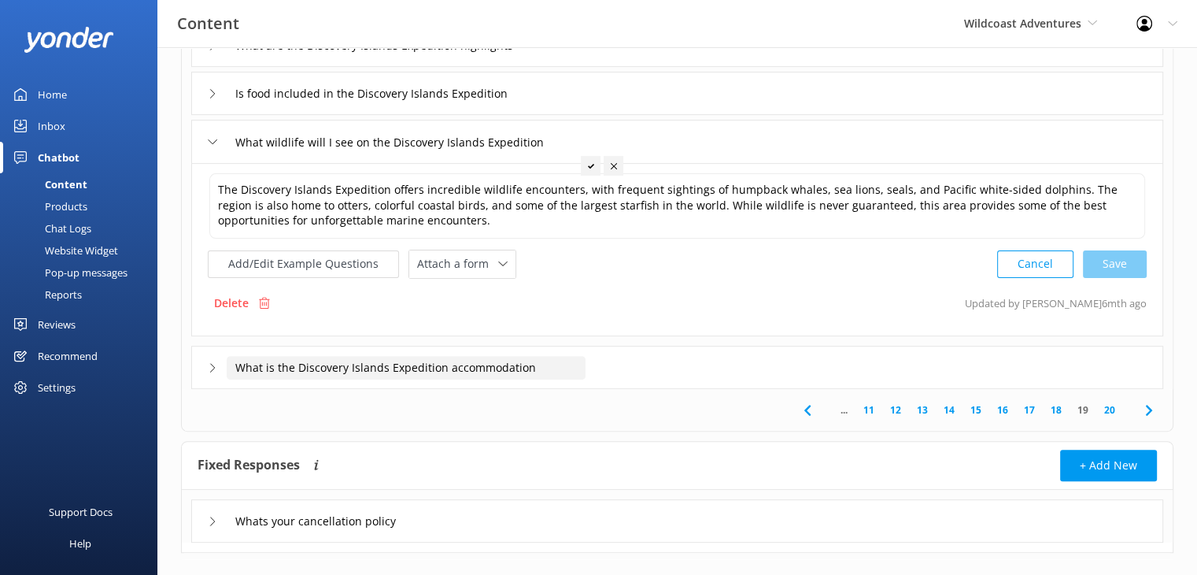
click at [453, 366] on input "What is the Discovery Islands Expedition accommodation" at bounding box center [406, 368] width 359 height 24
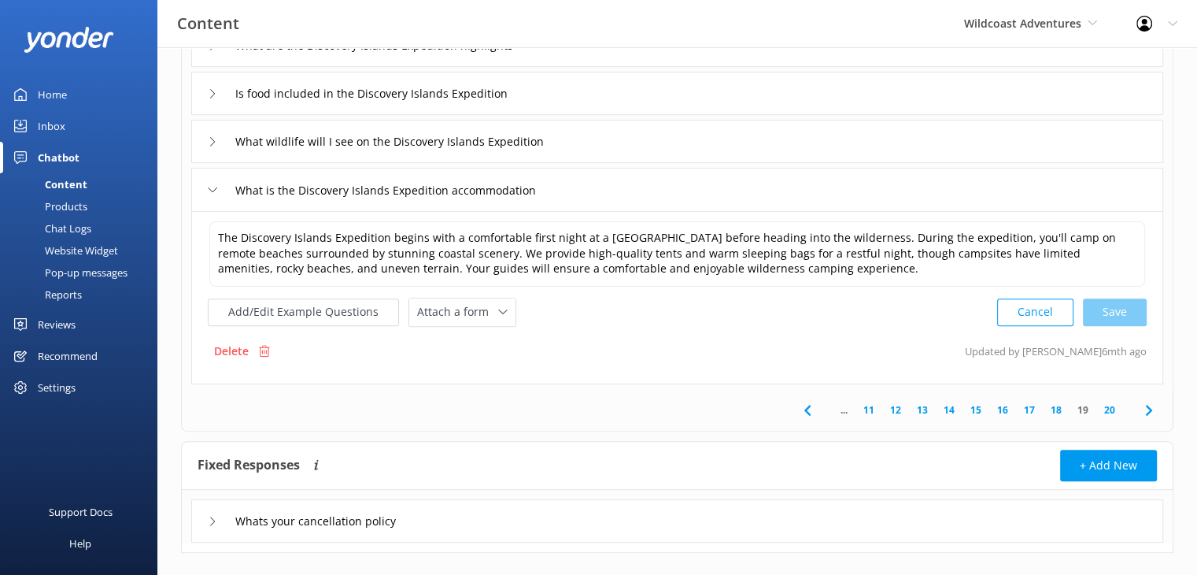
click at [1109, 409] on link "20" at bounding box center [1110, 409] width 27 height 15
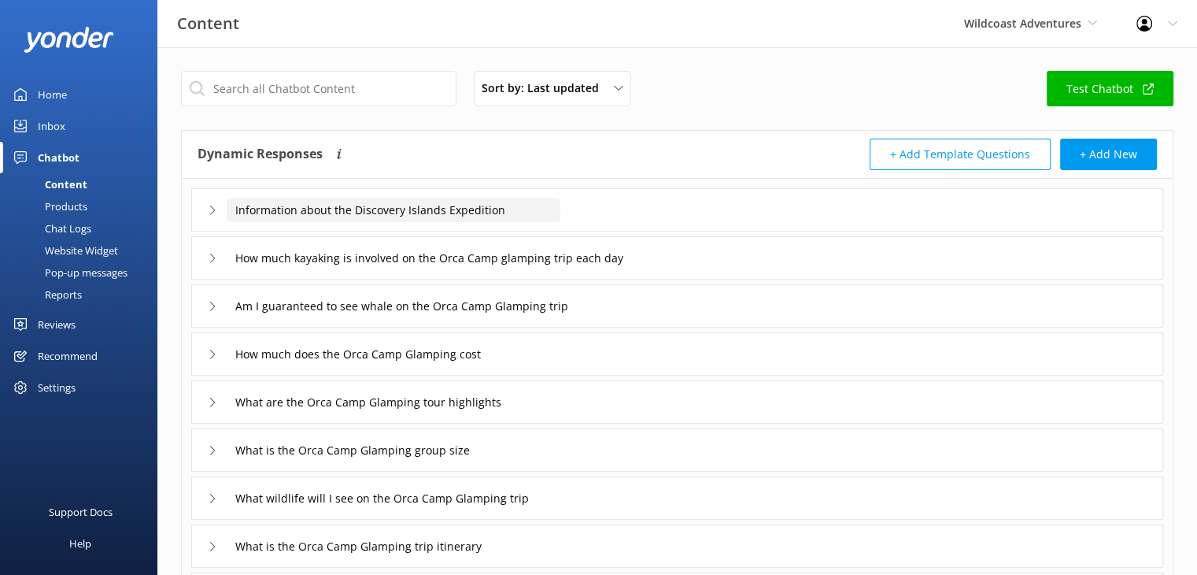
click at [542, 208] on input "Information about the Discovery Islands Expedition" at bounding box center [394, 210] width 334 height 24
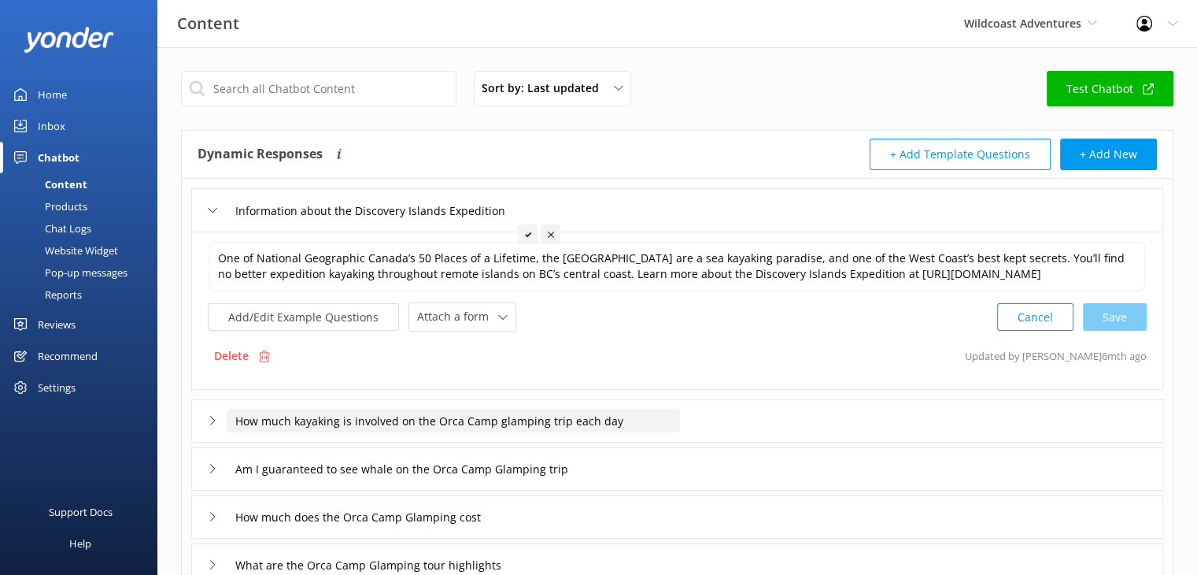
click at [532, 432] on input "How much kayaking is involved on the Orca Camp glamping trip each day" at bounding box center [453, 421] width 453 height 24
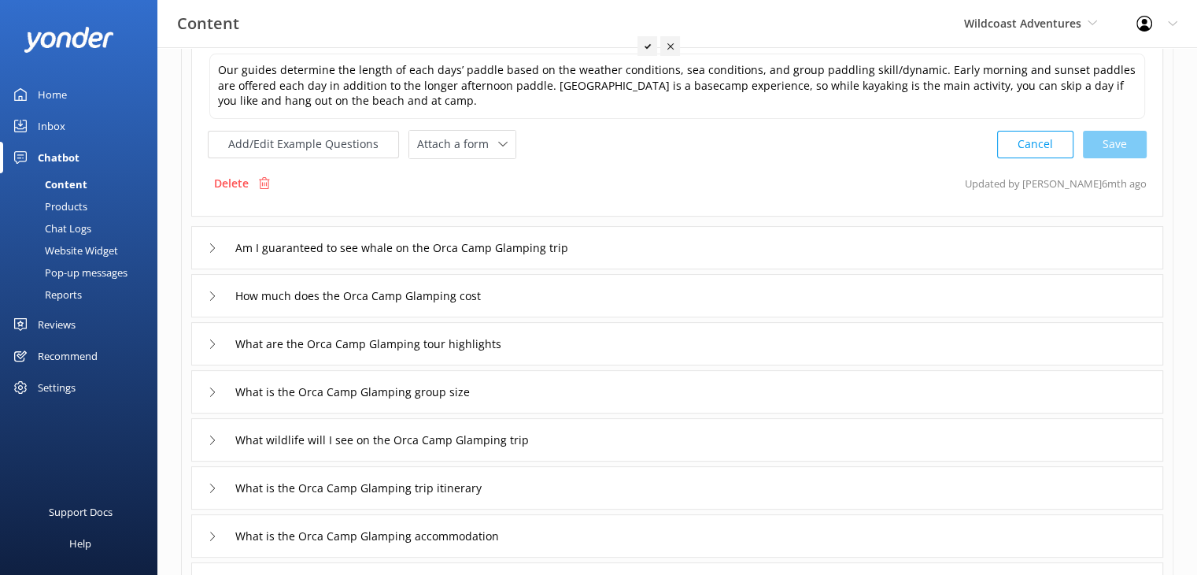
click at [626, 233] on div "Am I guaranteed to see whale on the Orca Camp Glamping trip" at bounding box center [677, 247] width 972 height 43
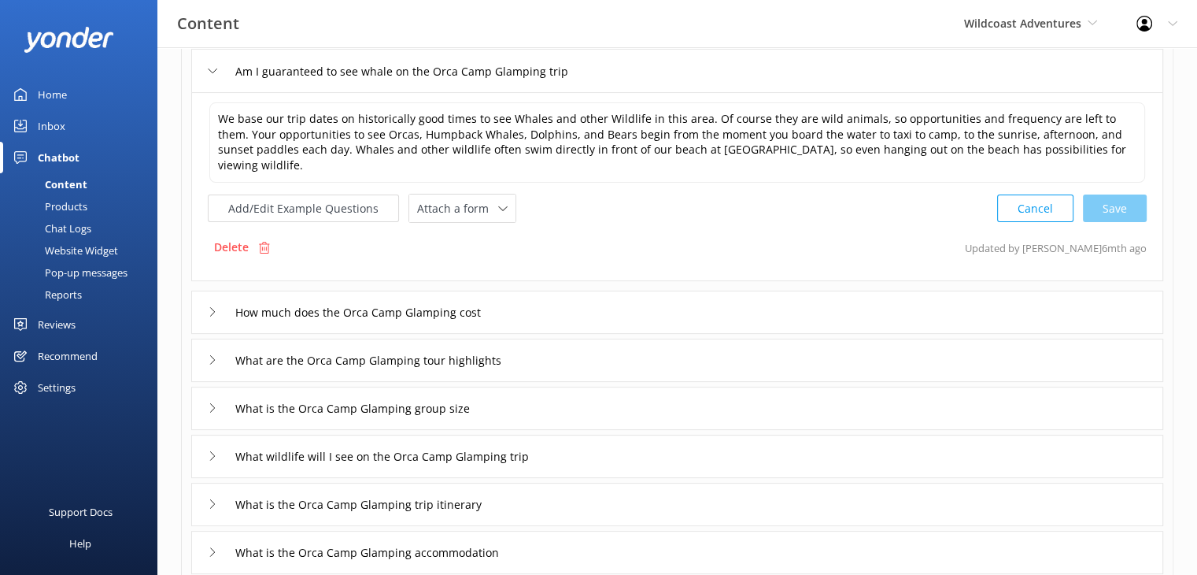
click at [619, 291] on div "How much does the Orca Camp Glamping cost" at bounding box center [677, 312] width 972 height 43
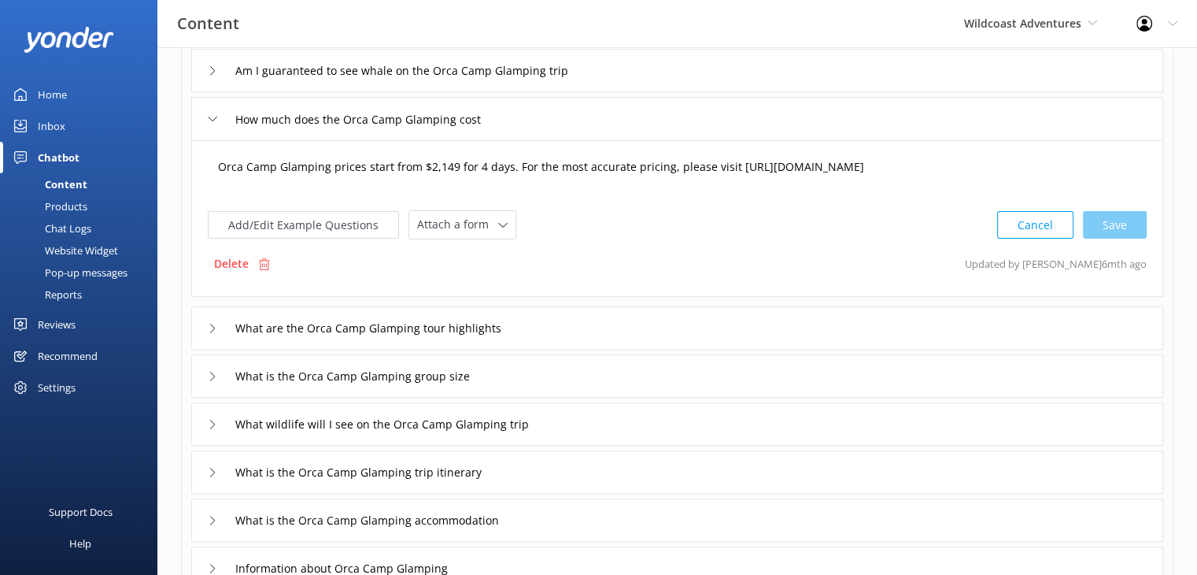
drag, startPoint x: 1035, startPoint y: 177, endPoint x: 1003, endPoint y: 180, distance: 32.4
click at [1034, 177] on textarea "Orca Camp Glamping prices start from $2,149 for 4 days. For the most accurate p…" at bounding box center [677, 174] width 936 height 49
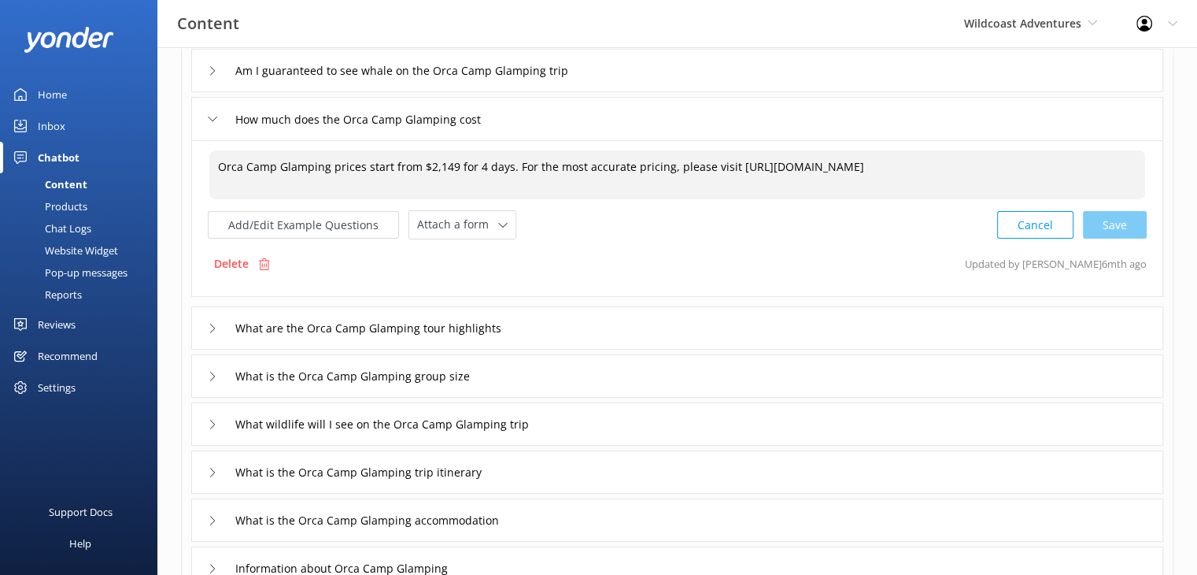
drag, startPoint x: 528, startPoint y: 183, endPoint x: 727, endPoint y: 158, distance: 200.8
click at [727, 158] on textarea "Orca Camp Glamping prices start from $2,149 for 4 days. For the most accurate p…" at bounding box center [677, 174] width 936 height 49
paste textarea "[URL][DOMAIN_NAME]"
click at [438, 161] on textarea "Orca Camp Glamping prices start from $2,149 for 4 days. For the most accurate p…" at bounding box center [677, 174] width 936 height 49
click at [1104, 213] on div "Cancel Loading.." at bounding box center [1072, 223] width 149 height 29
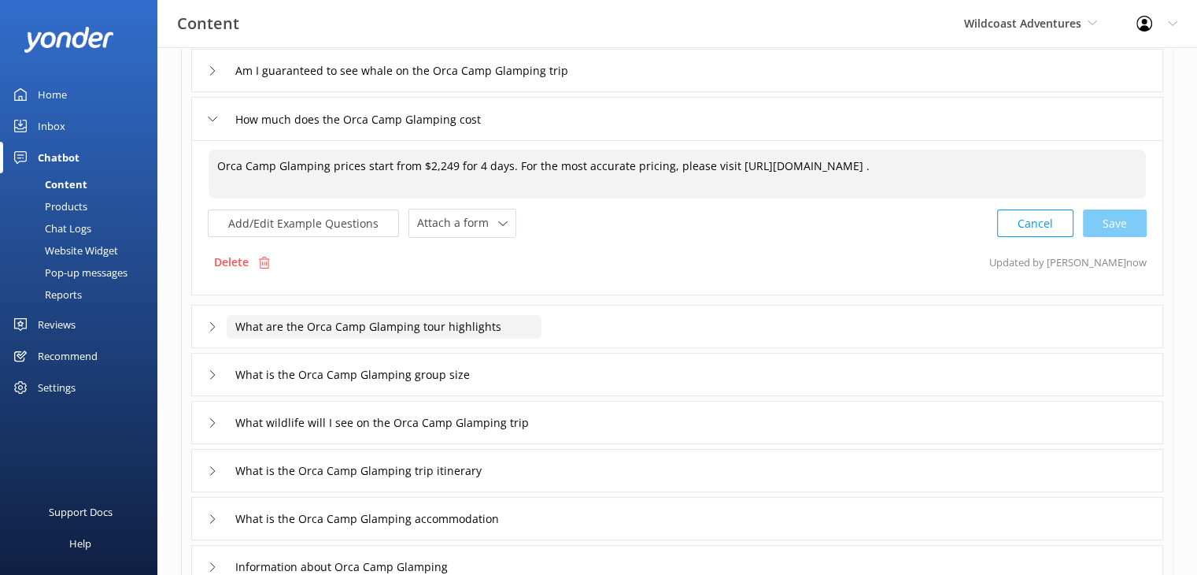
type textarea "Orca Camp Glamping prices start from $2,249 for 4 days. For the most accurate p…"
click at [483, 328] on input "What are the Orca Camp Glamping tour highlights" at bounding box center [384, 327] width 315 height 24
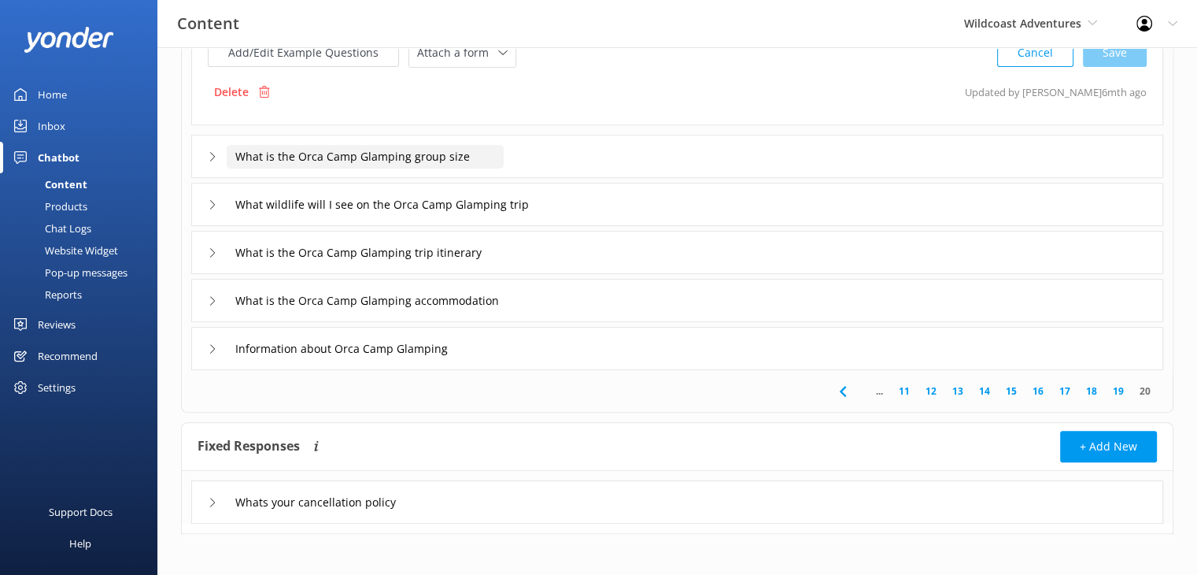
click at [476, 158] on input "What is the Orca Camp Glamping group size" at bounding box center [365, 157] width 277 height 24
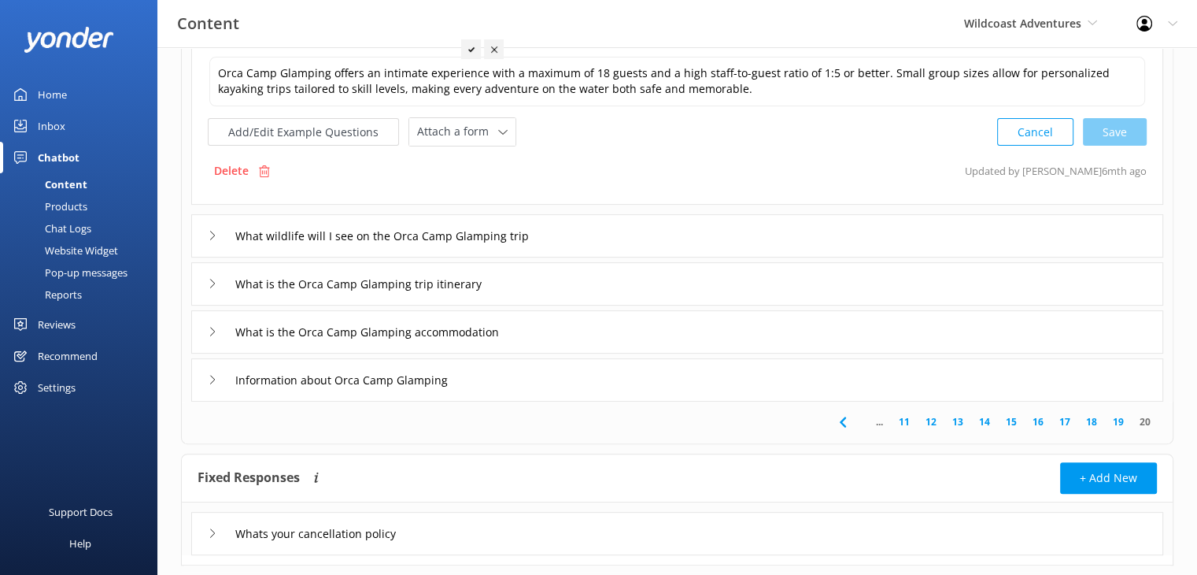
scroll to position [453, 0]
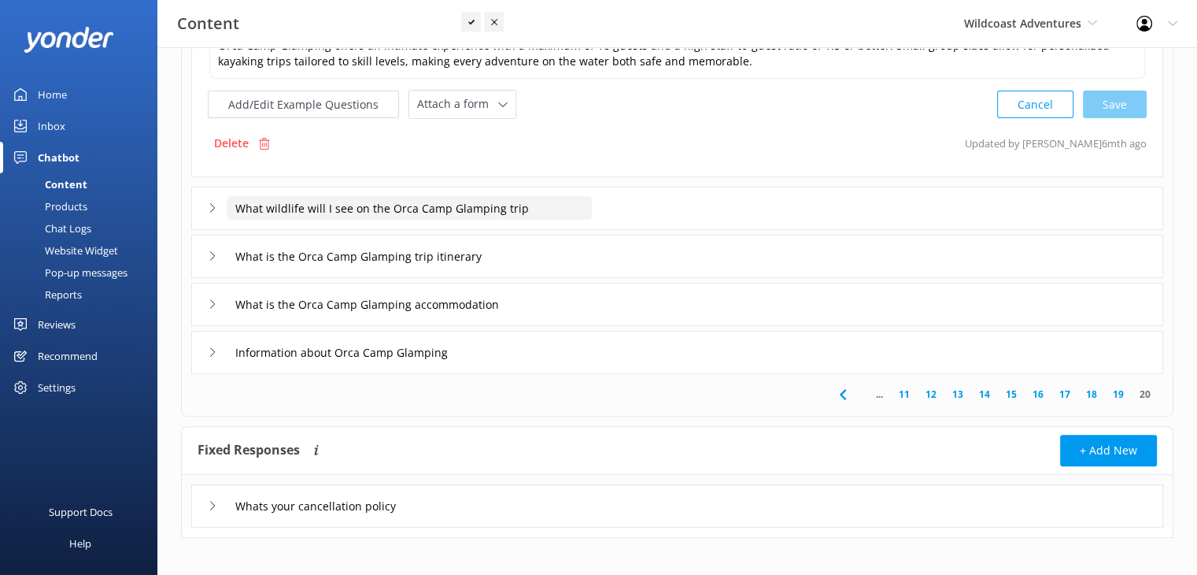
click at [440, 210] on input "What wildlife will I see on the Orca Camp Glamping trip" at bounding box center [409, 208] width 365 height 24
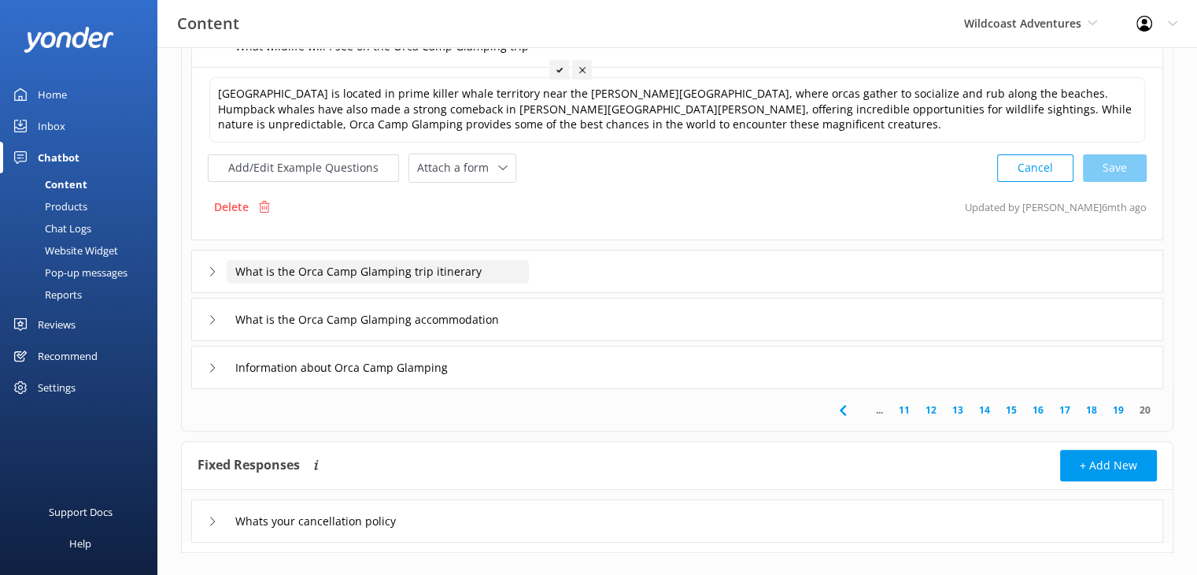
click at [418, 265] on input "What is the Orca Camp Glamping trip itinerary" at bounding box center [378, 272] width 302 height 24
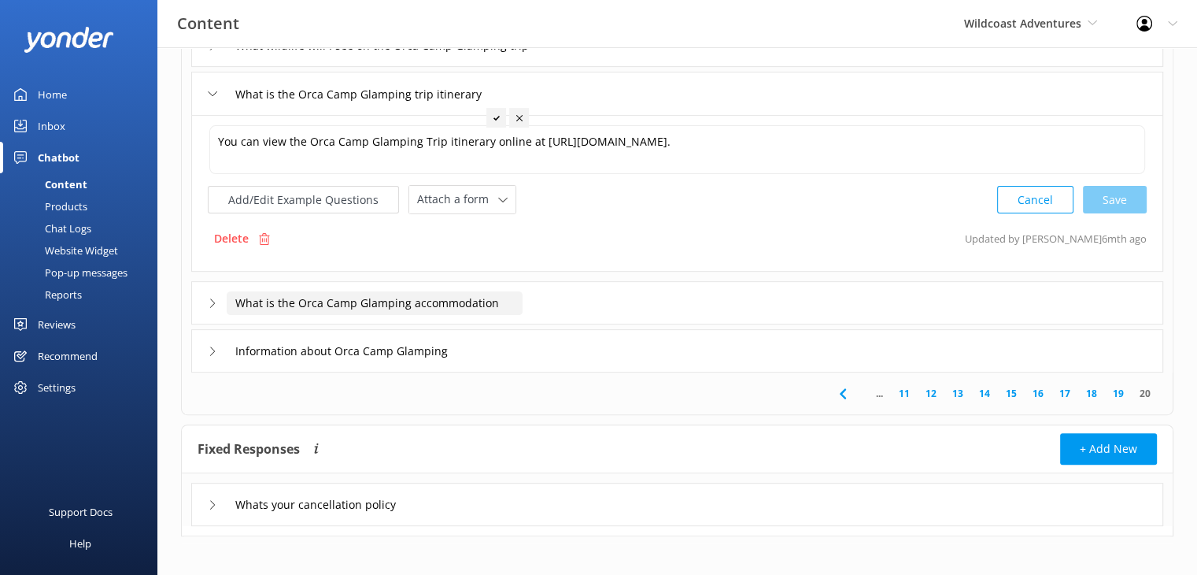
click at [451, 300] on input "What is the Orca Camp Glamping accommodation" at bounding box center [375, 303] width 296 height 24
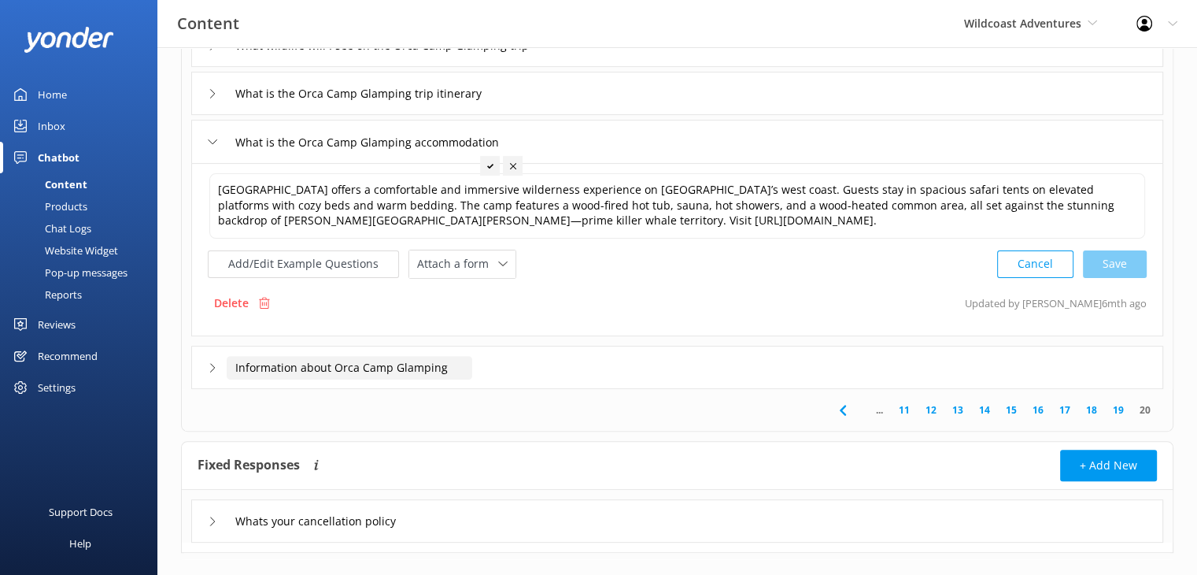
click at [375, 369] on input "Information about Orca Camp Glamping" at bounding box center [350, 368] width 246 height 24
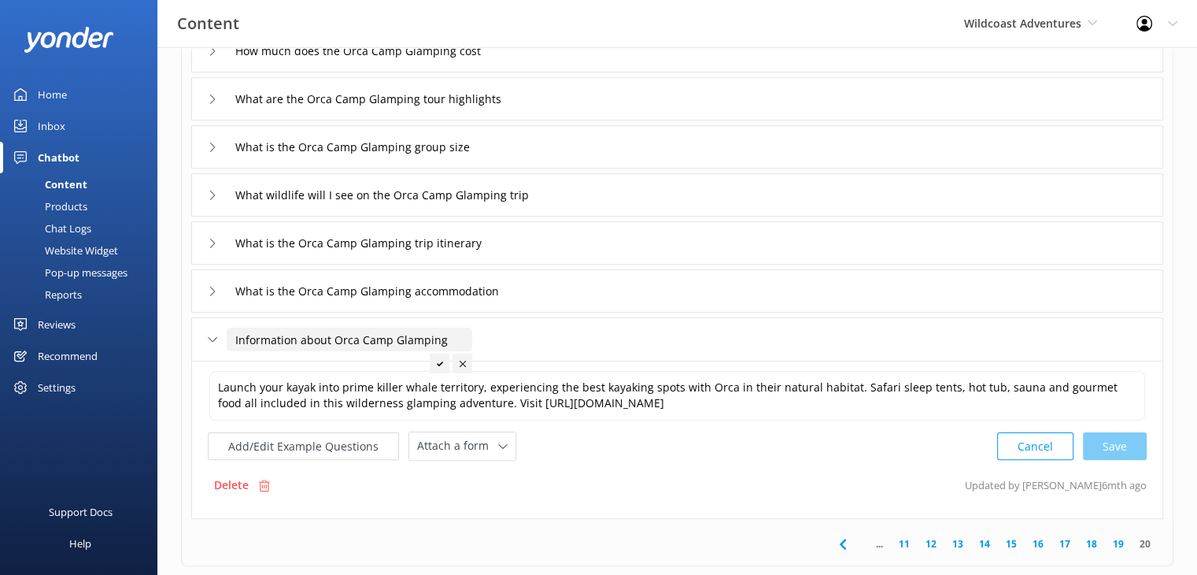
scroll to position [394, 0]
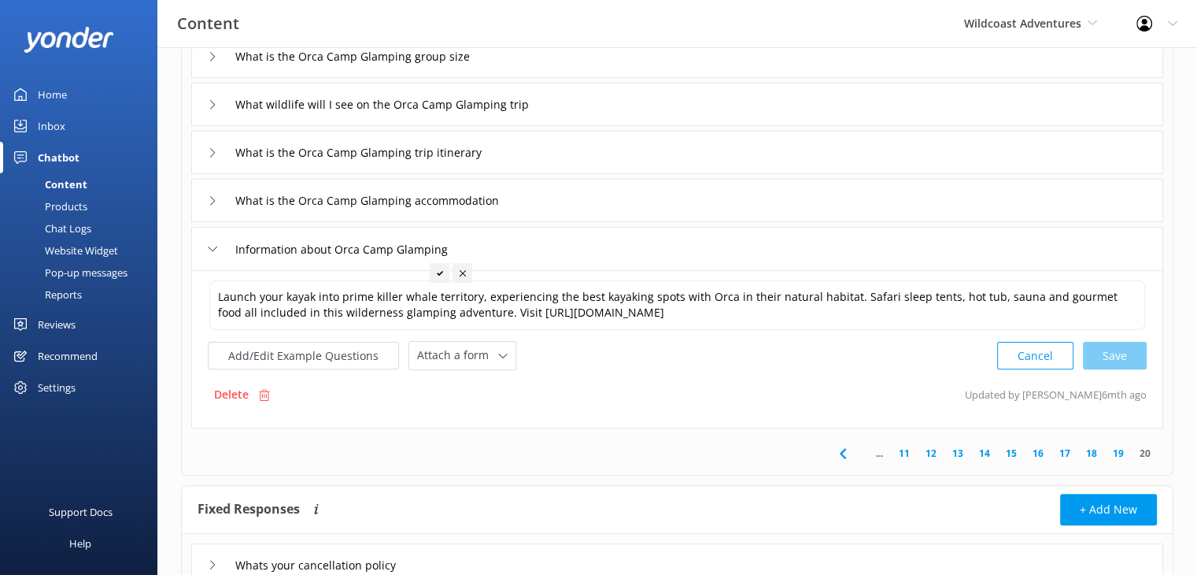
click at [1121, 457] on link "19" at bounding box center [1118, 453] width 27 height 15
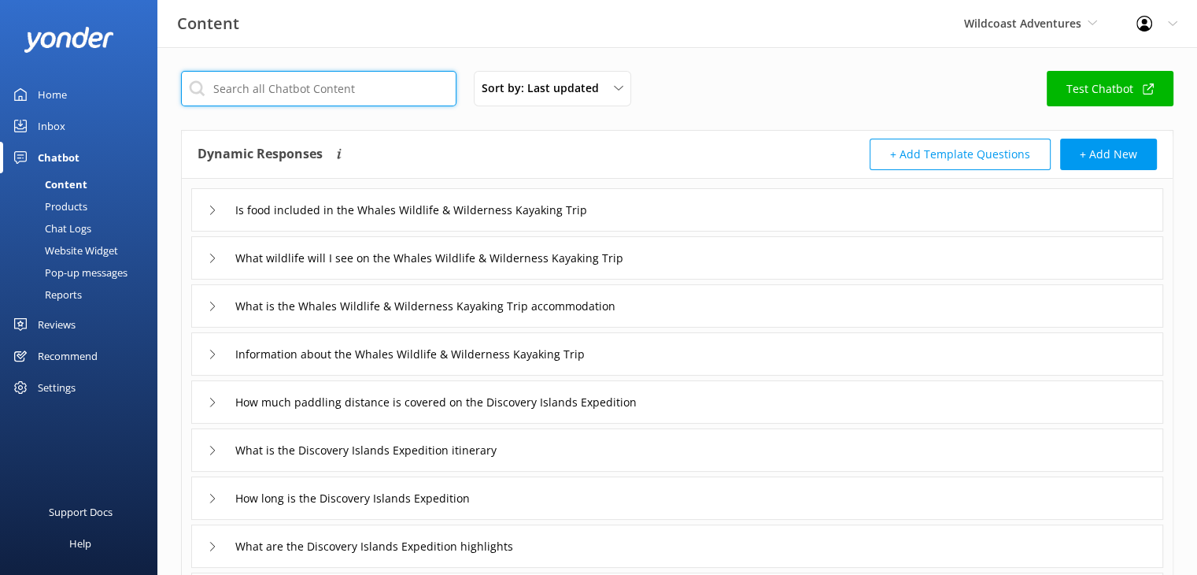
click at [361, 86] on input "text" at bounding box center [319, 88] width 276 height 35
type input "cost"
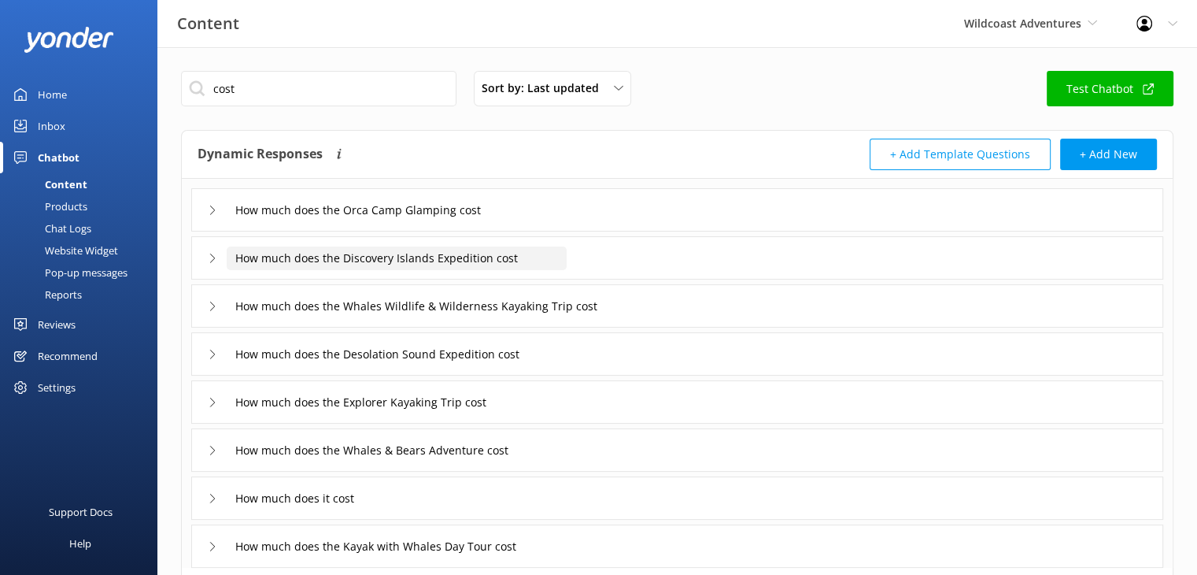
click at [374, 265] on input "How much does the Discovery Islands Expedition cost" at bounding box center [397, 258] width 340 height 24
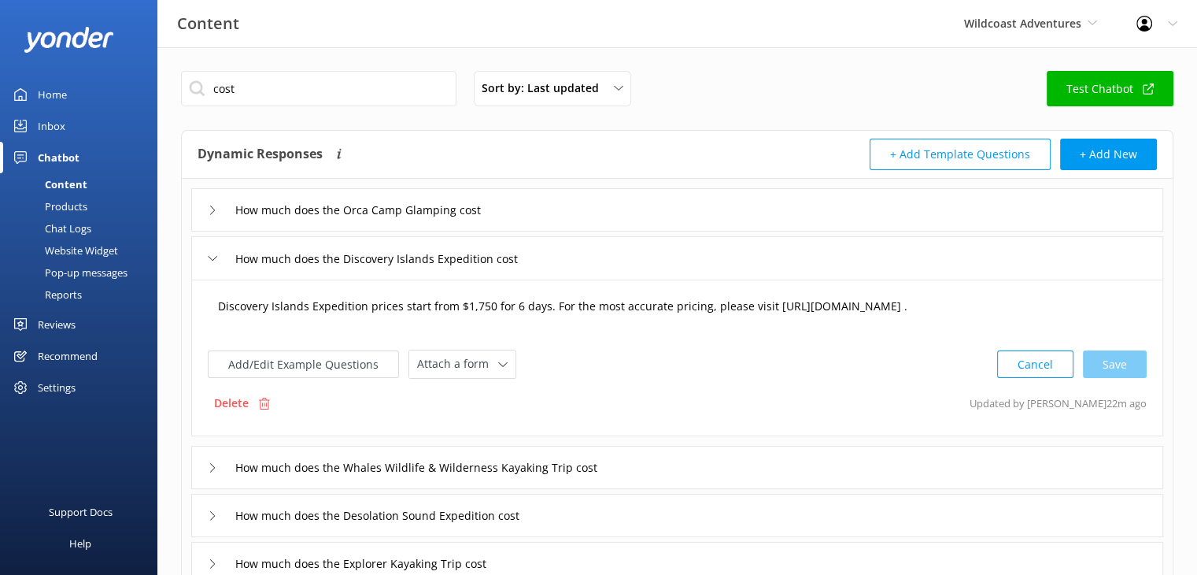
click at [482, 298] on textarea "Discovery Islands Expedition prices start from $1,750 for 6 days. For the most …" at bounding box center [677, 314] width 936 height 49
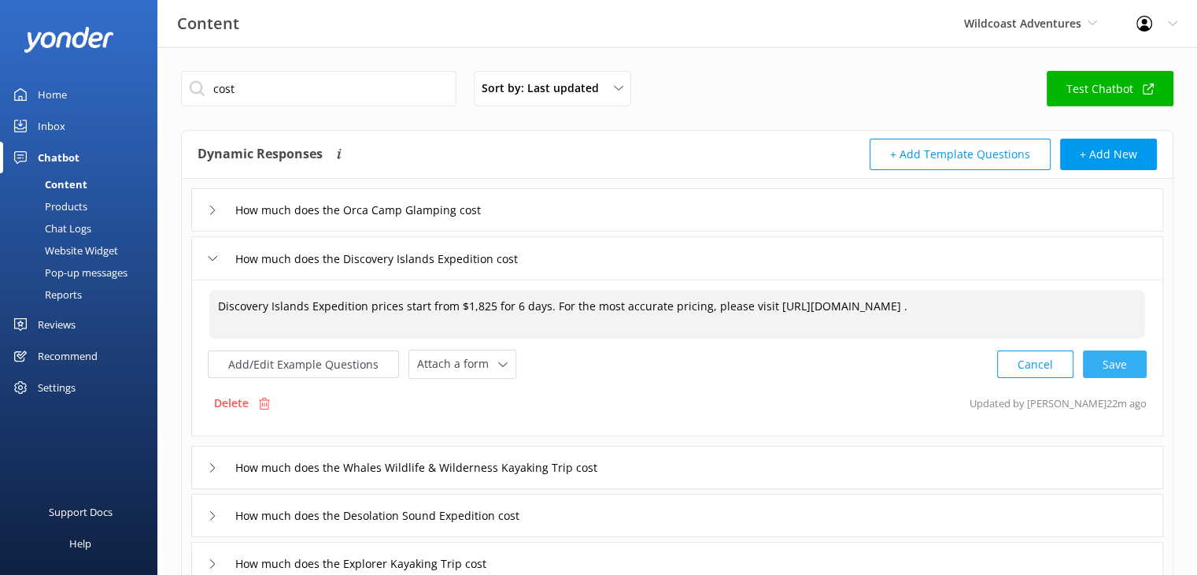
click at [1126, 360] on div "Cancel Save" at bounding box center [1073, 364] width 150 height 29
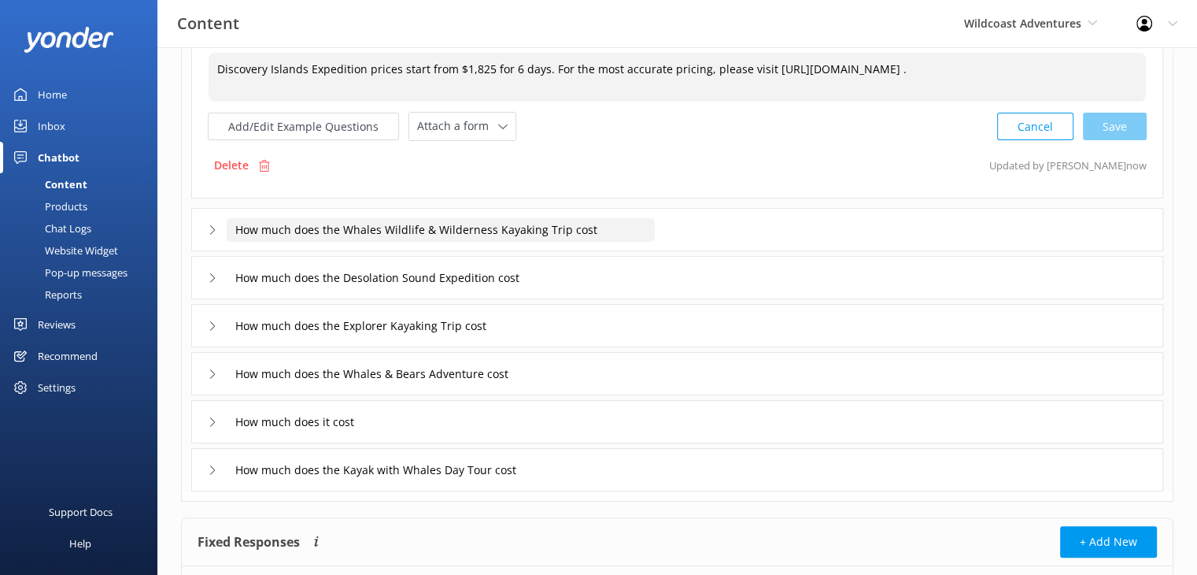
type textarea "Discovery Islands Expedition prices start from $1,825 for 6 days. For the most …"
click at [513, 228] on input "How much does the Whales Wildlife & Wilderness Kayaking Trip cost" at bounding box center [441, 230] width 428 height 24
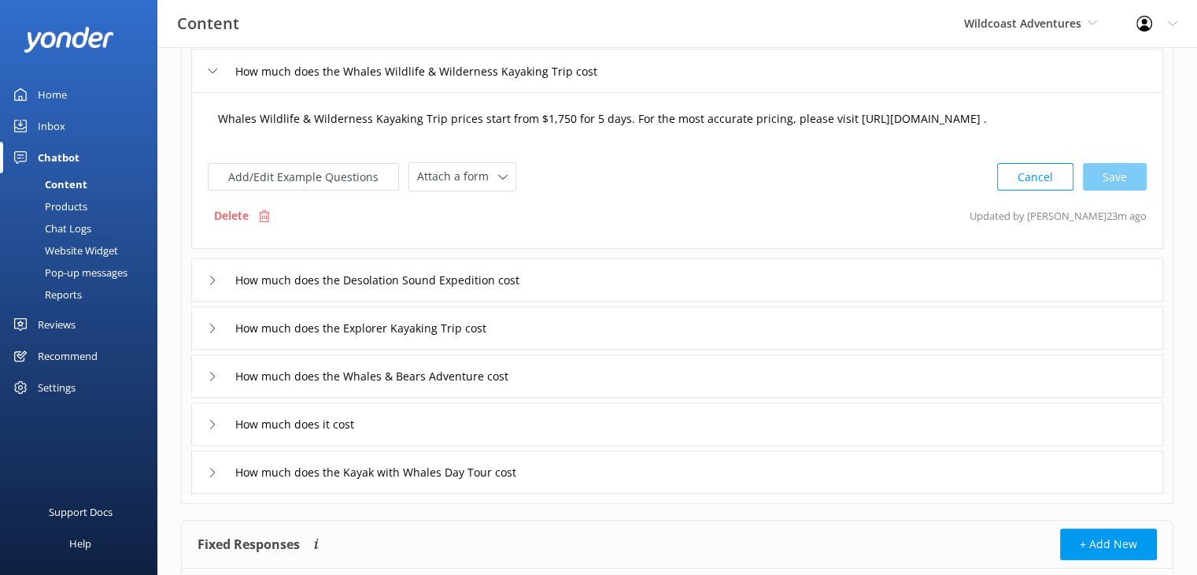
click at [724, 132] on textarea "Whales Wildlife & Wilderness Kayaking Trip prices start from $1,750 for 5 days.…" at bounding box center [677, 126] width 936 height 49
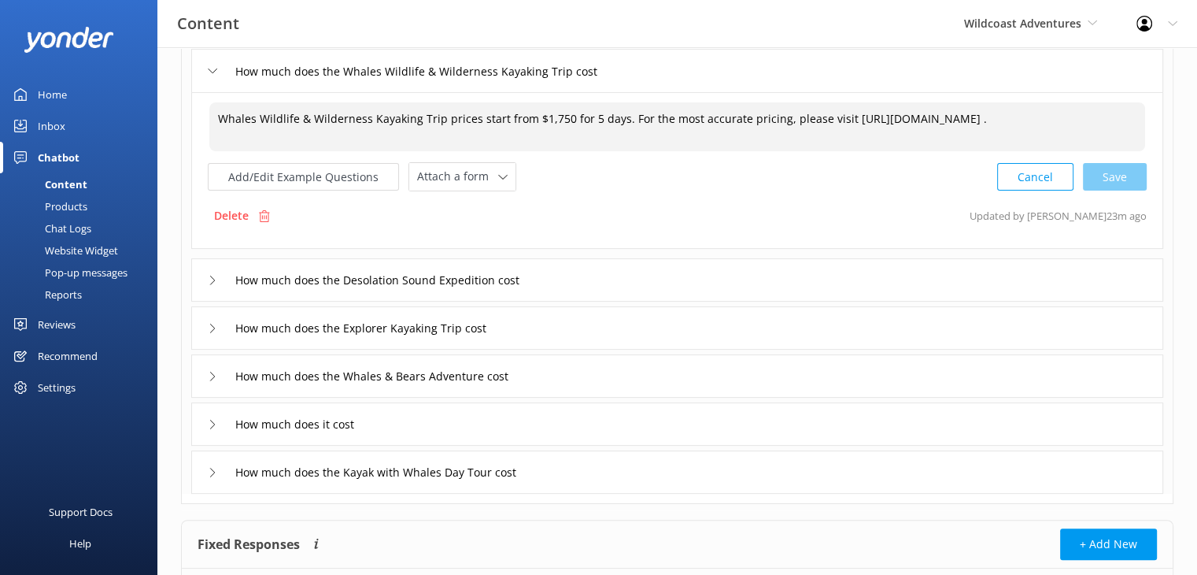
drag, startPoint x: 752, startPoint y: 133, endPoint x: 835, endPoint y: 113, distance: 85.7
click at [835, 113] on textarea "Whales Wildlife & Wilderness Kayaking Trip prices start from $1,750 for 5 days.…" at bounding box center [677, 126] width 936 height 49
paste textarea "[URL][DOMAIN_NAME]"
click at [557, 111] on textarea "Whales Wildlife & Wilderness Kayaking Trip prices start from $1,750 for 5 days.…" at bounding box center [677, 126] width 936 height 49
click at [562, 113] on textarea "Whales Wildlife & Wilderness Kayaking Trip prices start from $1,750 for 5 days.…" at bounding box center [677, 126] width 936 height 49
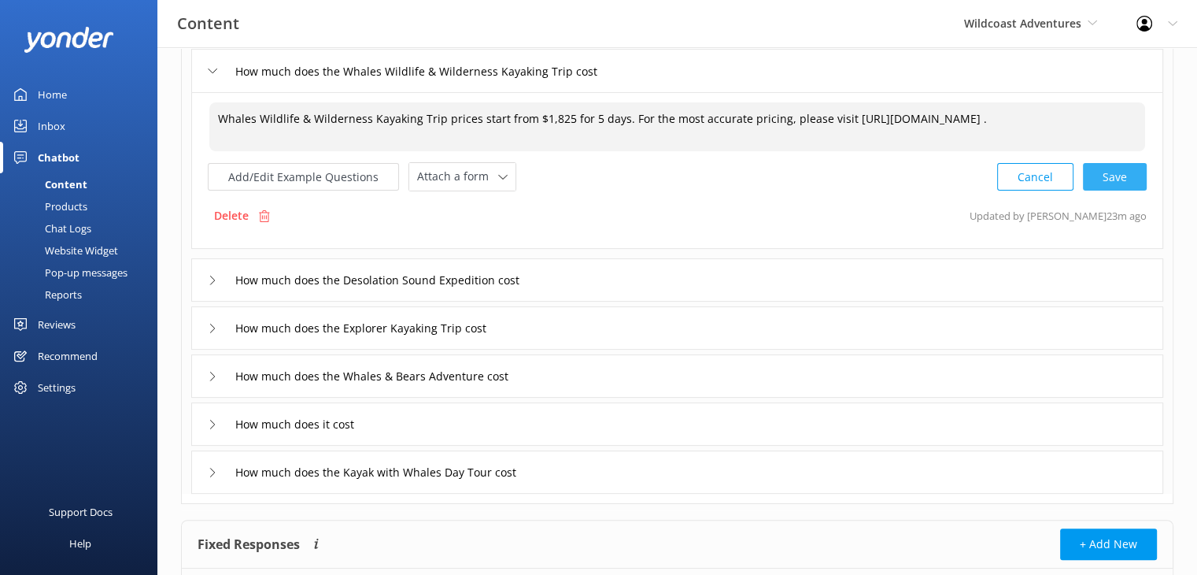
click at [1113, 178] on div "Cancel Save" at bounding box center [1073, 176] width 150 height 29
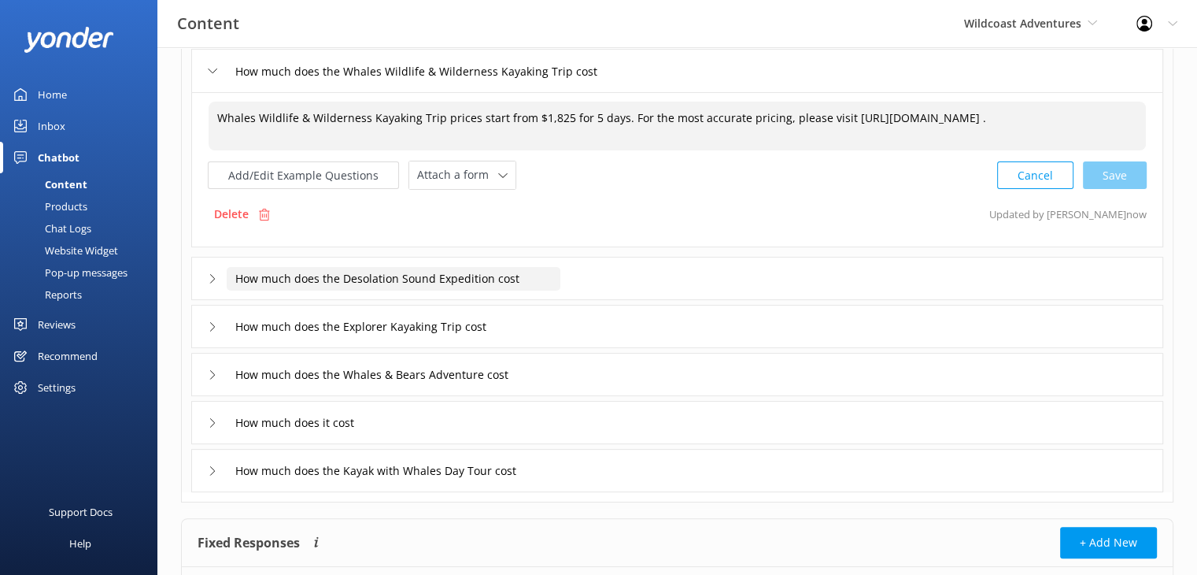
type textarea "Whales Wildlife & Wilderness Kayaking Trip prices start from $1,825 for 5 days.…"
click at [444, 276] on input "How much does the Desolation Sound Expedition cost" at bounding box center [394, 279] width 334 height 24
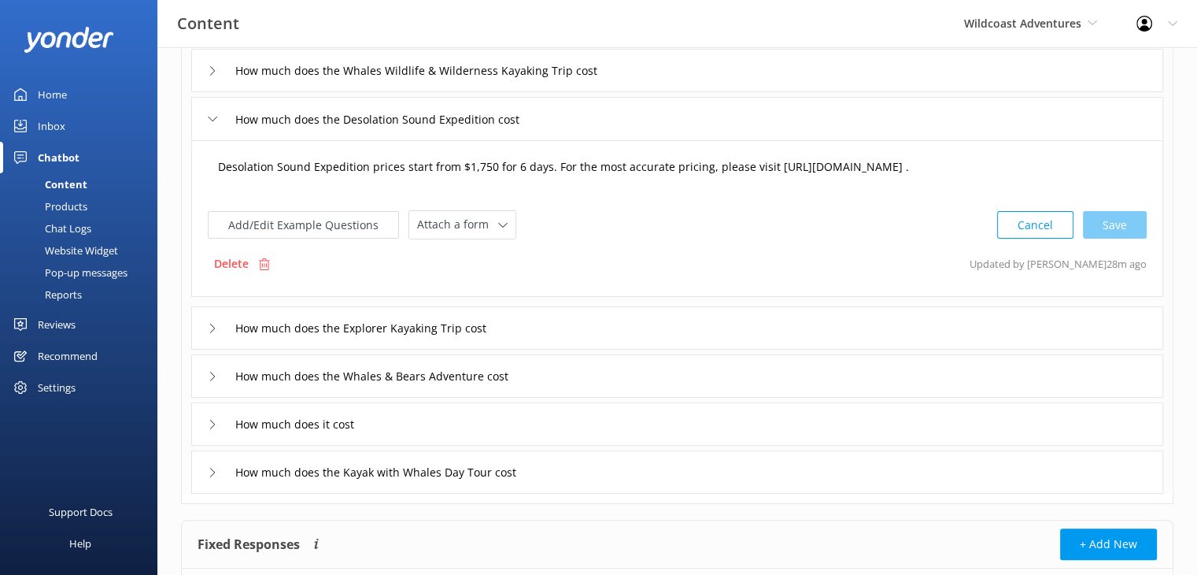
click at [487, 161] on textarea "Desolation Sound Expedition prices start from $1,750 for 6 days. For the most a…" at bounding box center [677, 174] width 936 height 49
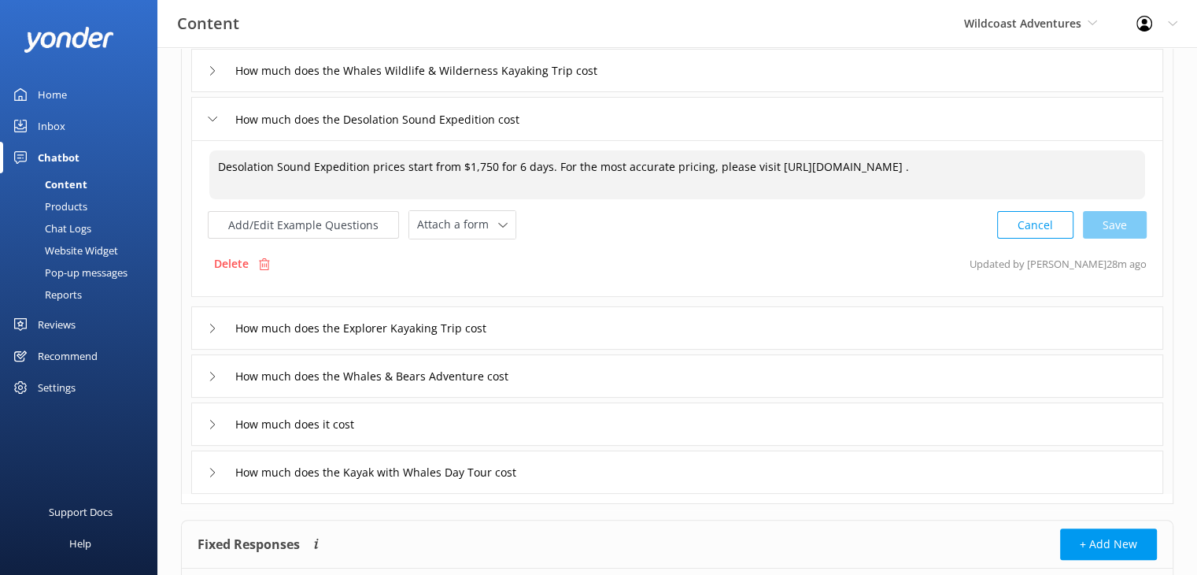
click at [489, 161] on textarea "Desolation Sound Expedition prices start from $1,750 for 6 days. For the most a…" at bounding box center [677, 174] width 936 height 49
click at [1143, 231] on div "Cancel Save" at bounding box center [1073, 224] width 150 height 29
type textarea "Desolation Sound Expedition prices start from $1,825 for 6 days. For the most a…"
click at [375, 325] on input "How much does the Explorer Kayaking Trip cost" at bounding box center [378, 327] width 302 height 24
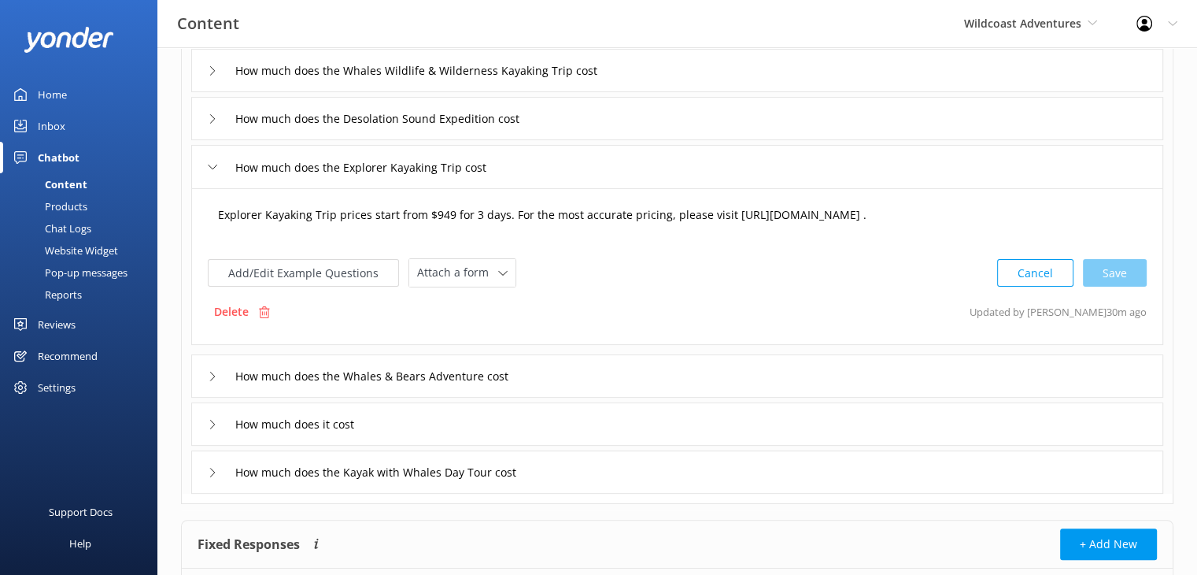
click at [444, 212] on textarea "Explorer Kayaking Trip prices start from $949 for 3 days. For the most accurate…" at bounding box center [677, 222] width 936 height 49
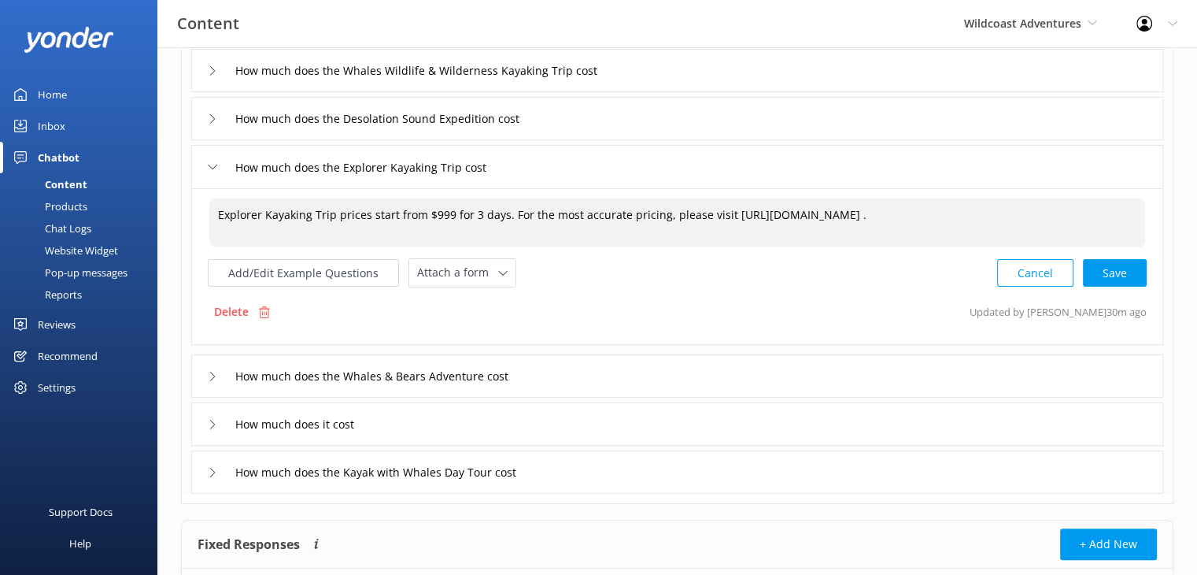
click at [1130, 276] on div "Cancel Save" at bounding box center [1073, 272] width 150 height 29
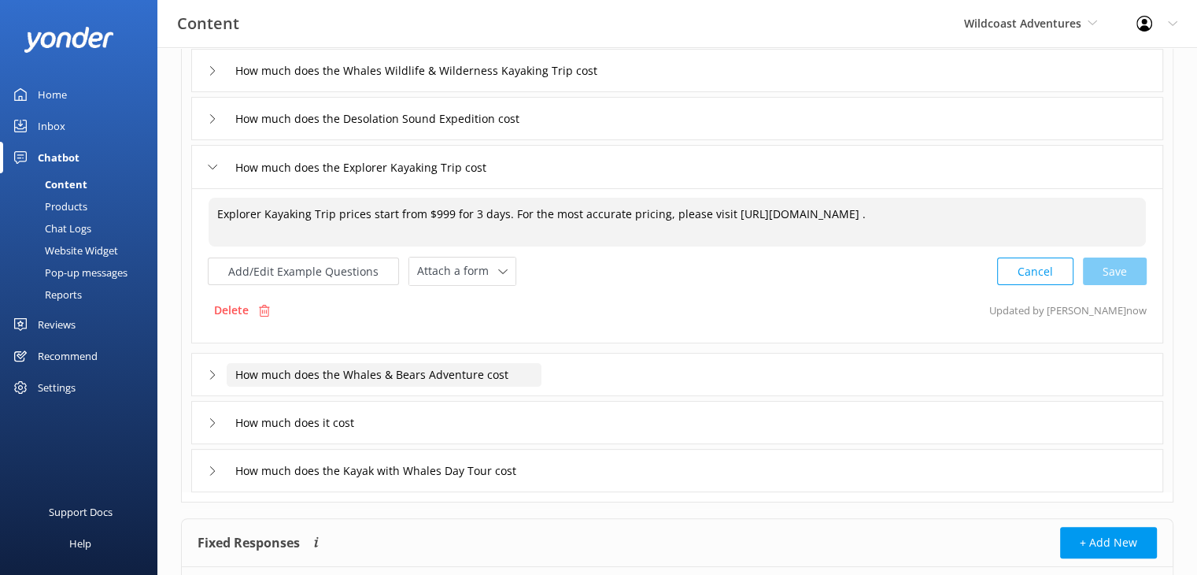
type textarea "Explorer Kayaking Trip prices start from $999 for 3 days. For the most accurate…"
click at [476, 371] on input "How much does the Whales & Bears Adventure cost" at bounding box center [384, 375] width 315 height 24
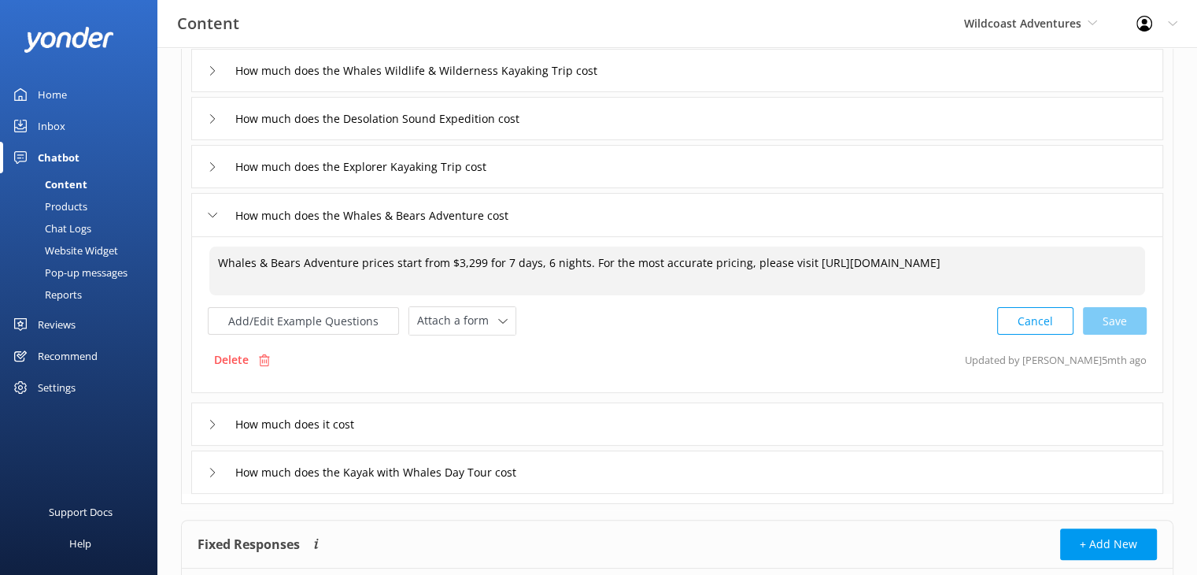
click at [472, 259] on textarea "Whales & Bears Adventure prices start from $3,299 for 7 days, 6 nights. For the…" at bounding box center [677, 270] width 936 height 49
click at [1131, 327] on div "Cancel Save" at bounding box center [1073, 320] width 150 height 29
type textarea "Whales & Bears Adventure prices start from $3,449 for 7 days, 6 nights. For the…"
click at [334, 426] on input "How much does it cost" at bounding box center [302, 423] width 151 height 24
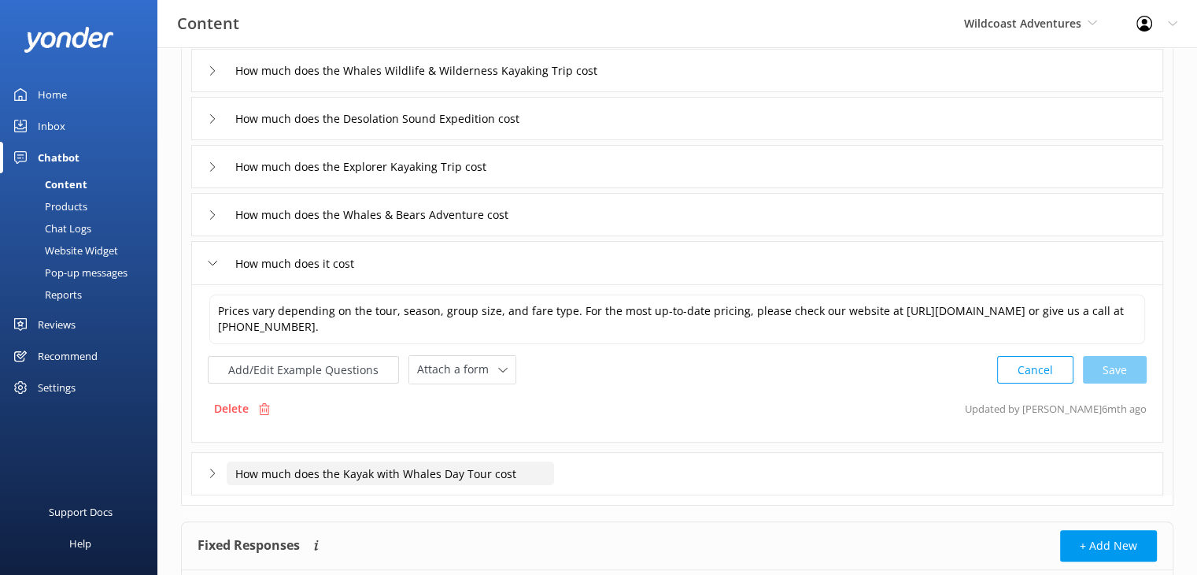
click at [411, 479] on input "How much does the Kayak with Whales Day Tour cost" at bounding box center [391, 473] width 328 height 24
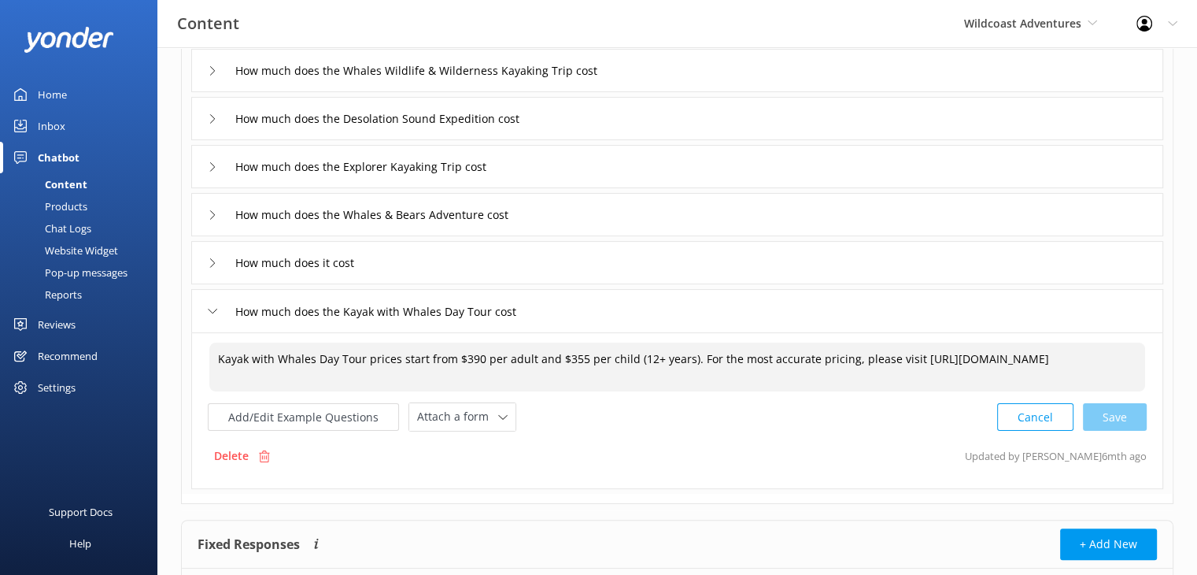
drag, startPoint x: 784, startPoint y: 380, endPoint x: 180, endPoint y: 399, distance: 604.9
click at [180, 399] on div "cost Sort by: Last updated Title (A-Z) Last updated Test Chatbot Dynamic Respon…" at bounding box center [677, 244] width 1040 height 864
drag, startPoint x: 801, startPoint y: 428, endPoint x: 790, endPoint y: 422, distance: 12.3
click at [795, 424] on div "Add/Edit Example Questions Attach a form Leave contact details Check availabili…" at bounding box center [677, 416] width 939 height 29
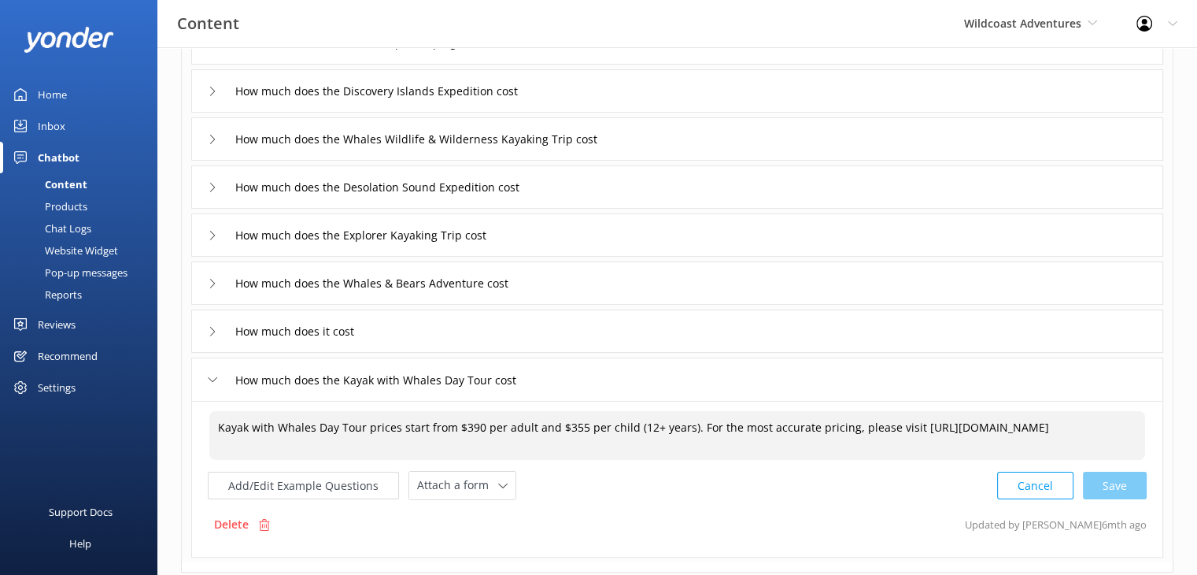
scroll to position [335, 0]
